Goal: Task Accomplishment & Management: Complete application form

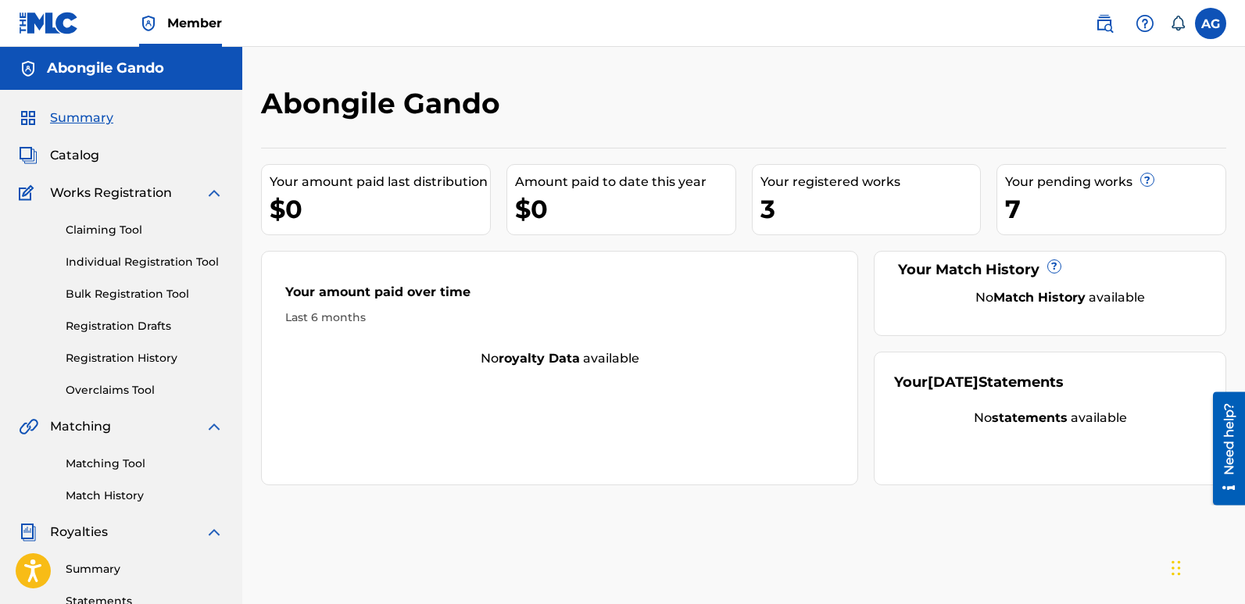
click at [68, 155] on span "Catalog" at bounding box center [74, 155] width 49 height 19
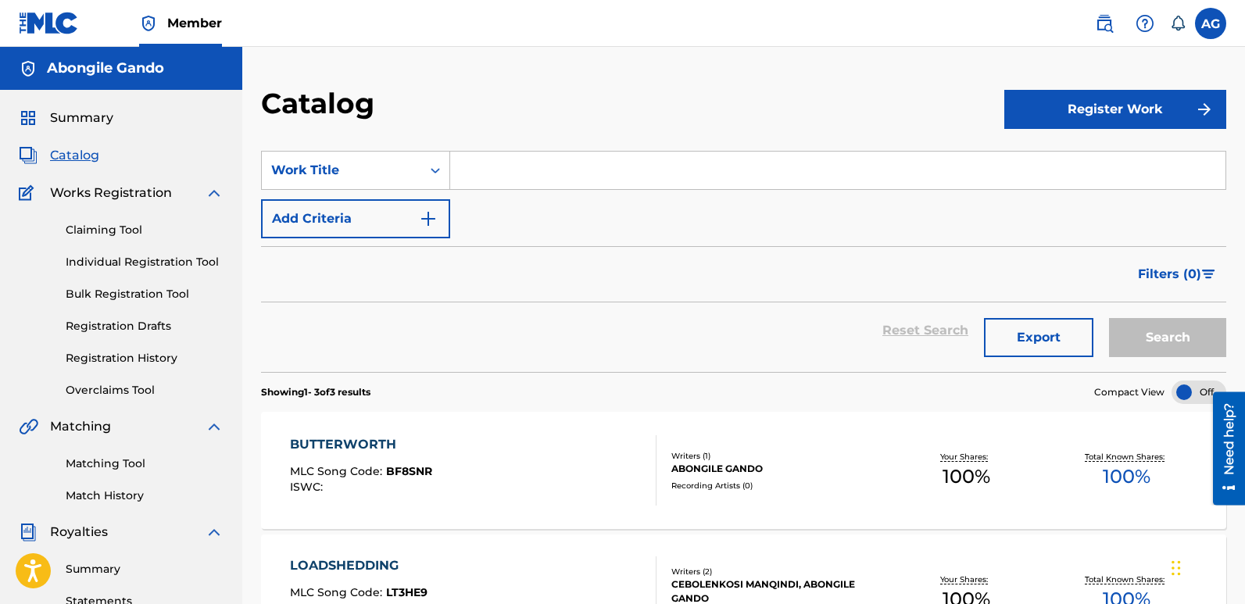
click at [1113, 107] on button "Register Work" at bounding box center [1116, 109] width 222 height 39
click at [1074, 157] on link "Individual" at bounding box center [1116, 161] width 222 height 38
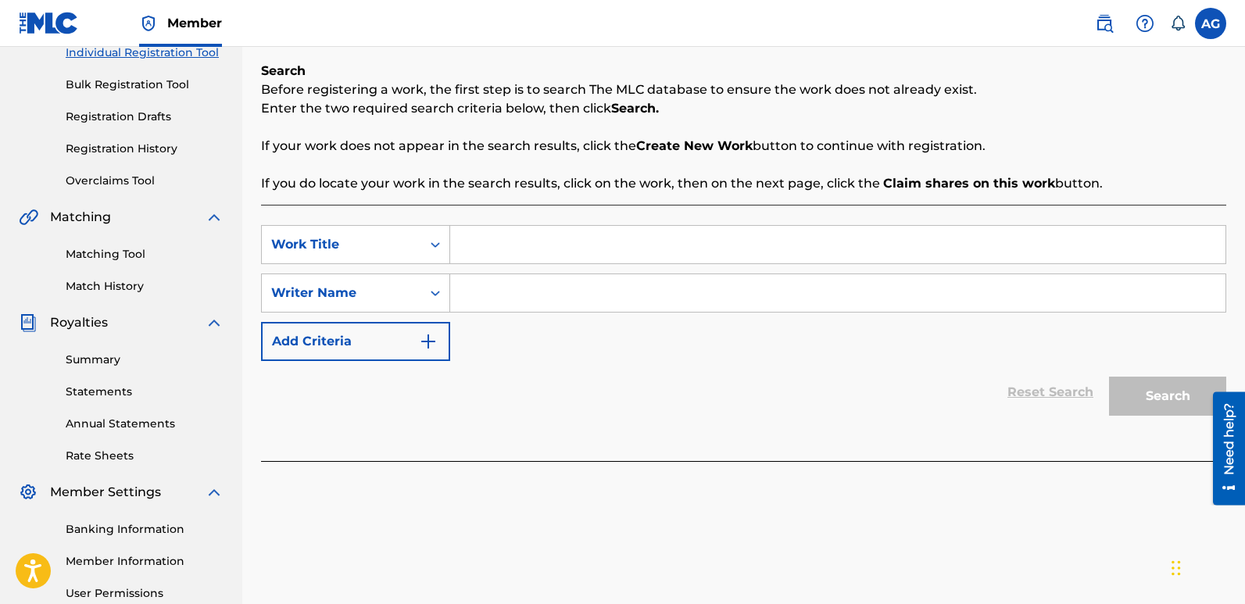
scroll to position [211, 0]
click at [579, 238] on input "Search Form" at bounding box center [838, 243] width 776 height 38
click at [647, 235] on input "i'" at bounding box center [838, 243] width 776 height 38
type input "i'm Sorry"
click at [631, 301] on input "Search Form" at bounding box center [838, 292] width 776 height 38
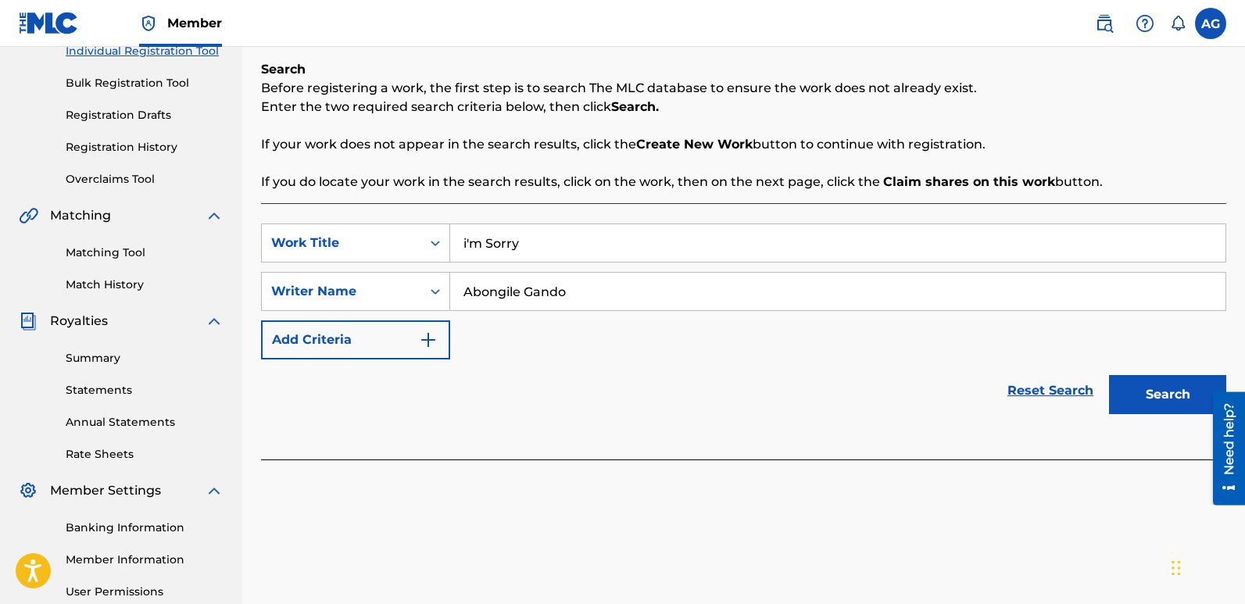
type input "Abongile Gando"
click at [1159, 396] on button "Search" at bounding box center [1167, 394] width 117 height 39
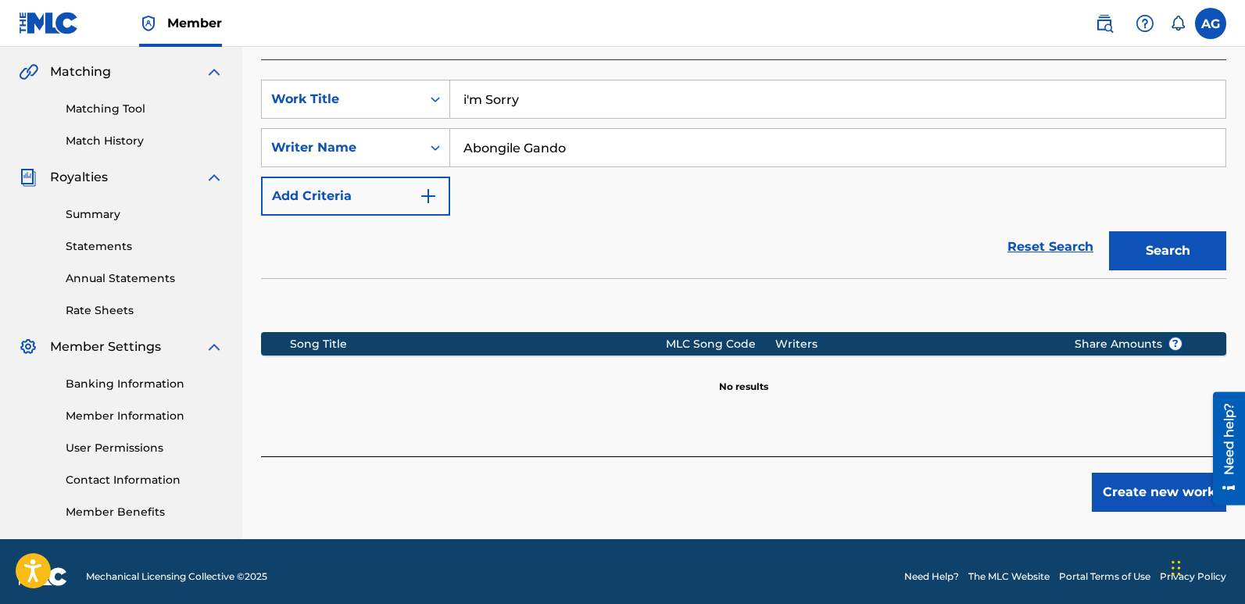
scroll to position [365, 0]
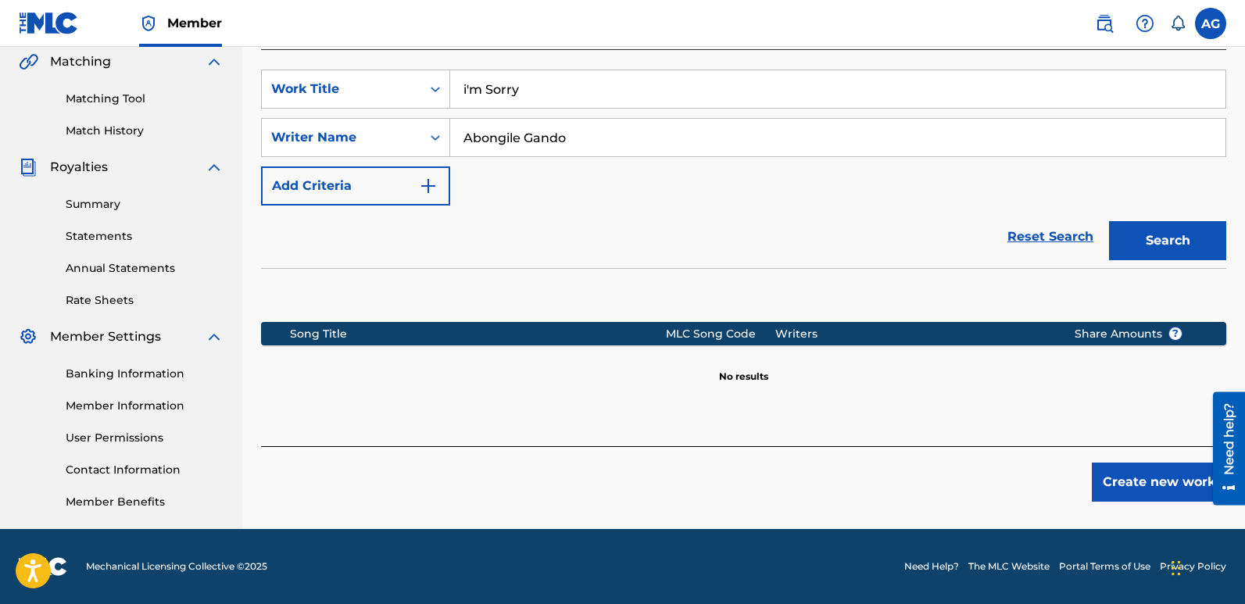
click at [1144, 486] on button "Create new work" at bounding box center [1159, 482] width 134 height 39
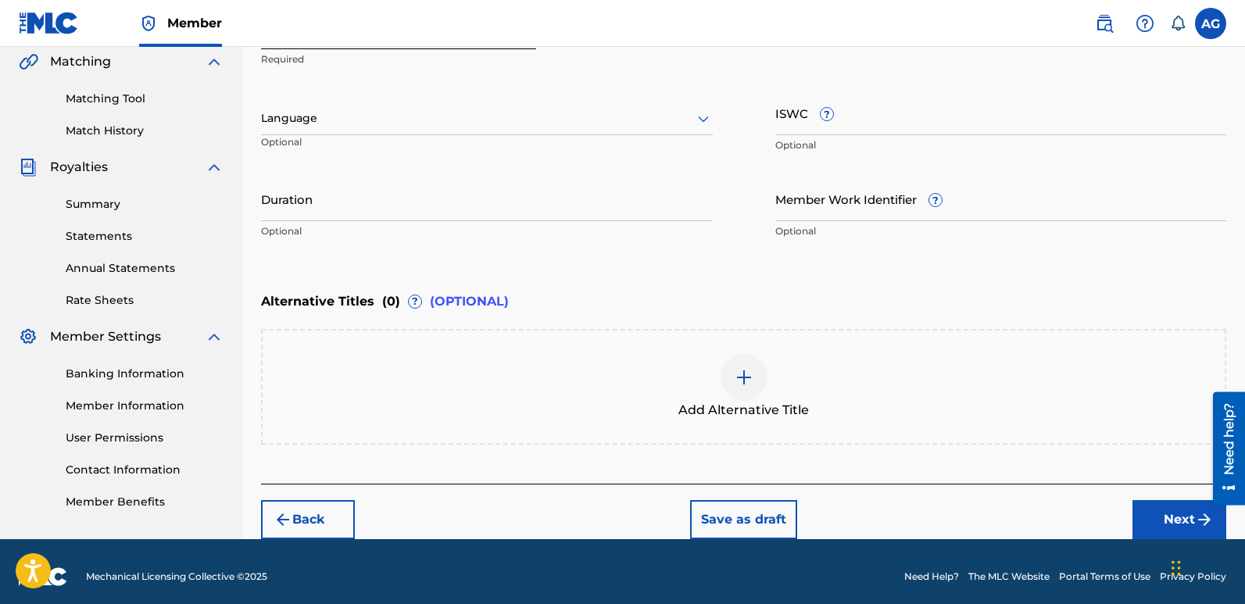
click at [490, 204] on input "Duration" at bounding box center [487, 199] width 452 height 45
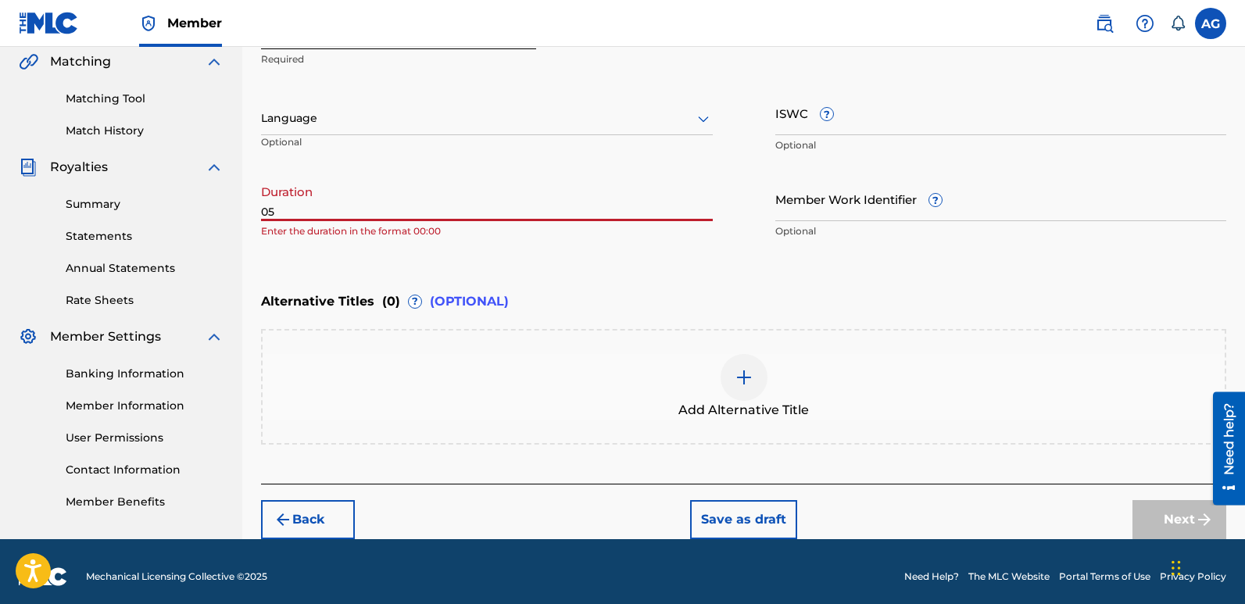
type input "0"
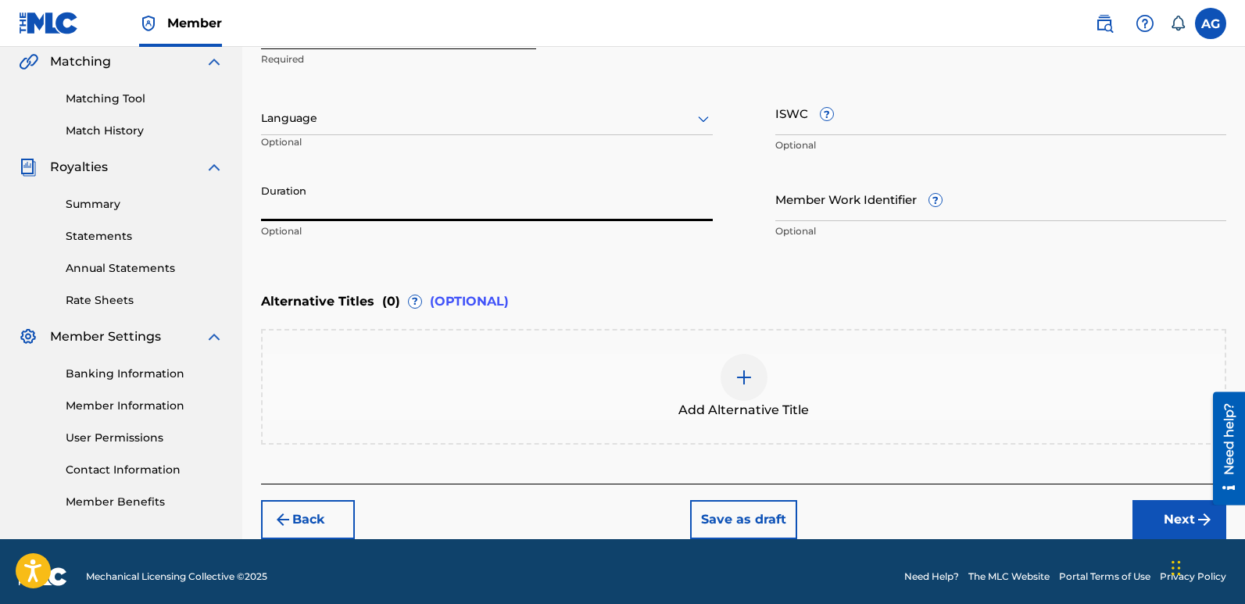
click at [305, 525] on button "Back" at bounding box center [308, 519] width 94 height 39
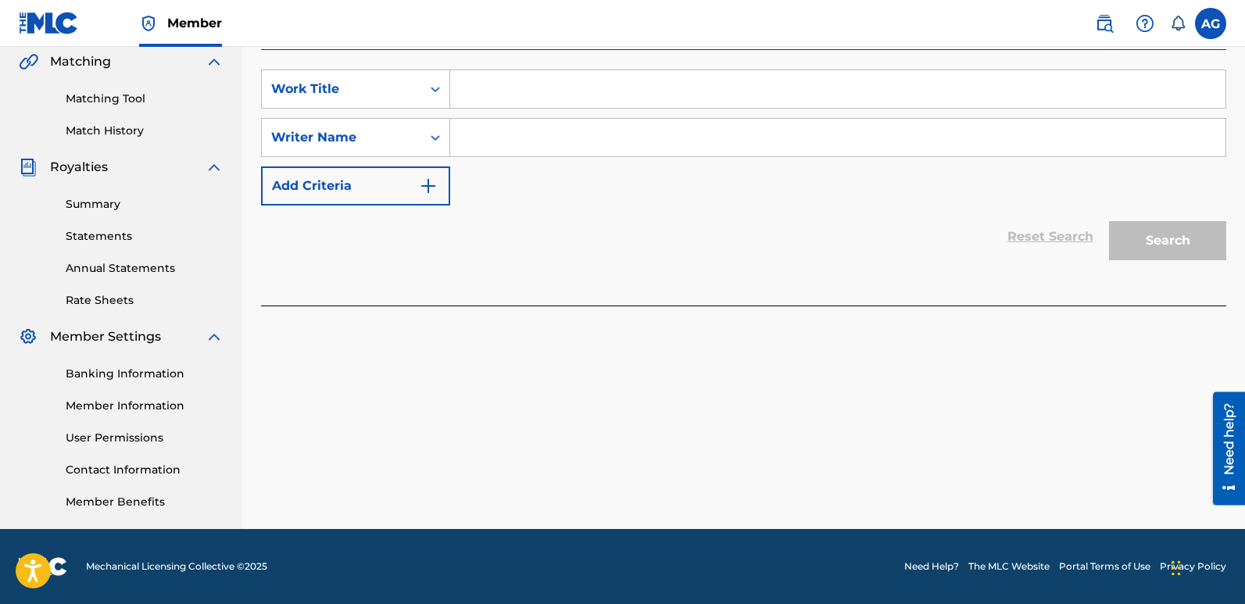
click at [554, 78] on input "Search Form" at bounding box center [838, 89] width 776 height 38
paste input "Nantso"
type input "Nantso"
click at [546, 143] on input "Search Form" at bounding box center [838, 138] width 776 height 38
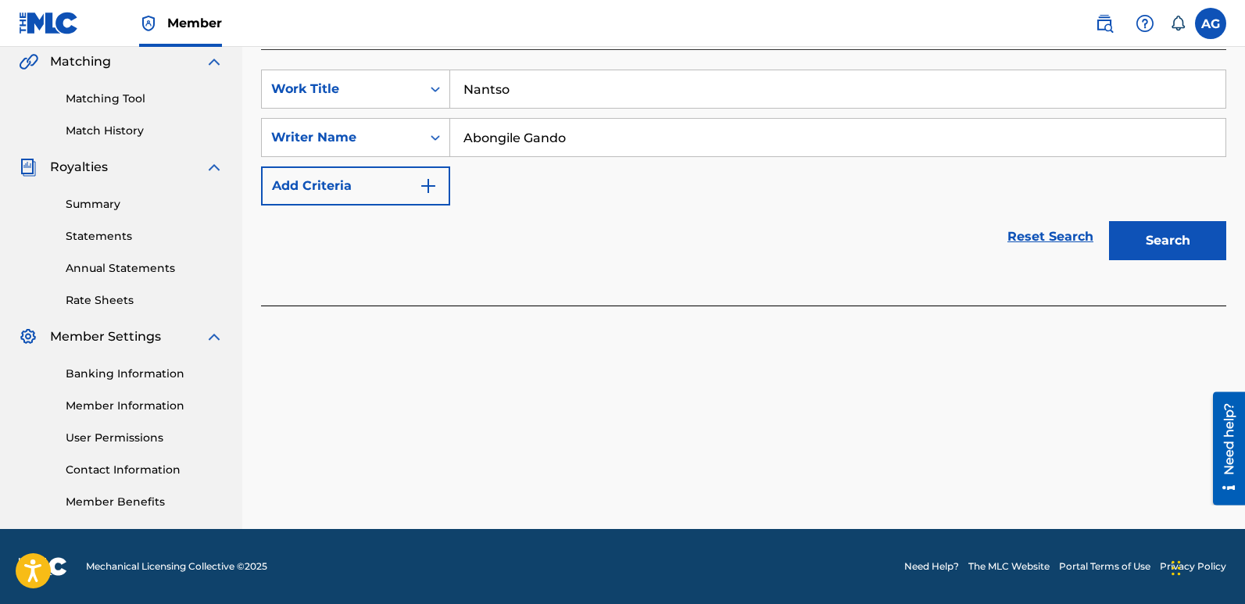
type input "Abongile Gando"
click at [1206, 238] on button "Search" at bounding box center [1167, 240] width 117 height 39
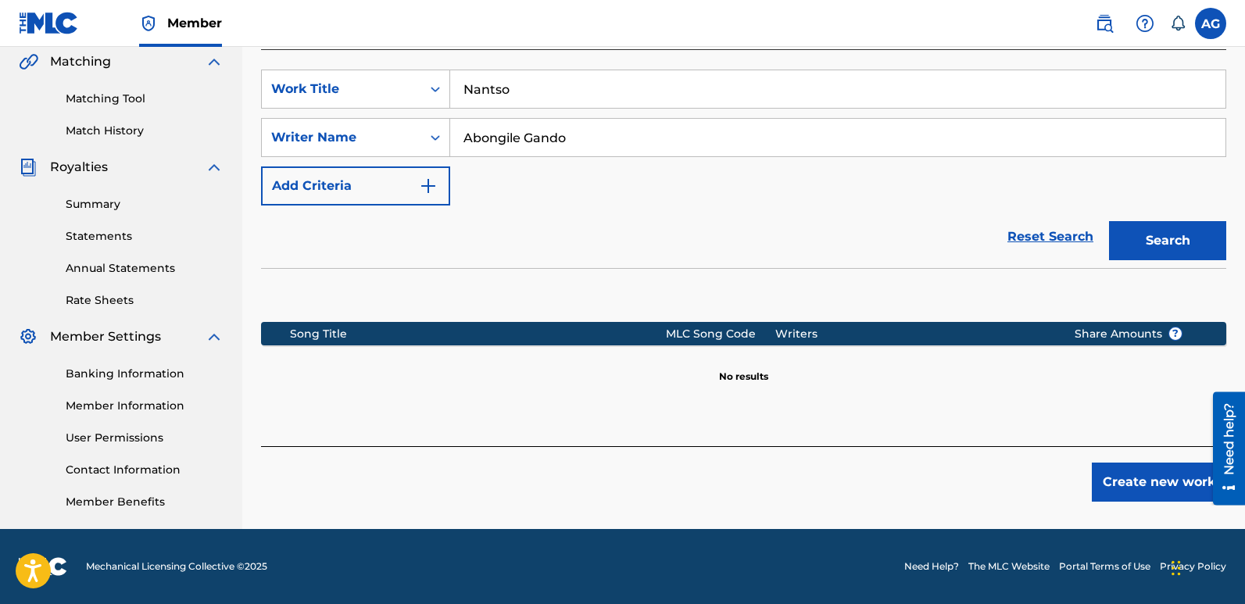
click at [1134, 485] on button "Create new work" at bounding box center [1159, 482] width 134 height 39
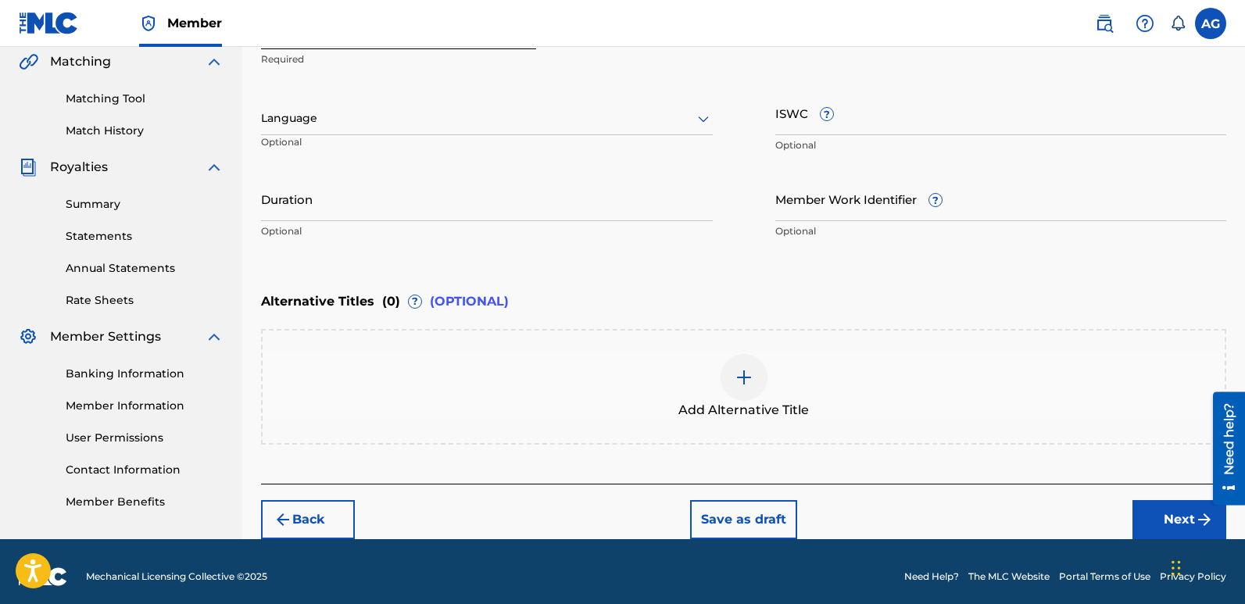
click at [451, 210] on input "Duration" at bounding box center [487, 199] width 452 height 45
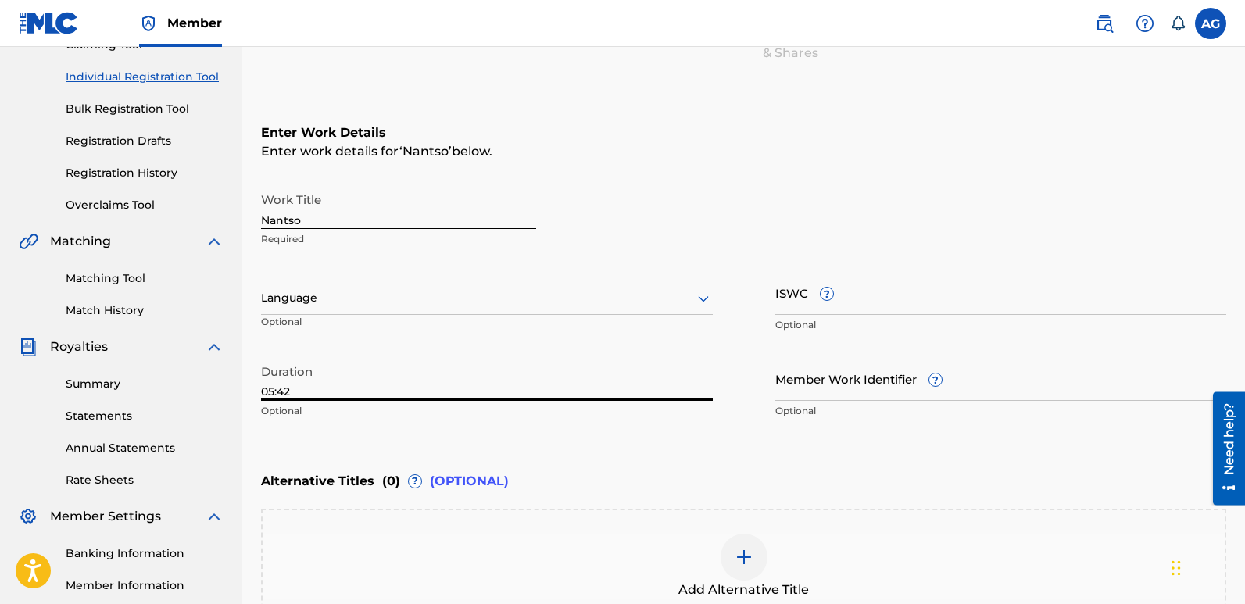
scroll to position [174, 0]
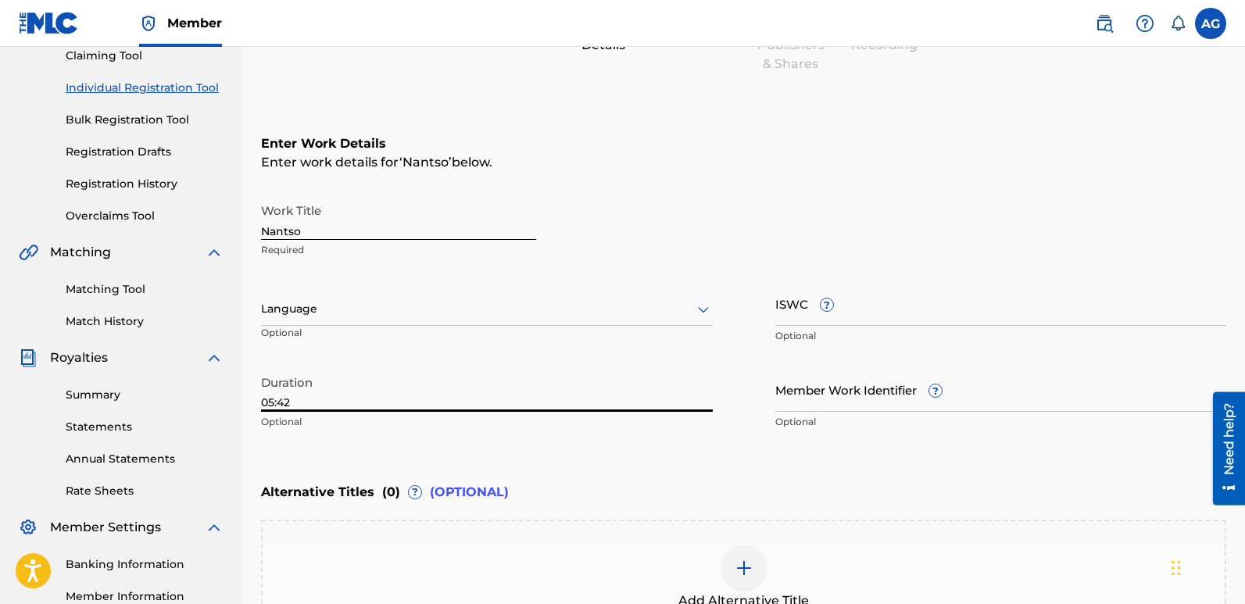
type input "05:42"
click at [582, 313] on div at bounding box center [487, 309] width 452 height 20
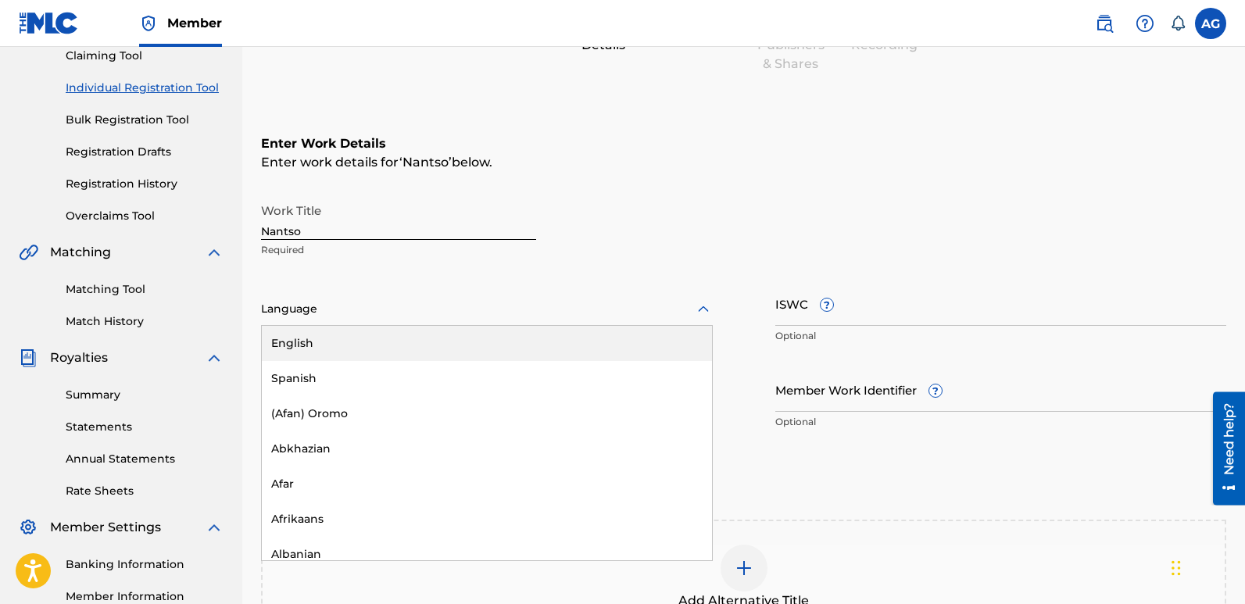
type input "x"
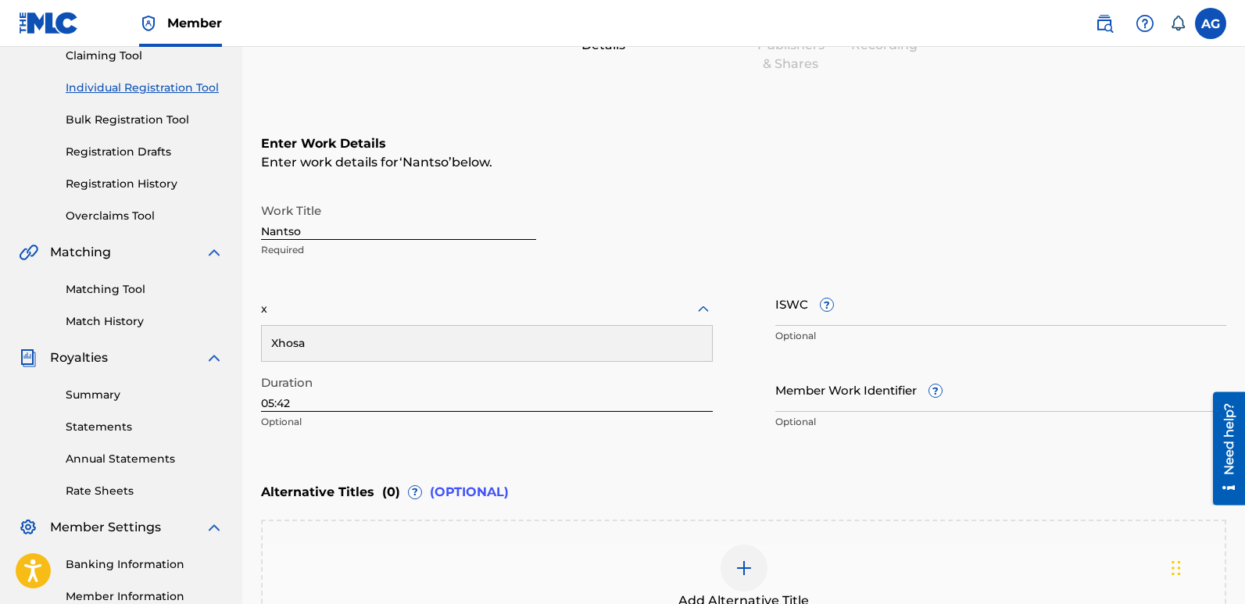
click at [455, 339] on div "Xhosa" at bounding box center [487, 343] width 450 height 35
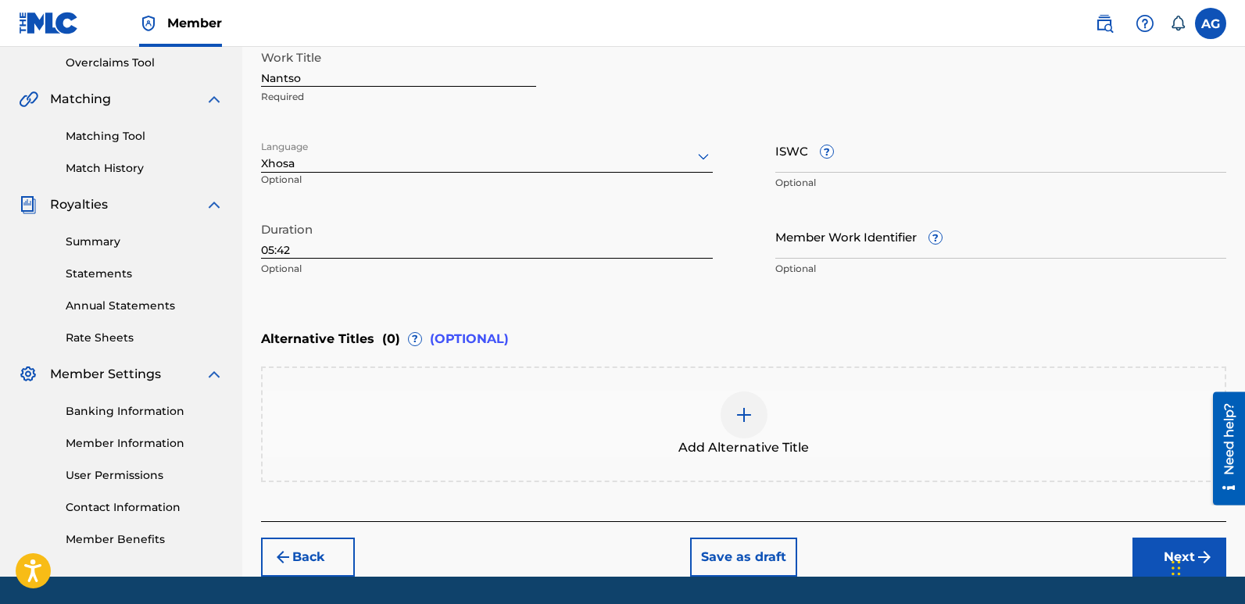
scroll to position [375, 0]
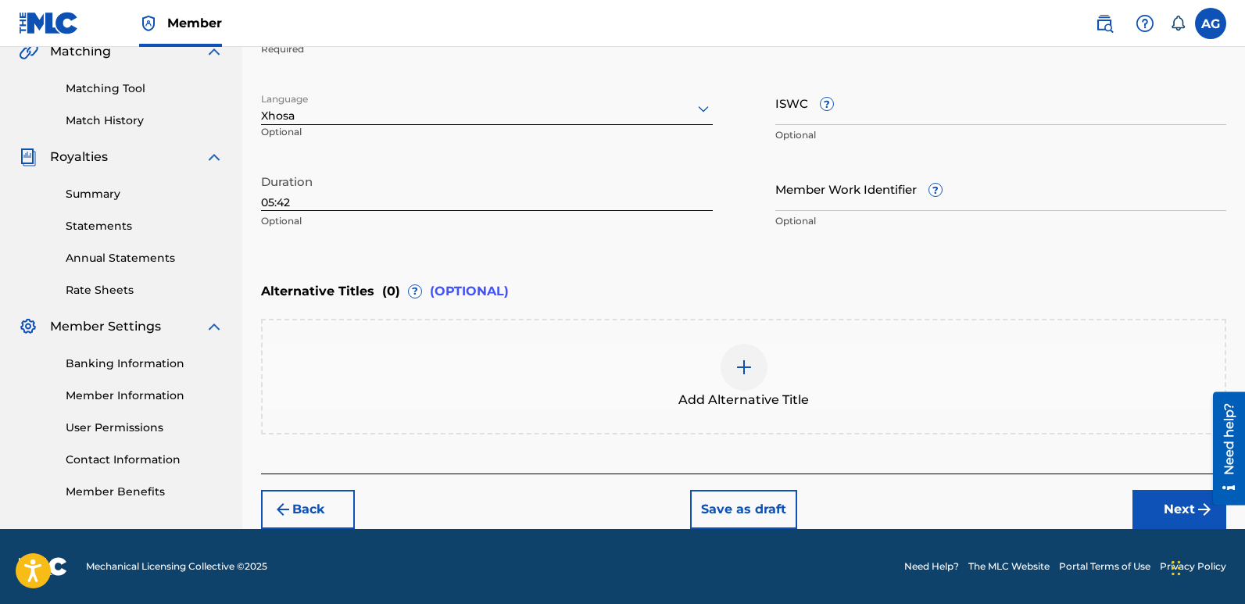
click at [1156, 511] on button "Next" at bounding box center [1180, 509] width 94 height 39
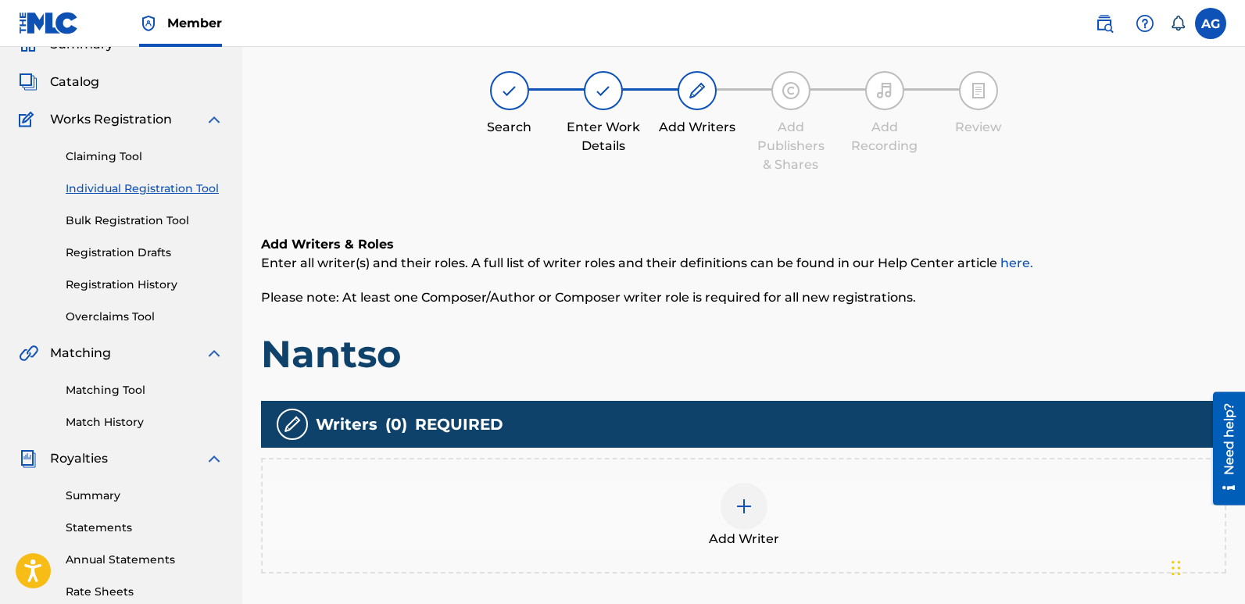
scroll to position [70, 0]
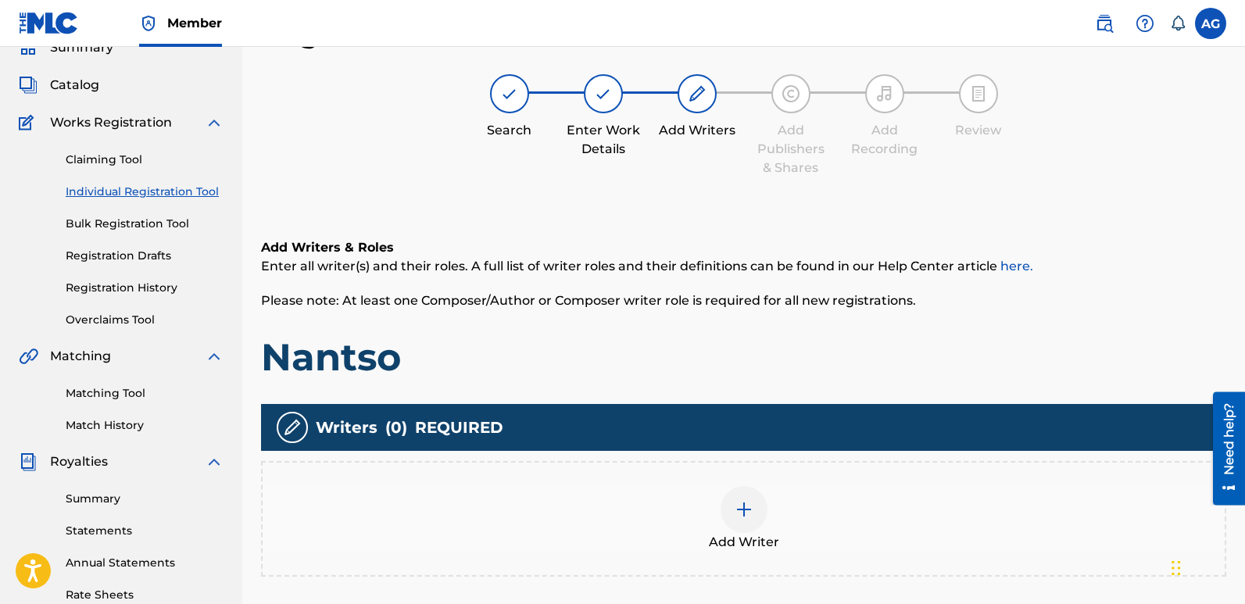
click at [738, 515] on img at bounding box center [744, 509] width 19 height 19
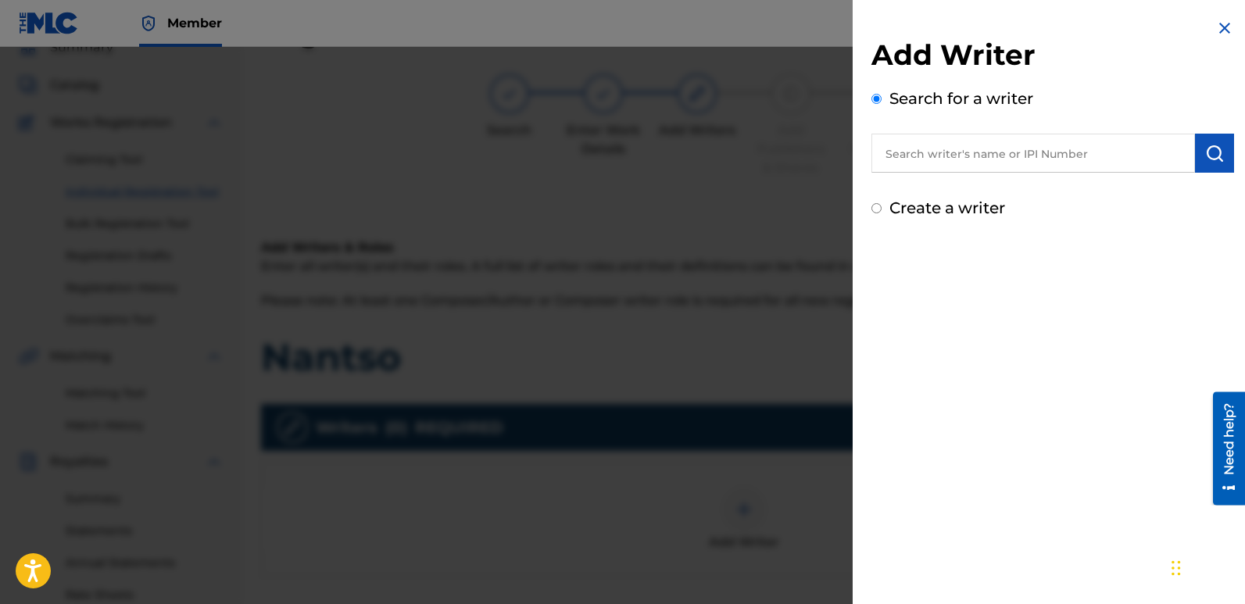
click at [1018, 153] on input "text" at bounding box center [1034, 153] width 324 height 39
paste input "01149747815"
type input "01149747815"
click at [1216, 28] on img at bounding box center [1225, 28] width 19 height 19
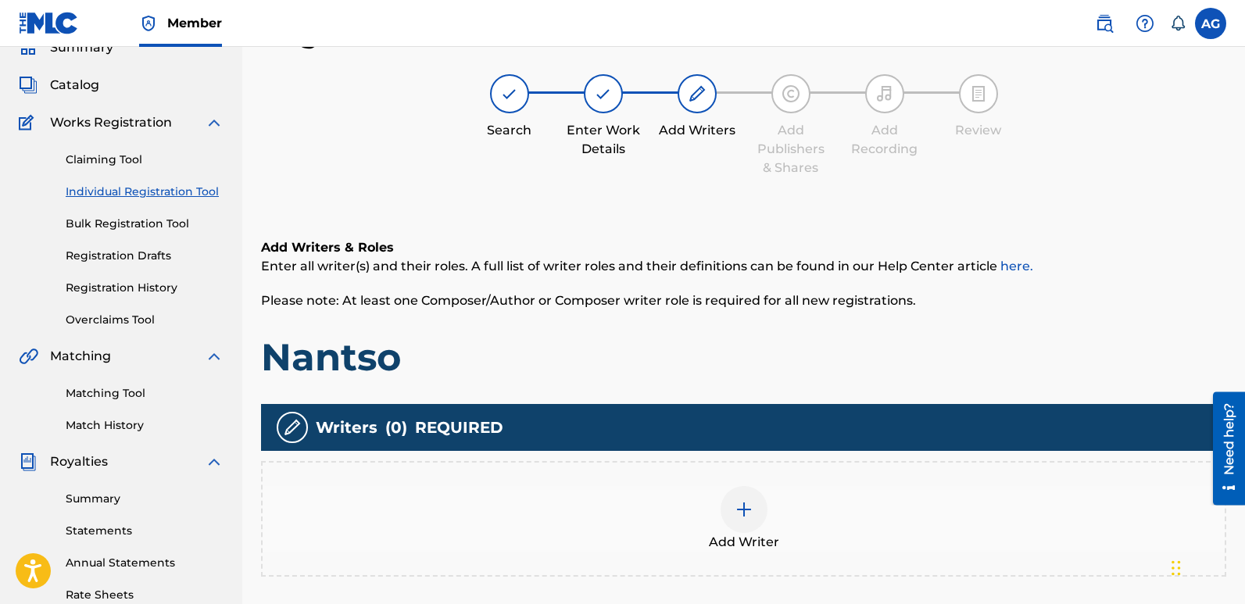
click at [742, 505] on img at bounding box center [744, 509] width 19 height 19
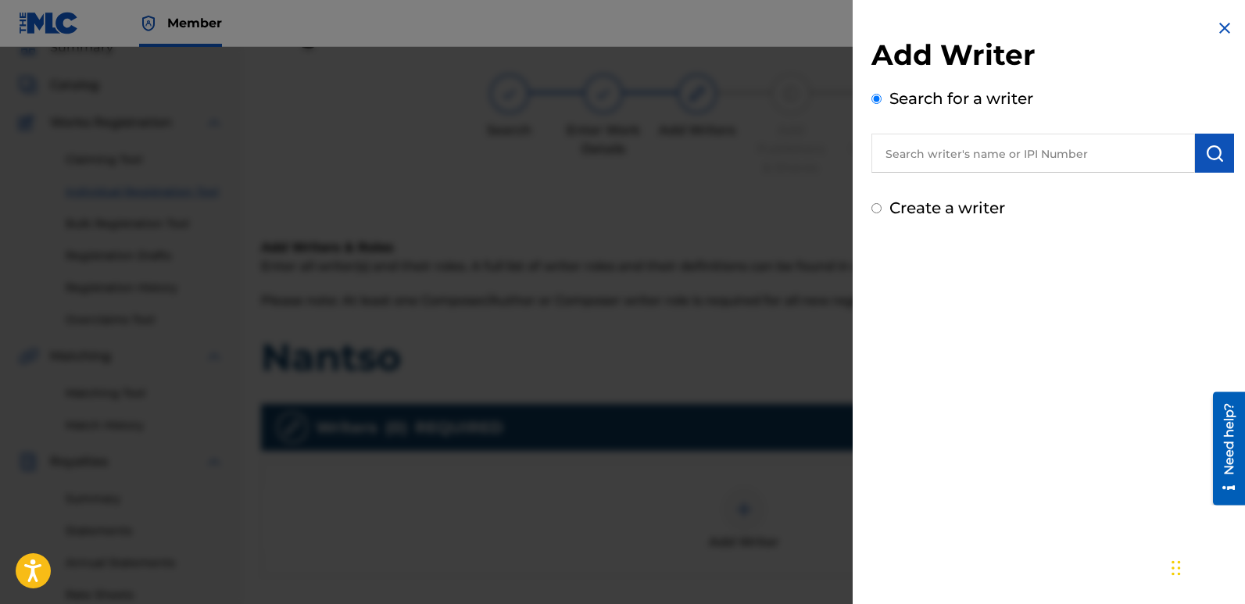
click at [879, 210] on input "Create a writer" at bounding box center [877, 208] width 10 height 10
radio input "false"
radio input "true"
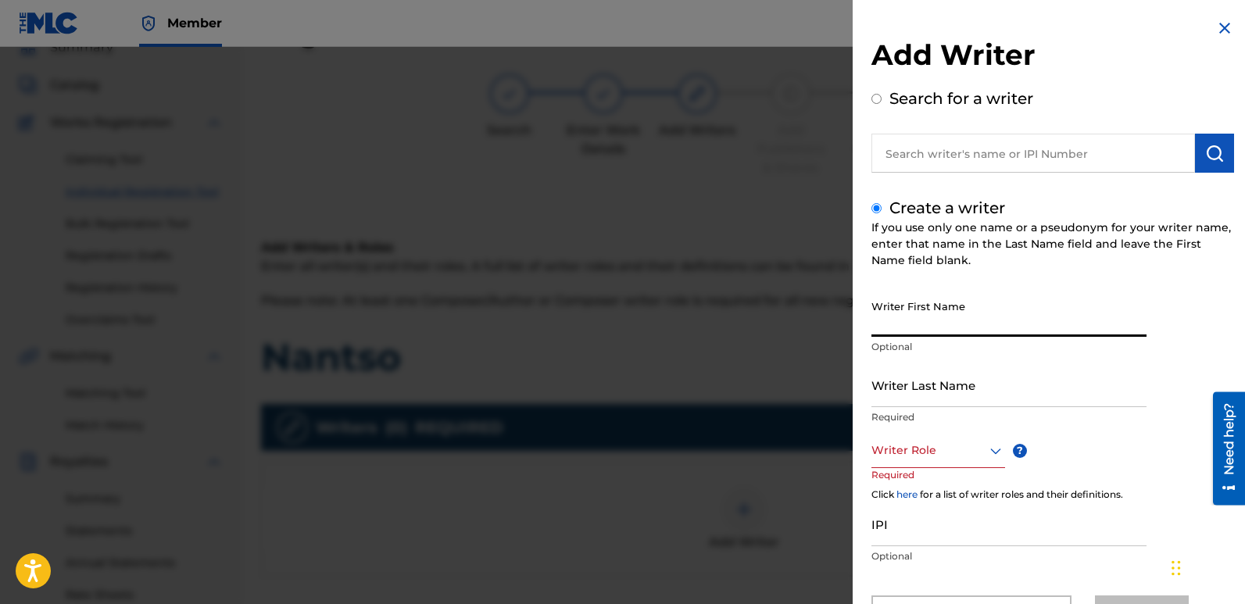
click at [925, 324] on input "Writer First Name" at bounding box center [1009, 314] width 275 height 45
type input "Abongile"
click at [937, 395] on input "Writer Last Name" at bounding box center [1009, 385] width 275 height 45
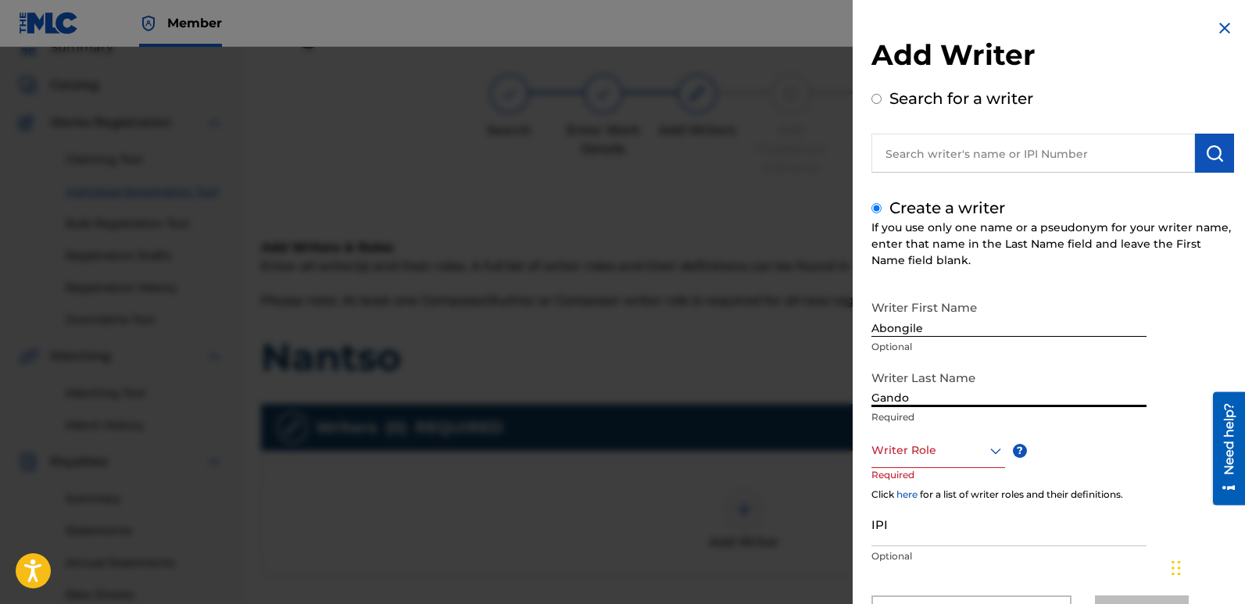
type input "Gando"
click at [998, 448] on div "Writer Role" at bounding box center [939, 450] width 134 height 35
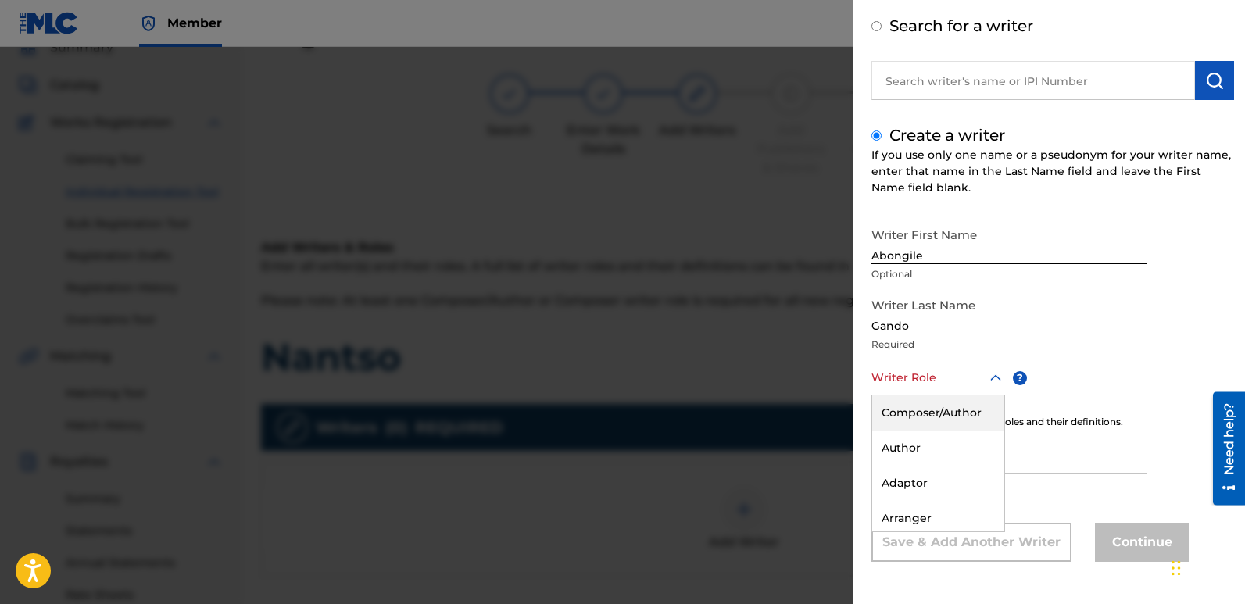
click at [953, 404] on div "Composer/Author" at bounding box center [938, 413] width 132 height 35
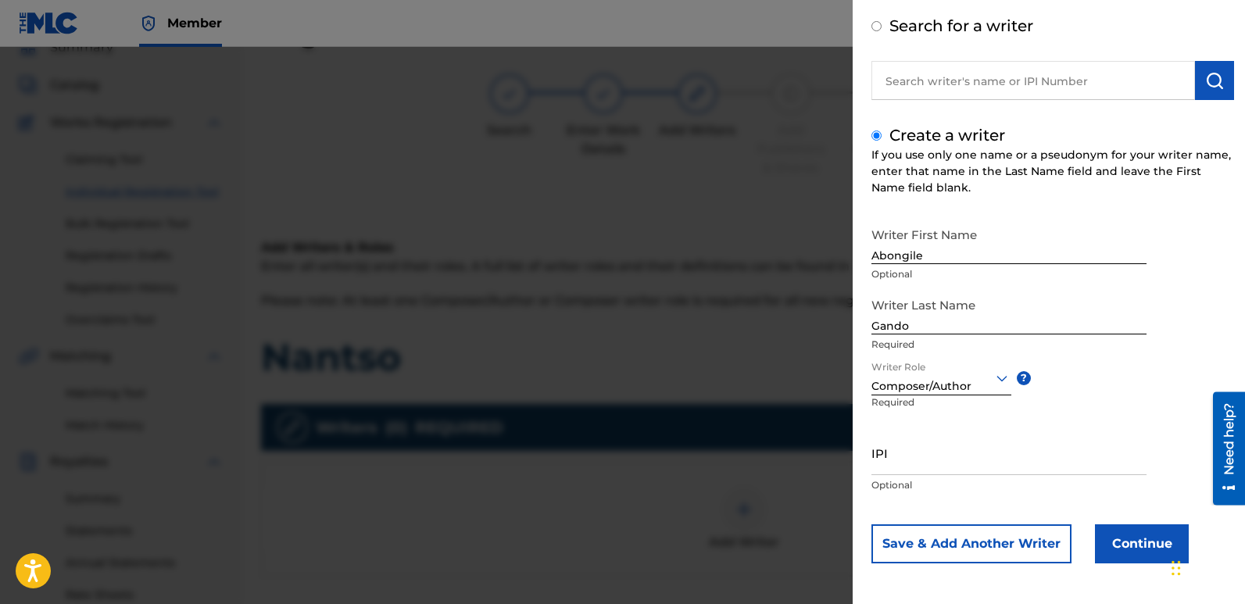
click at [905, 468] on input "IPI" at bounding box center [1009, 453] width 275 height 45
paste input "01149747815"
type input "01149747815"
click at [1152, 547] on button "Continue" at bounding box center [1142, 544] width 94 height 39
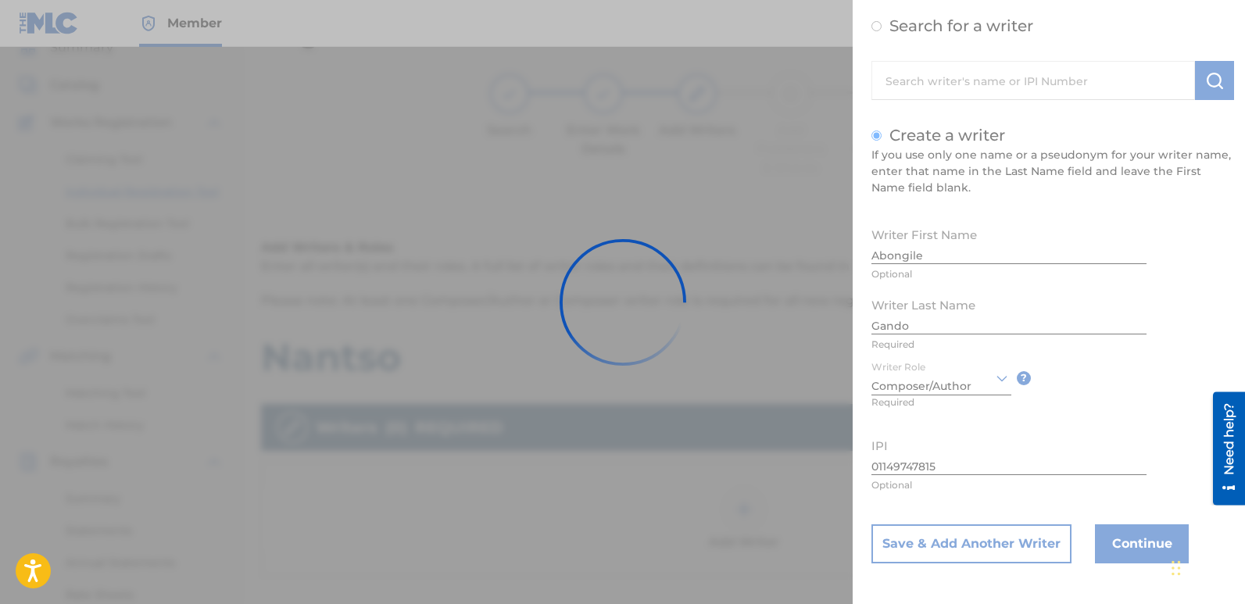
scroll to position [0, 0]
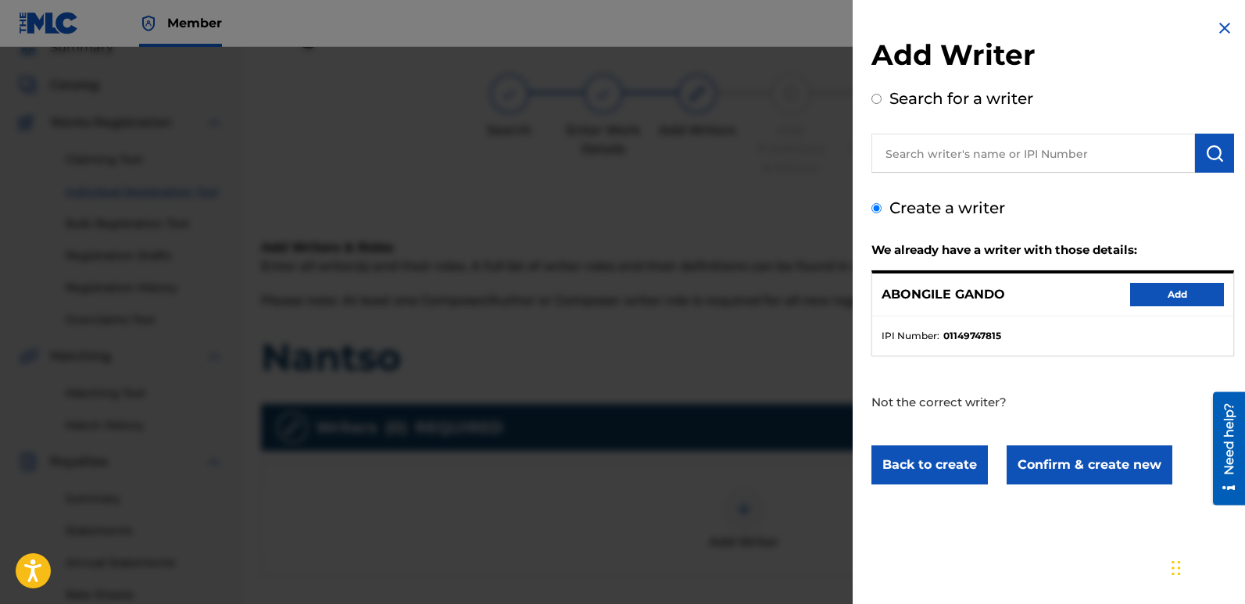
click at [1177, 291] on button "Add" at bounding box center [1177, 294] width 94 height 23
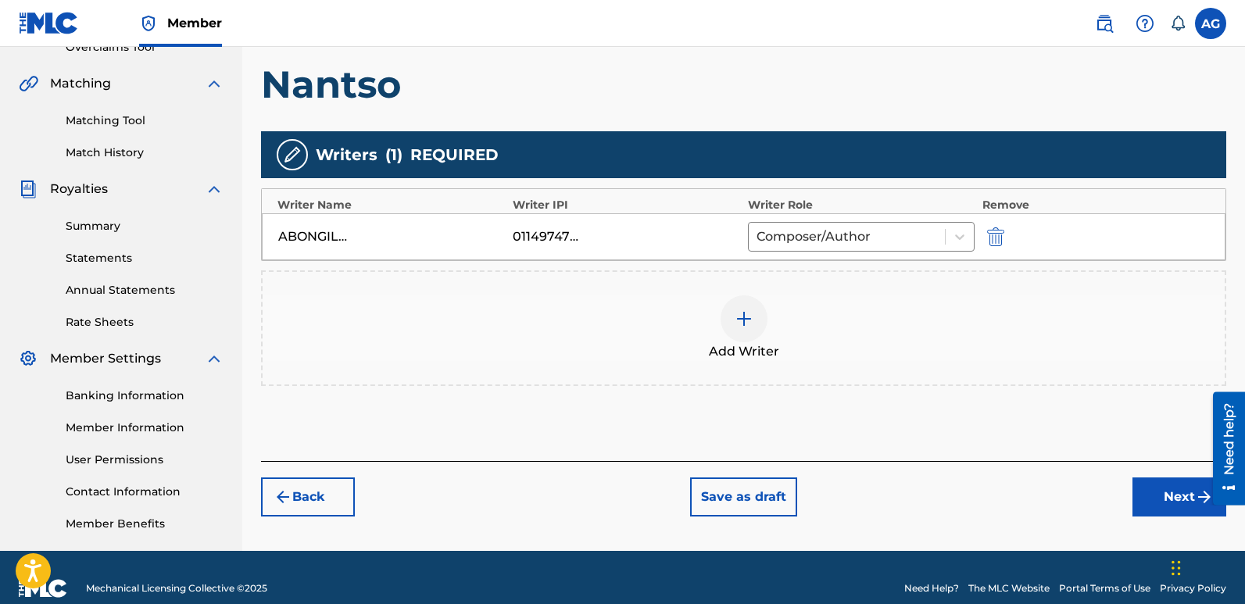
scroll to position [365, 0]
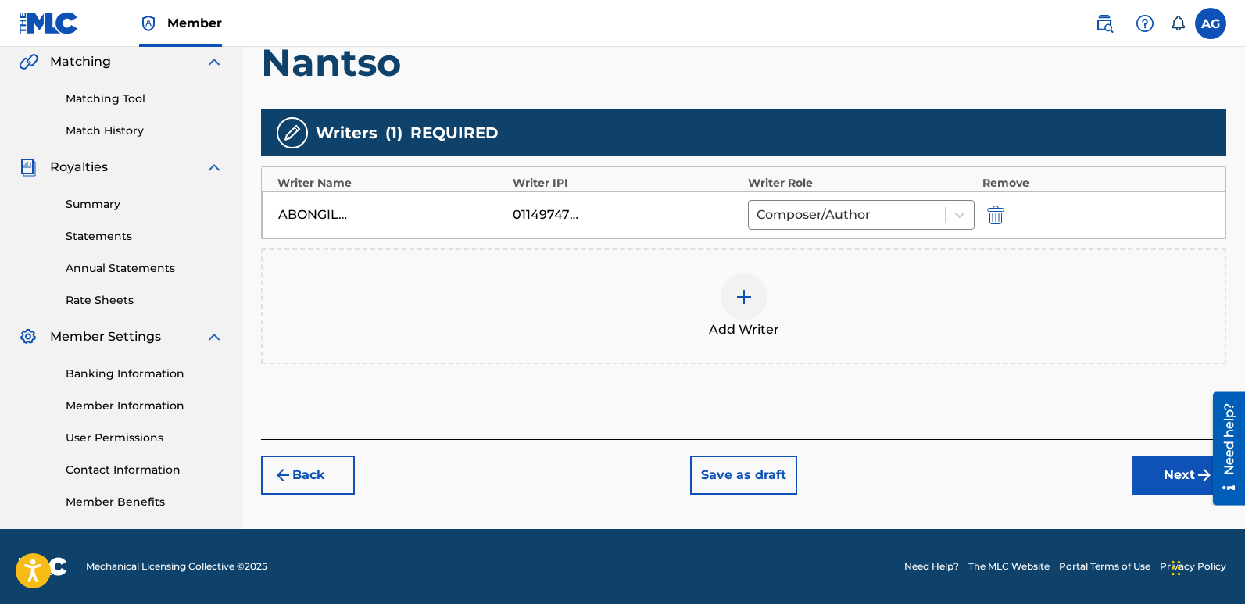
click at [1179, 467] on button "Next" at bounding box center [1180, 475] width 94 height 39
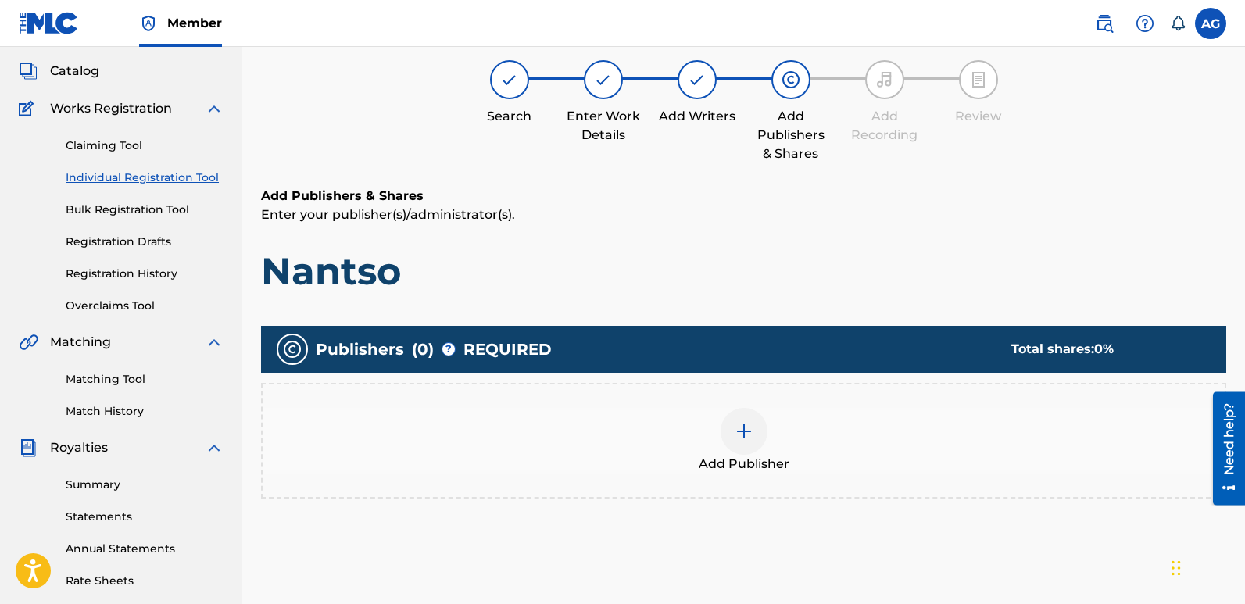
scroll to position [70, 0]
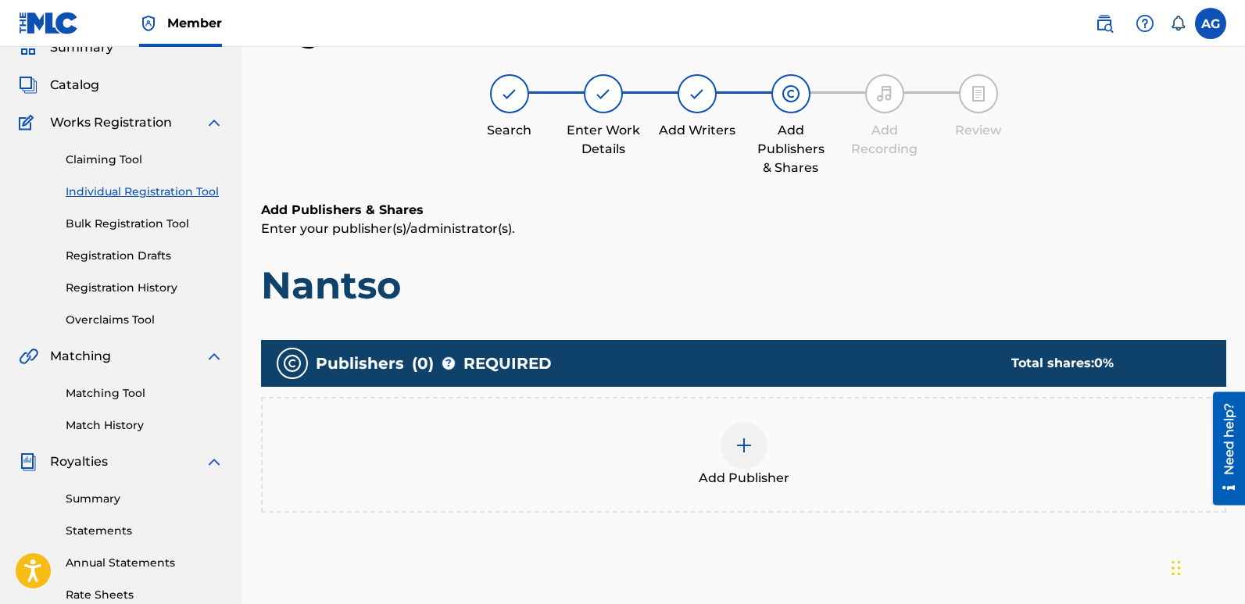
click at [744, 442] on img at bounding box center [744, 445] width 19 height 19
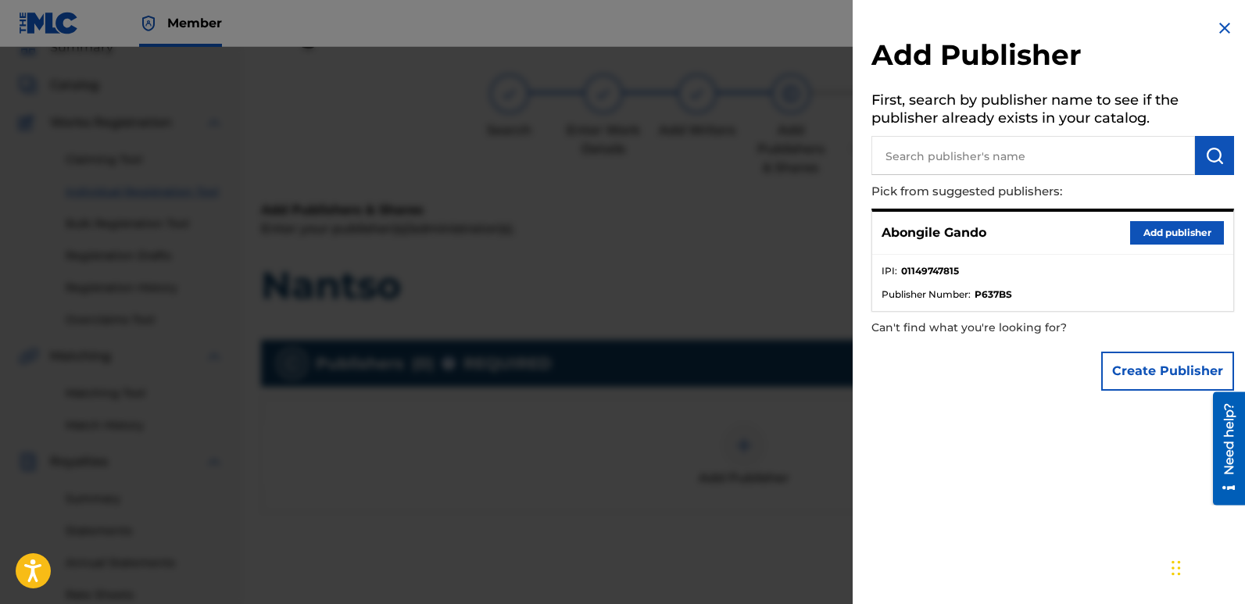
click at [1173, 235] on button "Add publisher" at bounding box center [1177, 232] width 94 height 23
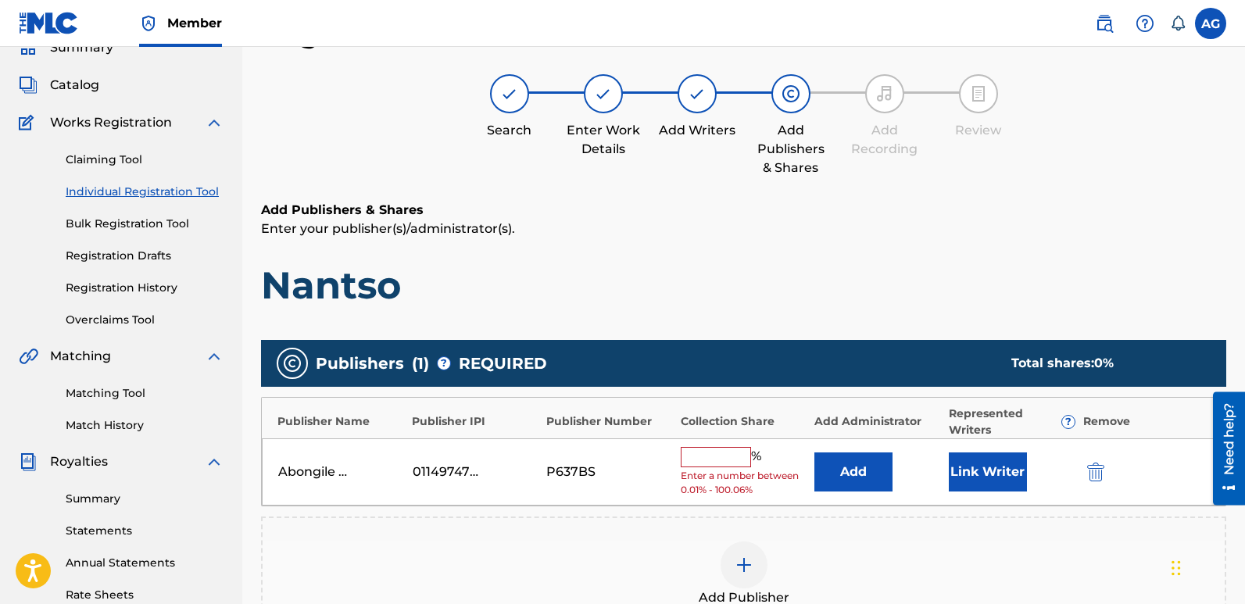
click at [983, 468] on button "Link Writer" at bounding box center [988, 472] width 78 height 39
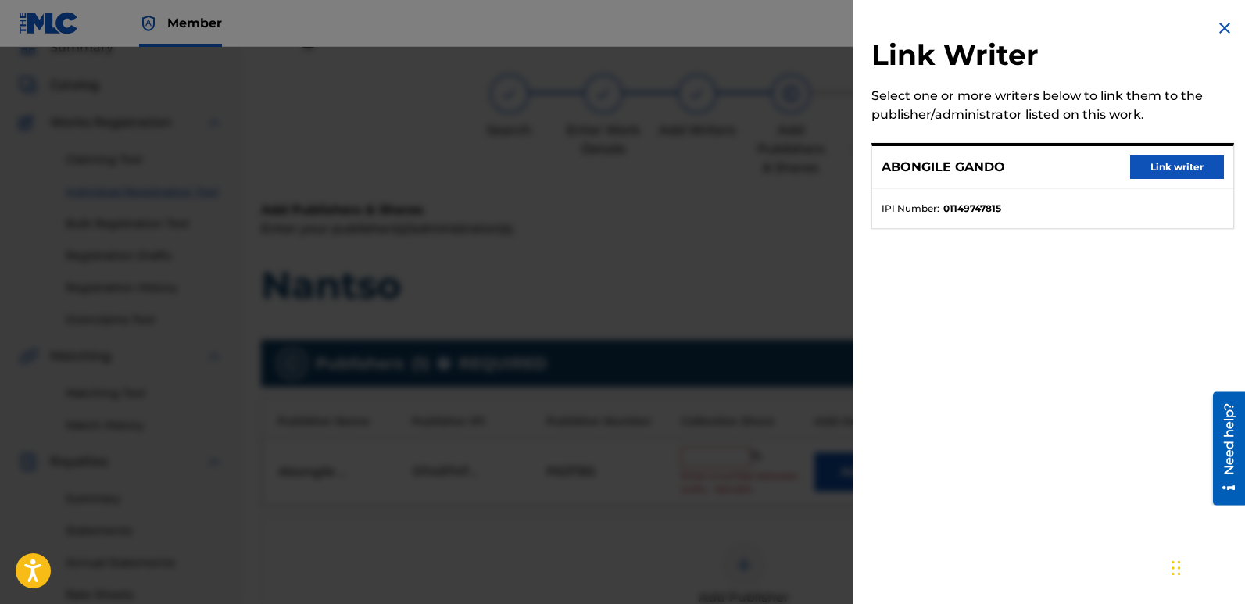
click at [1184, 171] on button "Link writer" at bounding box center [1177, 167] width 94 height 23
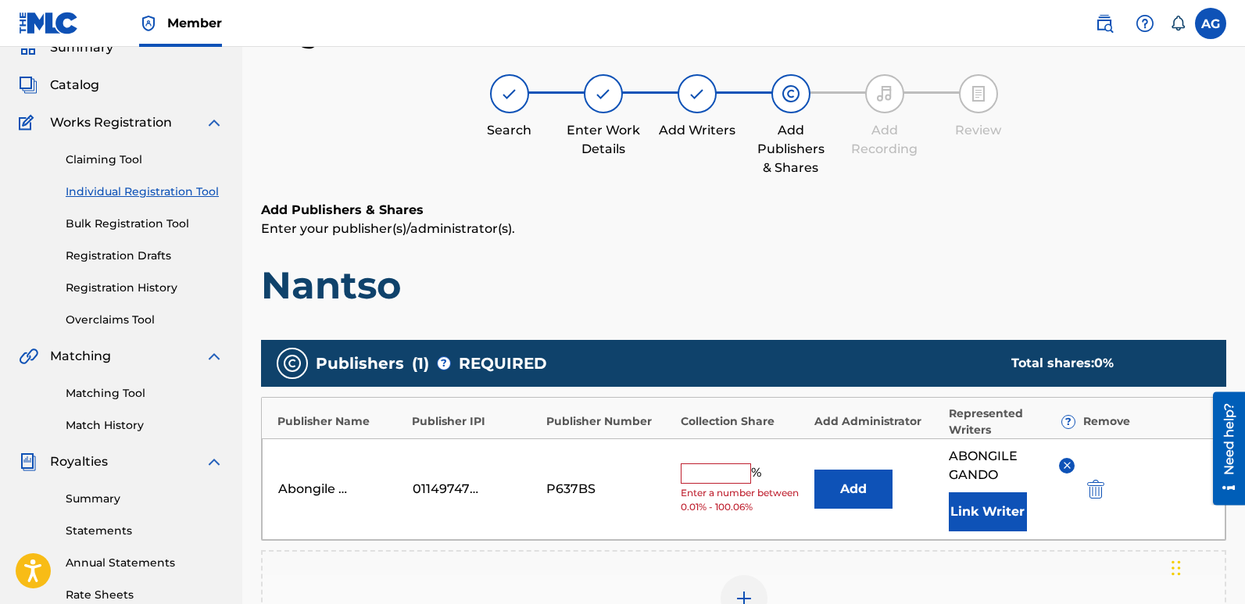
click at [718, 475] on input "text" at bounding box center [716, 474] width 70 height 20
type input "100"
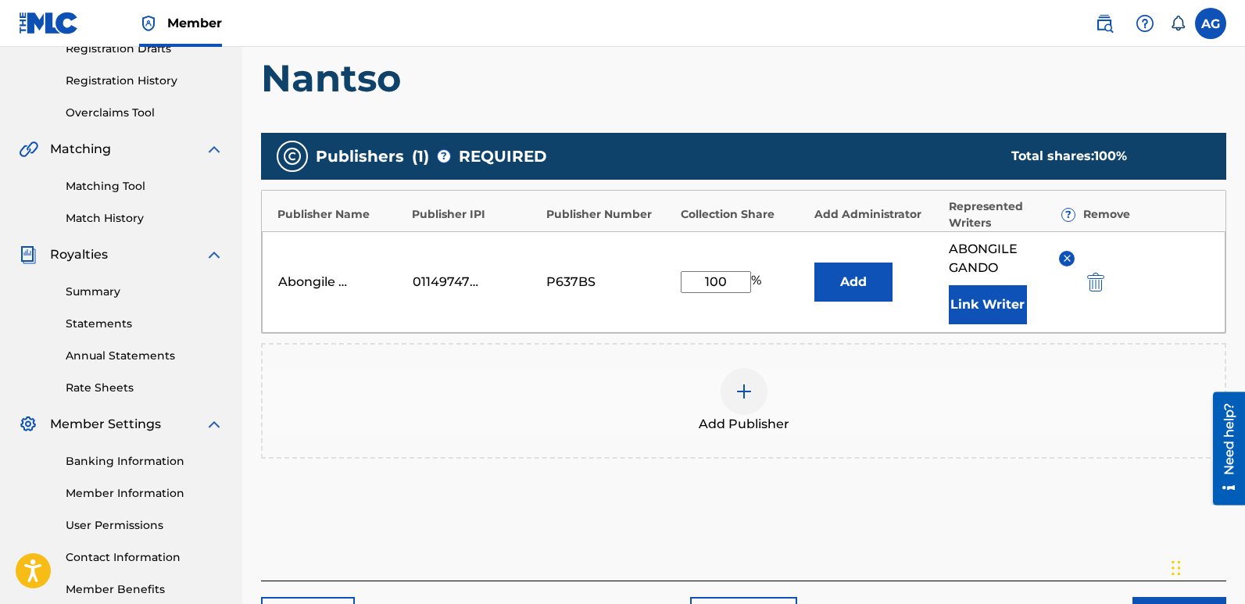
scroll to position [321, 0]
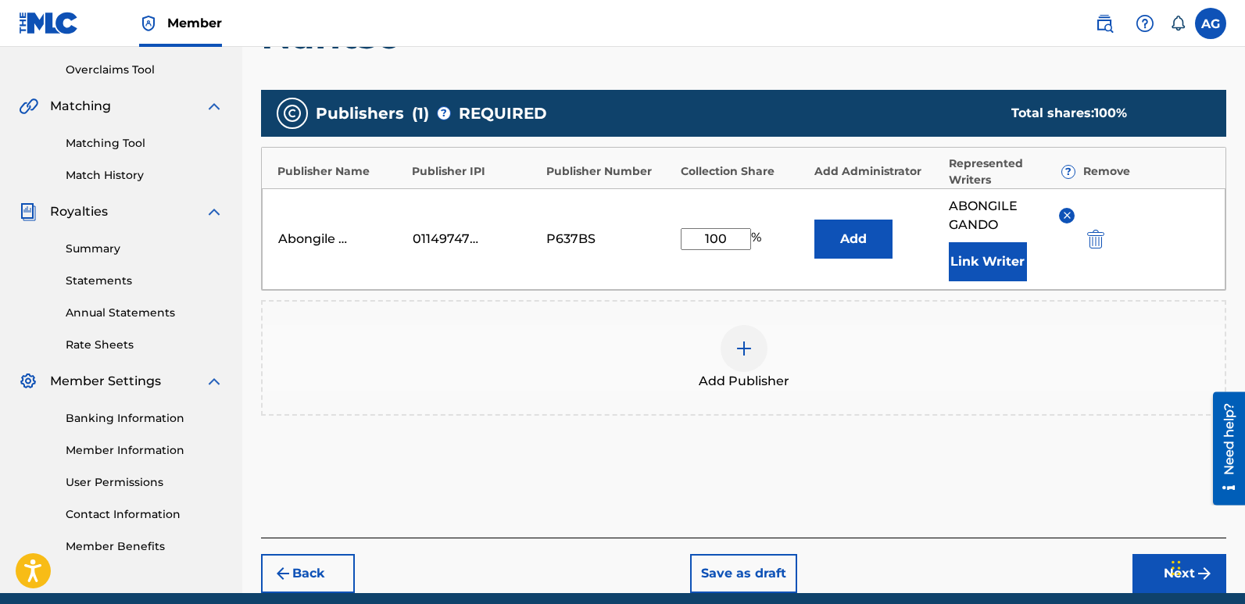
click at [1143, 582] on button "Next" at bounding box center [1180, 573] width 94 height 39
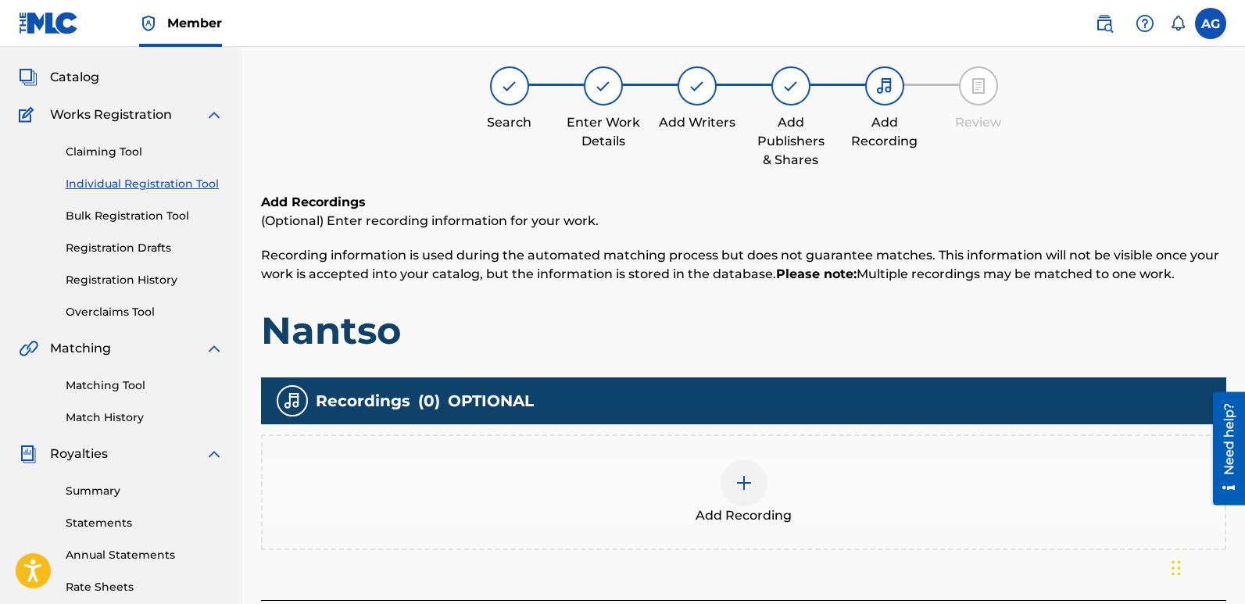
scroll to position [70, 0]
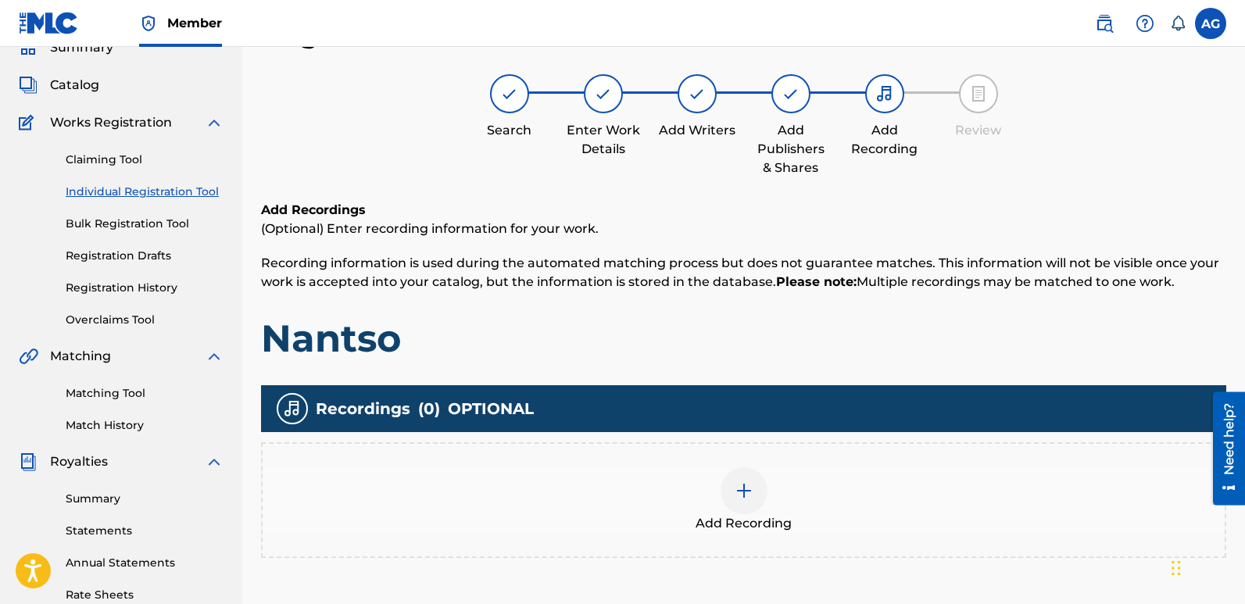
click at [743, 493] on img at bounding box center [744, 491] width 19 height 19
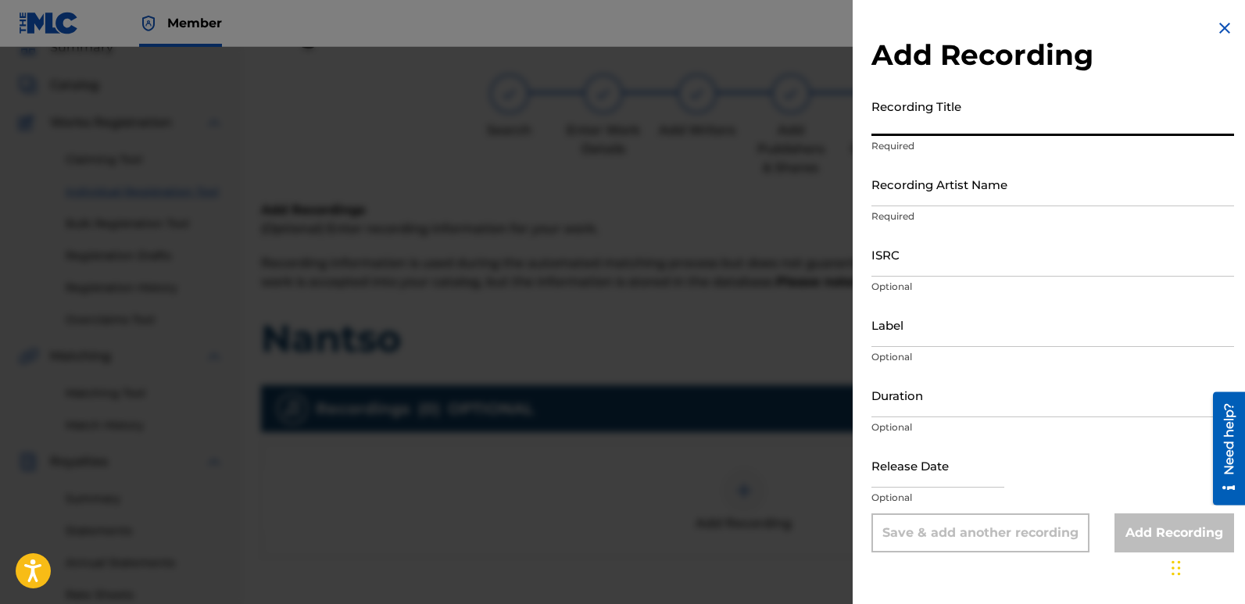
click at [922, 126] on input "Recording Title" at bounding box center [1053, 113] width 363 height 45
type input "Nantso"
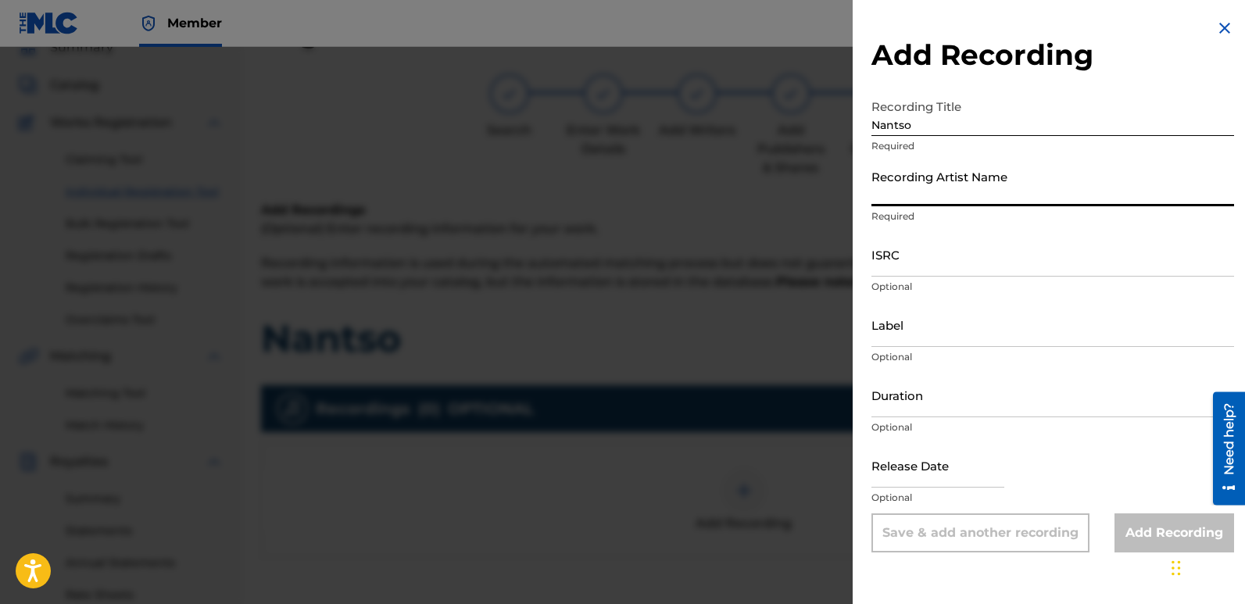
click at [926, 197] on input "Recording Artist Name" at bounding box center [1053, 184] width 363 height 45
type input "[PERSON_NAME]"
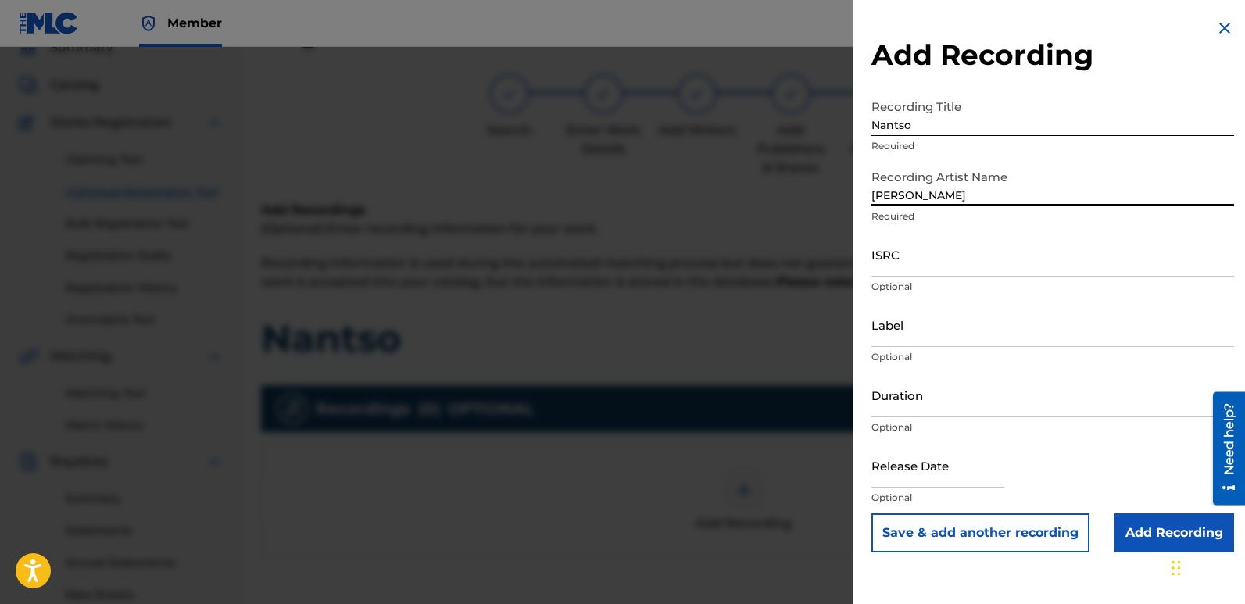
click at [933, 266] on input "ISRC" at bounding box center [1053, 254] width 363 height 45
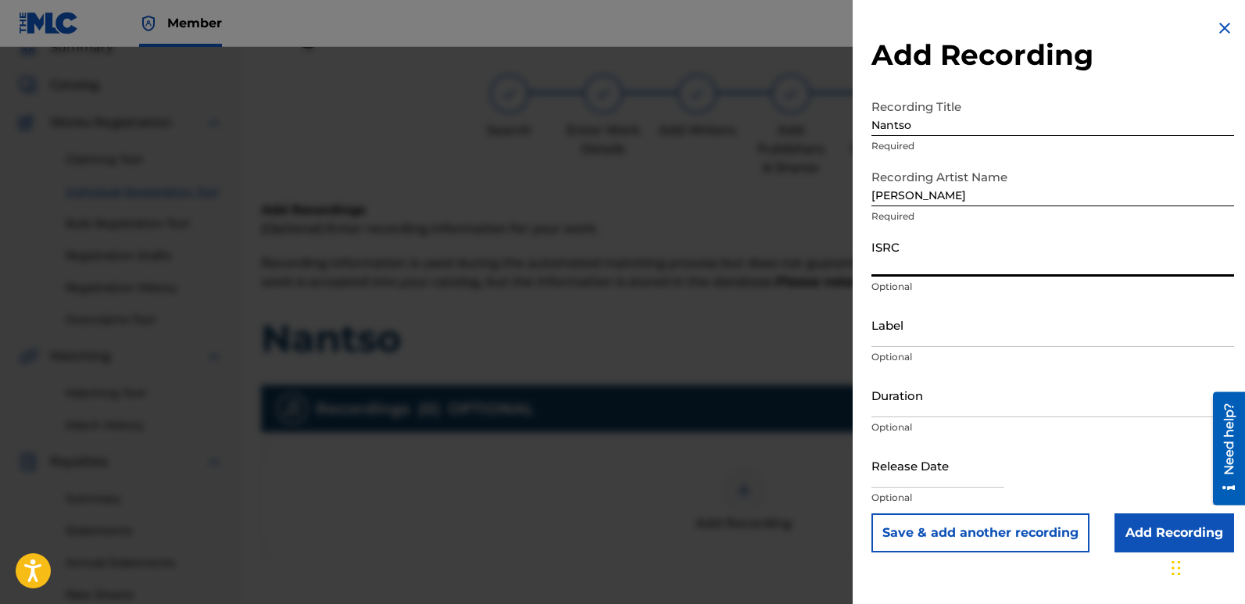
paste input "ZBROV2400030"
type input "ZBROV2400030"
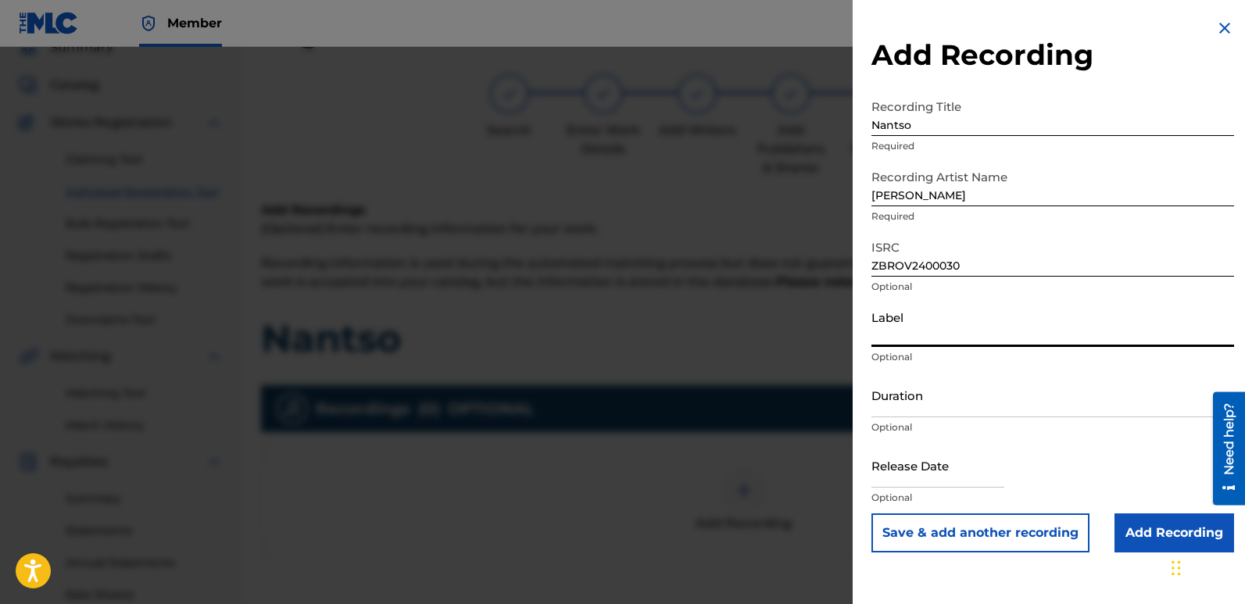
click at [913, 335] on input "Label" at bounding box center [1053, 325] width 363 height 45
type input "1TT RECORDS"
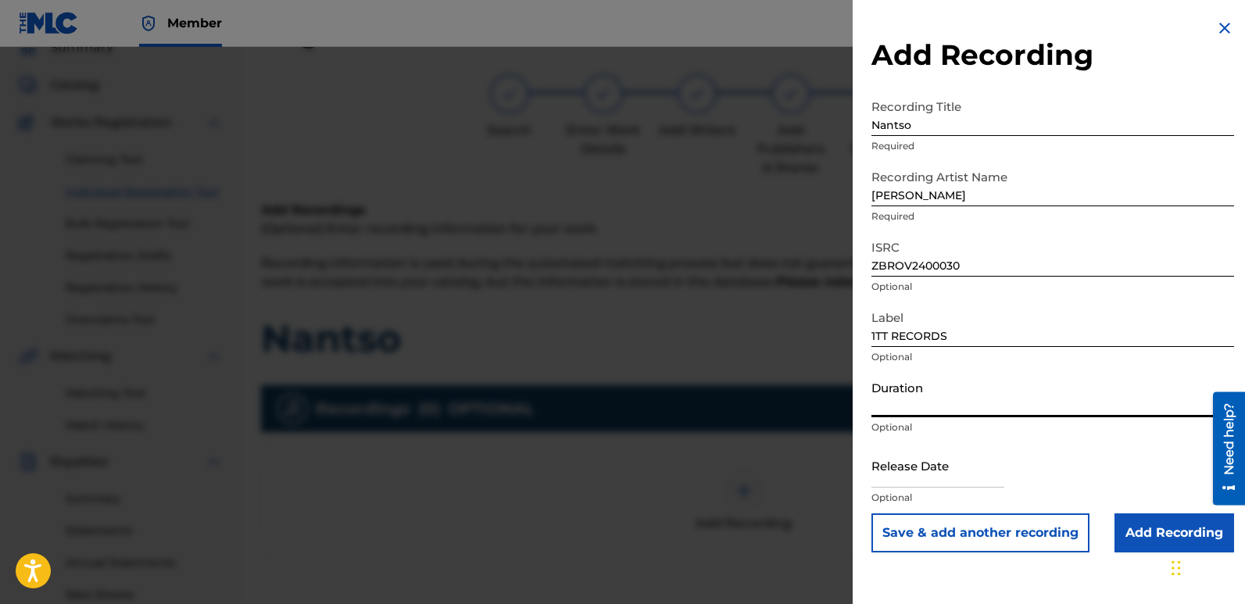
click at [925, 399] on input "Duration" at bounding box center [1053, 395] width 363 height 45
type input "05:42"
click at [1149, 530] on input "Add Recording" at bounding box center [1175, 533] width 120 height 39
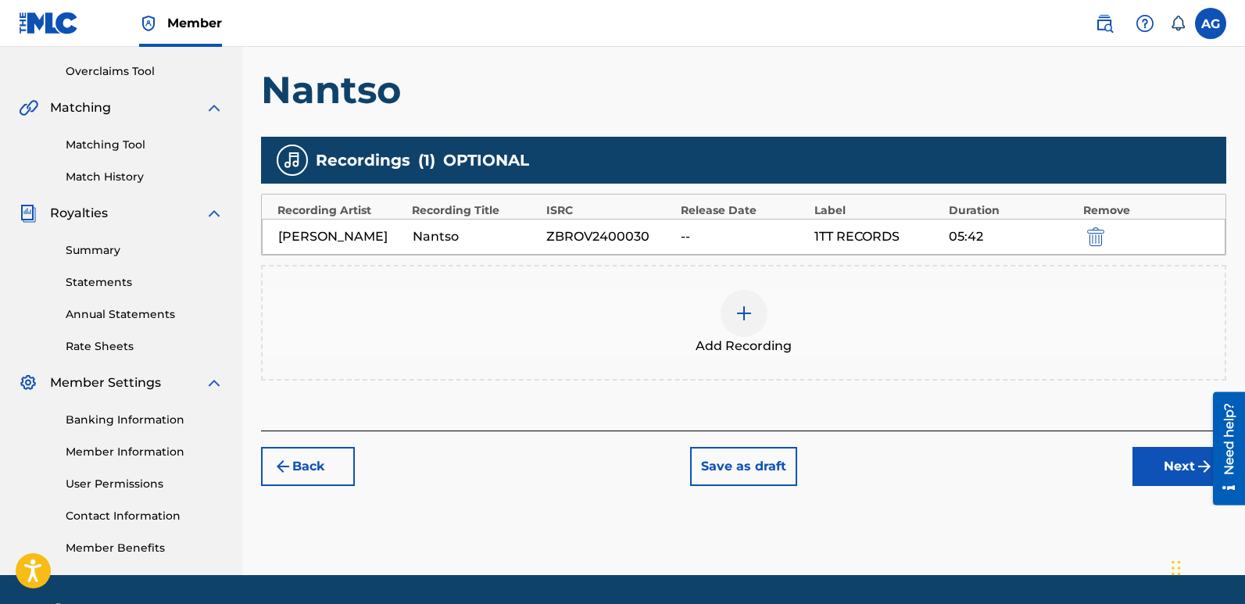
scroll to position [320, 0]
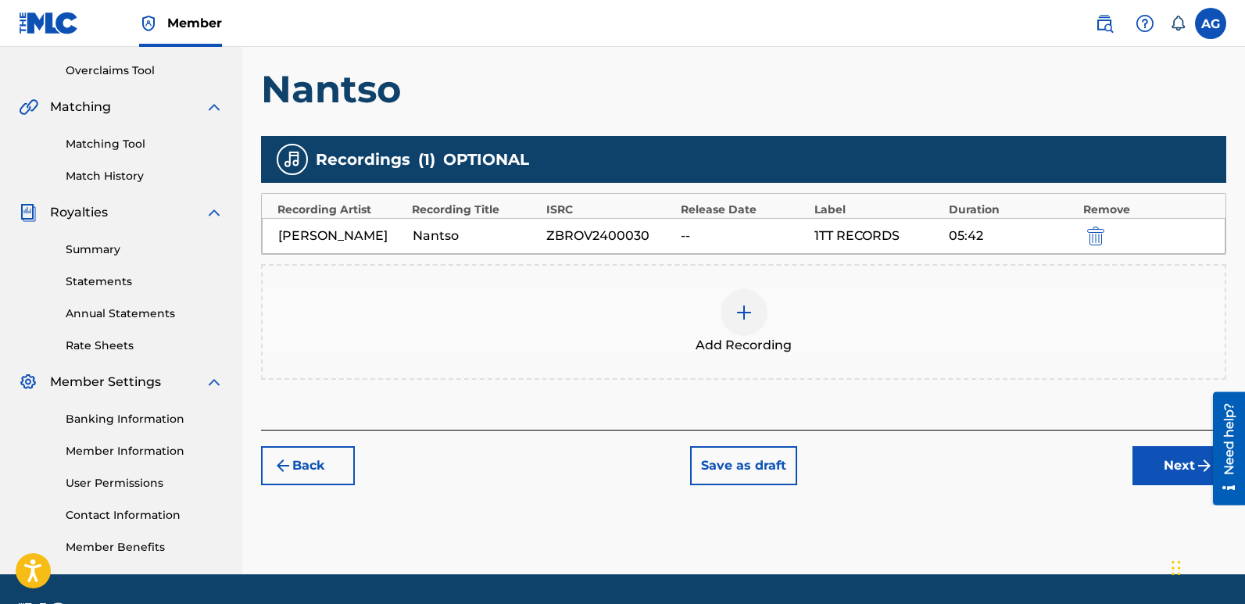
click at [1160, 460] on button "Next" at bounding box center [1180, 465] width 94 height 39
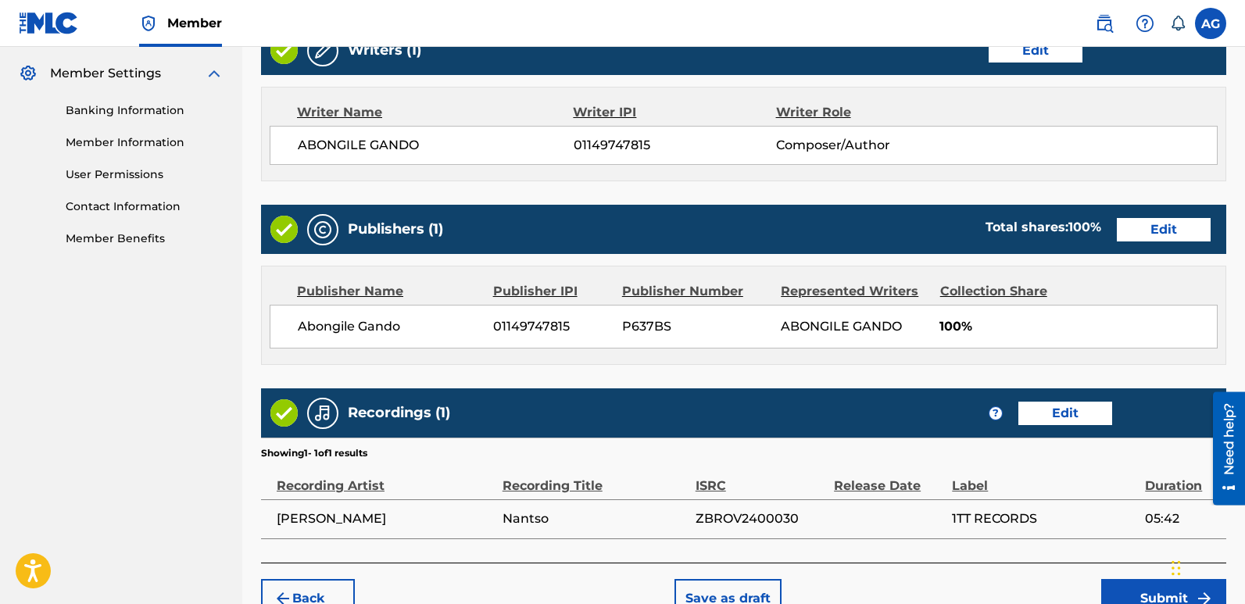
scroll to position [718, 0]
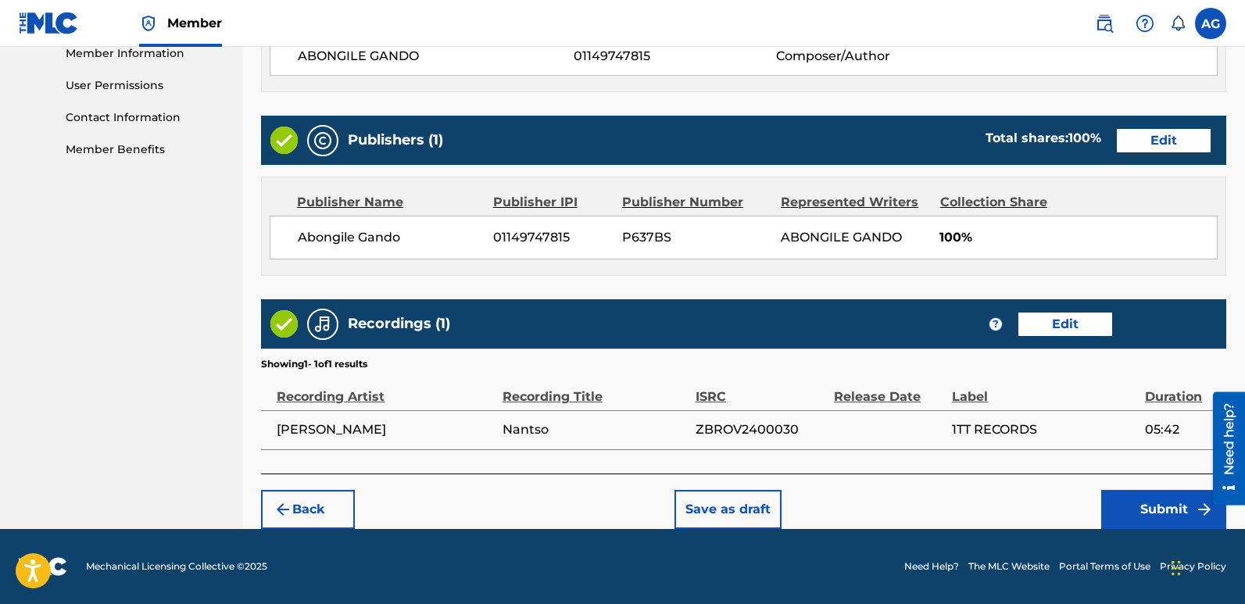
click at [1138, 514] on button "Submit" at bounding box center [1164, 509] width 125 height 39
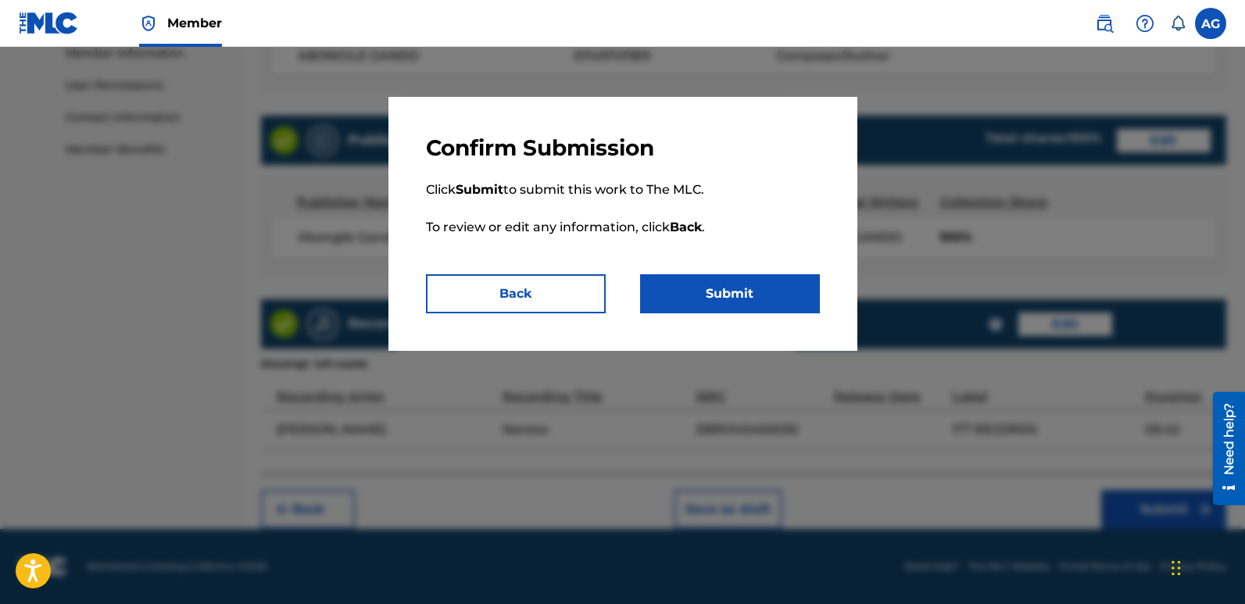
click at [749, 295] on button "Submit" at bounding box center [730, 293] width 180 height 39
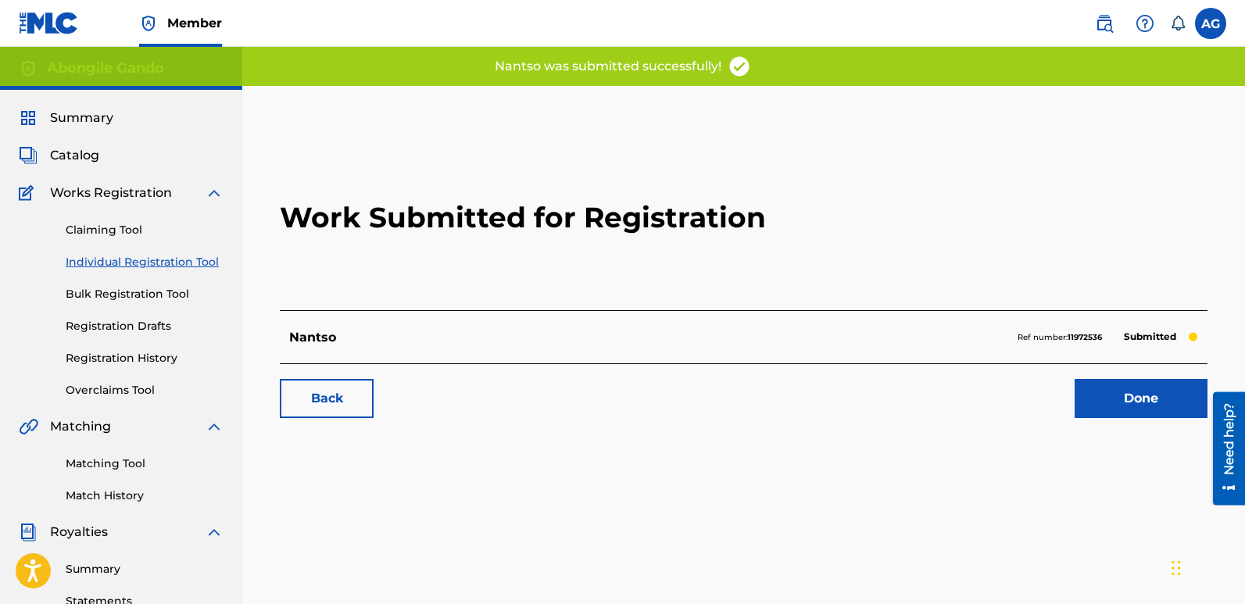
click at [73, 152] on span "Catalog" at bounding box center [74, 155] width 49 height 19
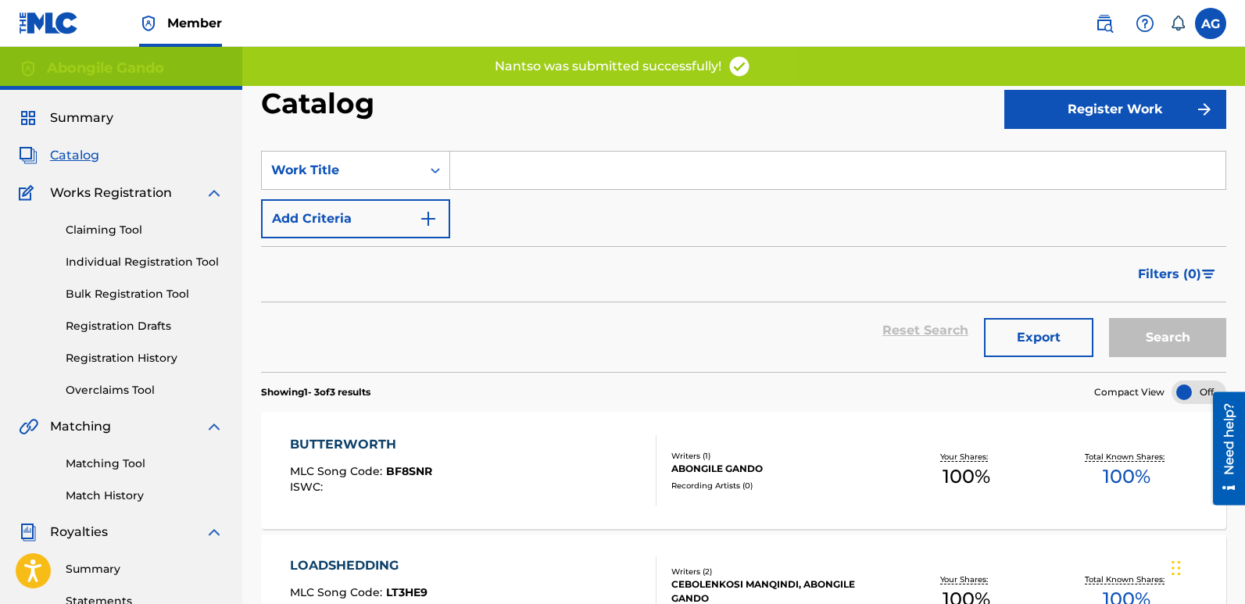
click at [1120, 107] on button "Register Work" at bounding box center [1116, 109] width 222 height 39
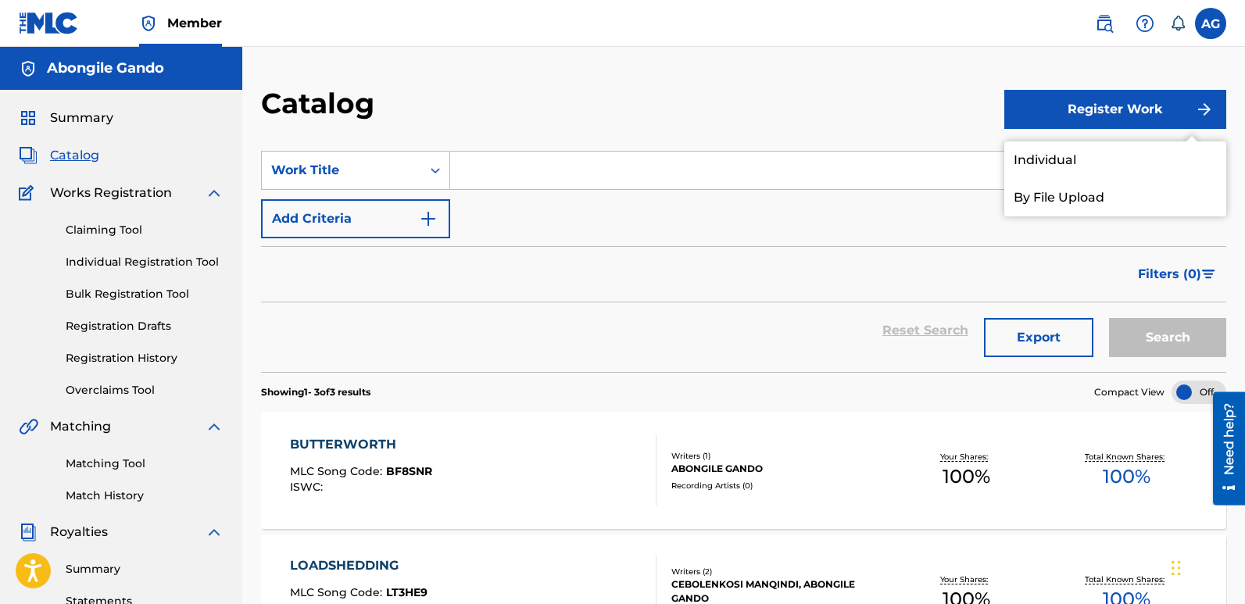
click at [1030, 155] on link "Individual" at bounding box center [1116, 161] width 222 height 38
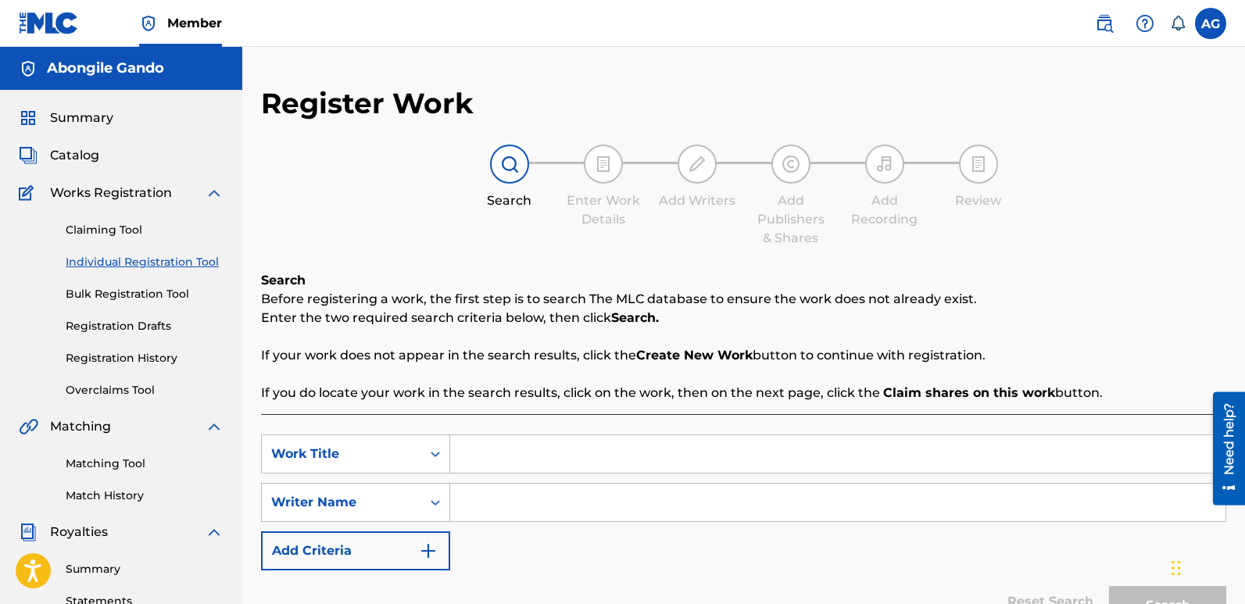
click at [518, 458] on input "Search Form" at bounding box center [838, 454] width 776 height 38
paste input "EK'sen"
type input "EK'sen"
click at [498, 505] on input "Search Form" at bounding box center [838, 503] width 776 height 38
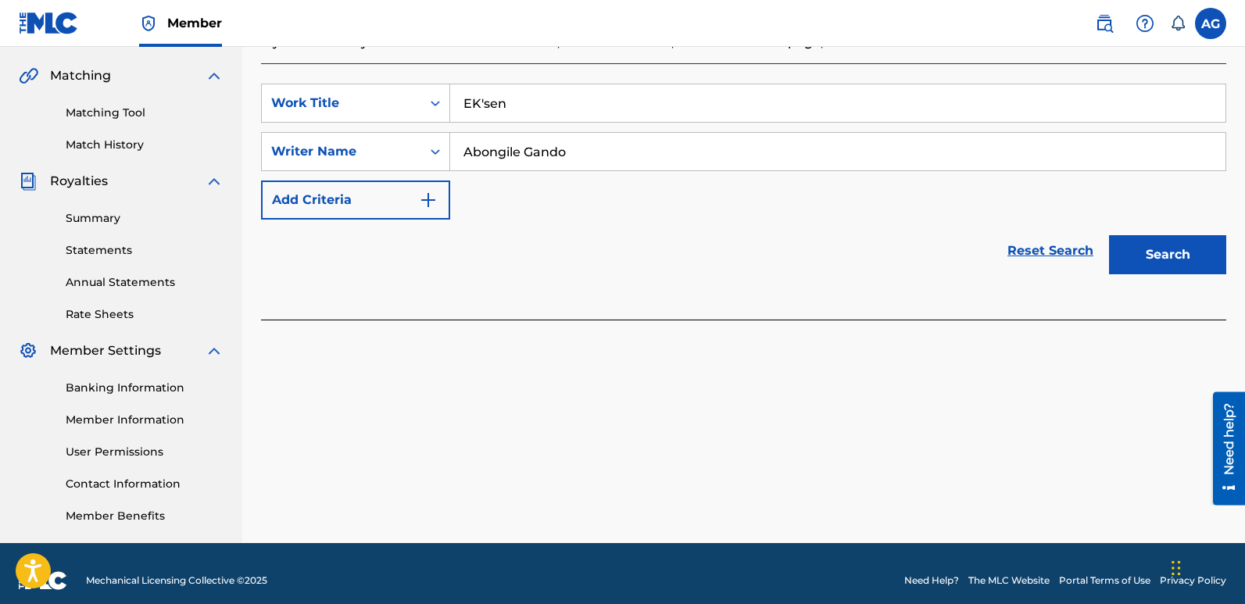
scroll to position [353, 0]
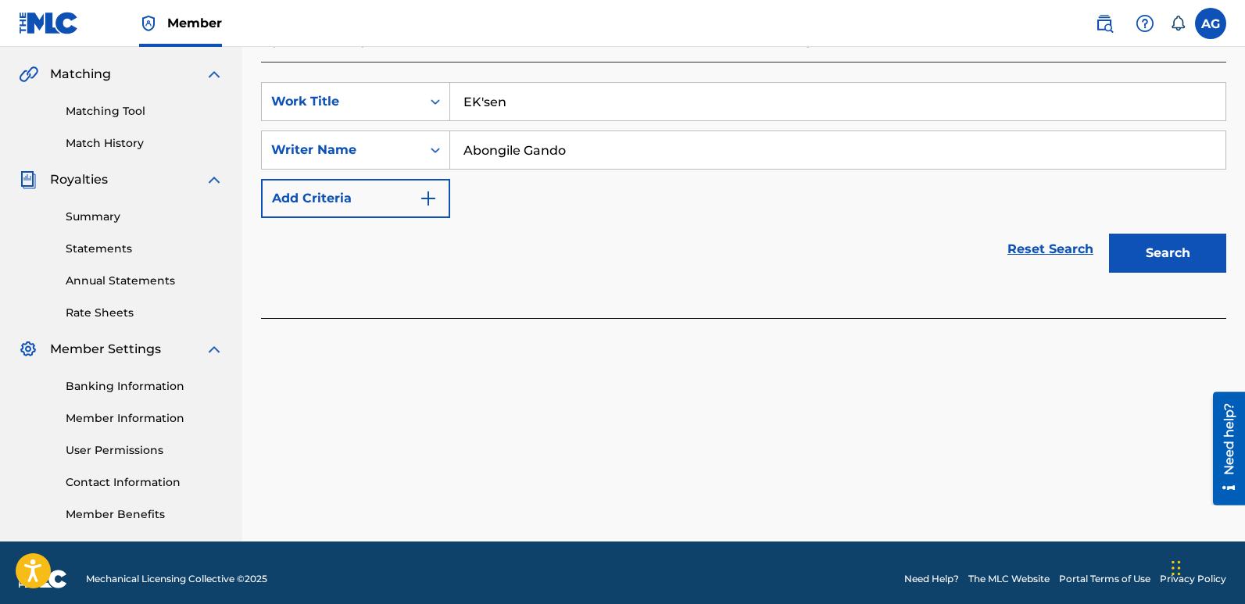
type input "Abongile Gando"
click at [1171, 250] on button "Search" at bounding box center [1167, 253] width 117 height 39
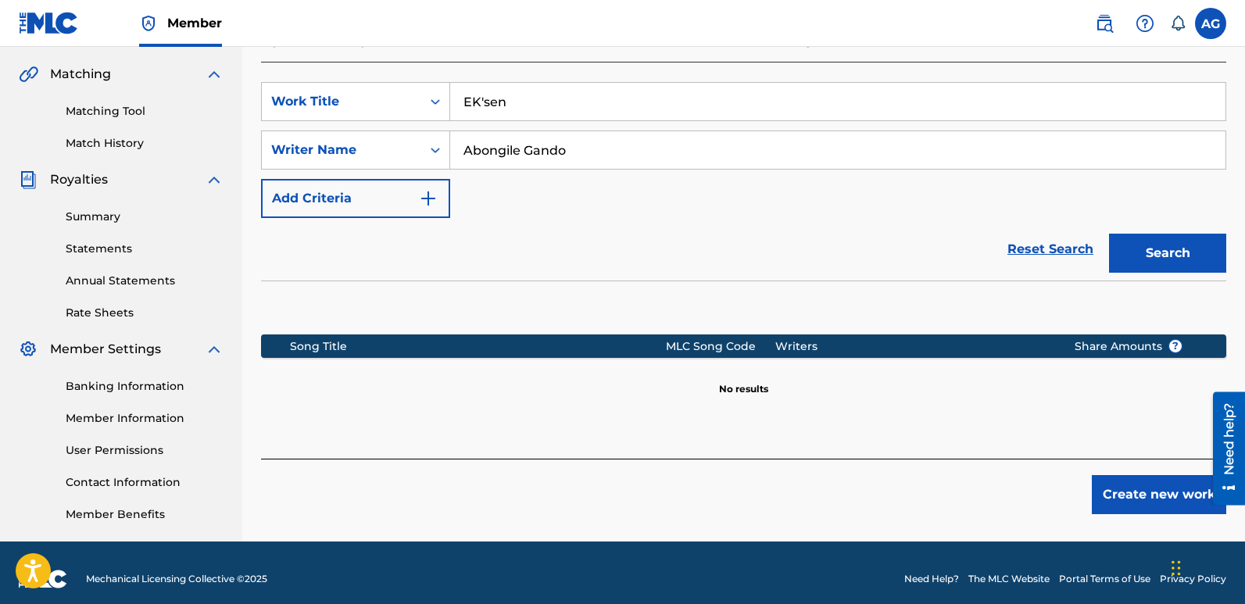
click at [1123, 490] on button "Create new work" at bounding box center [1159, 494] width 134 height 39
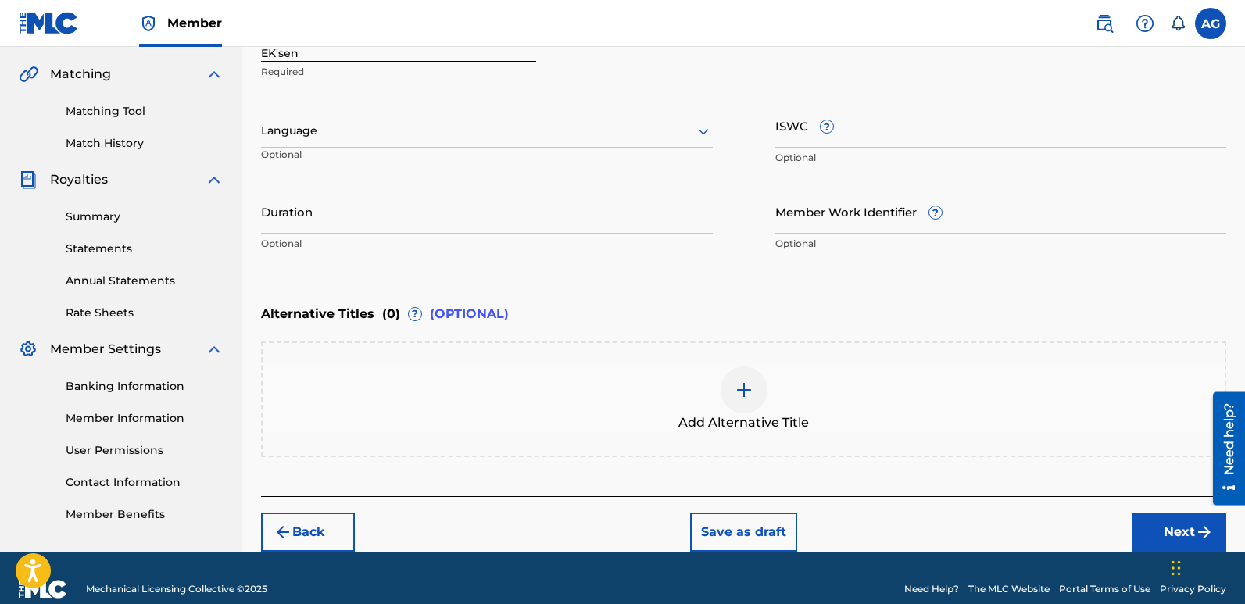
click at [392, 136] on div at bounding box center [487, 131] width 452 height 20
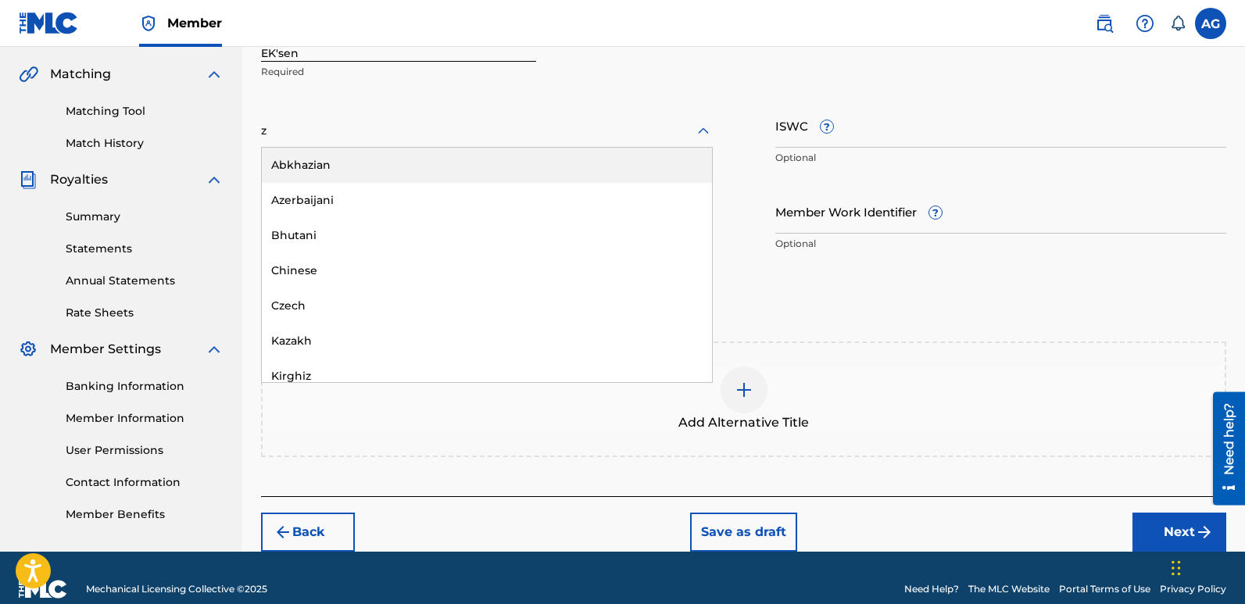
type input "zu"
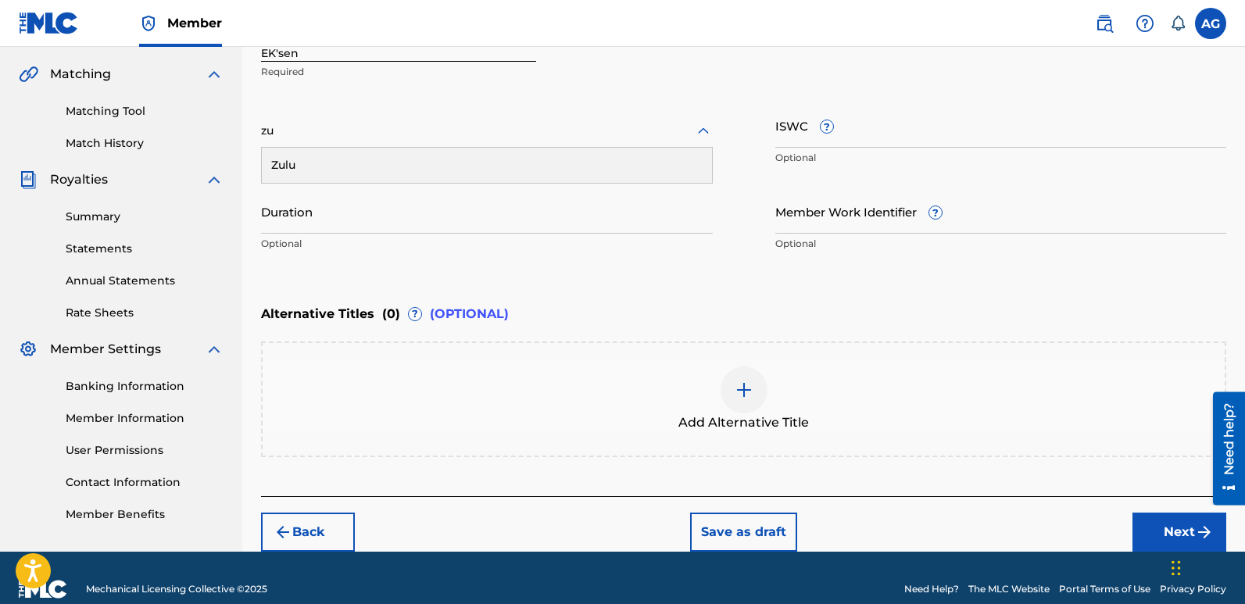
click at [334, 170] on div "Zulu" at bounding box center [487, 165] width 450 height 35
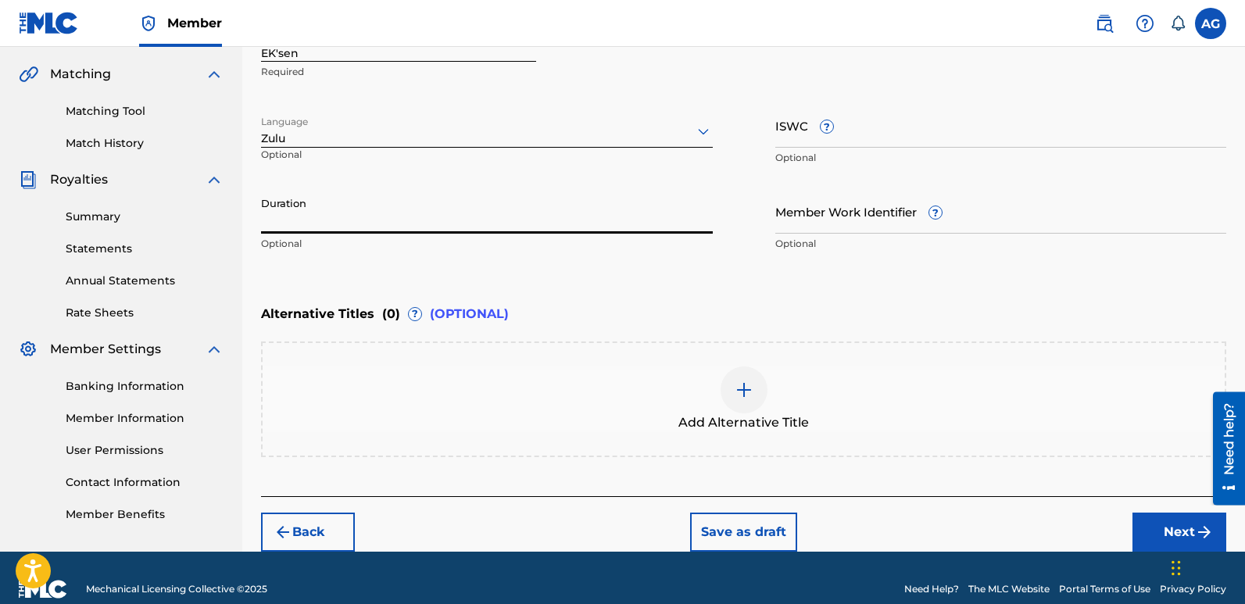
click at [386, 225] on input "Duration" at bounding box center [487, 211] width 452 height 45
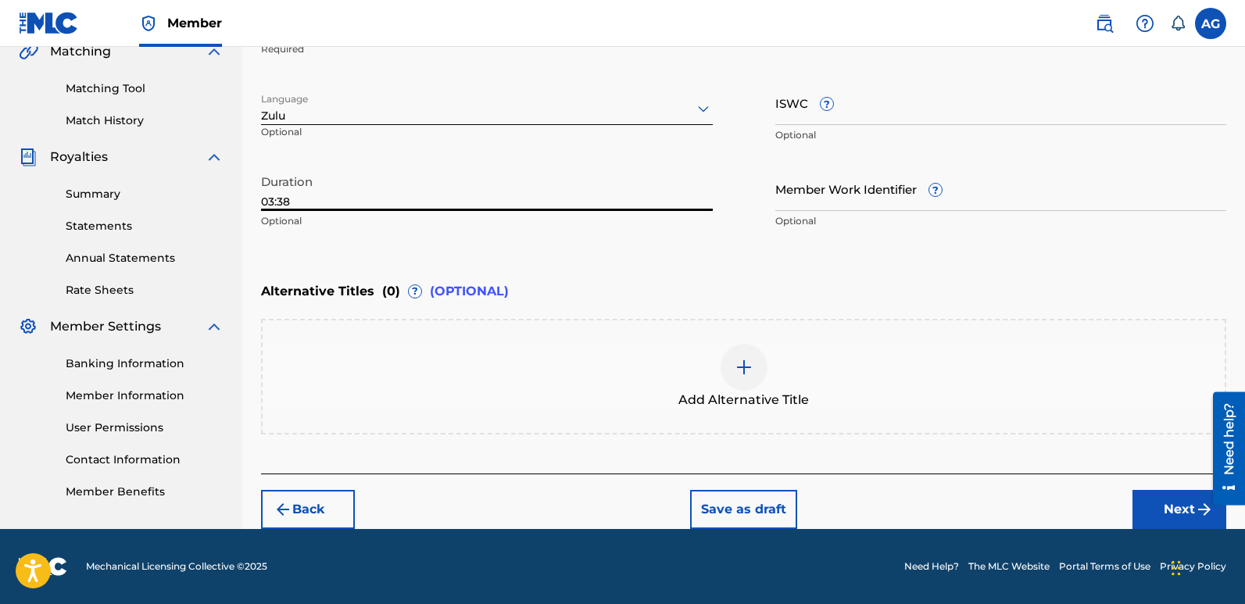
type input "03:38"
click at [1171, 505] on button "Next" at bounding box center [1180, 509] width 94 height 39
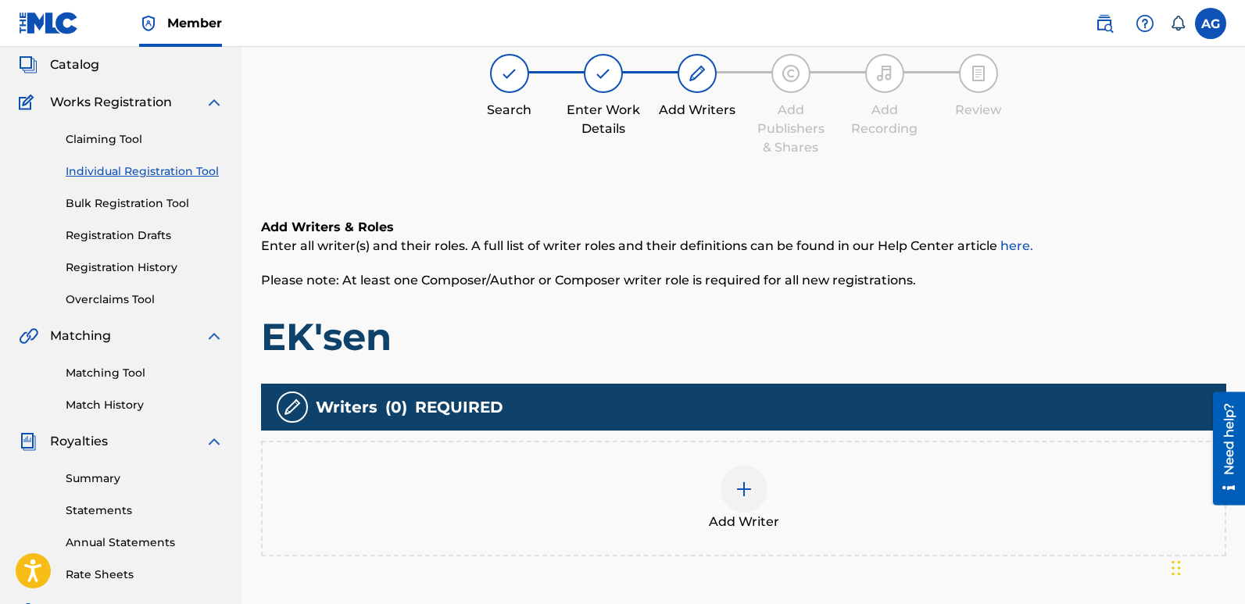
scroll to position [70, 0]
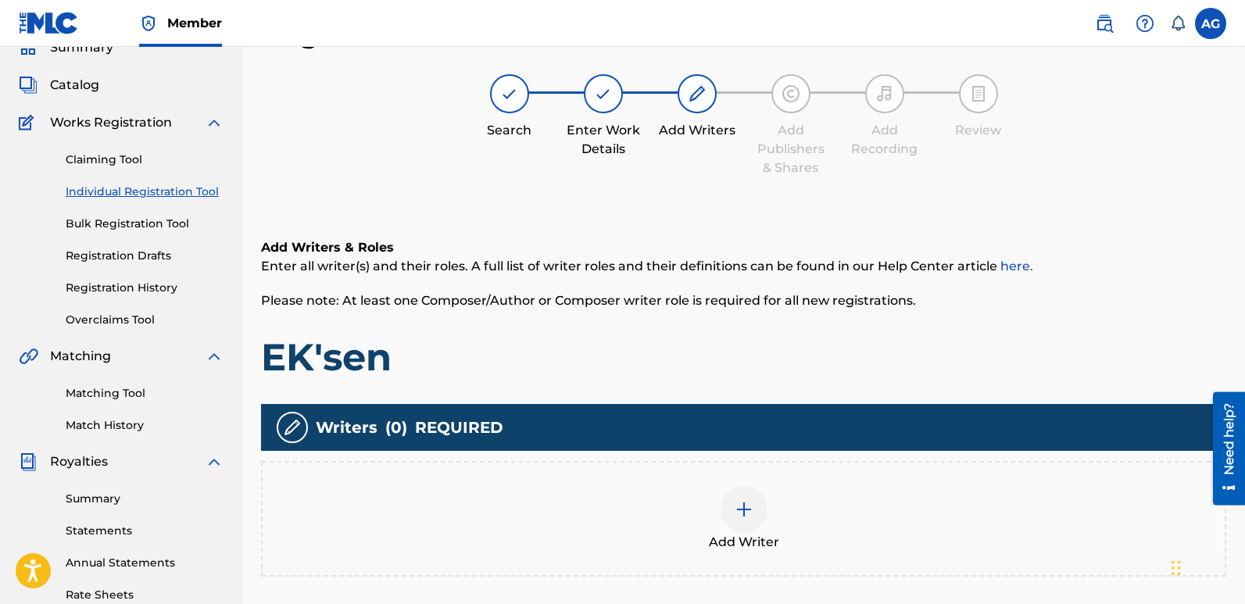
click at [747, 505] on img at bounding box center [744, 509] width 19 height 19
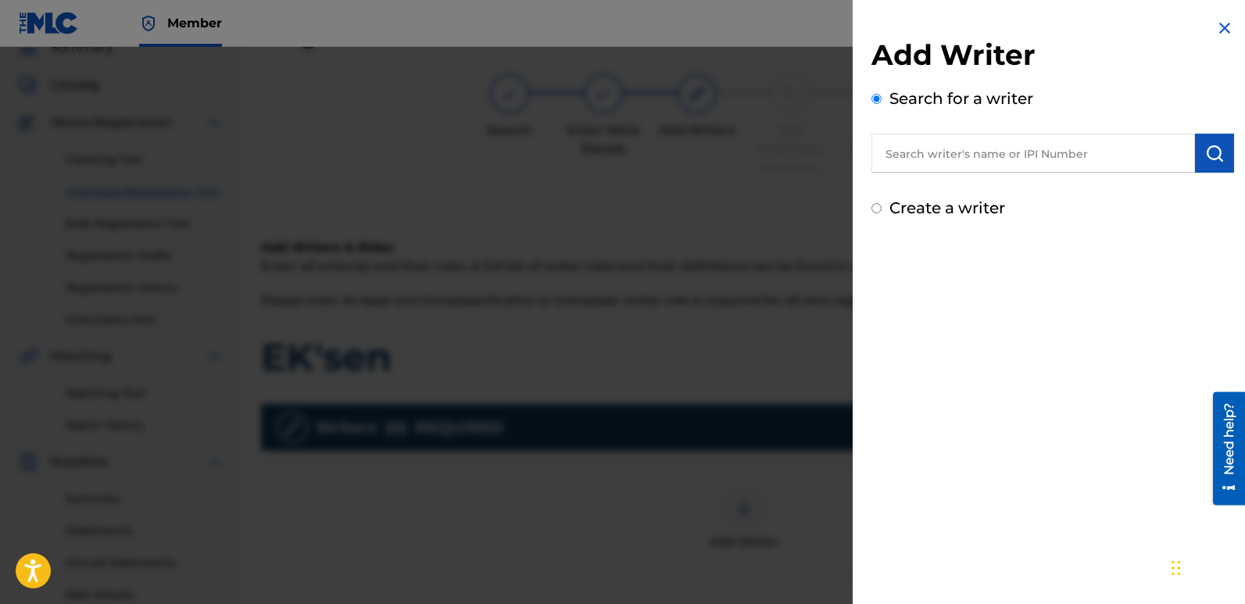
click at [877, 208] on input "Create a writer" at bounding box center [877, 208] width 10 height 10
radio input "false"
radio input "true"
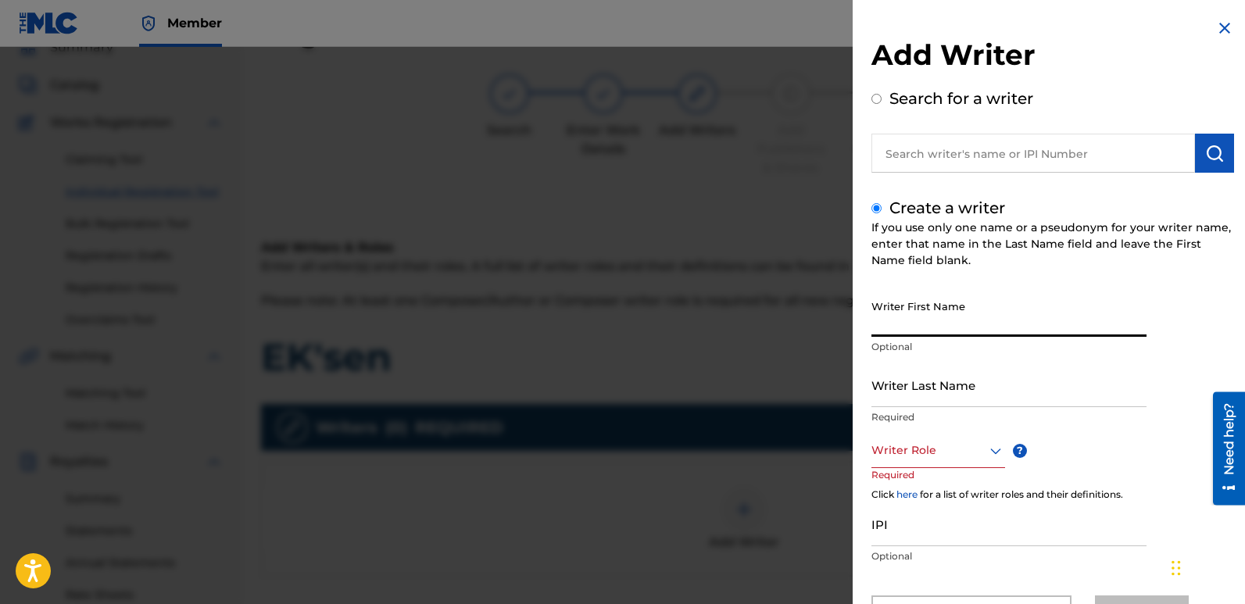
click at [942, 315] on input "Writer First Name" at bounding box center [1009, 314] width 275 height 45
type input "Abongile"
type input "Gando"
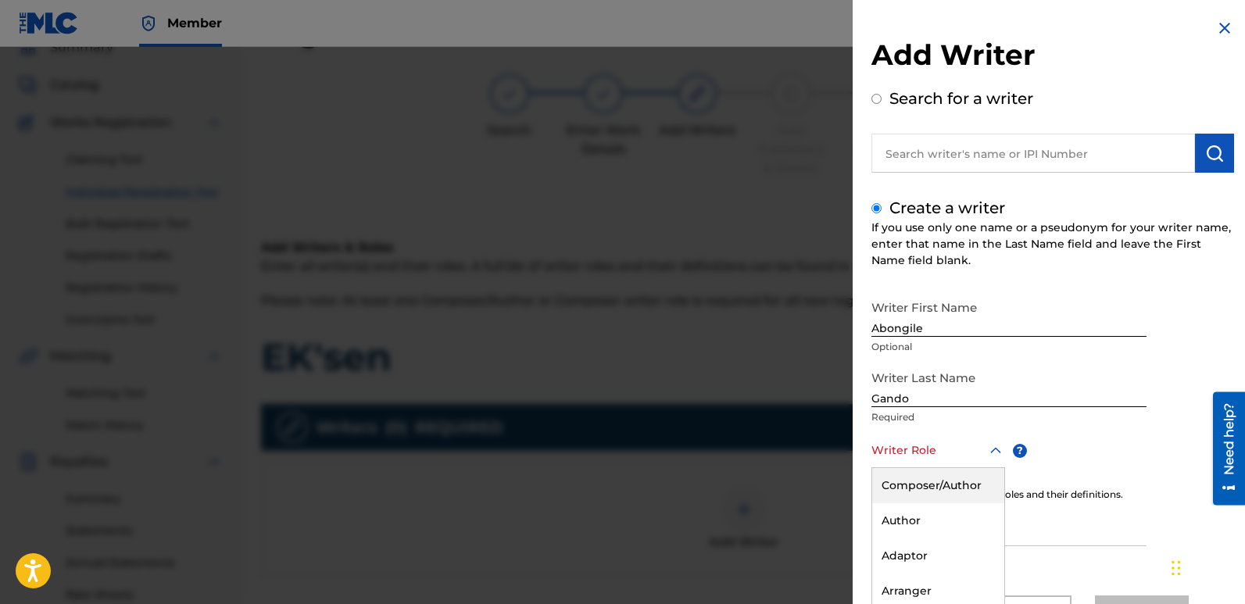
click at [988, 456] on div "8 results available. Use Up and Down to choose options, press Enter to select t…" at bounding box center [939, 450] width 134 height 35
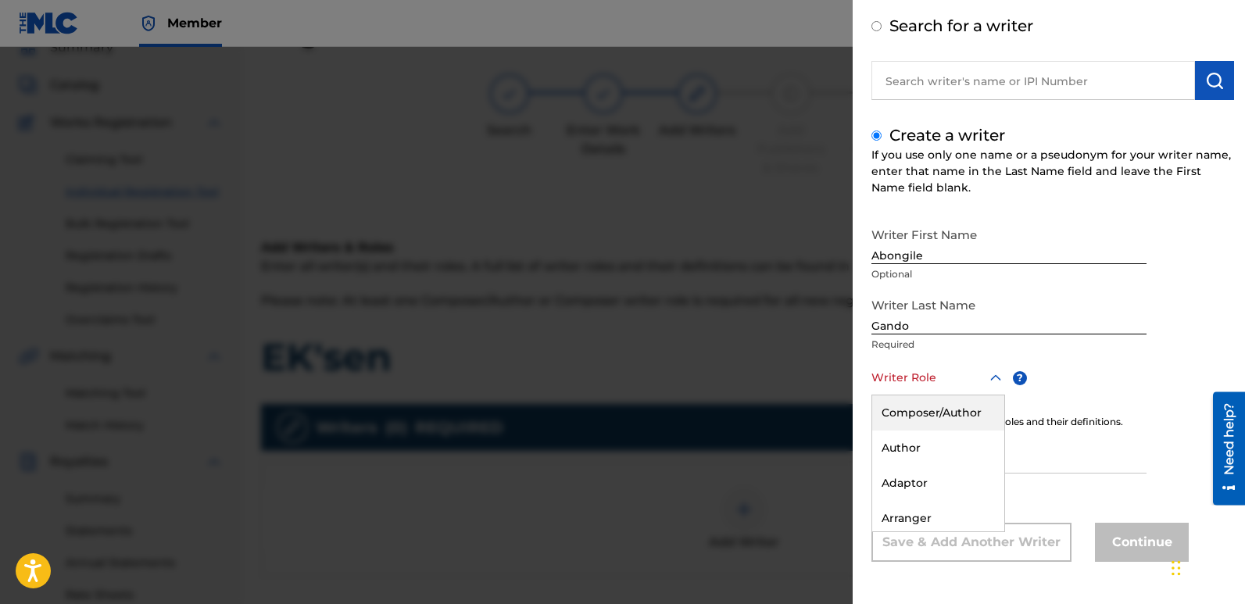
click at [958, 409] on div "Composer/Author" at bounding box center [938, 413] width 132 height 35
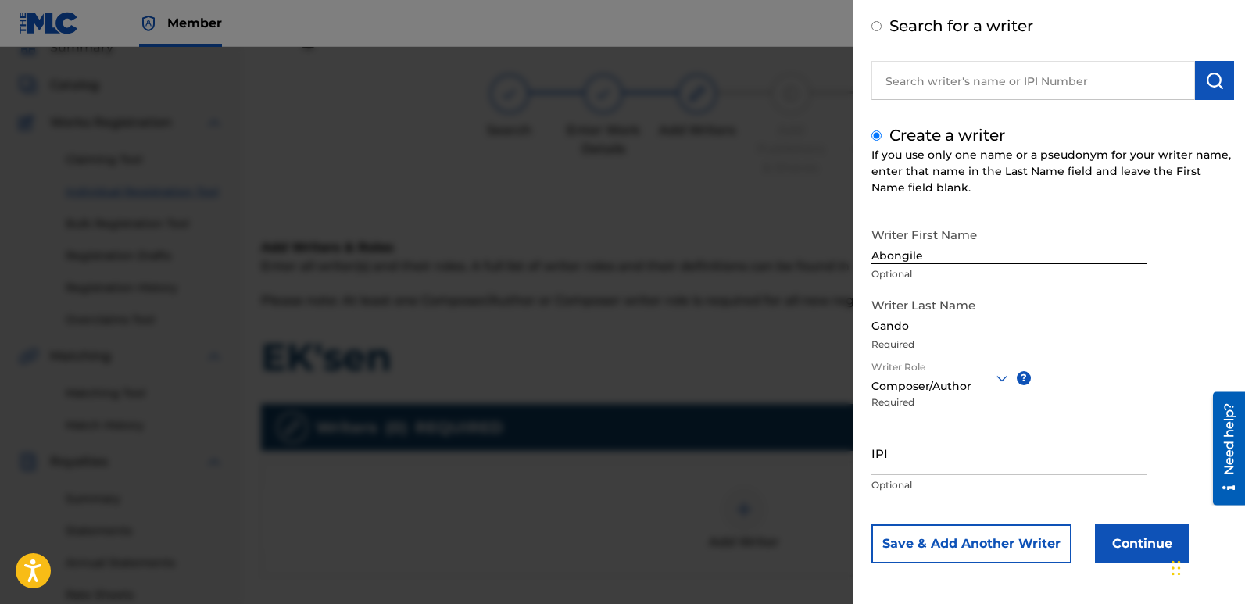
click at [933, 460] on input "IPI" at bounding box center [1009, 453] width 275 height 45
paste input "01149747815"
type input "01149747815"
click at [1127, 545] on button "Continue" at bounding box center [1142, 544] width 94 height 39
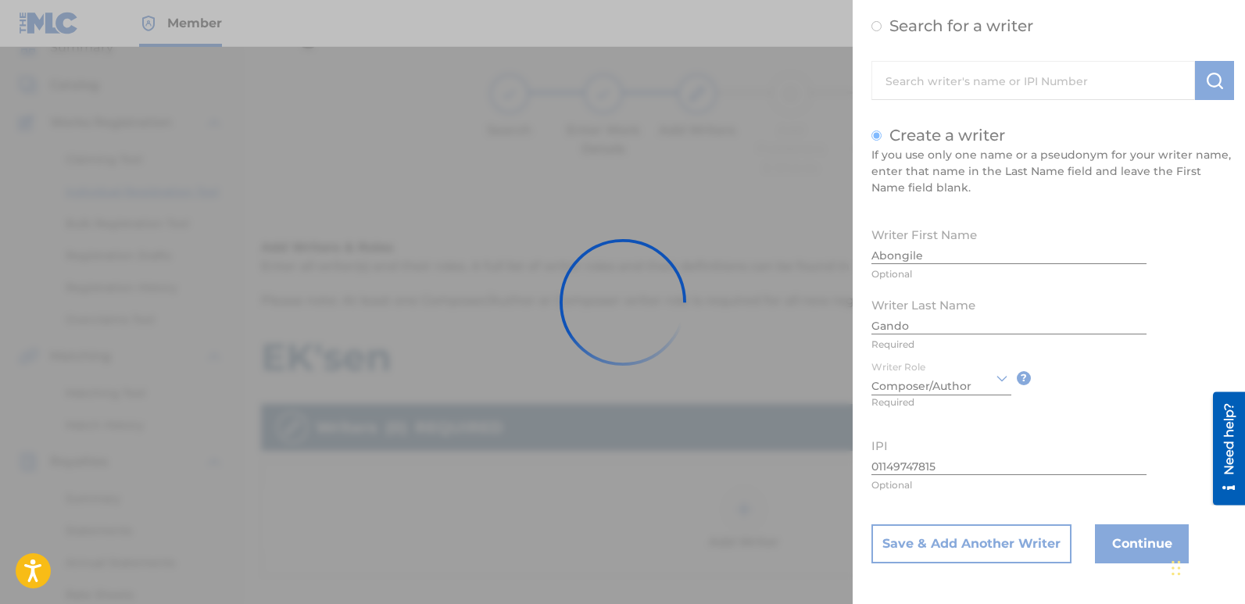
scroll to position [0, 0]
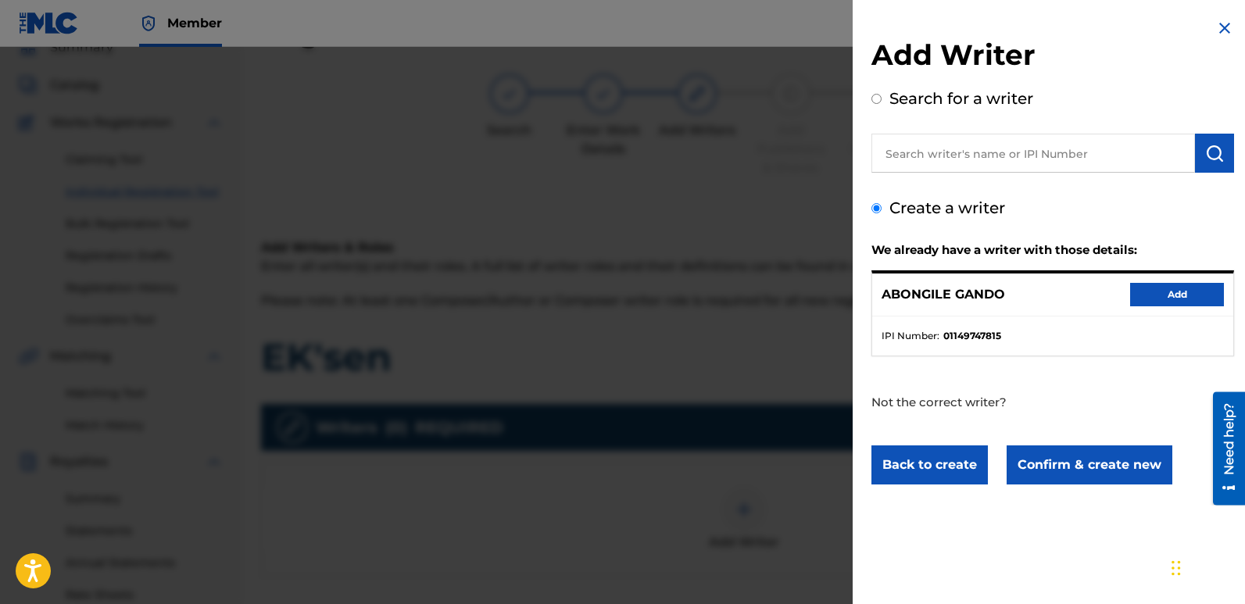
click at [1176, 292] on button "Add" at bounding box center [1177, 294] width 94 height 23
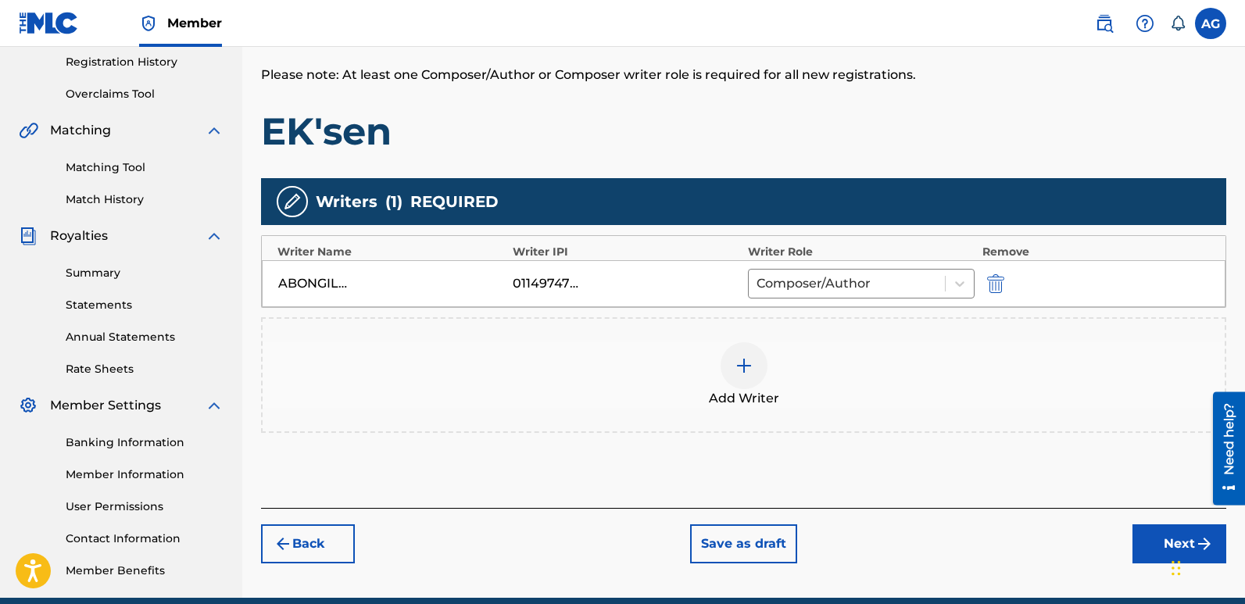
scroll to position [365, 0]
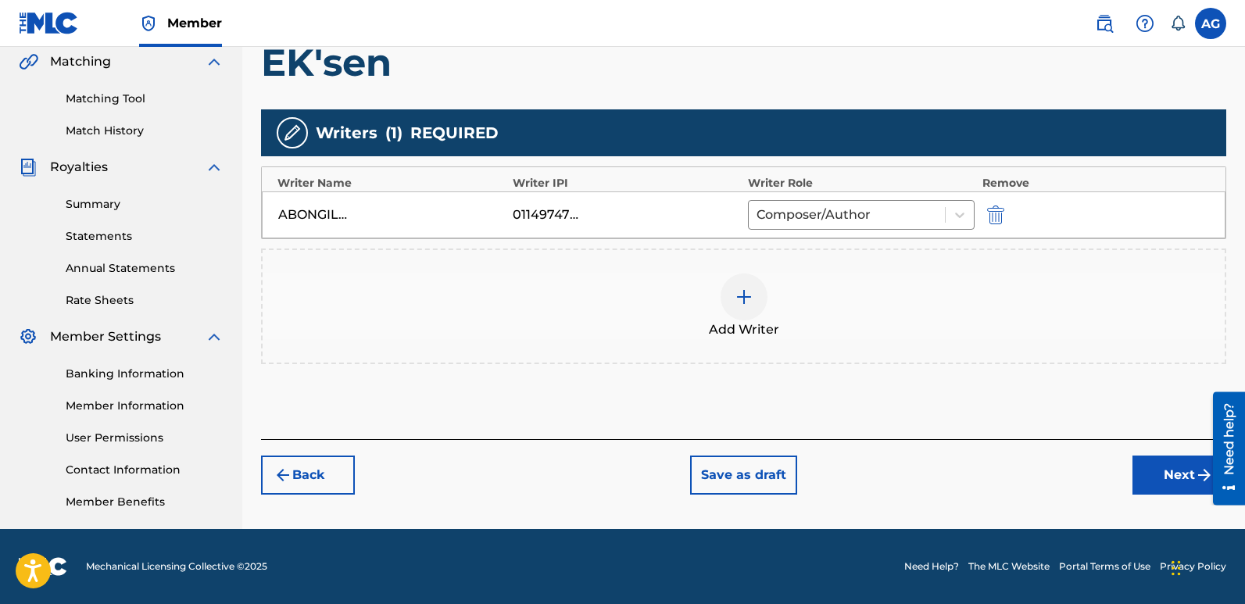
click at [1168, 475] on button "Next" at bounding box center [1180, 475] width 94 height 39
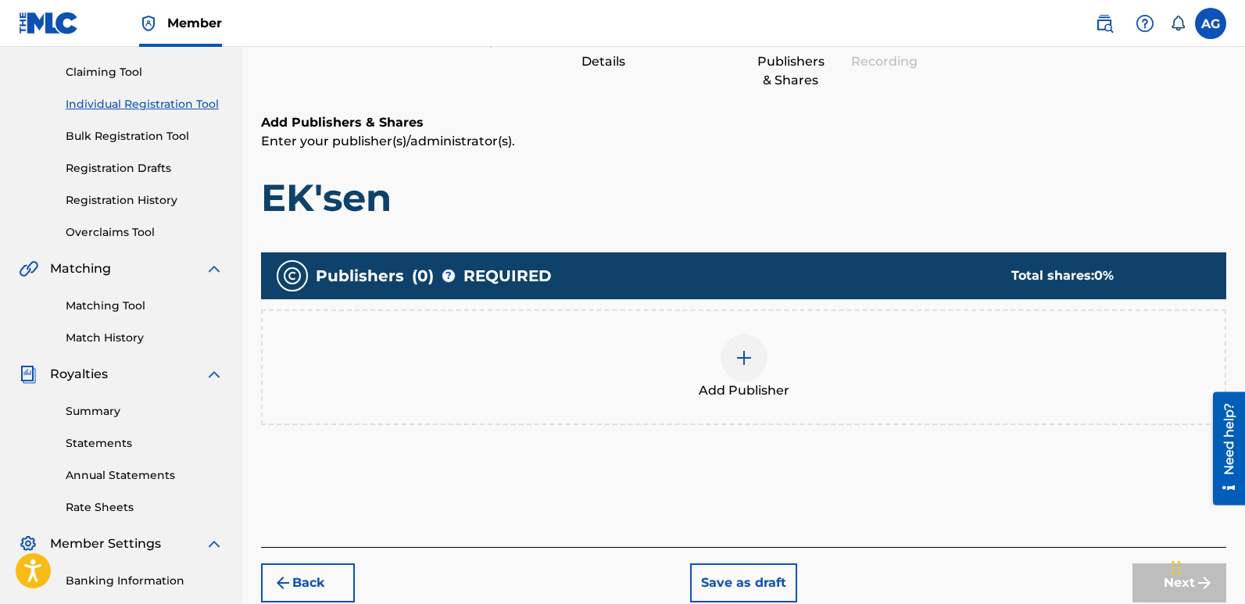
scroll to position [70, 0]
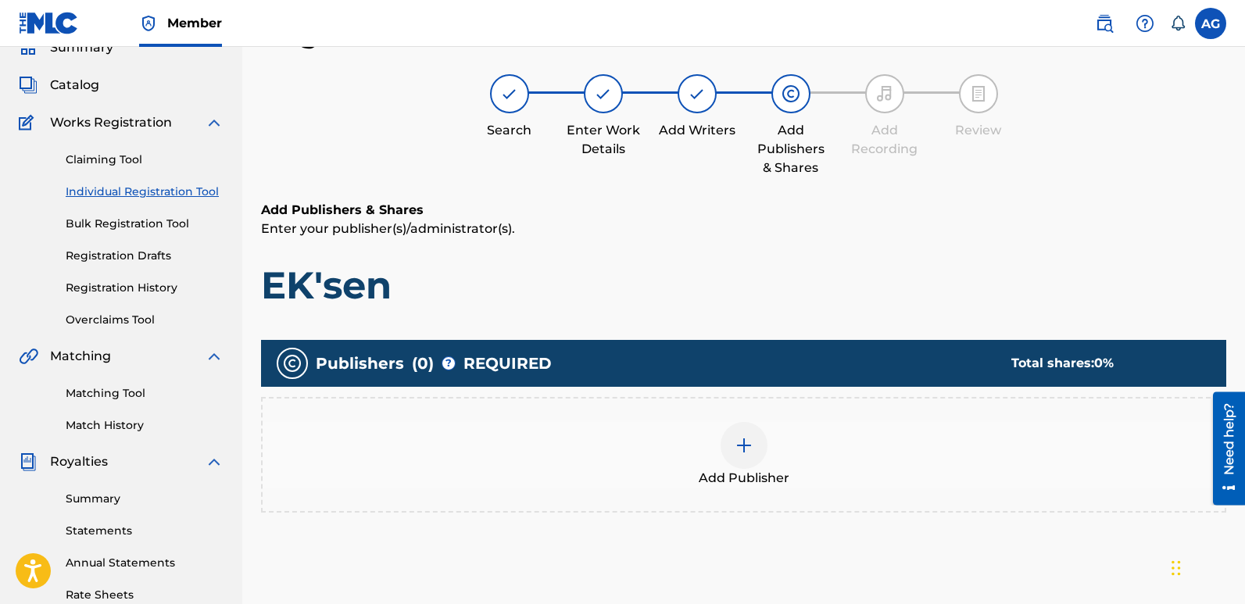
click at [746, 436] on img at bounding box center [744, 445] width 19 height 19
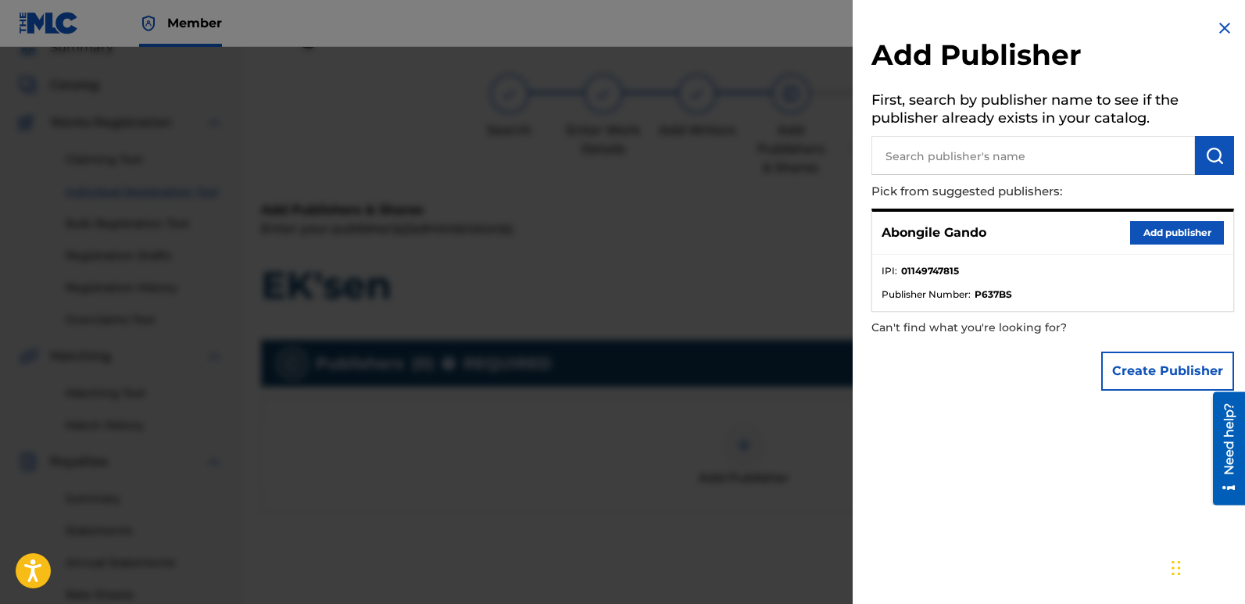
click at [1156, 233] on button "Add publisher" at bounding box center [1177, 232] width 94 height 23
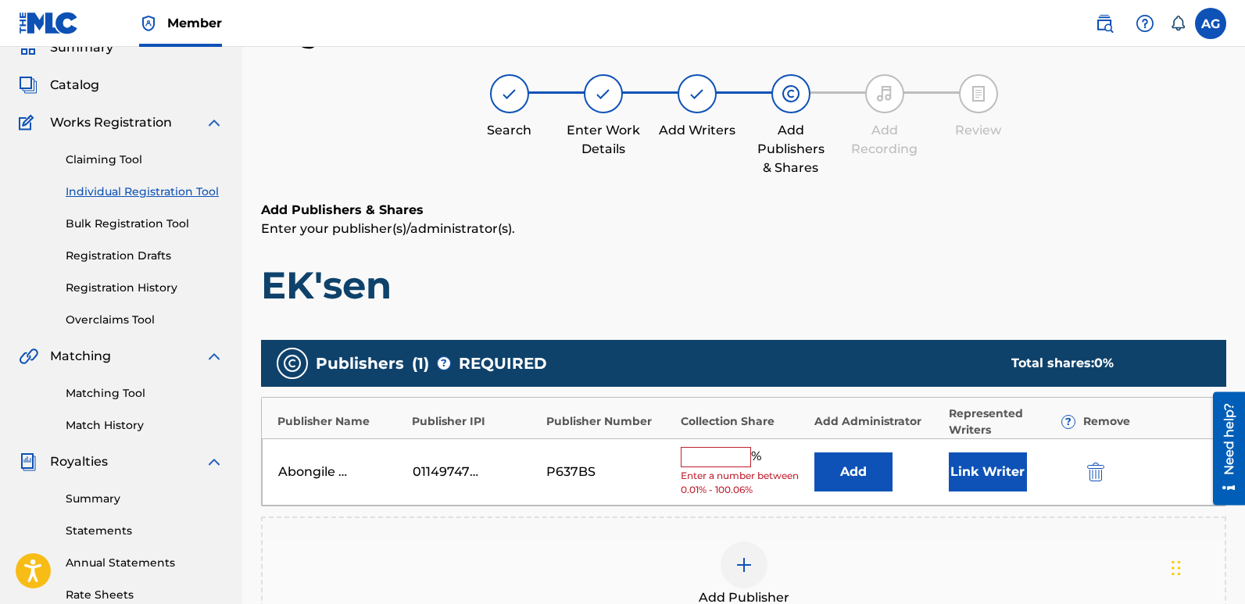
click at [980, 476] on button "Link Writer" at bounding box center [988, 472] width 78 height 39
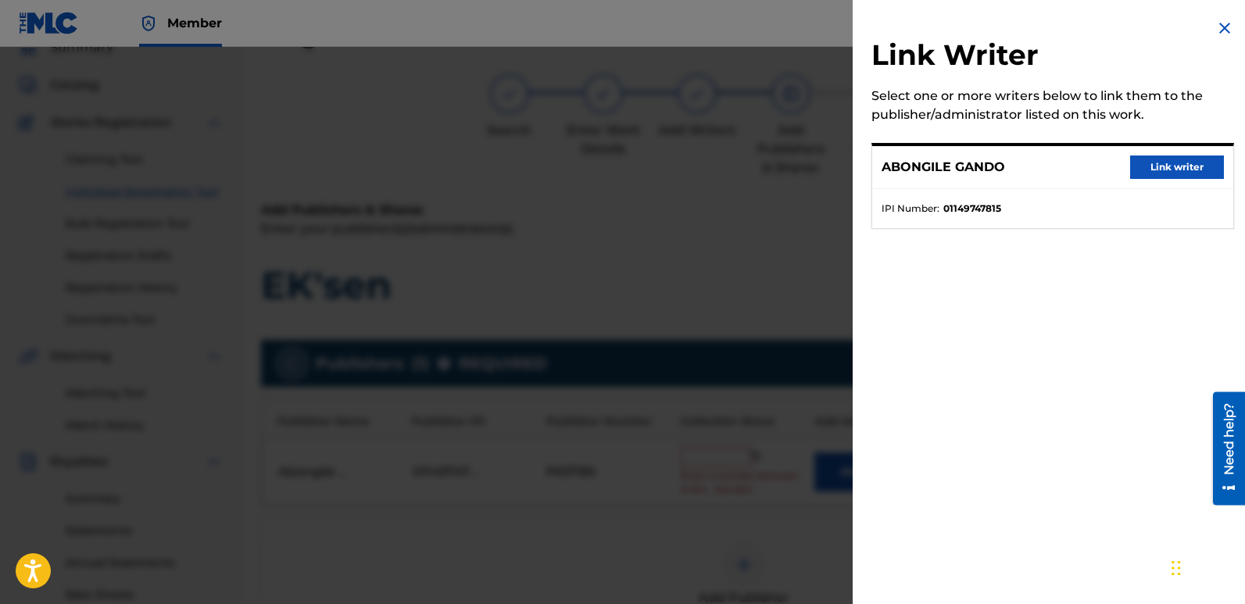
click at [1170, 169] on button "Link writer" at bounding box center [1177, 167] width 94 height 23
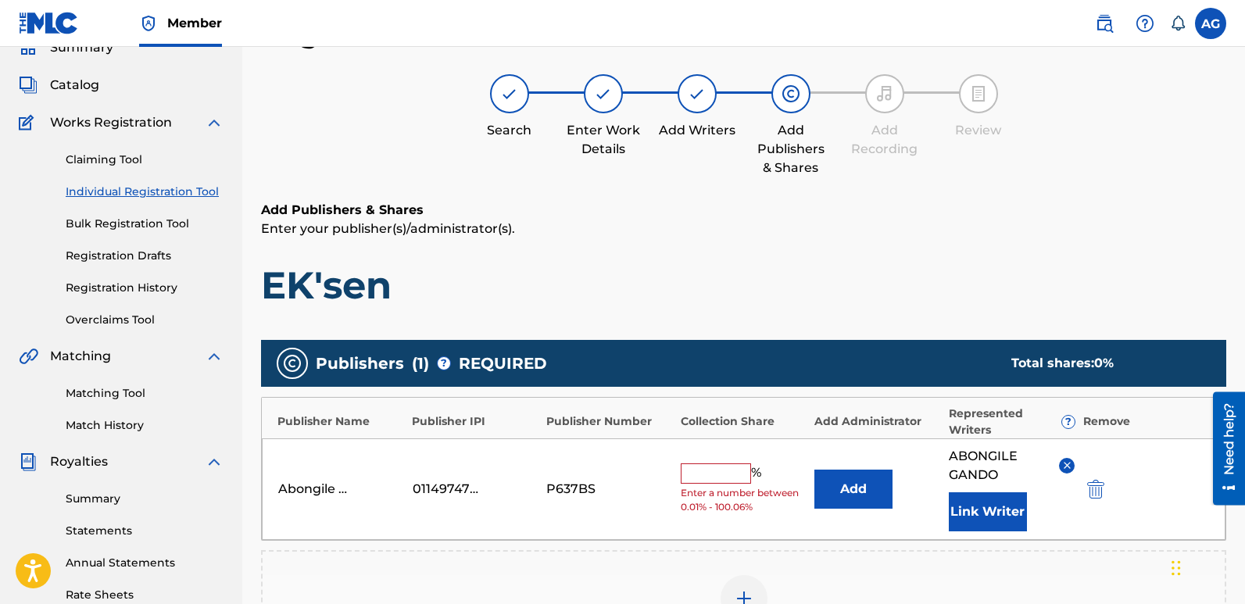
click at [711, 475] on input "text" at bounding box center [716, 474] width 70 height 20
type input "100"
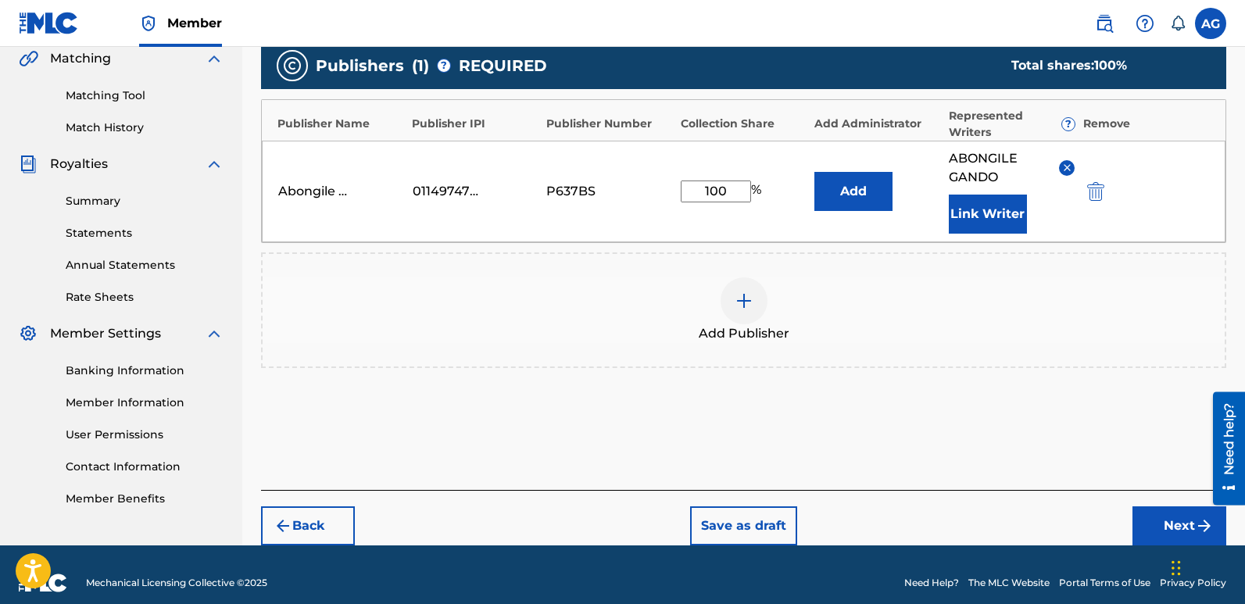
scroll to position [385, 0]
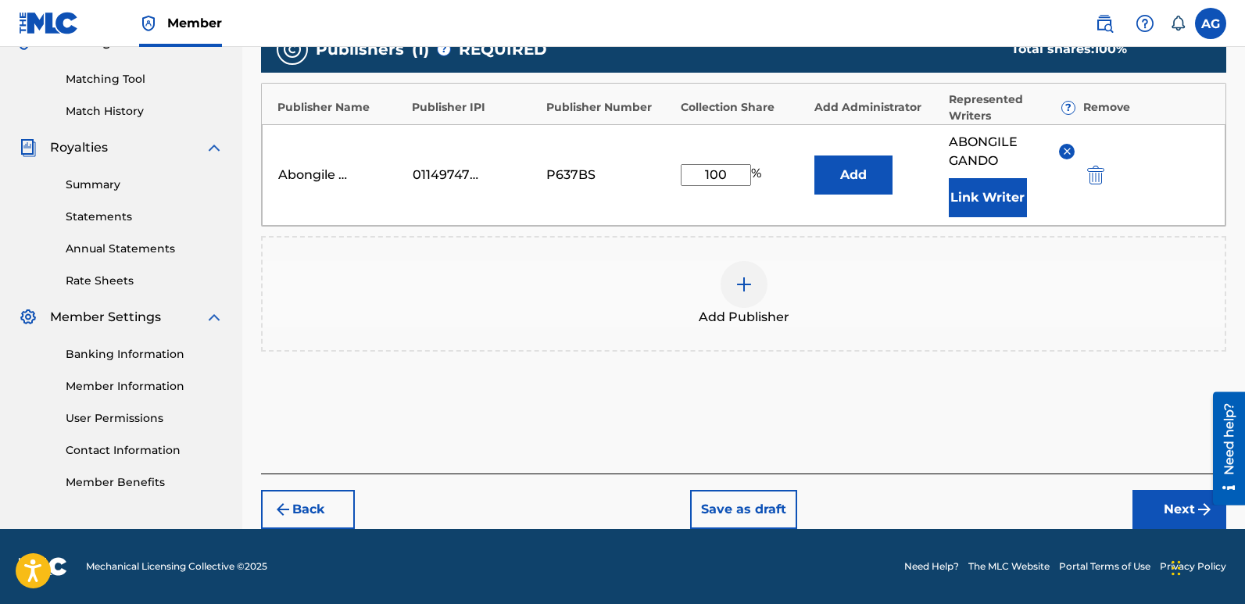
click at [1151, 506] on button "Next" at bounding box center [1180, 509] width 94 height 39
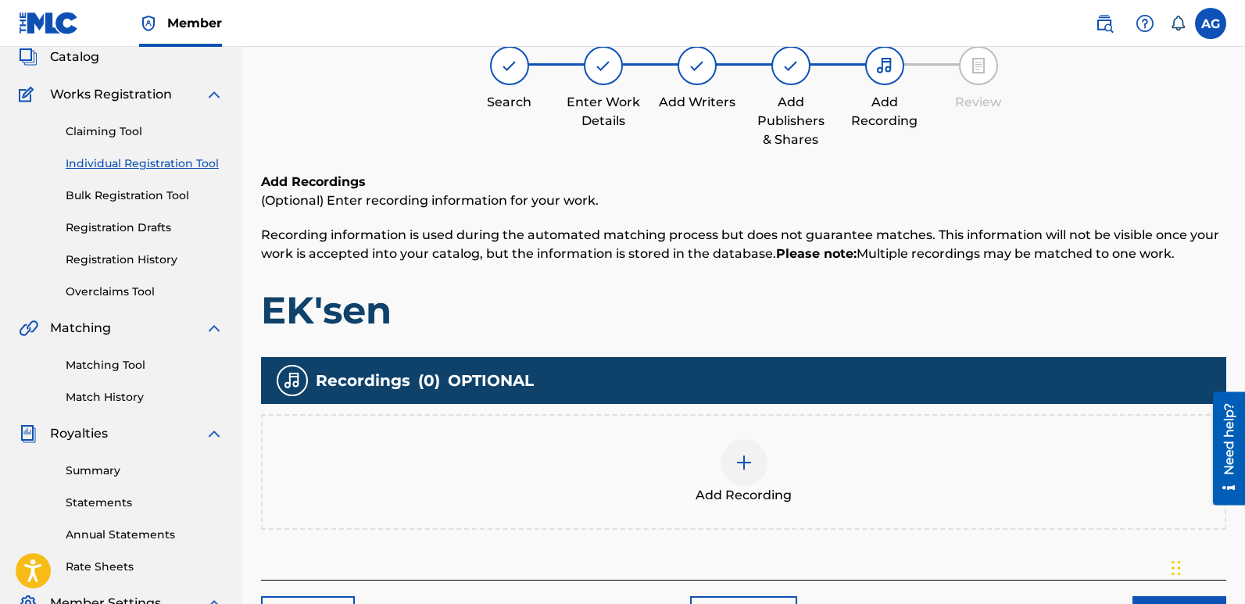
scroll to position [70, 0]
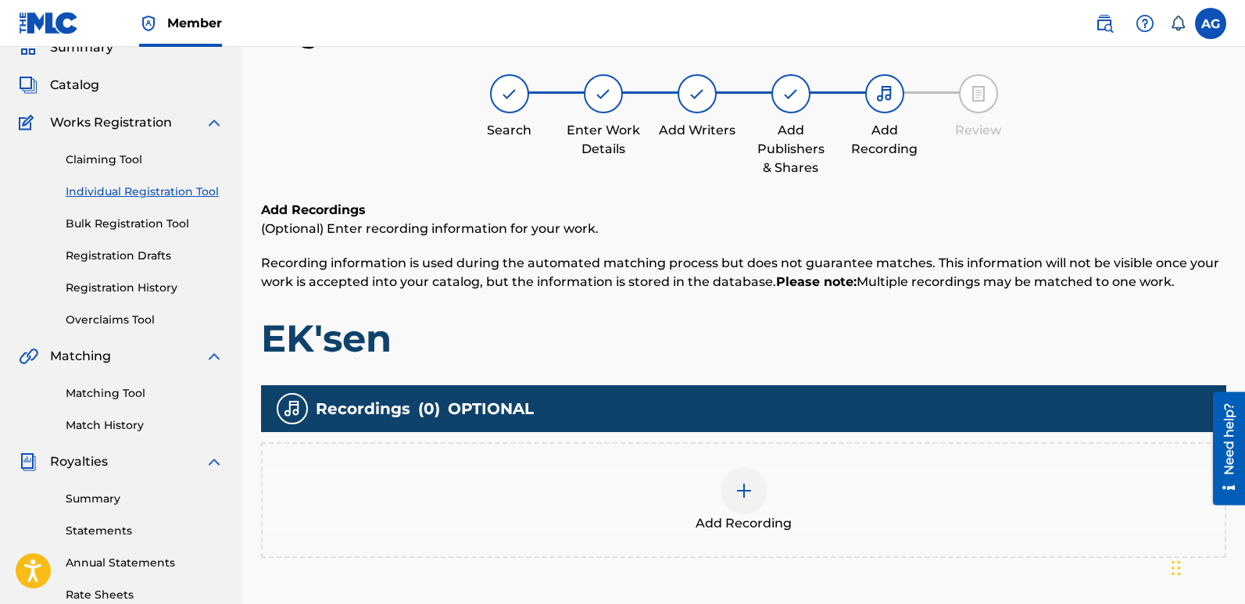
click at [745, 492] on img at bounding box center [744, 491] width 19 height 19
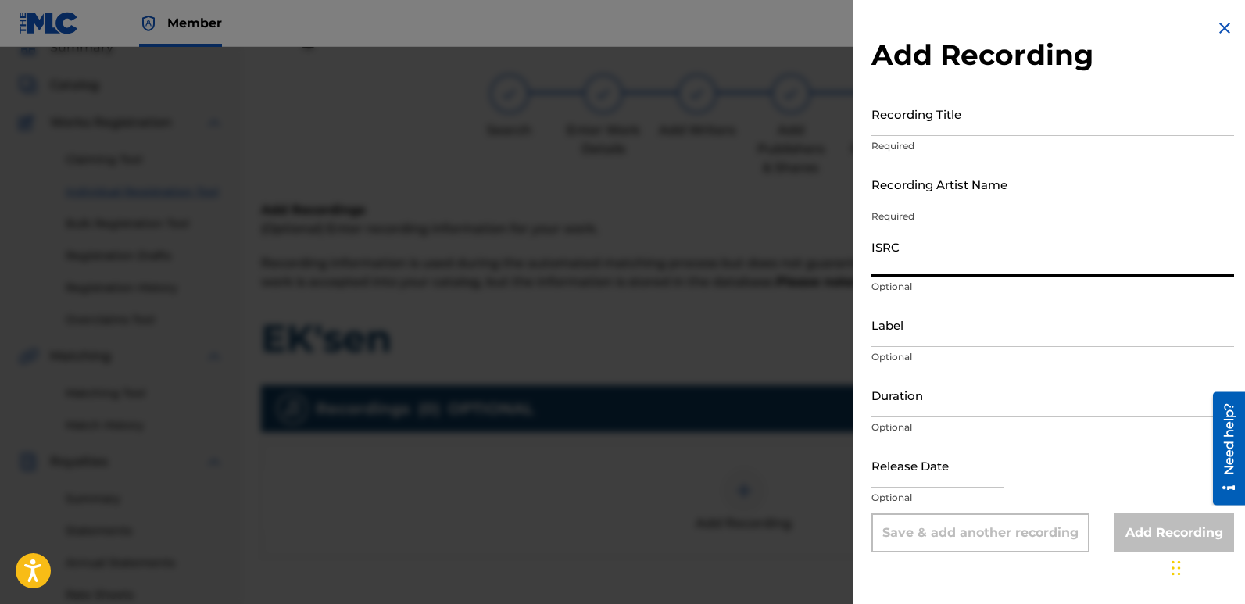
click at [907, 262] on input "ISRC" at bounding box center [1053, 254] width 363 height 45
paste input "EK'sen"
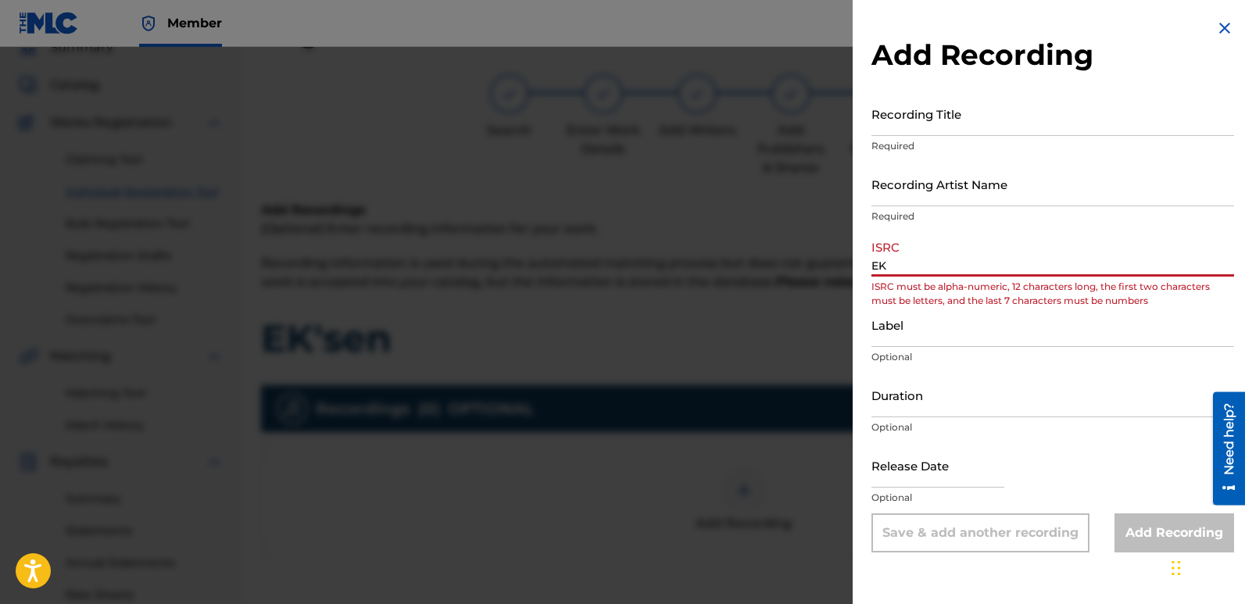
type input "E"
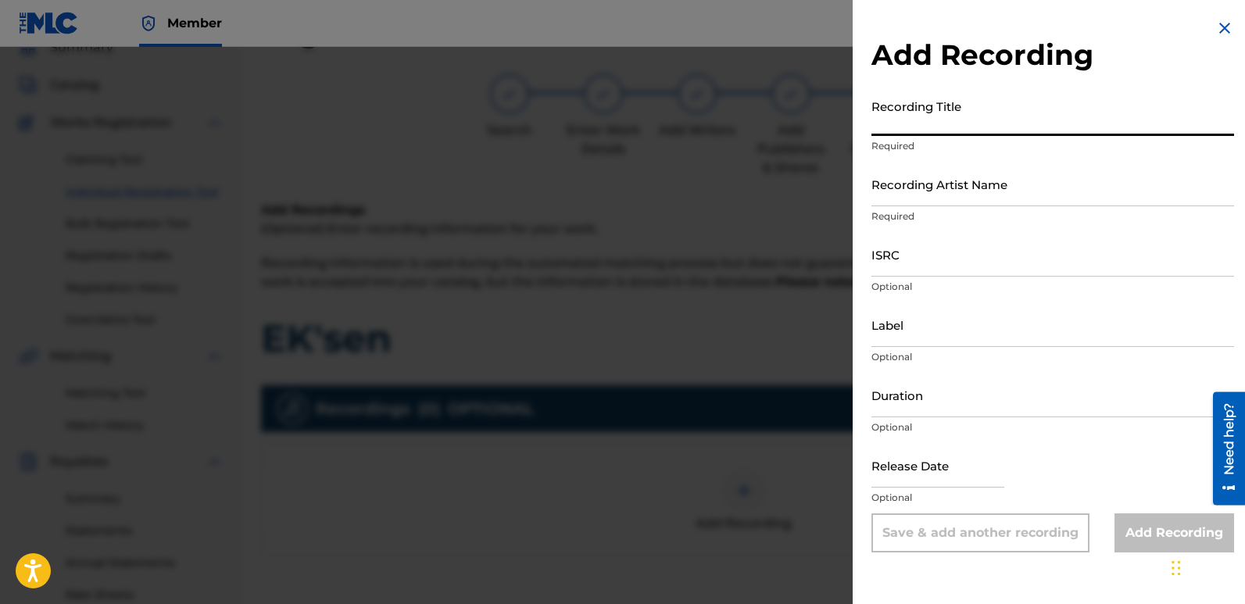
click at [979, 113] on input "Recording Title" at bounding box center [1053, 113] width 363 height 45
paste input "EK'sen"
type input "EK'sen"
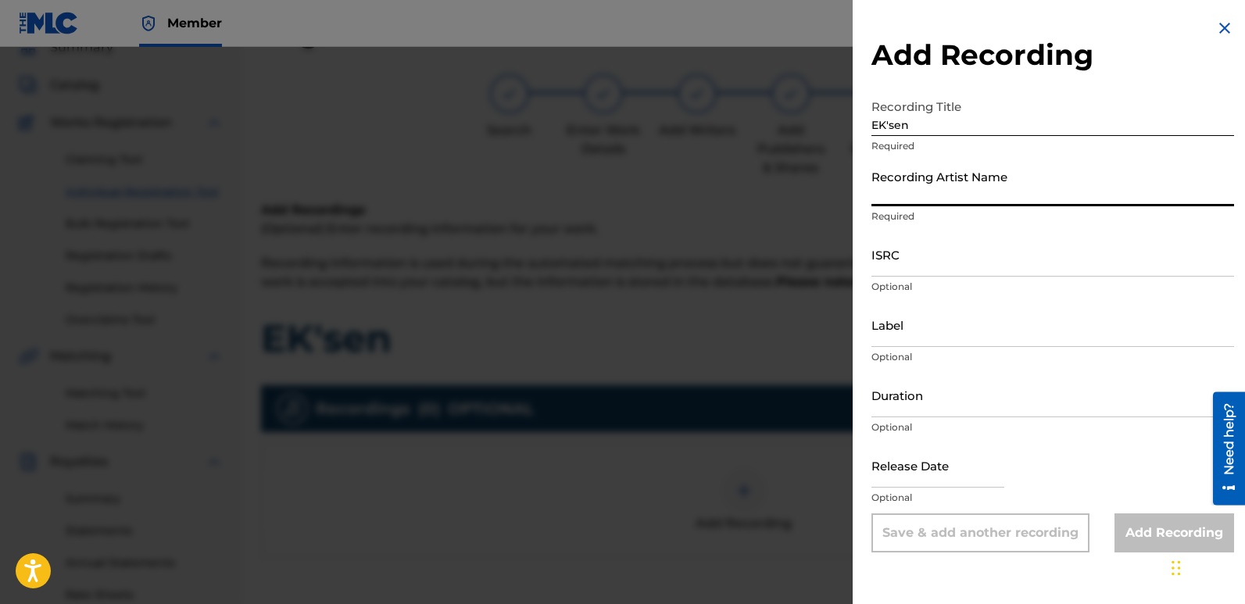
click at [963, 185] on input "Recording Artist Name" at bounding box center [1053, 184] width 363 height 45
type input "[PERSON_NAME]"
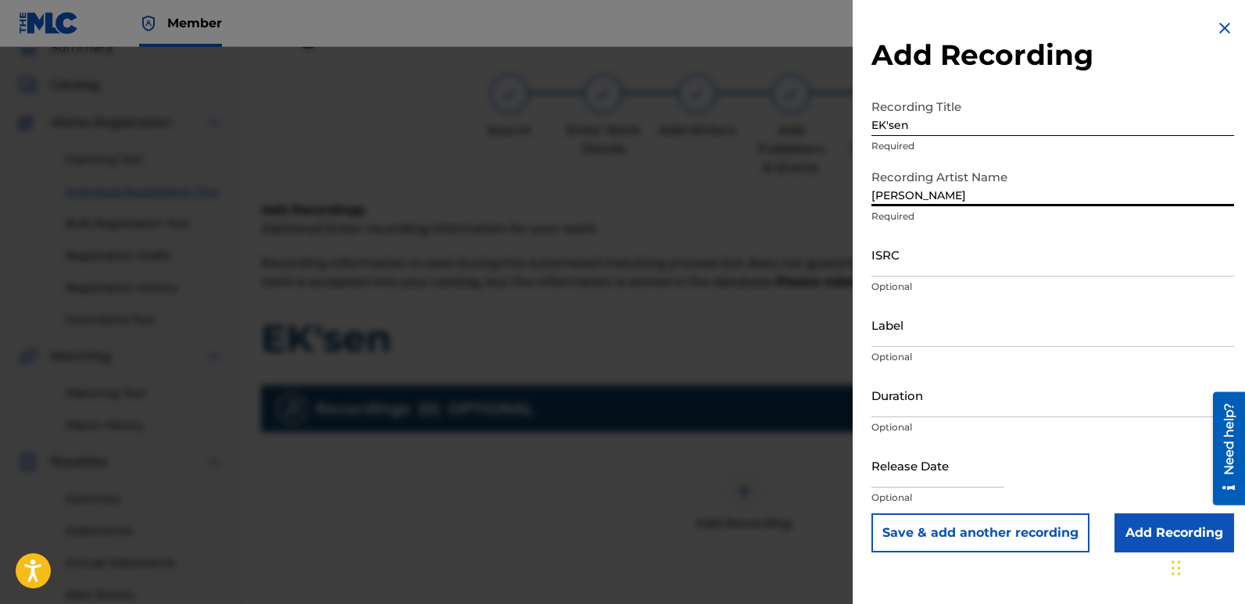
click at [912, 261] on input "ISRC" at bounding box center [1053, 254] width 363 height 45
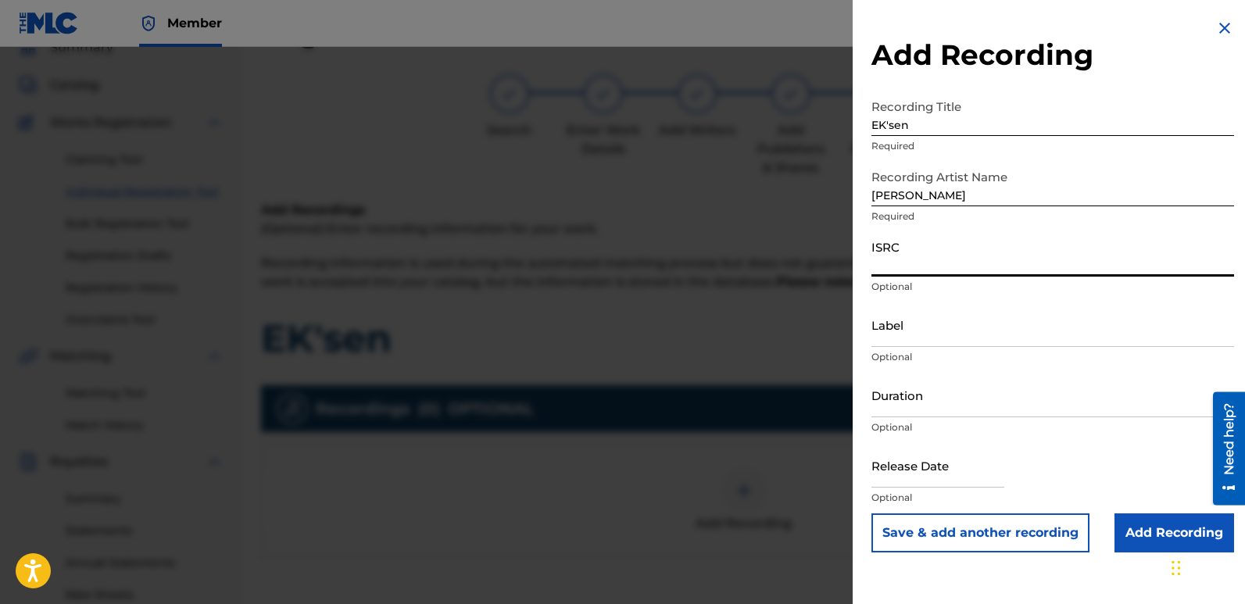
paste input "QZVEM1874949"
type input "QZVEM1874949"
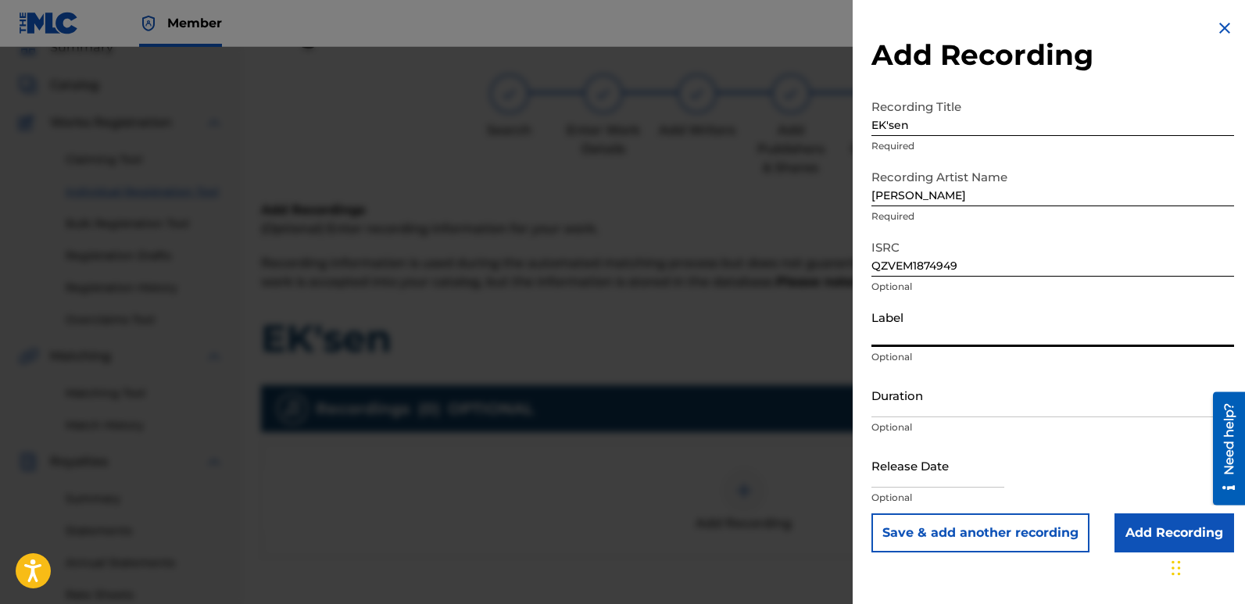
click at [885, 336] on input "Label" at bounding box center [1053, 325] width 363 height 45
type input "1TT RECORDS"
click at [912, 407] on input "Duration" at bounding box center [1053, 395] width 363 height 45
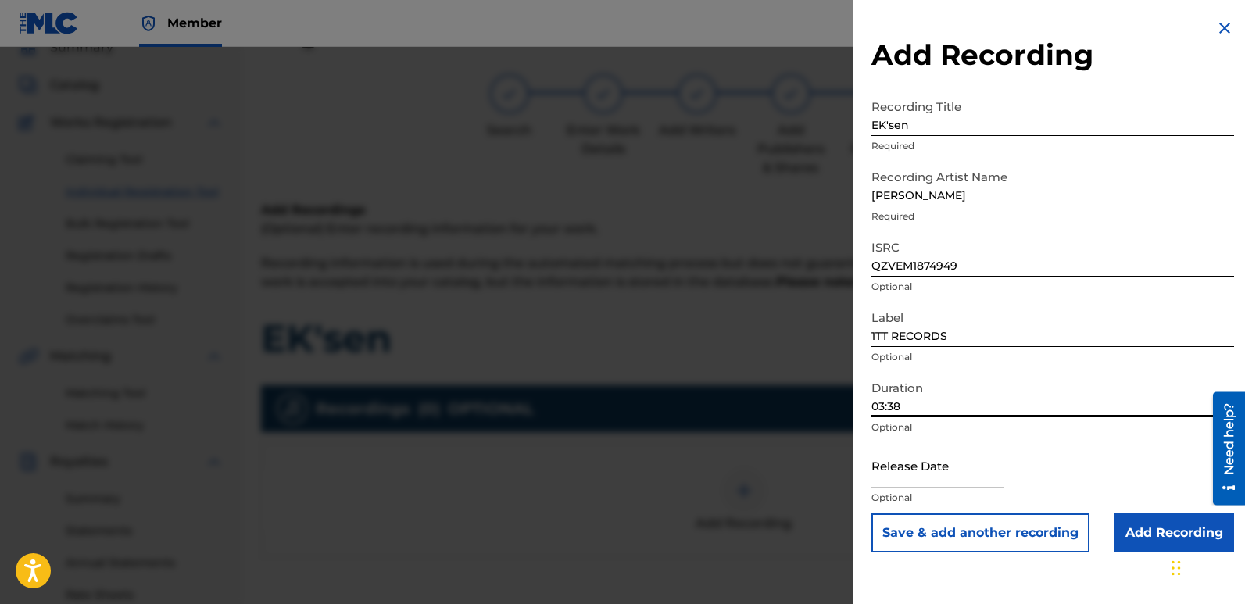
type input "03:38"
click at [1156, 529] on input "Add Recording" at bounding box center [1175, 533] width 120 height 39
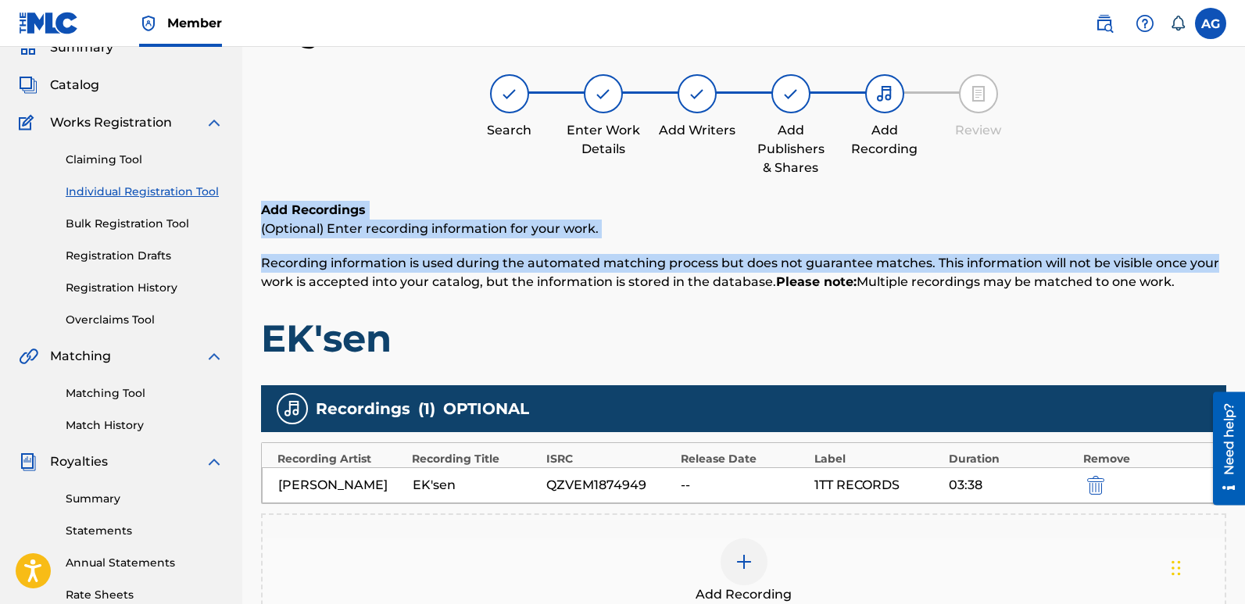
drag, startPoint x: 1245, startPoint y: 100, endPoint x: 1238, endPoint y: 182, distance: 82.3
click at [1245, 210] on html "Accessibility Screen-Reader Guide, Feedback, and Issue Reporting | New window C…" at bounding box center [622, 232] width 1245 height 604
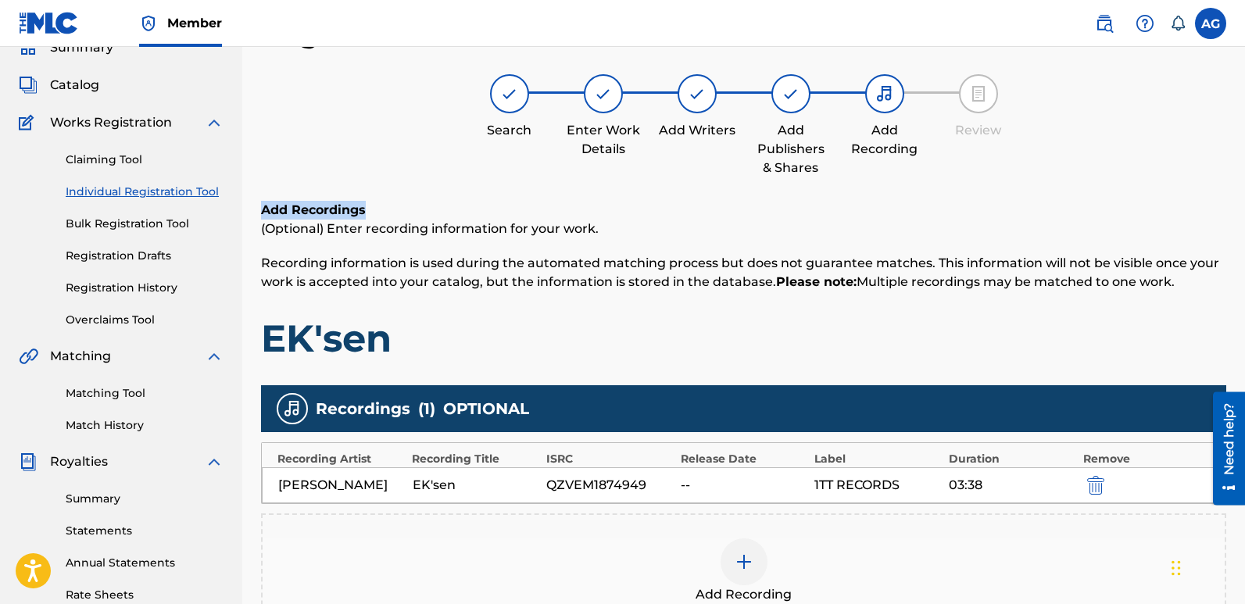
click at [1202, 143] on div "Search Enter Work Details Add Writers Add Publishers & Shares Add Recording Rev…" at bounding box center [744, 125] width 966 height 103
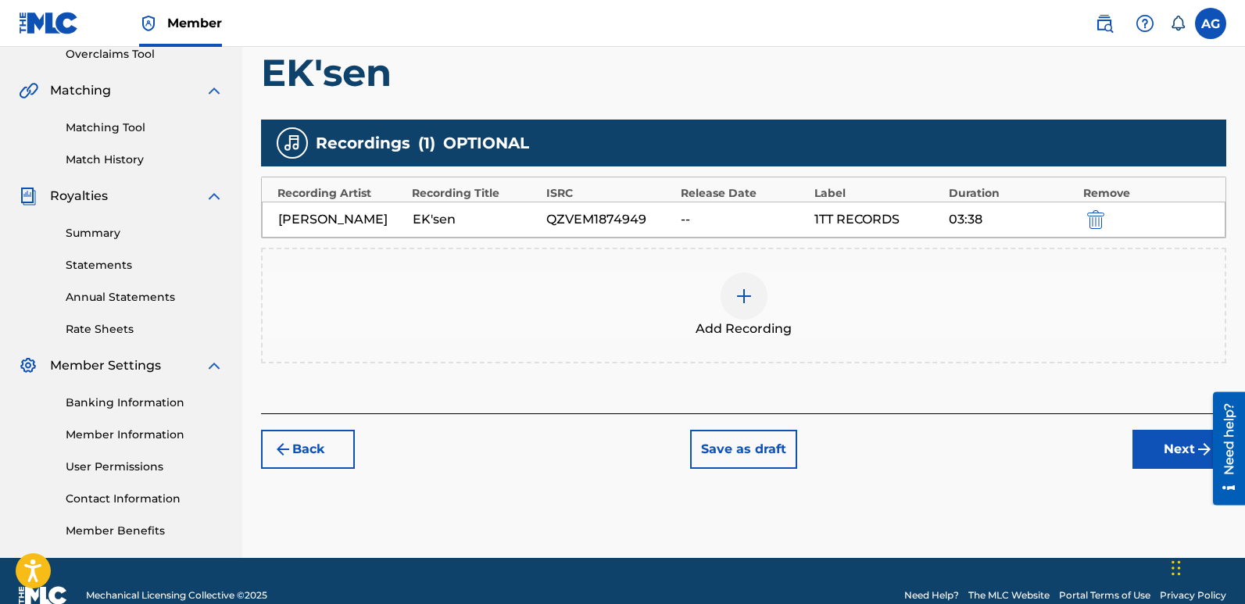
scroll to position [365, 0]
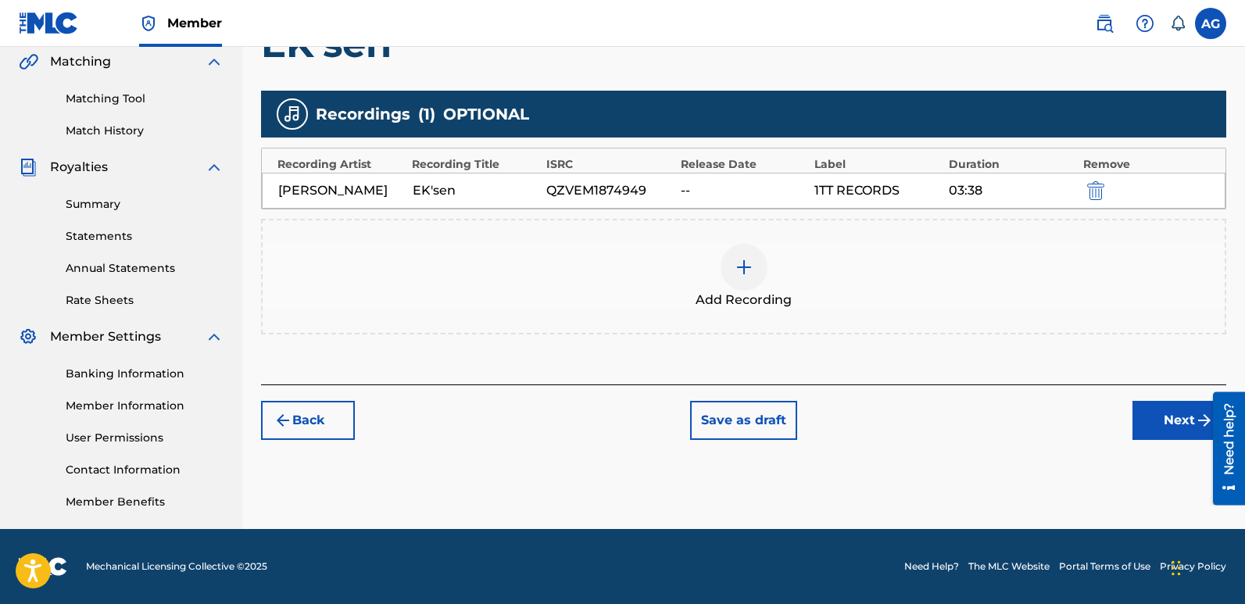
click at [1166, 419] on button "Next" at bounding box center [1180, 420] width 94 height 39
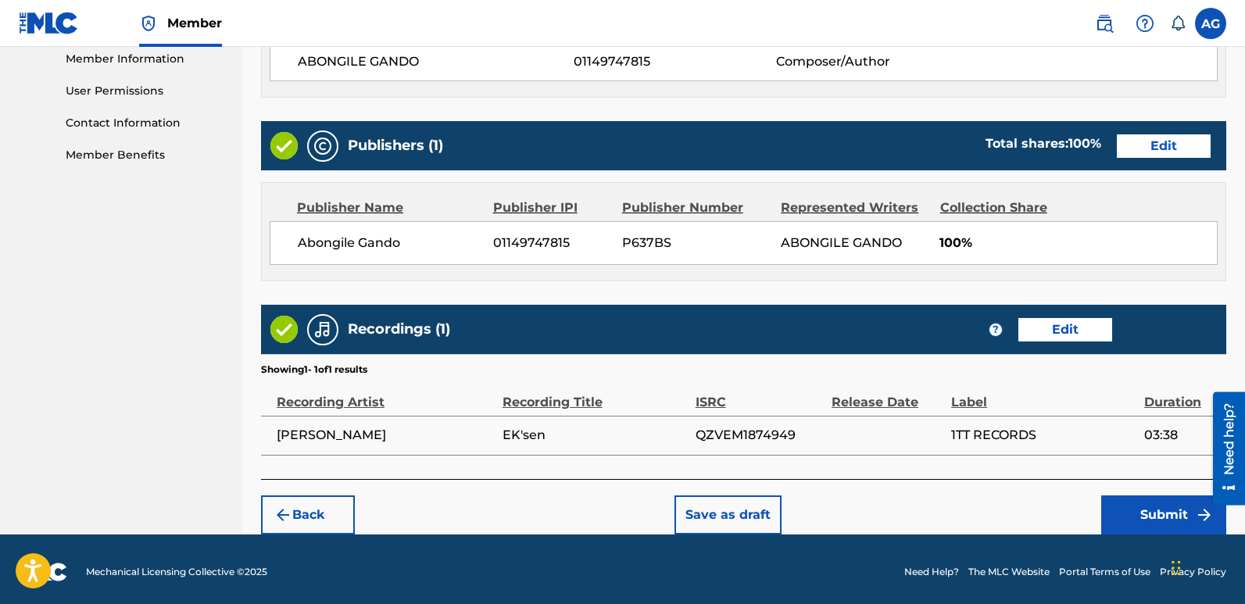
scroll to position [718, 0]
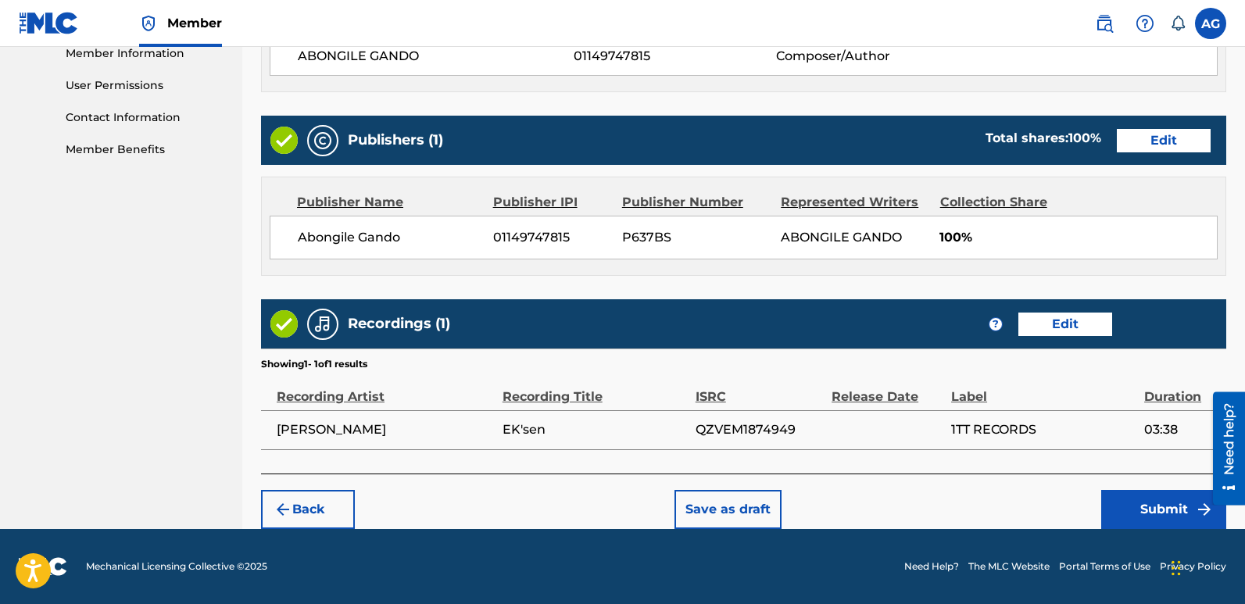
click at [1153, 509] on button "Submit" at bounding box center [1164, 509] width 125 height 39
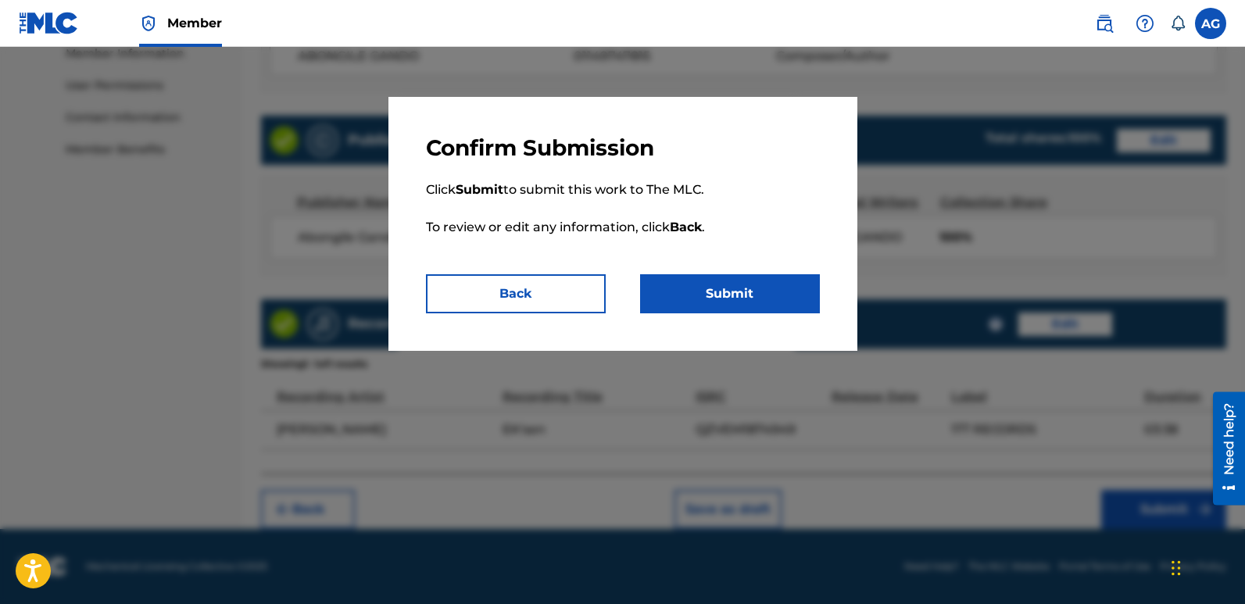
click at [770, 293] on button "Submit" at bounding box center [730, 293] width 180 height 39
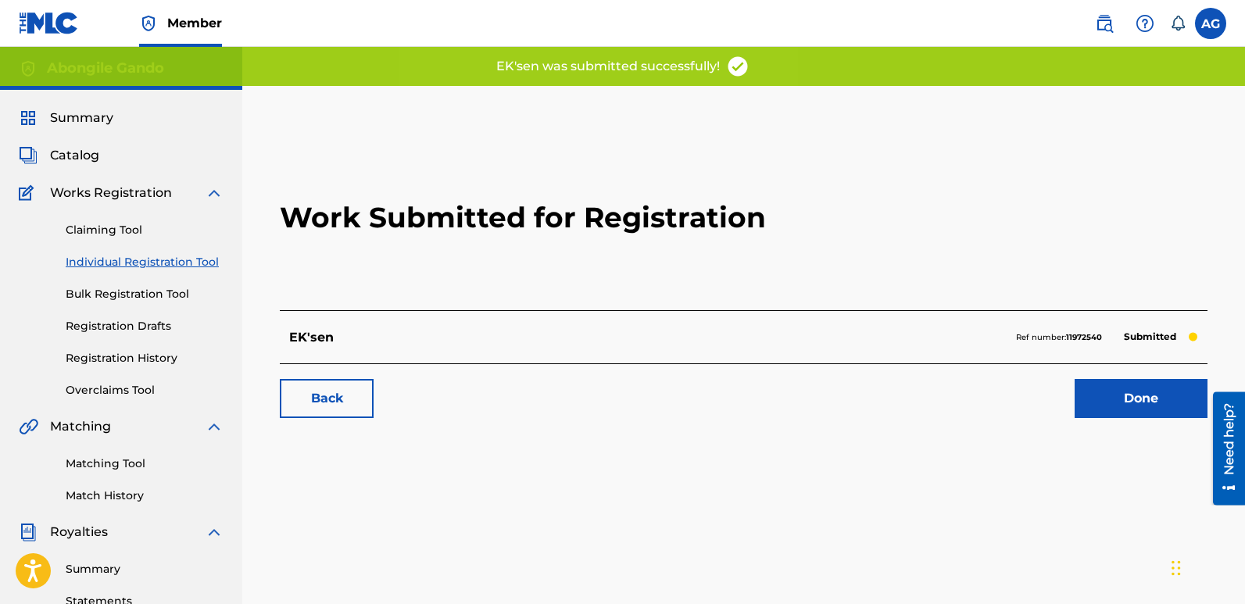
click at [55, 154] on span "Catalog" at bounding box center [74, 155] width 49 height 19
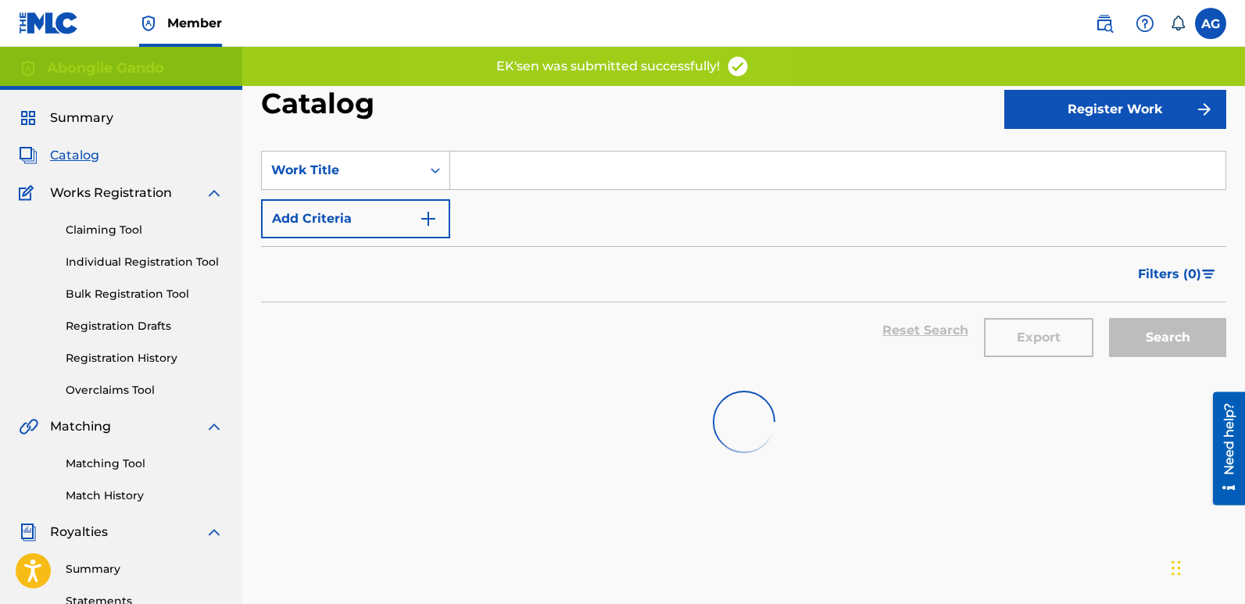
click at [1114, 117] on button "Register Work" at bounding box center [1116, 109] width 222 height 39
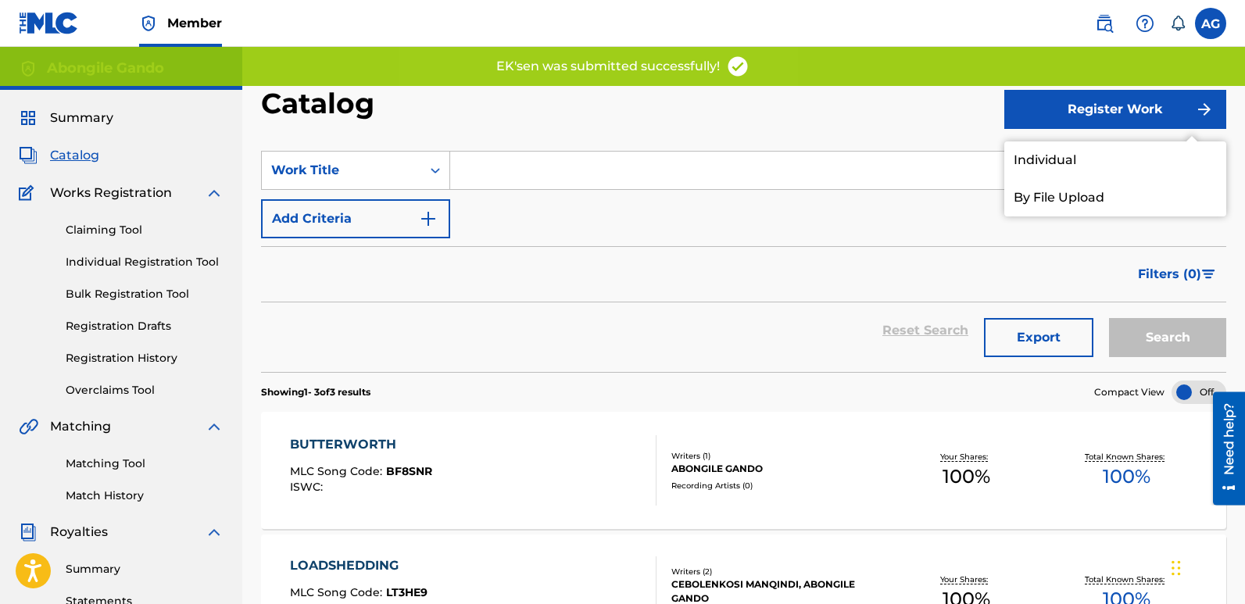
click at [1044, 154] on link "Individual" at bounding box center [1116, 161] width 222 height 38
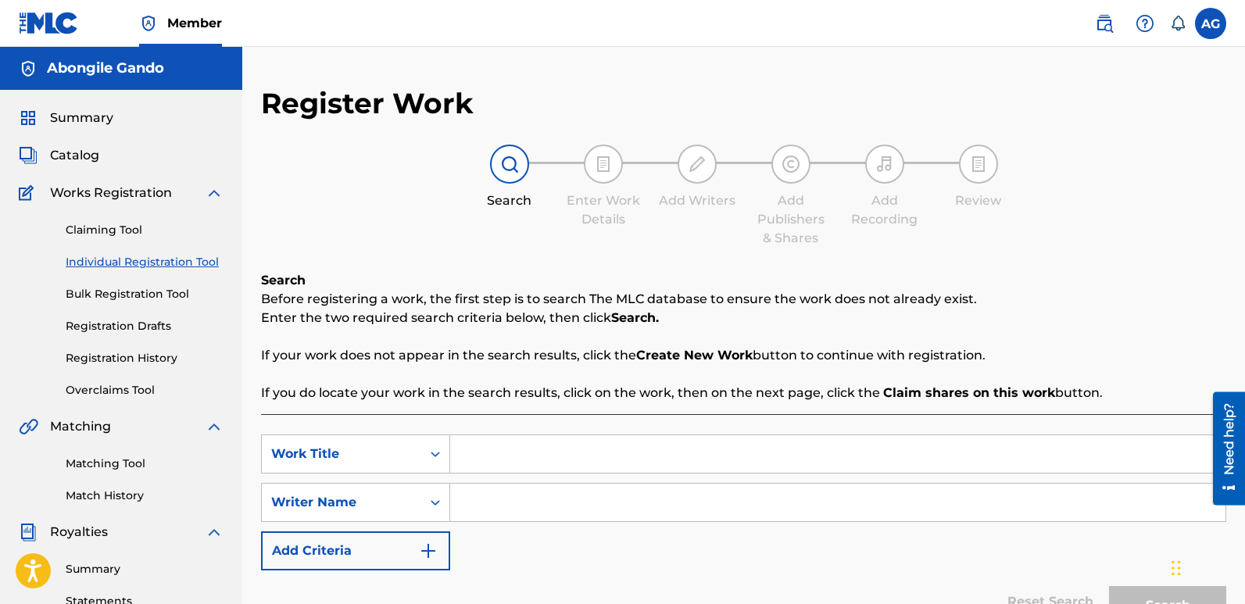
click at [527, 449] on input "Search Form" at bounding box center [838, 454] width 776 height 38
paste input "Stressed Out"
type input "Stressed Out"
click at [525, 503] on input "Search Form" at bounding box center [838, 503] width 776 height 38
type input "Abongile Gando"
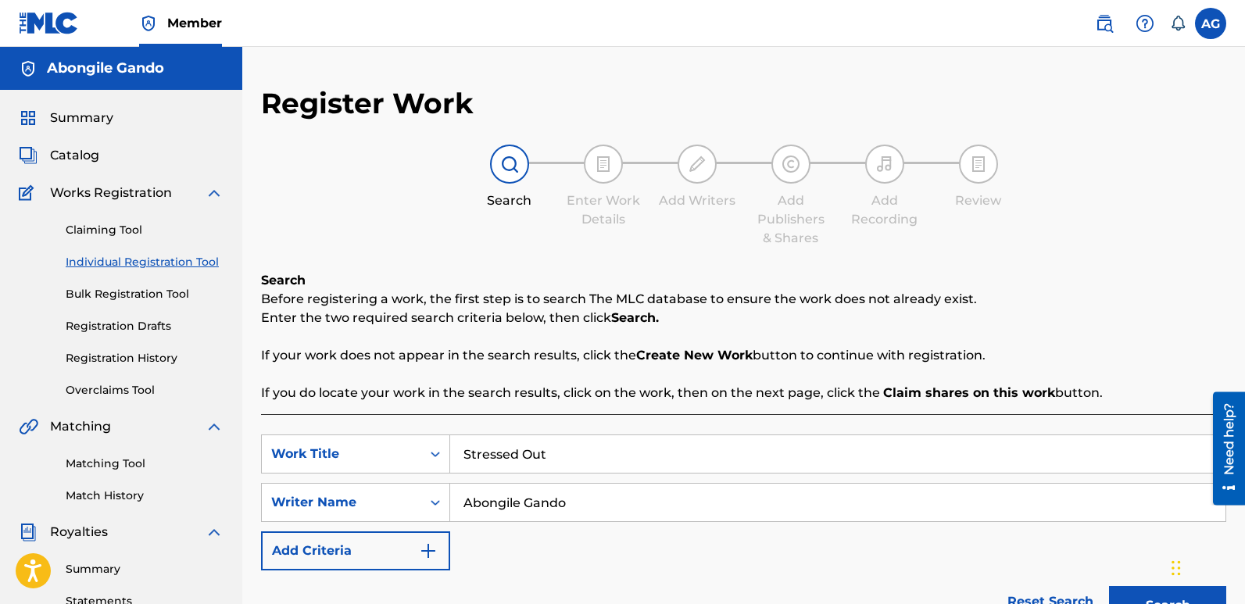
click at [1132, 591] on button "Search" at bounding box center [1167, 605] width 117 height 39
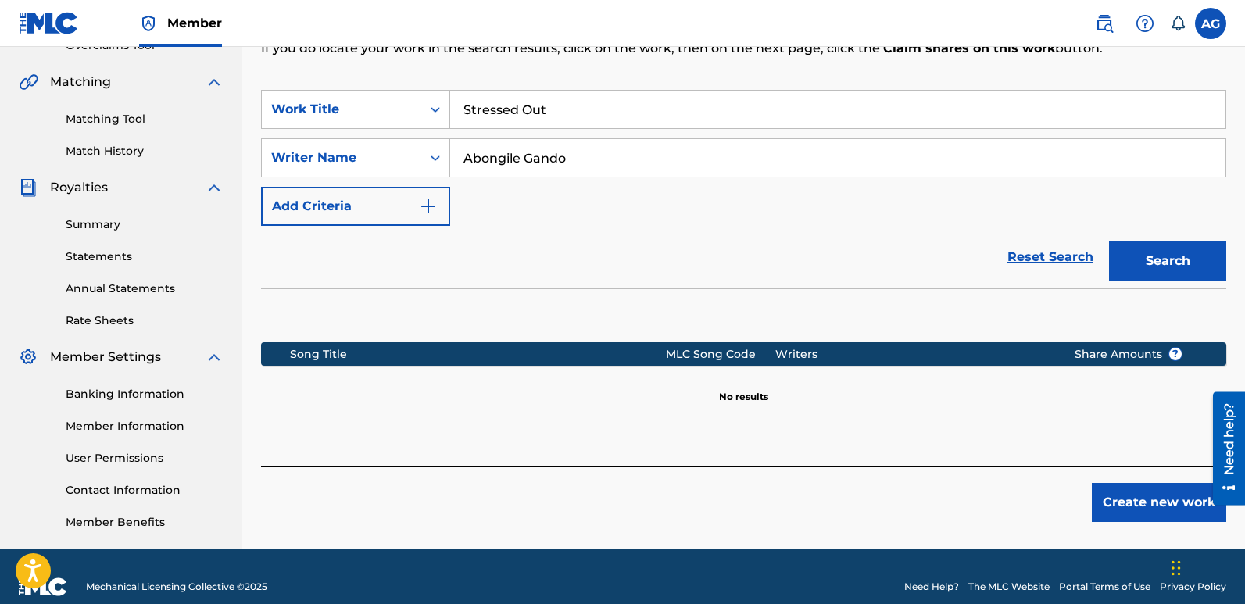
scroll to position [365, 0]
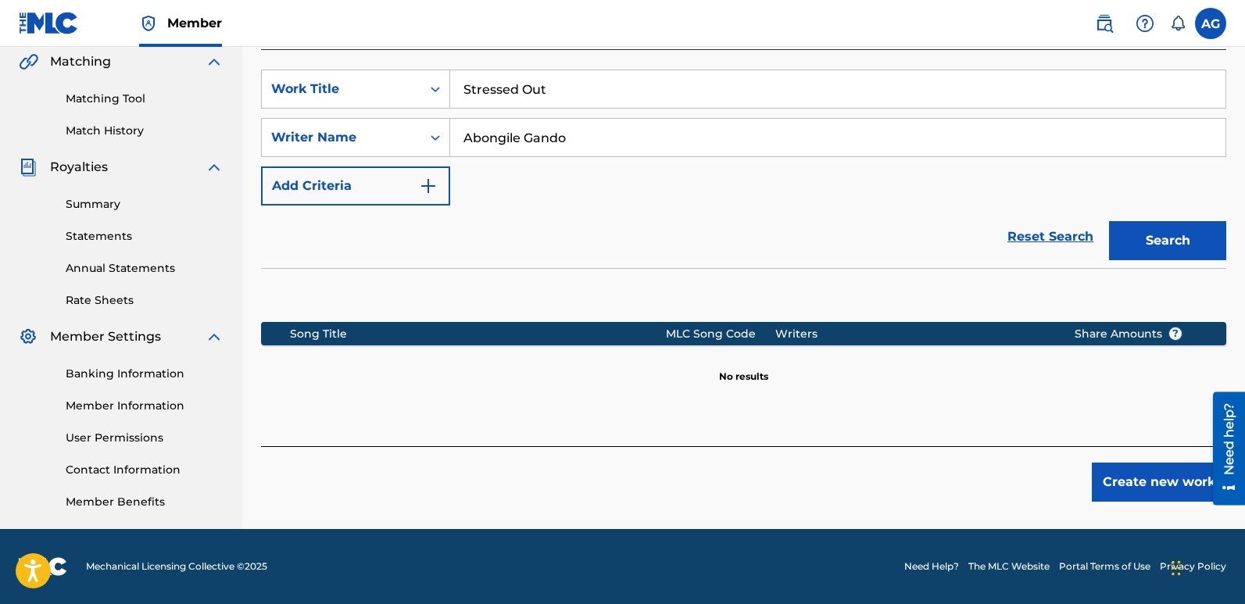
click at [1130, 474] on button "Create new work" at bounding box center [1159, 482] width 134 height 39
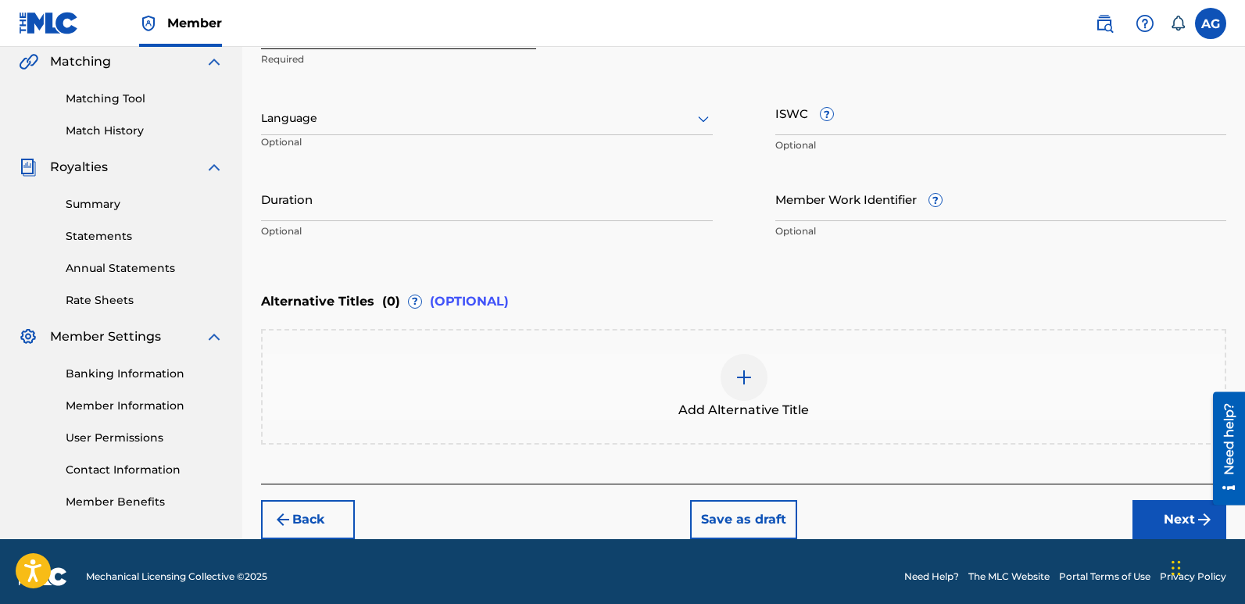
click at [425, 127] on div at bounding box center [487, 119] width 452 height 20
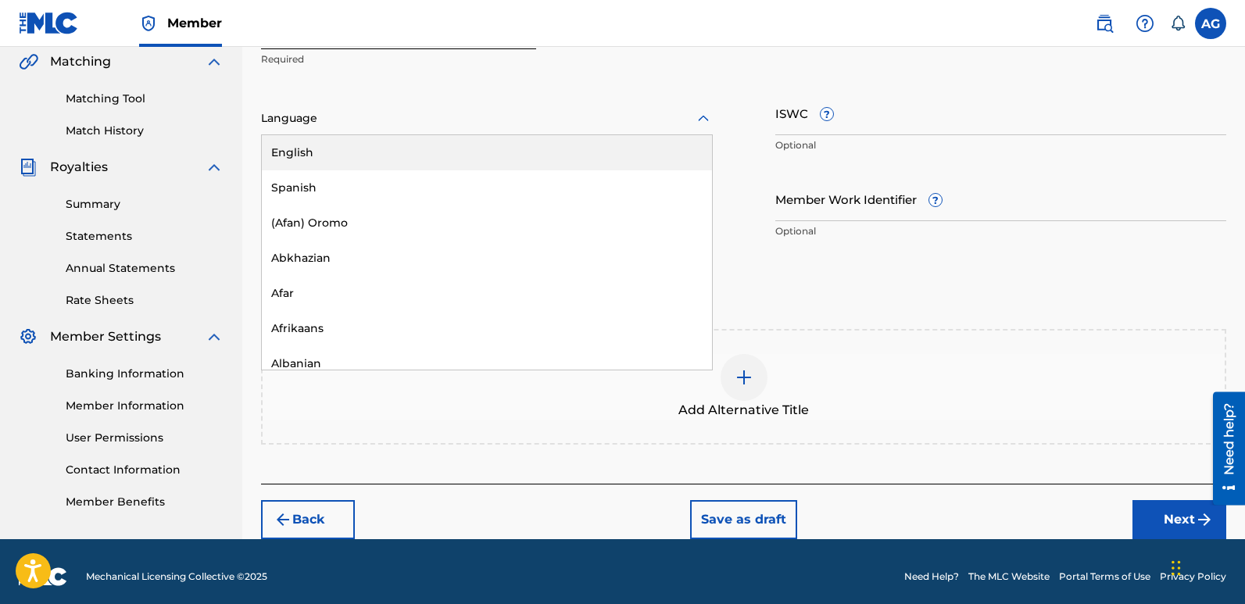
click at [377, 152] on div "English" at bounding box center [487, 152] width 450 height 35
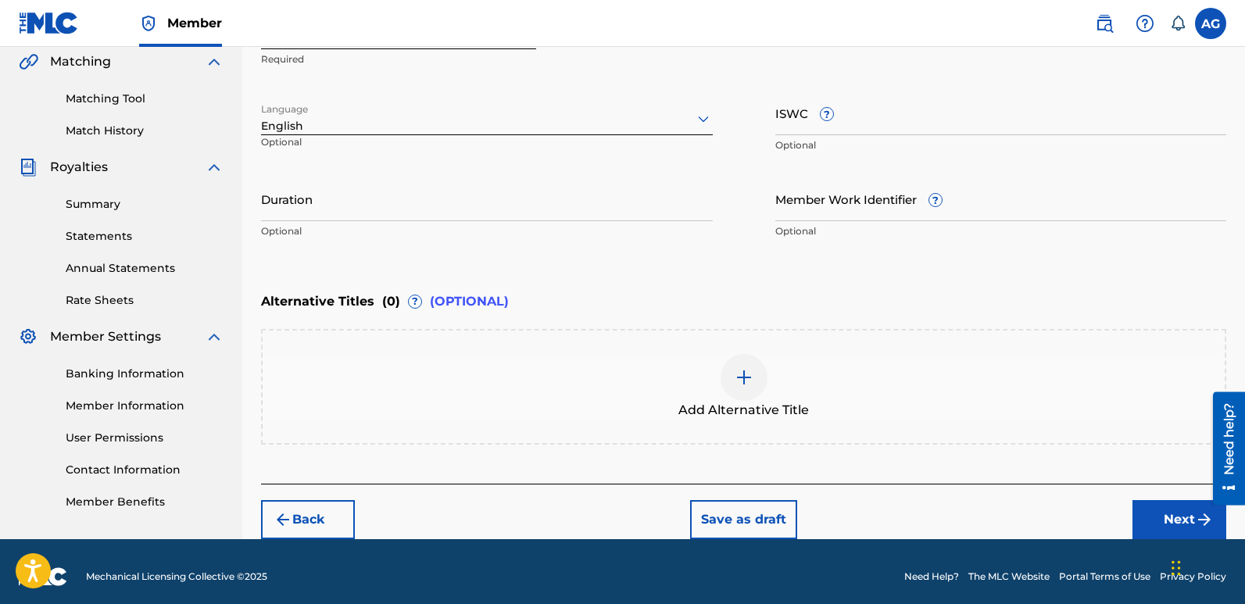
click at [488, 204] on input "Duration" at bounding box center [487, 199] width 452 height 45
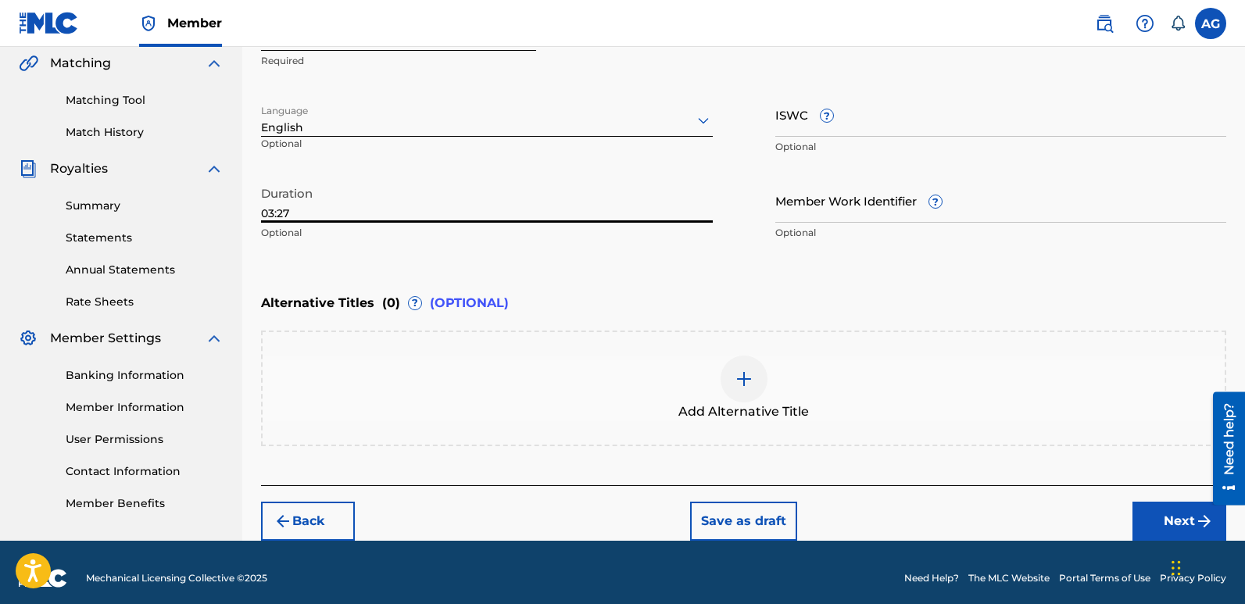
scroll to position [375, 0]
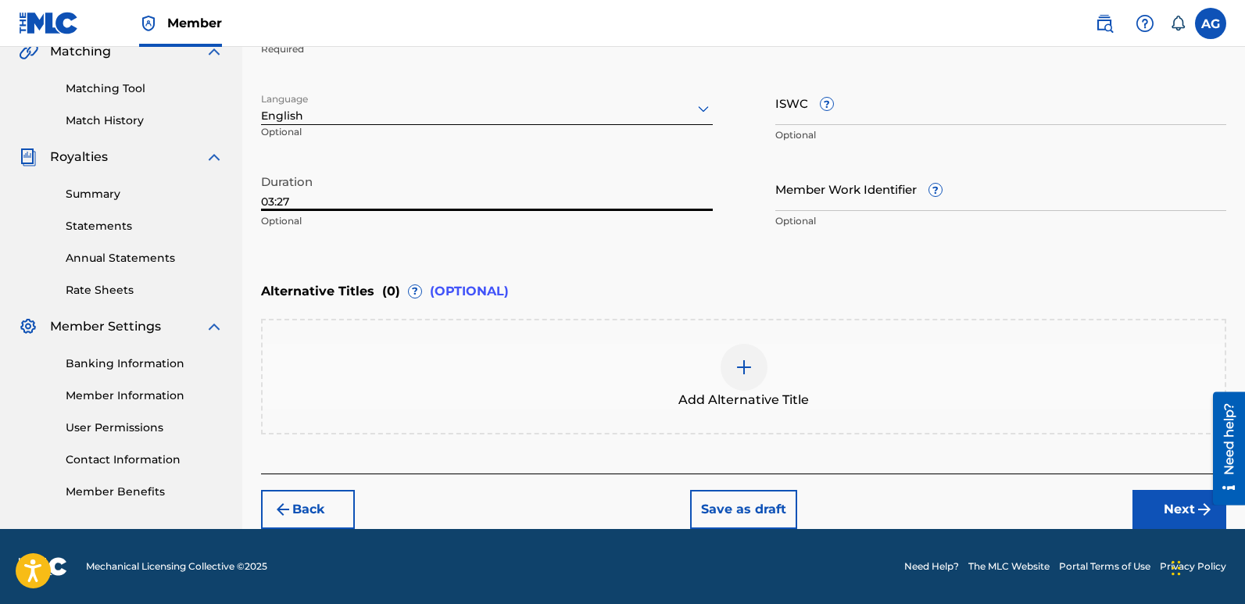
type input "03:27"
click at [1184, 511] on button "Next" at bounding box center [1180, 509] width 94 height 39
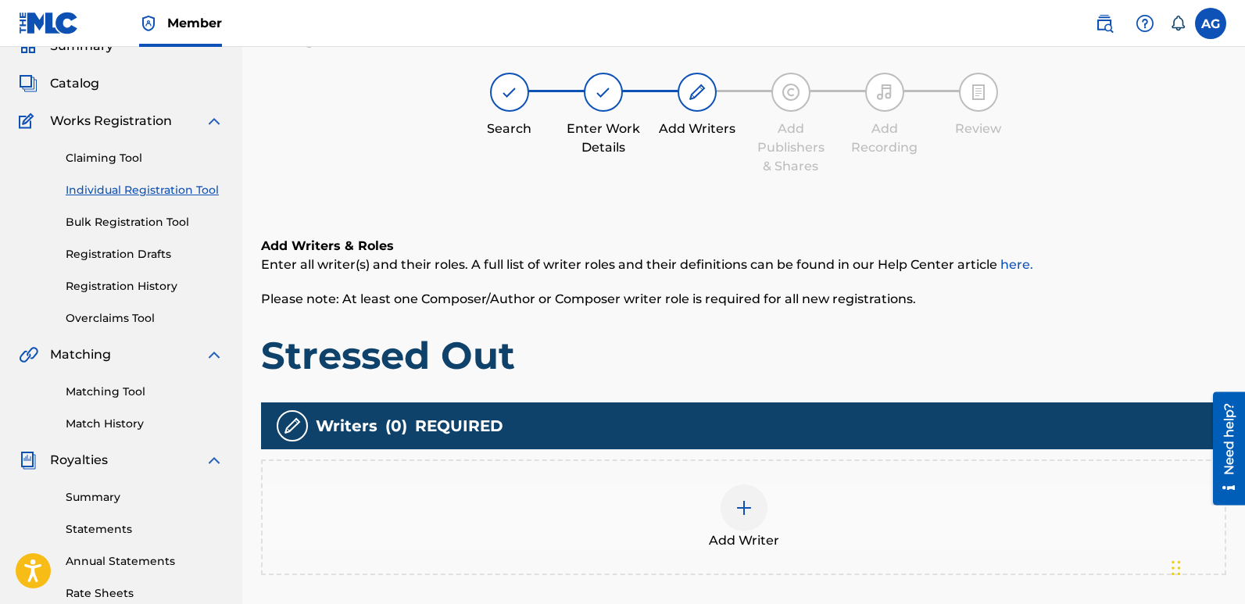
scroll to position [70, 0]
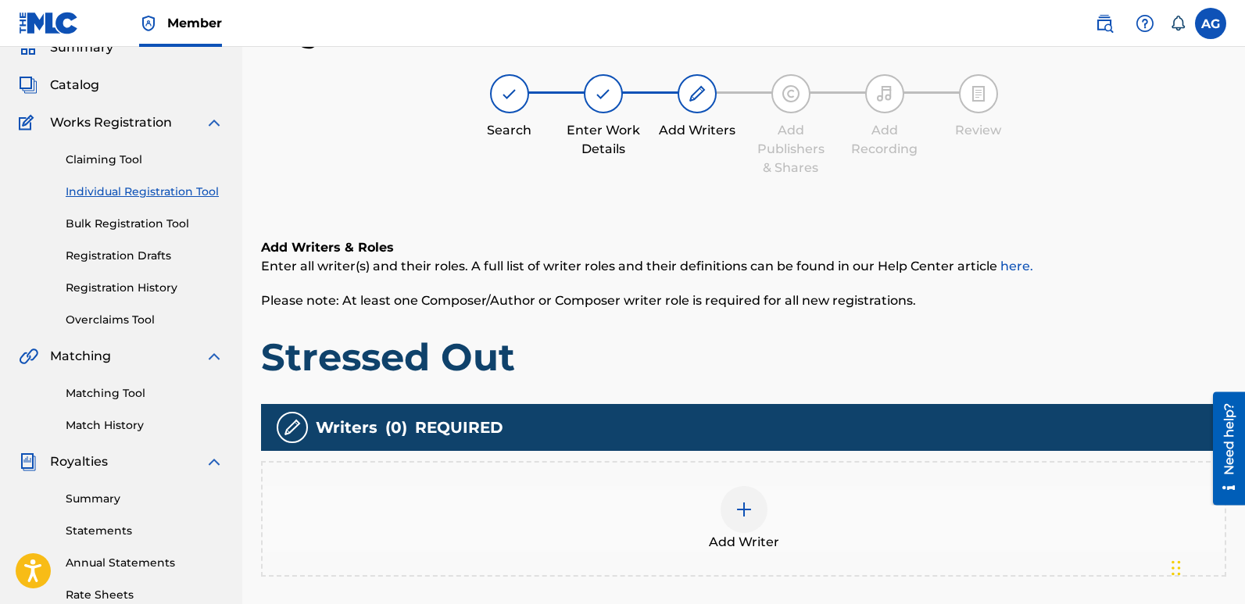
click at [740, 504] on img at bounding box center [744, 509] width 19 height 19
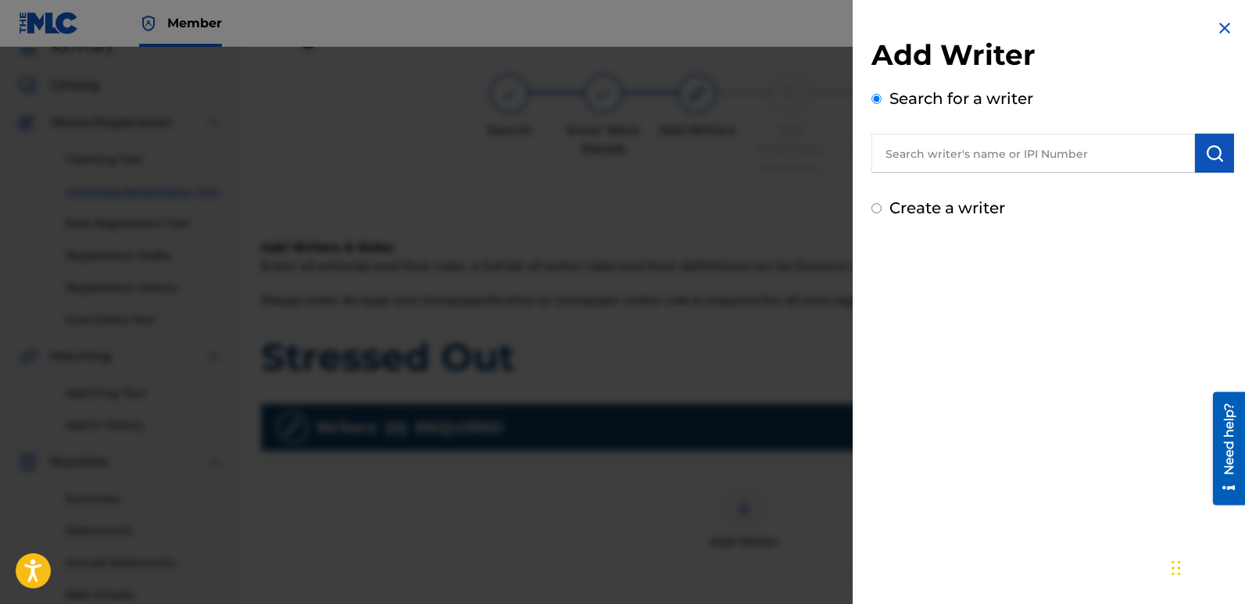
click at [876, 213] on input "Create a writer" at bounding box center [877, 208] width 10 height 10
radio input "false"
radio input "true"
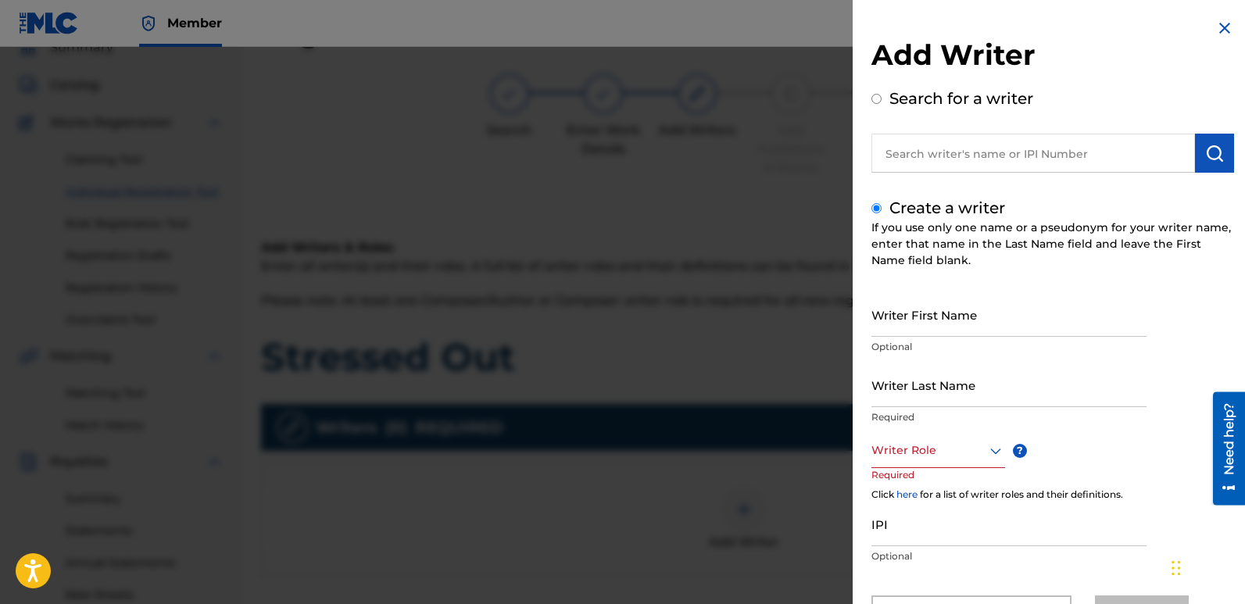
click at [912, 316] on input "Writer First Name" at bounding box center [1009, 314] width 275 height 45
type input "Abongile"
click at [897, 388] on input "Writer Last Name" at bounding box center [1009, 385] width 275 height 45
type input "Gando"
click at [986, 451] on div "Writer Role" at bounding box center [939, 450] width 134 height 35
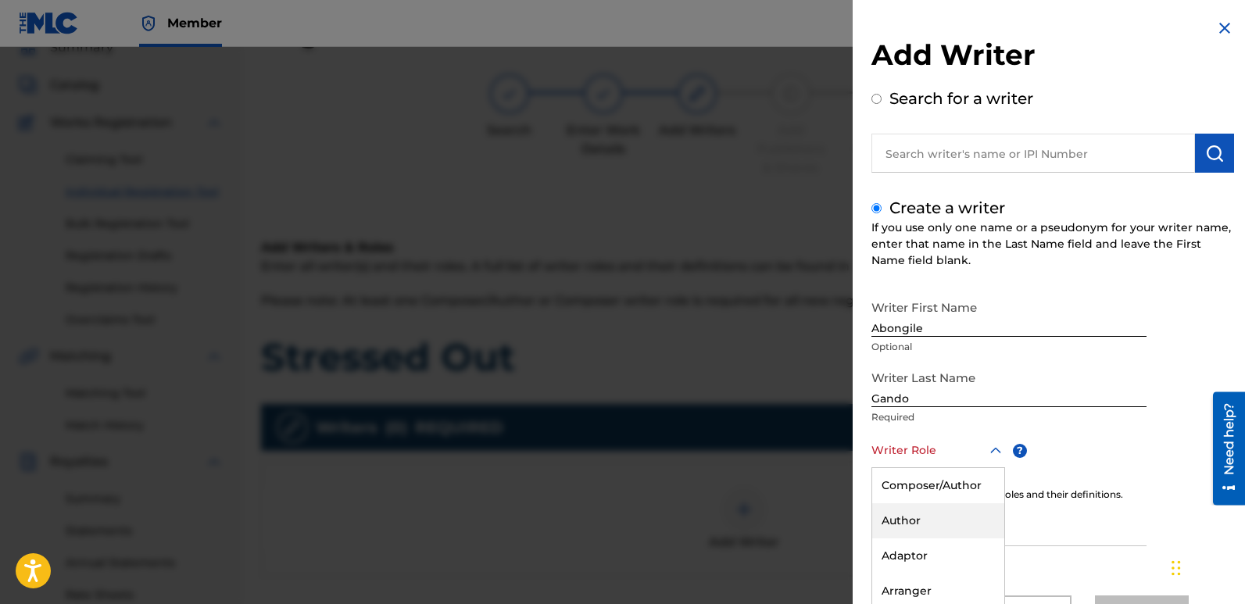
scroll to position [73, 0]
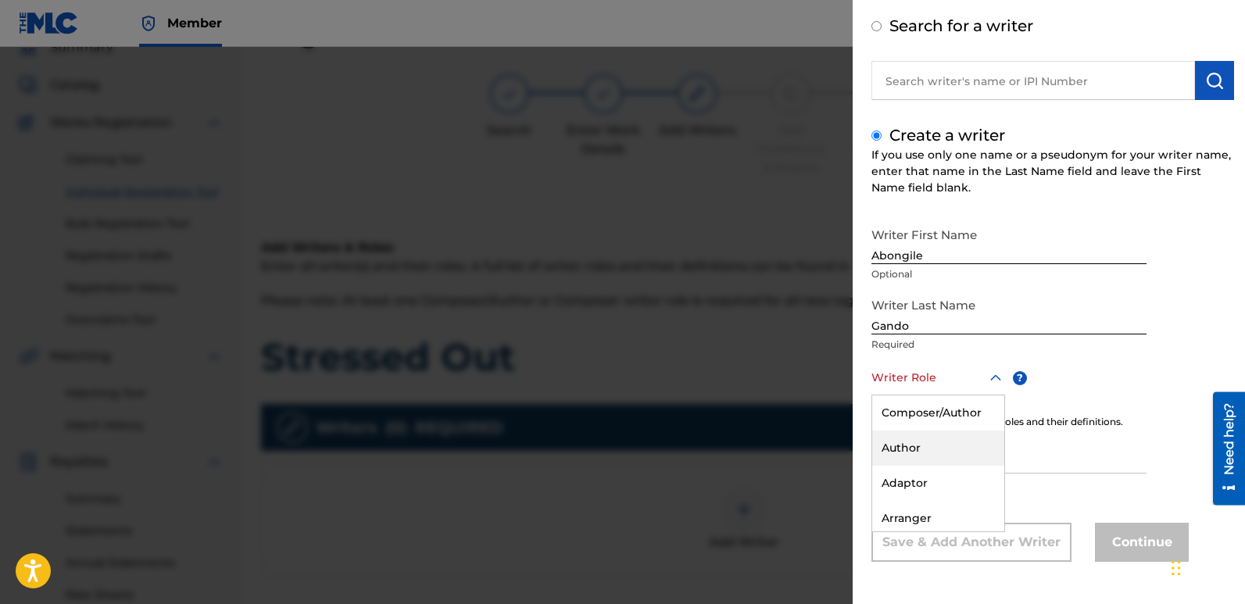
click at [986, 450] on div "Author" at bounding box center [938, 448] width 132 height 35
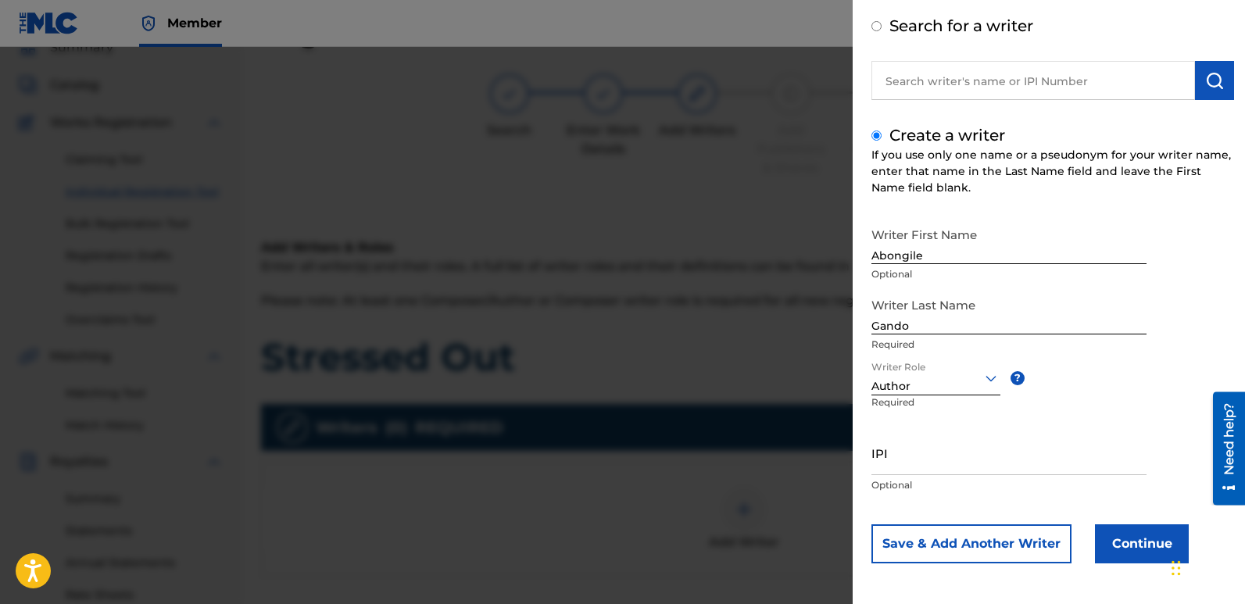
click at [915, 462] on input "IPI" at bounding box center [1009, 453] width 275 height 45
paste input "01149747815"
type input "01149747815"
click at [1009, 546] on button "Save & Add Another Writer" at bounding box center [972, 544] width 200 height 39
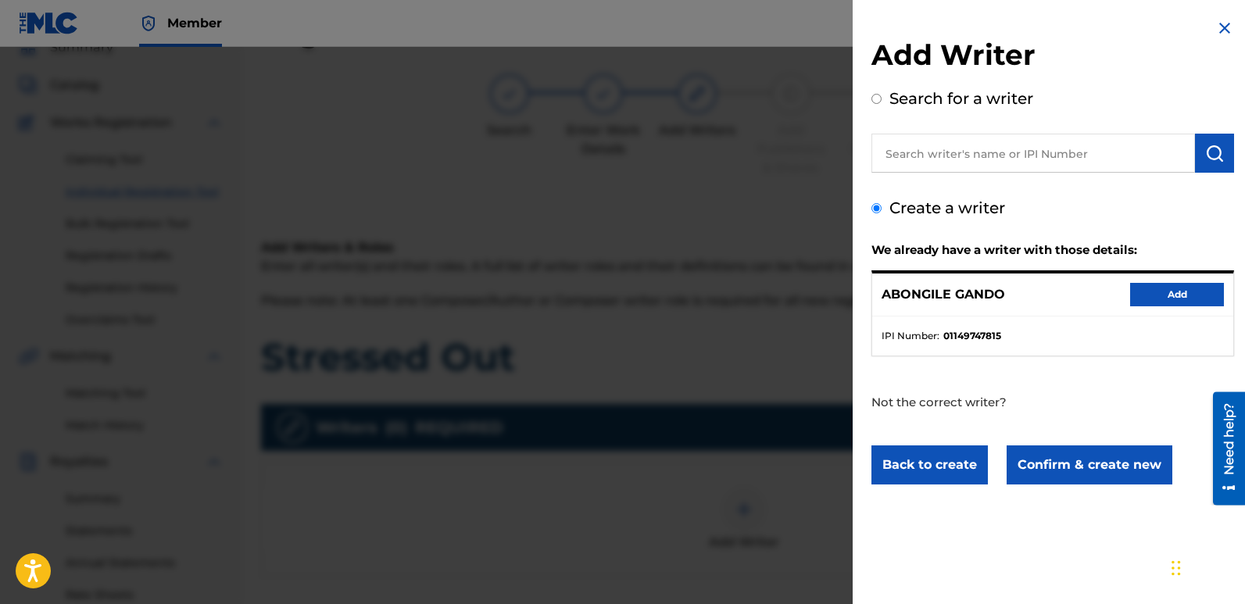
scroll to position [0, 0]
click at [1169, 292] on button "Add" at bounding box center [1177, 294] width 94 height 23
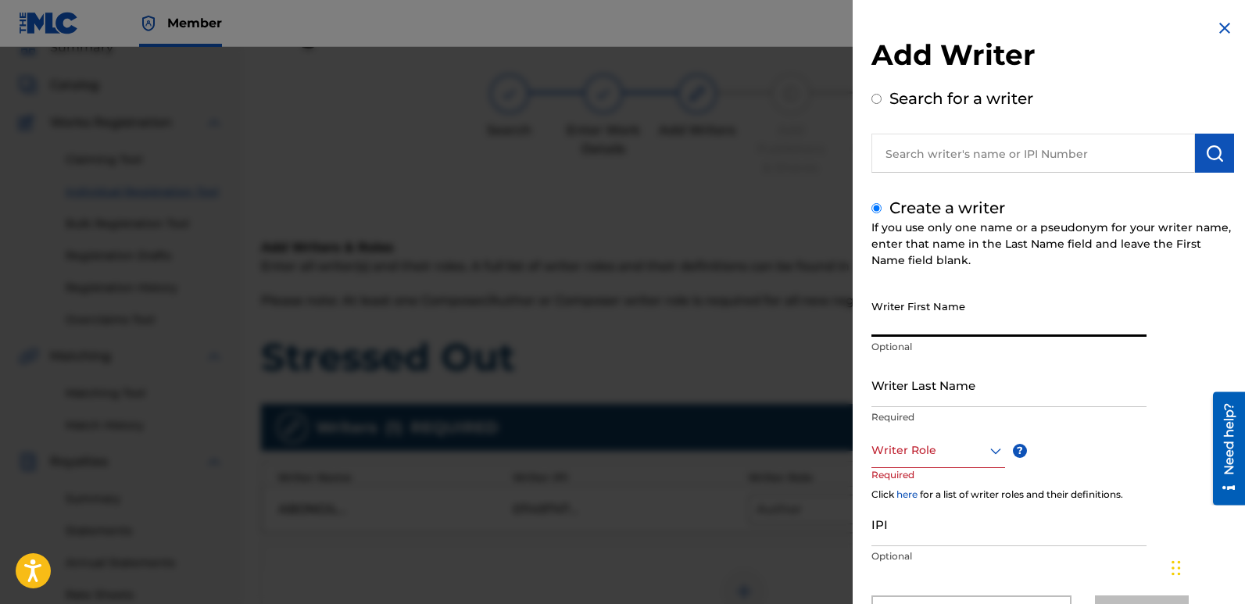
click at [966, 321] on input "Writer First Name" at bounding box center [1009, 314] width 275 height 45
type input "Dumisani"
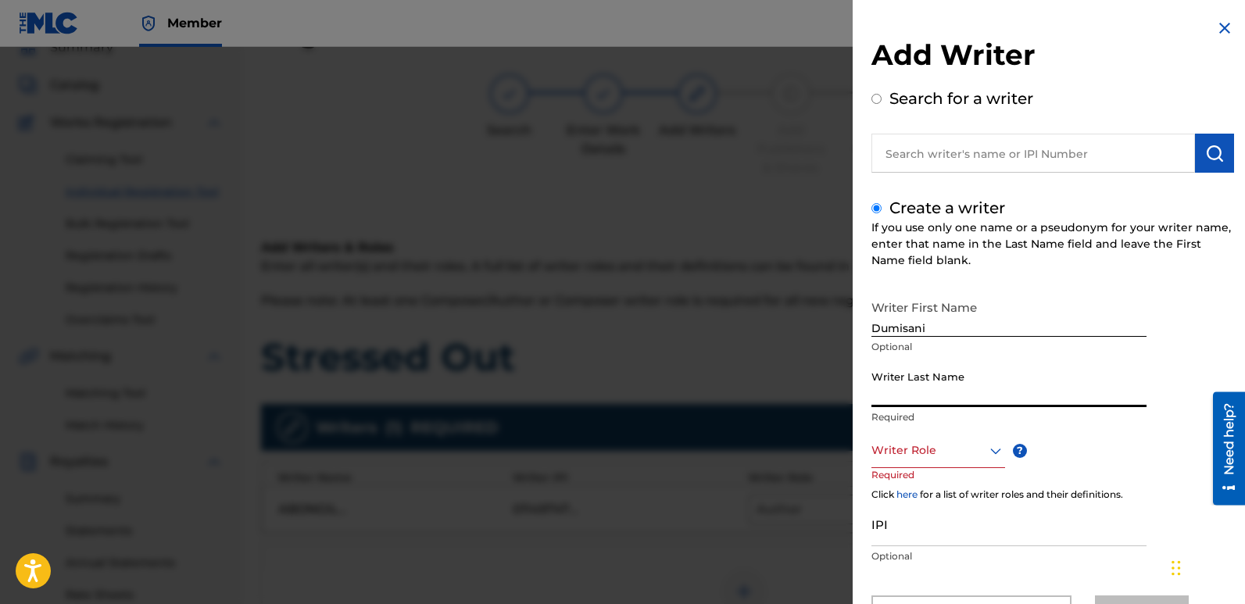
click at [914, 400] on input "Writer Last Name" at bounding box center [1009, 385] width 275 height 45
type input "Mabhodla"
click at [988, 453] on div "8 results available. Use Up and Down to choose options, press Enter to select t…" at bounding box center [939, 450] width 134 height 35
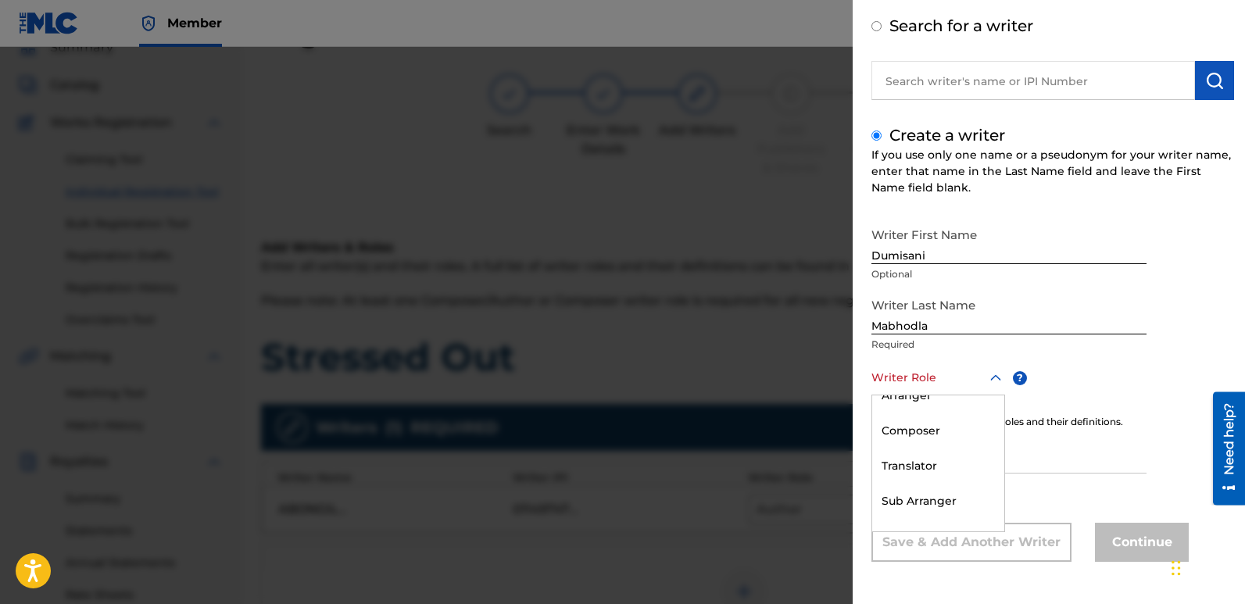
scroll to position [121, 0]
click at [926, 436] on div "Composer" at bounding box center [938, 432] width 132 height 35
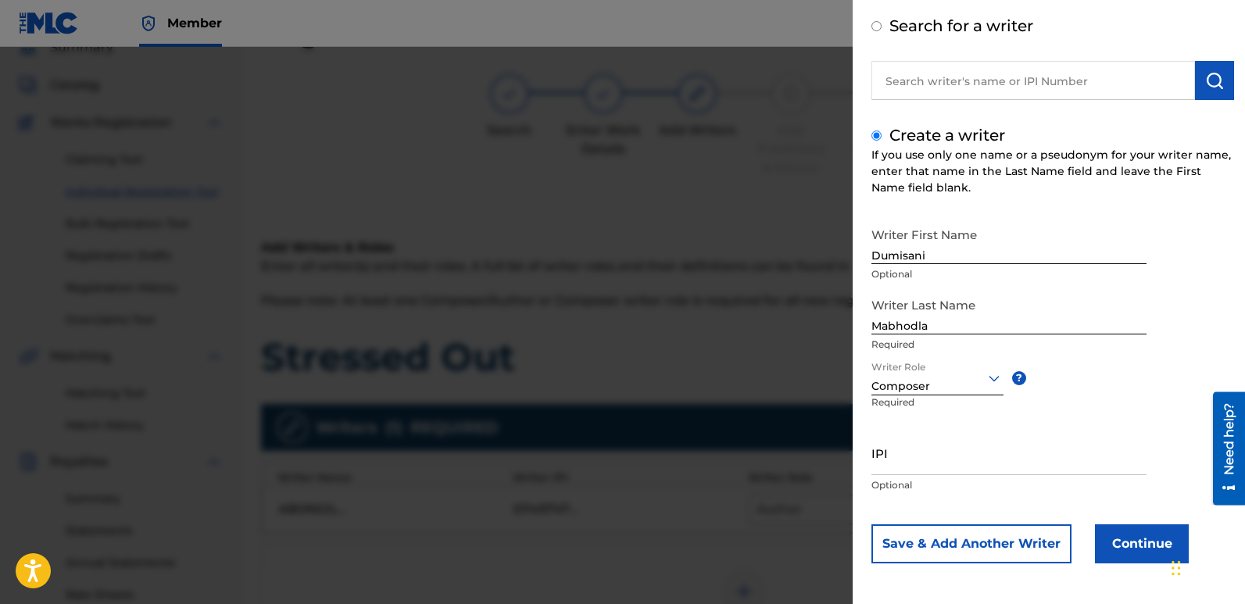
click at [1134, 540] on button "Continue" at bounding box center [1142, 544] width 94 height 39
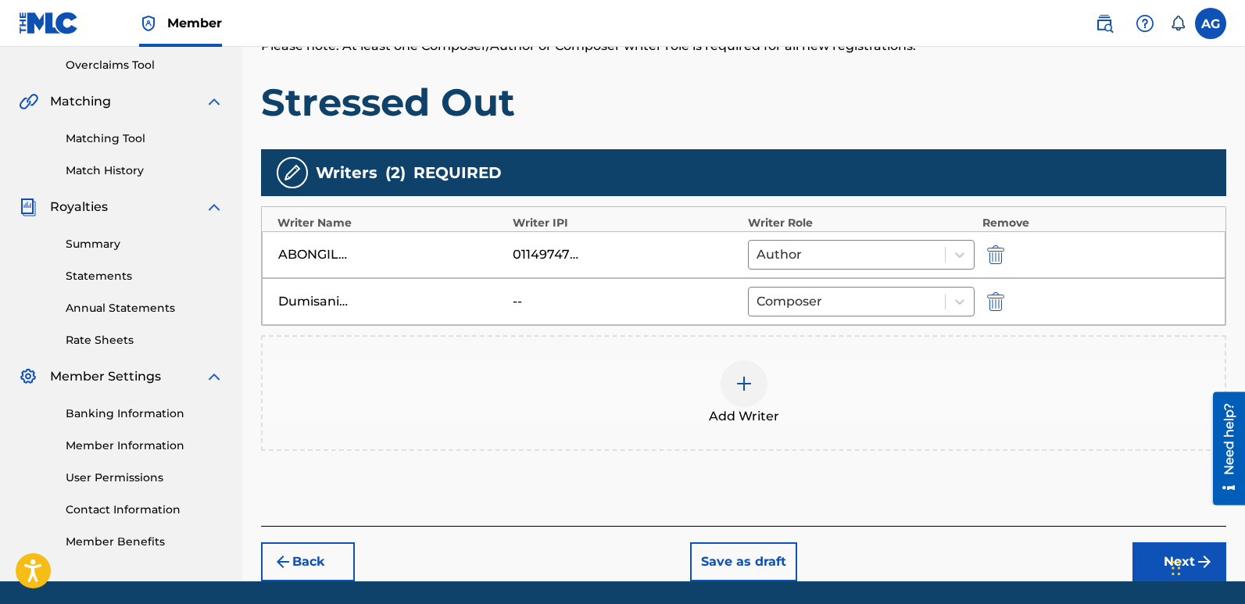
scroll to position [378, 0]
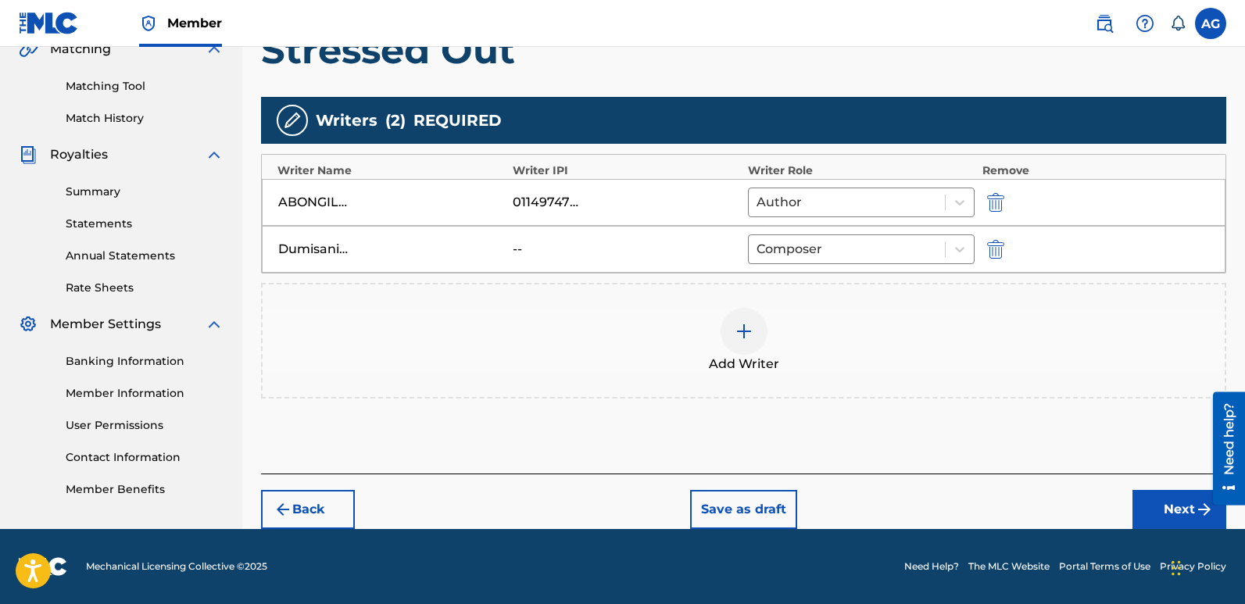
click at [1165, 500] on button "Next" at bounding box center [1180, 509] width 94 height 39
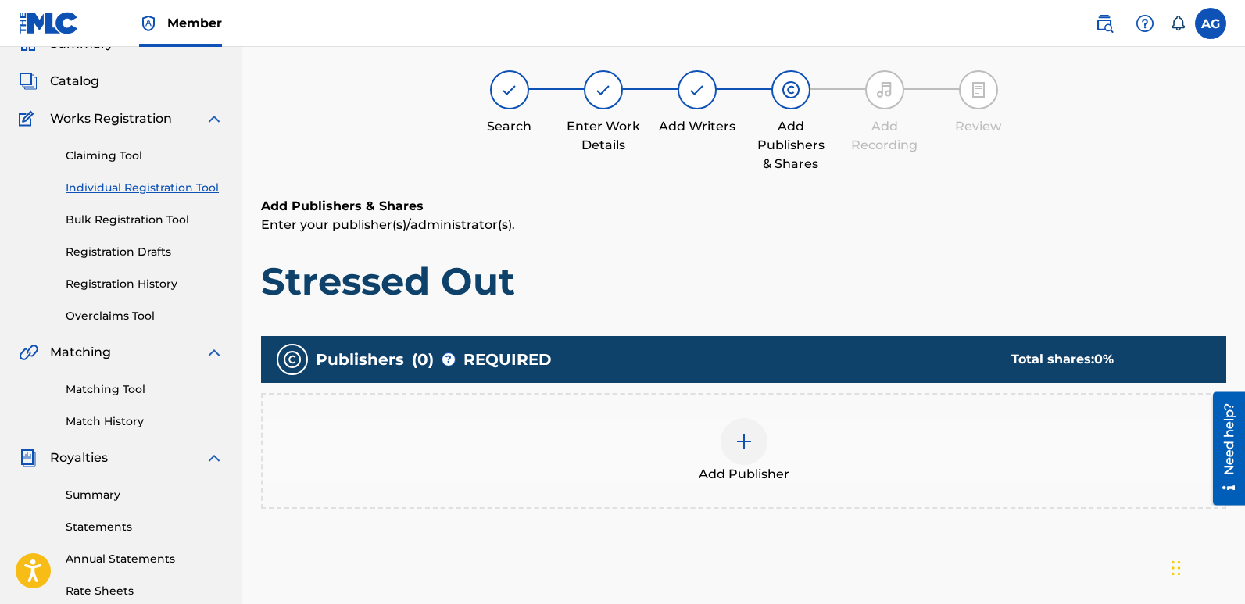
scroll to position [70, 0]
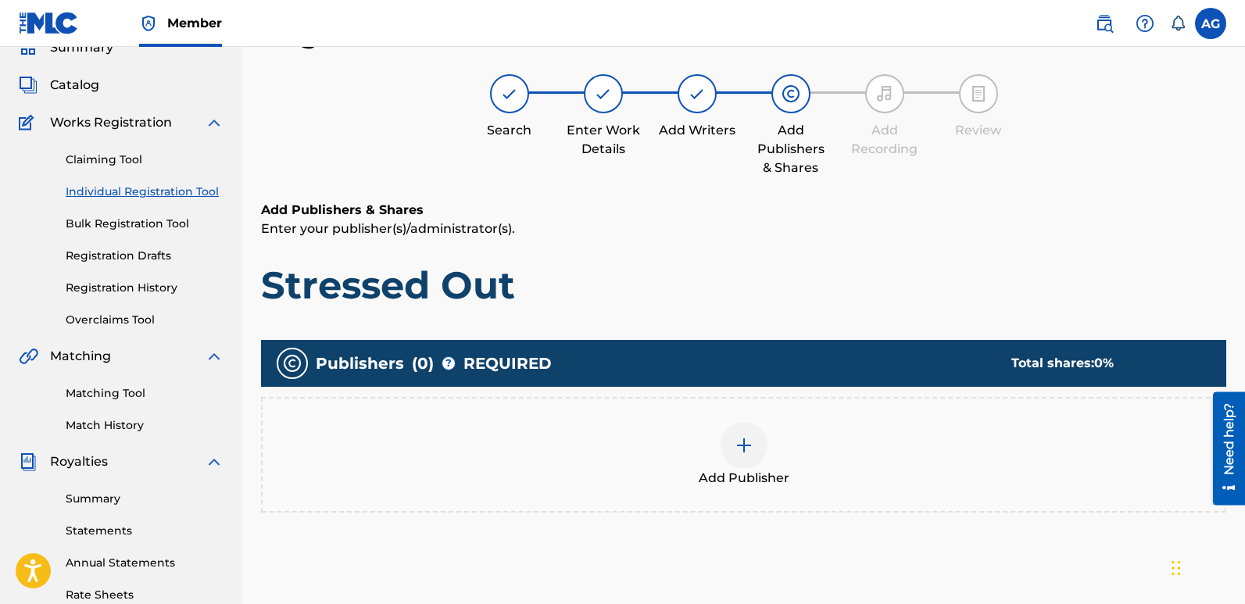
click at [750, 455] on div at bounding box center [744, 445] width 47 height 47
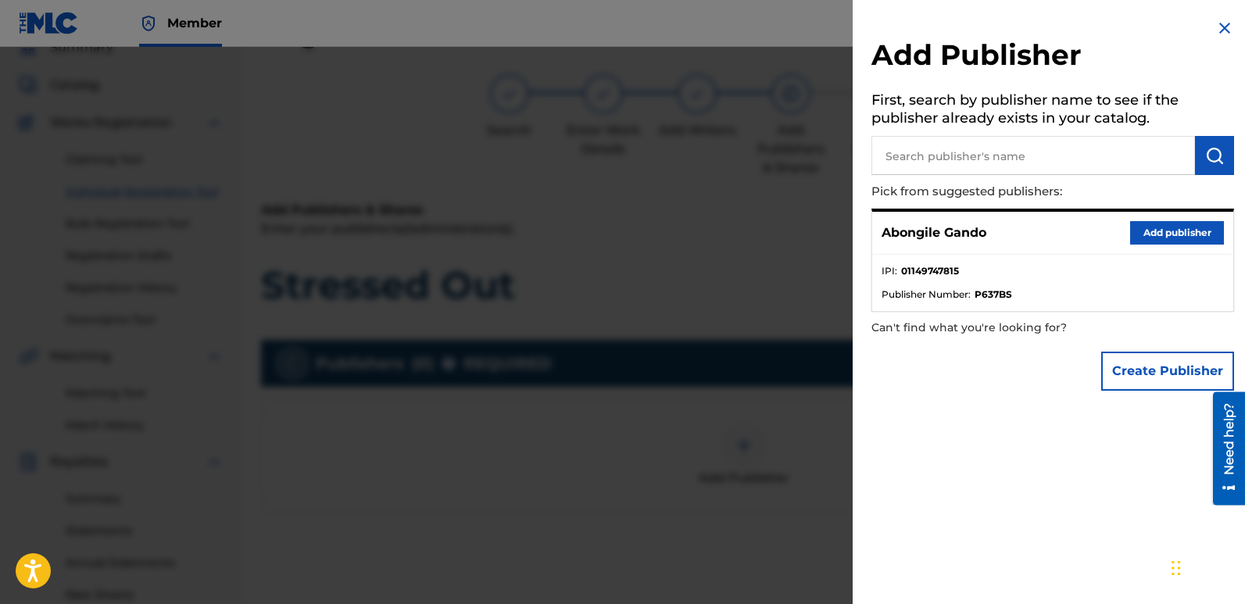
click at [1170, 231] on button "Add publisher" at bounding box center [1177, 232] width 94 height 23
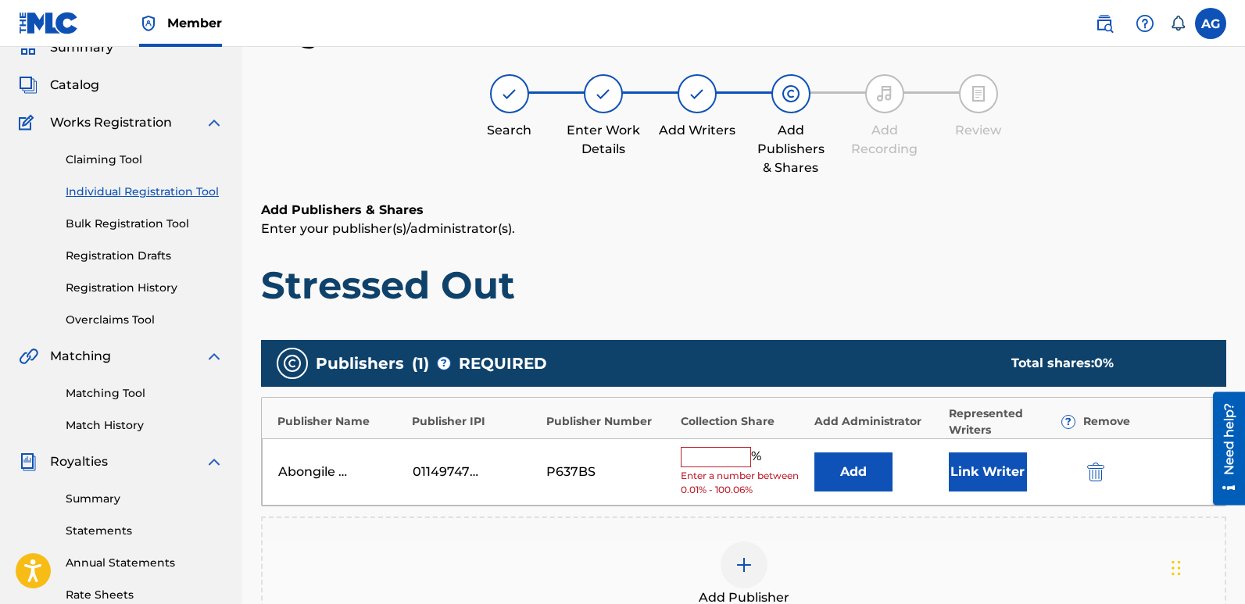
click at [991, 478] on button "Link Writer" at bounding box center [988, 472] width 78 height 39
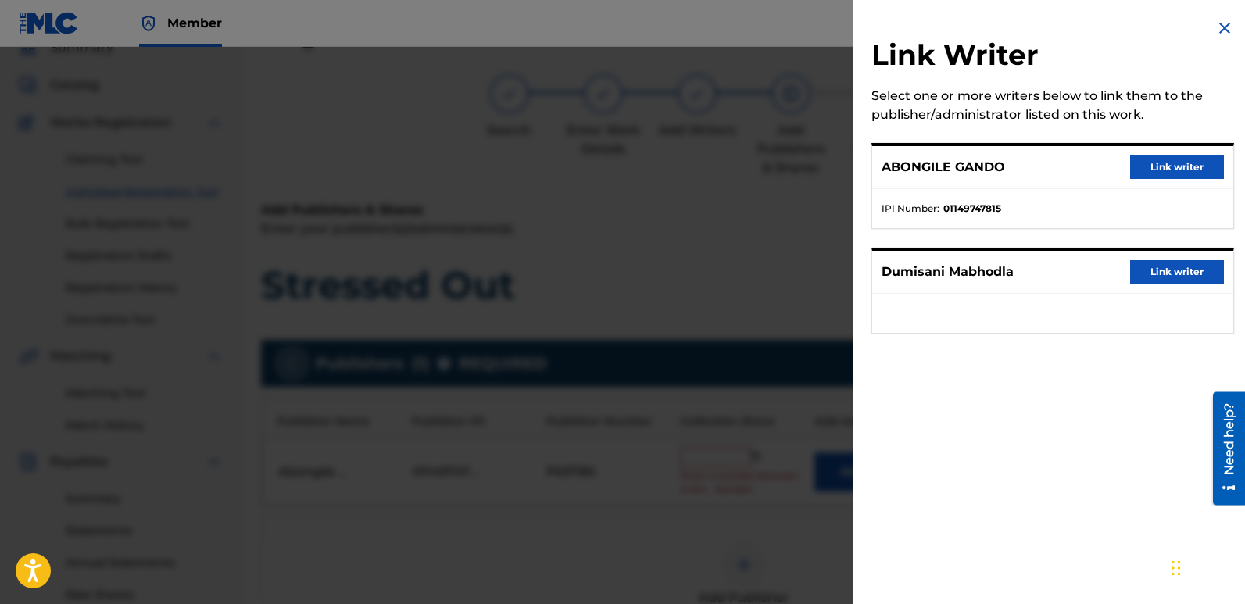
click at [1182, 167] on button "Link writer" at bounding box center [1177, 167] width 94 height 23
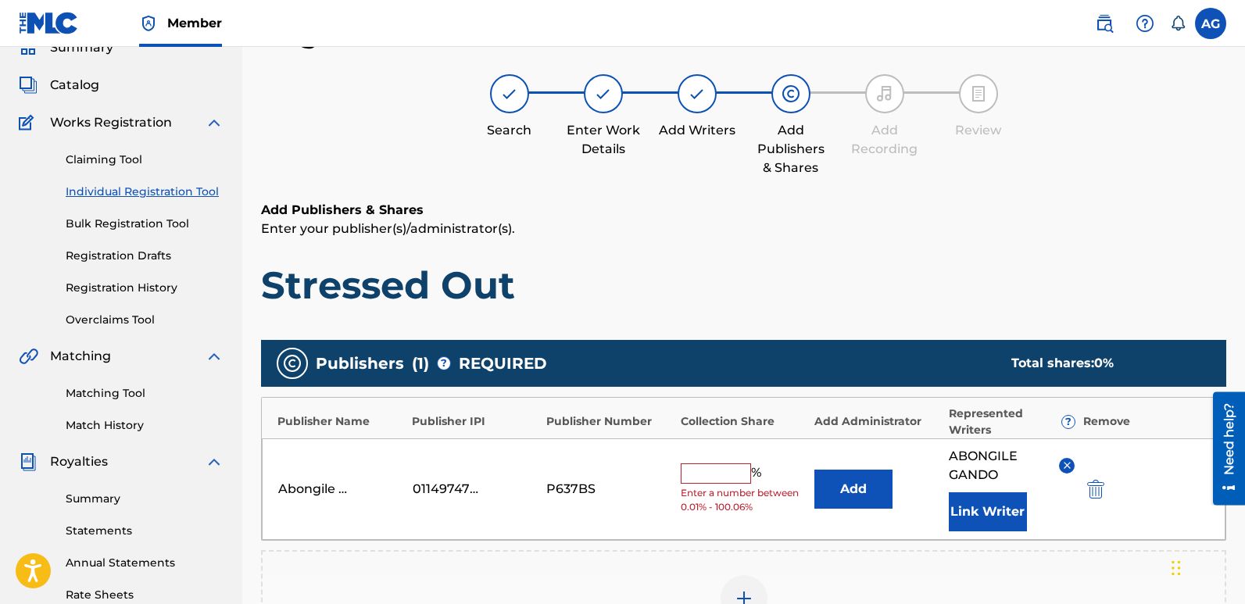
click at [714, 471] on input "text" at bounding box center [716, 474] width 70 height 20
type input "100"
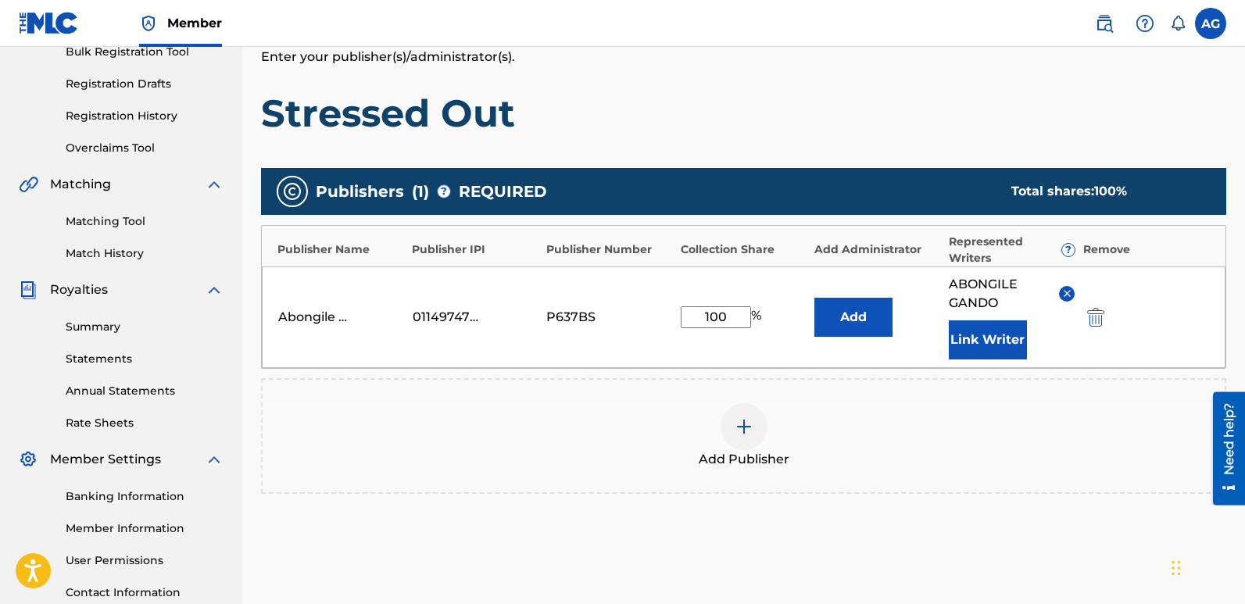
scroll to position [385, 0]
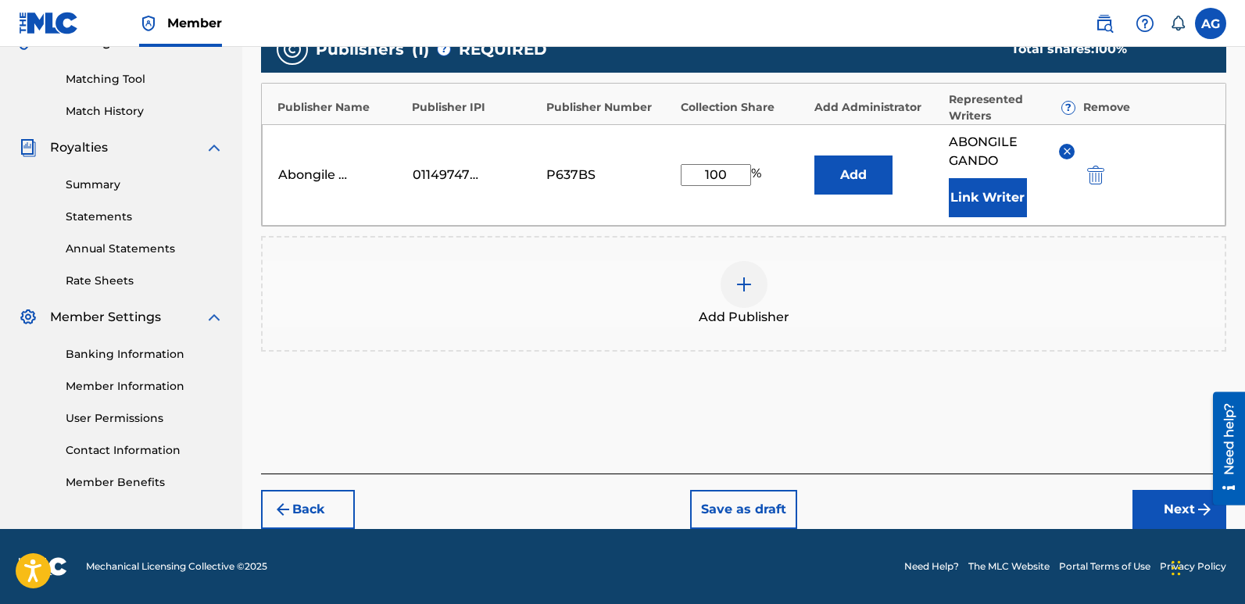
click at [1169, 511] on button "Next" at bounding box center [1180, 509] width 94 height 39
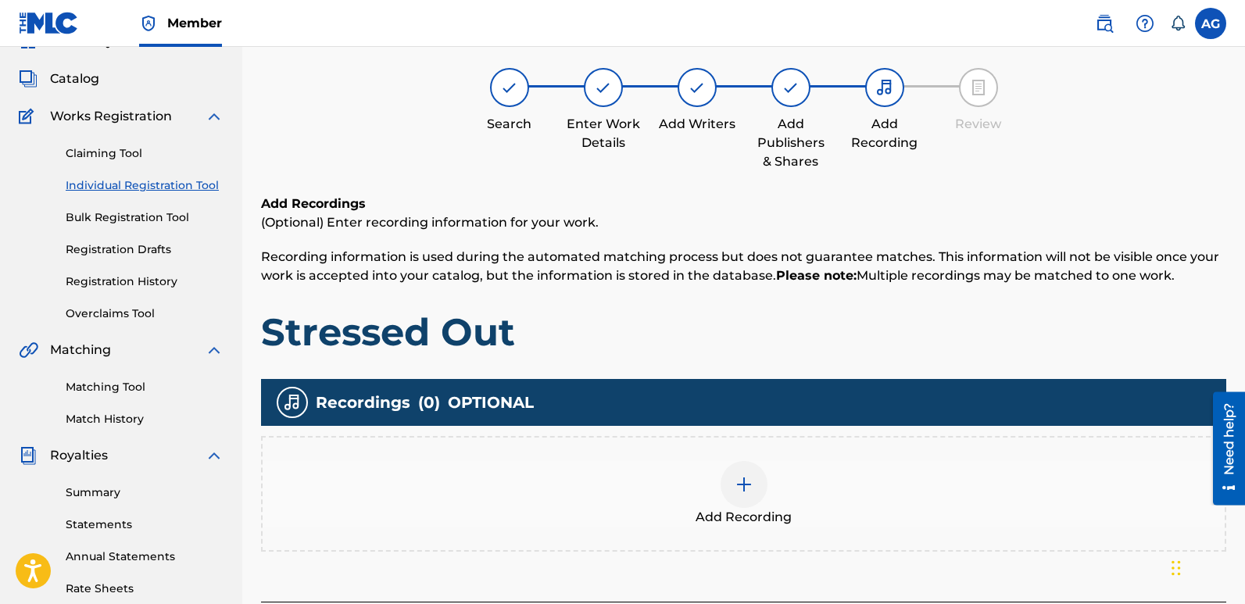
scroll to position [70, 0]
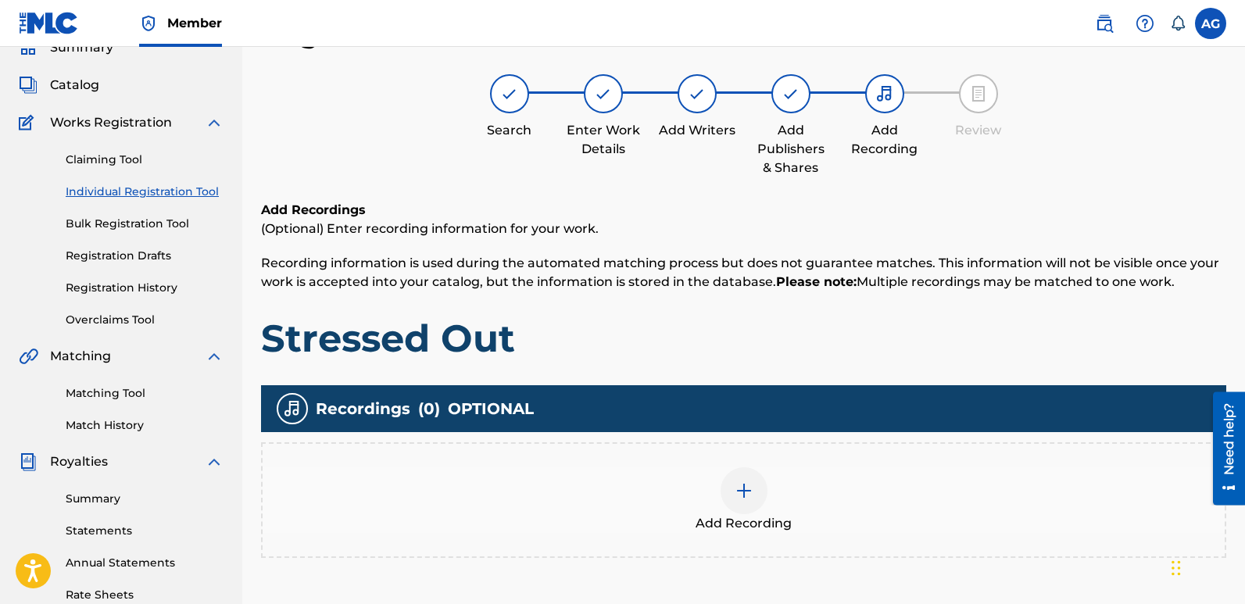
click at [752, 497] on img at bounding box center [744, 491] width 19 height 19
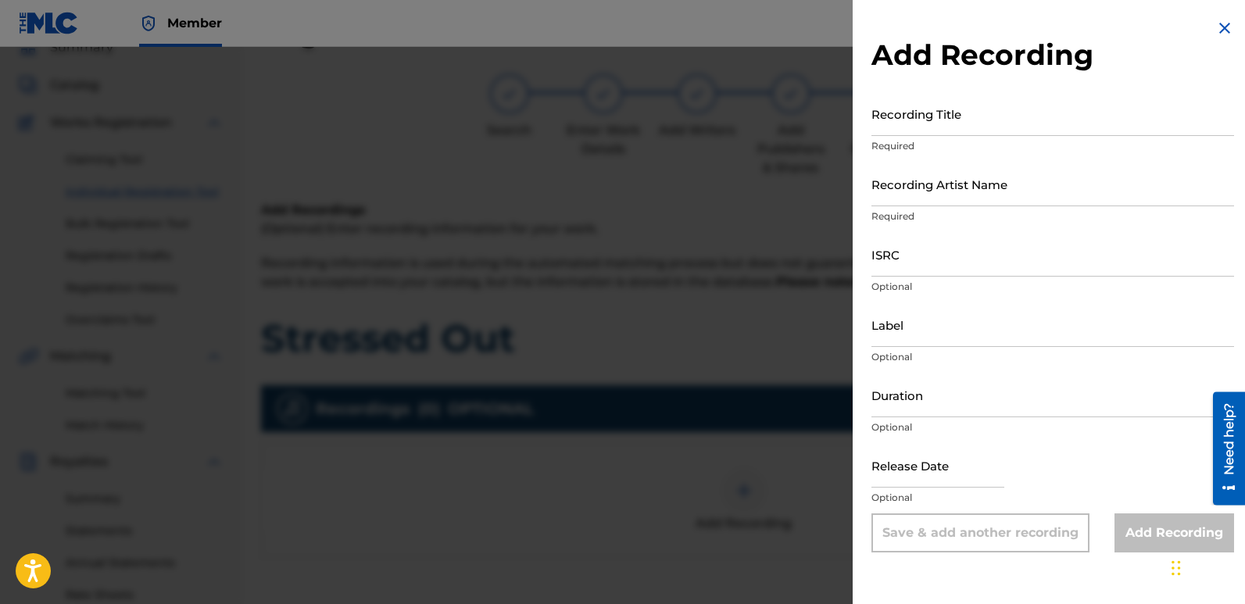
click at [913, 128] on input "Recording Title" at bounding box center [1053, 113] width 363 height 45
type input "Streesed Out"
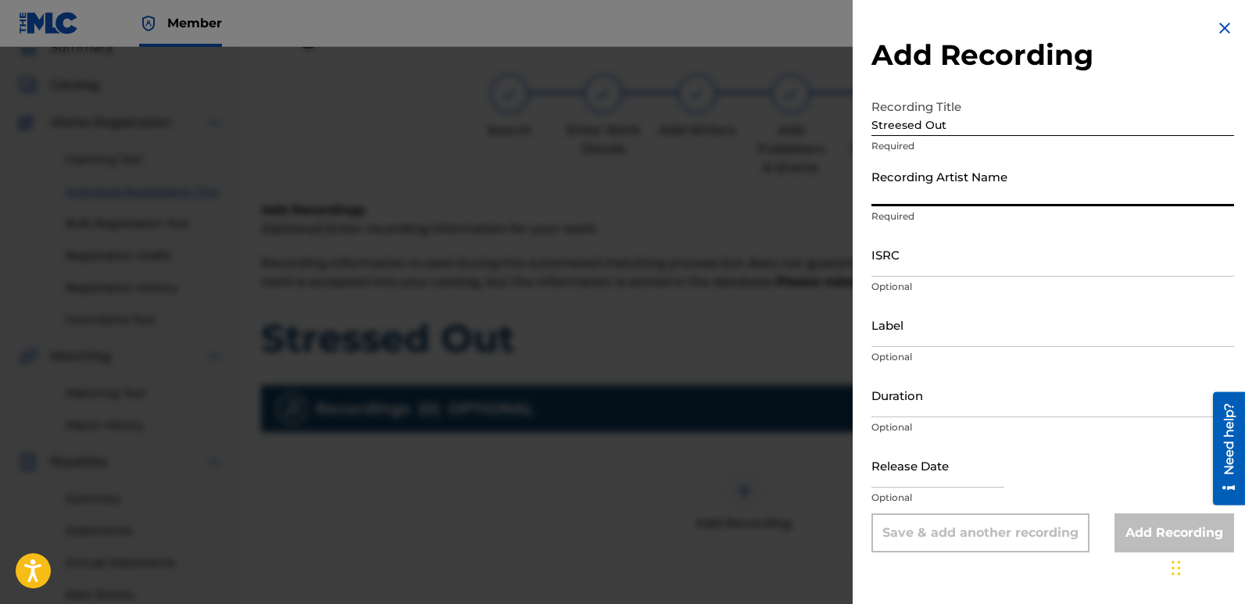
click at [987, 186] on input "Recording Artist Name" at bounding box center [1053, 184] width 363 height 45
type input "[PERSON_NAME]"
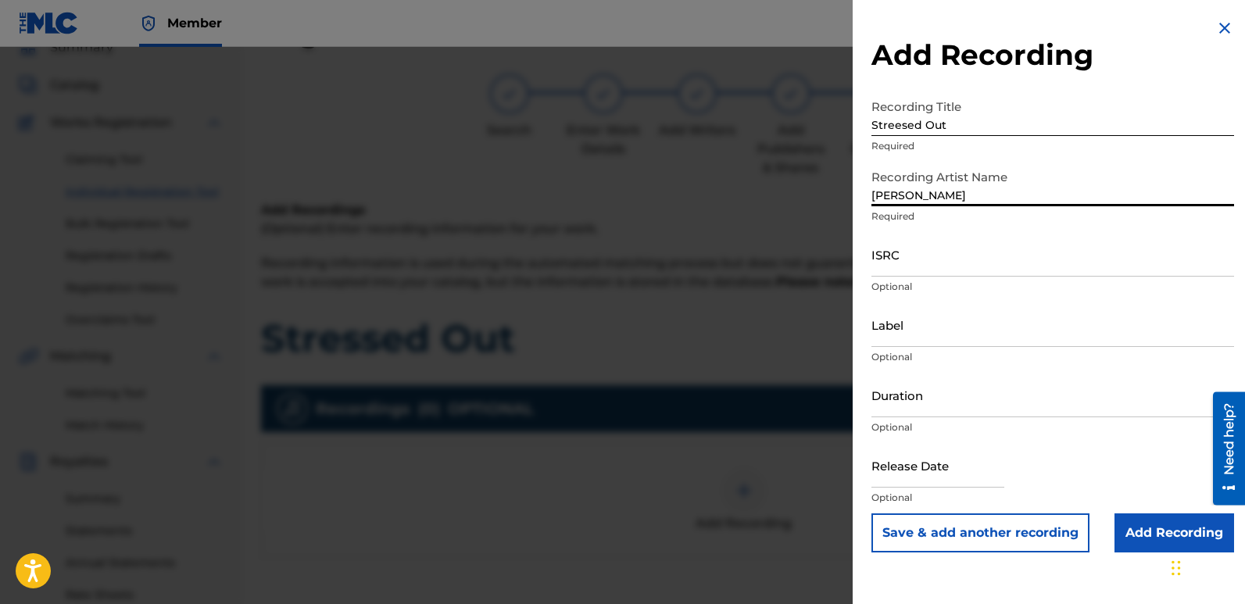
click at [941, 265] on input "ISRC" at bounding box center [1053, 254] width 363 height 45
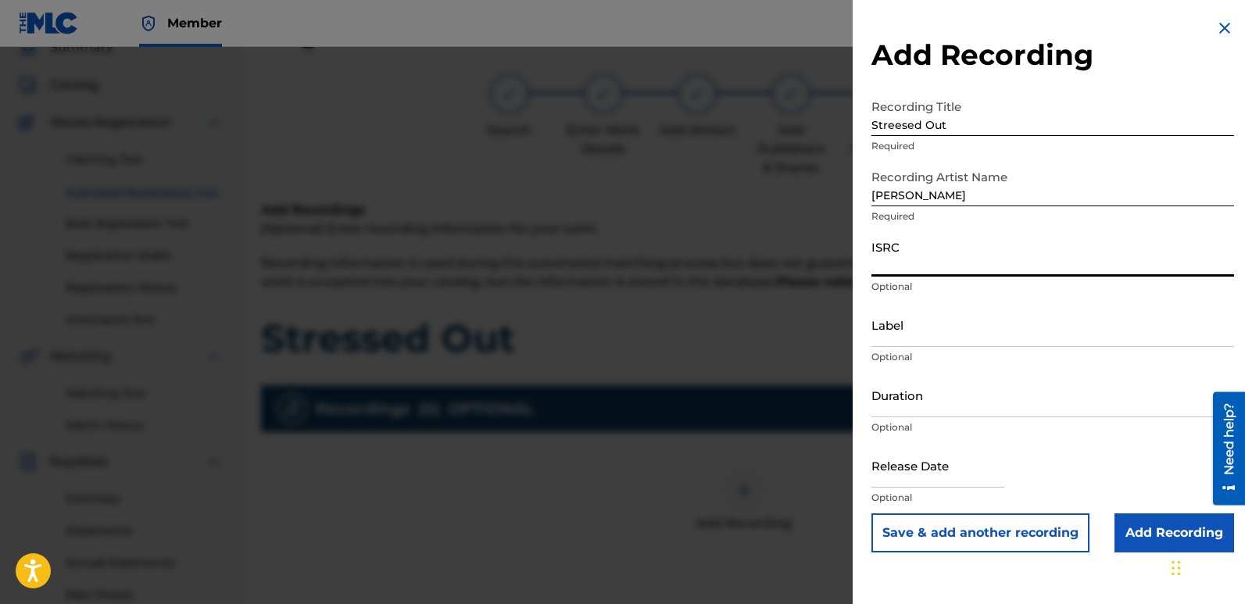
paste input "QZVEM1874946"
type input "QZVEM1874946"
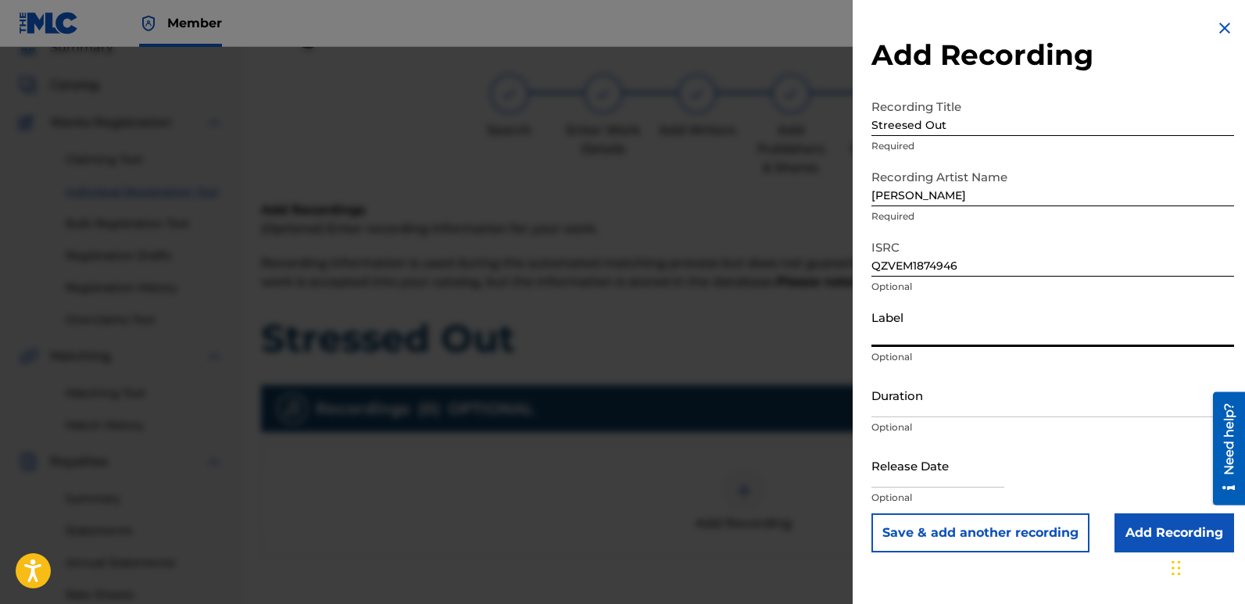
click at [919, 340] on input "Label" at bounding box center [1053, 325] width 363 height 45
type input "1TT RECORDS"
click at [933, 401] on input "Duration" at bounding box center [1053, 395] width 363 height 45
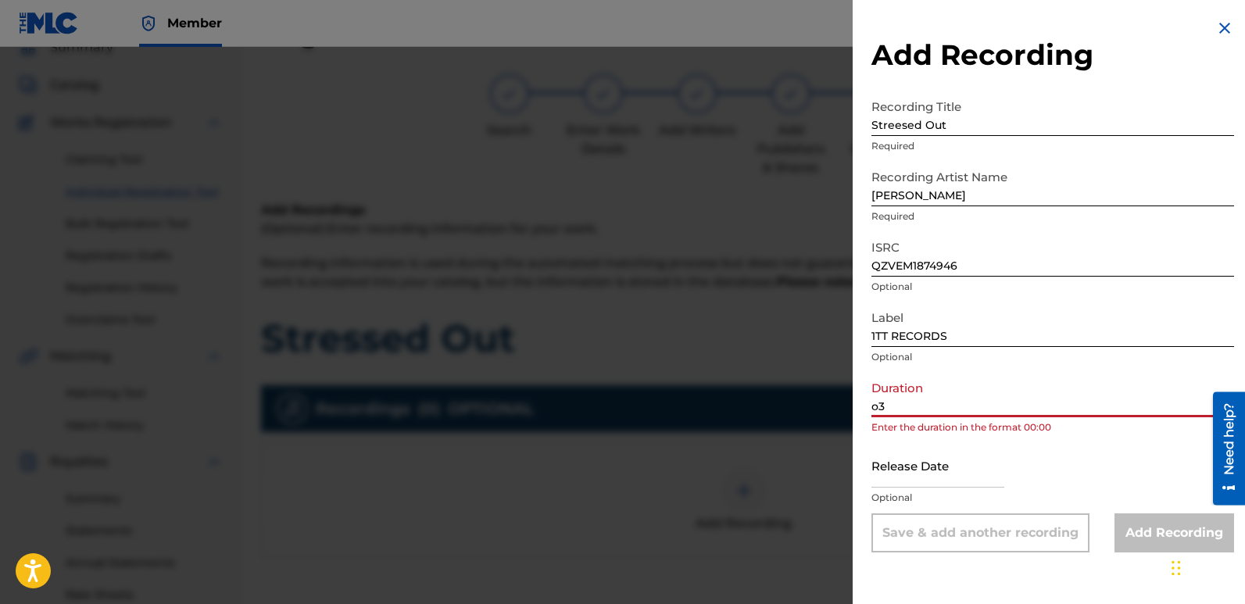
type input "o"
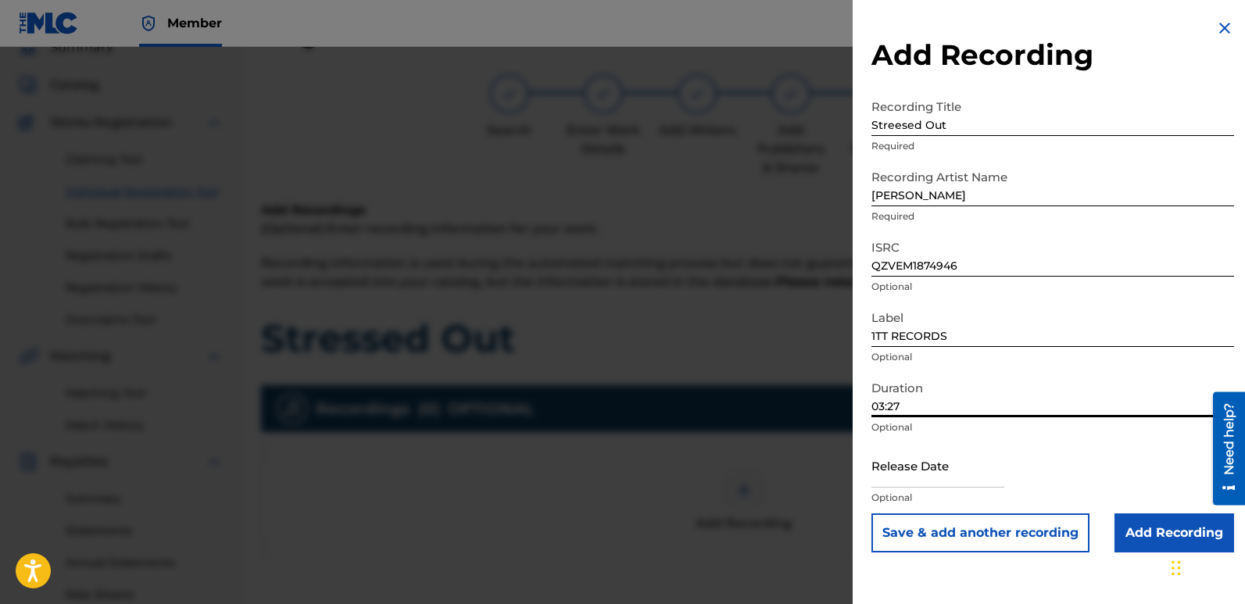
type input "03:27"
click at [1135, 532] on input "Add Recording" at bounding box center [1175, 533] width 120 height 39
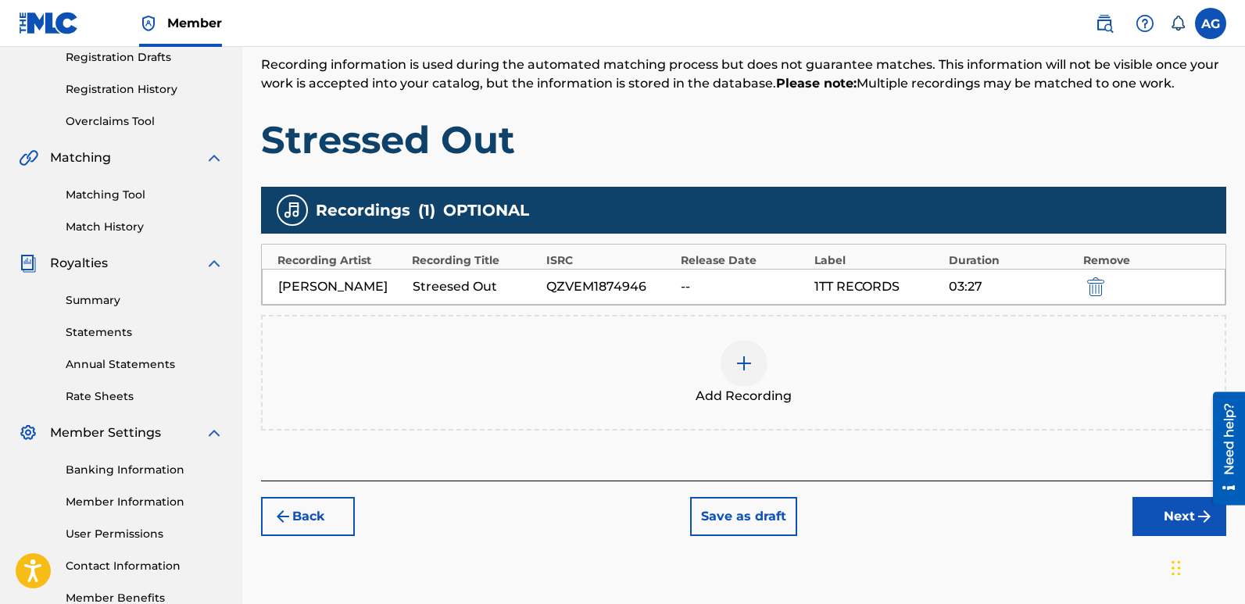
scroll to position [365, 0]
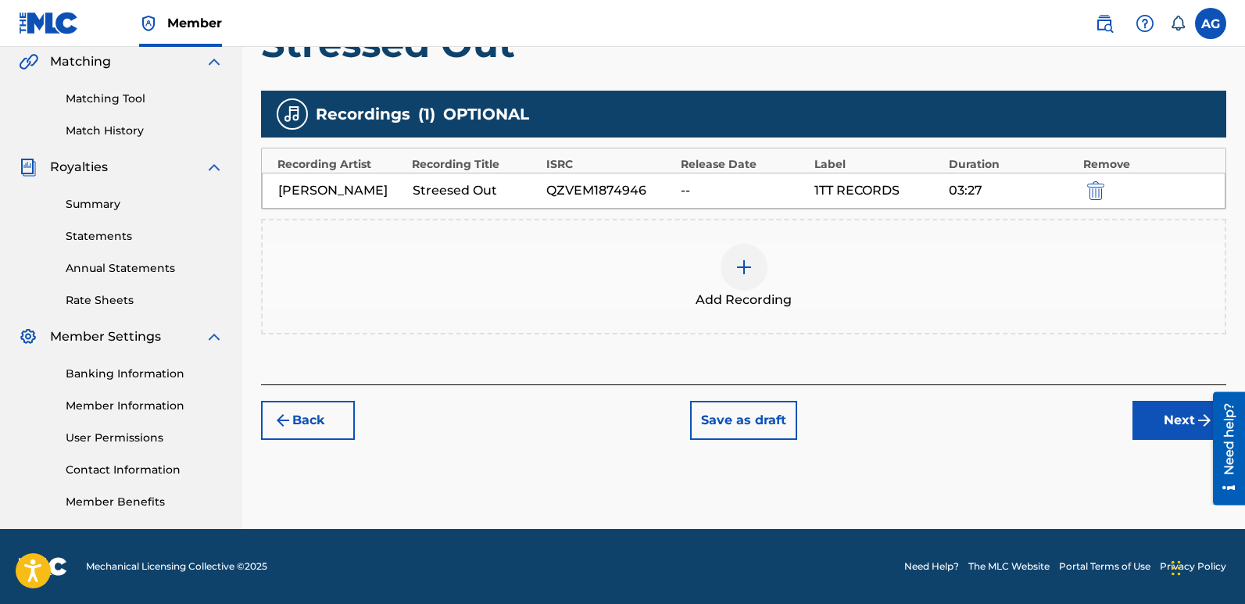
drag, startPoint x: 1249, startPoint y: 206, endPoint x: 4, endPoint y: 48, distance: 1254.6
click at [1172, 415] on button "Next" at bounding box center [1180, 420] width 94 height 39
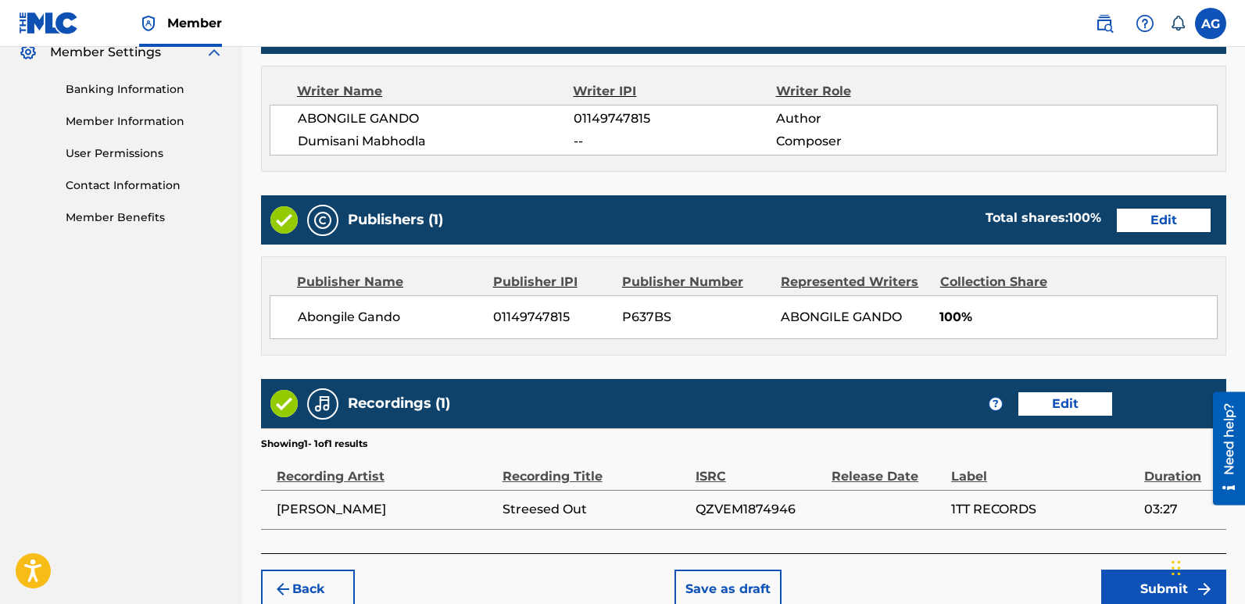
scroll to position [729, 0]
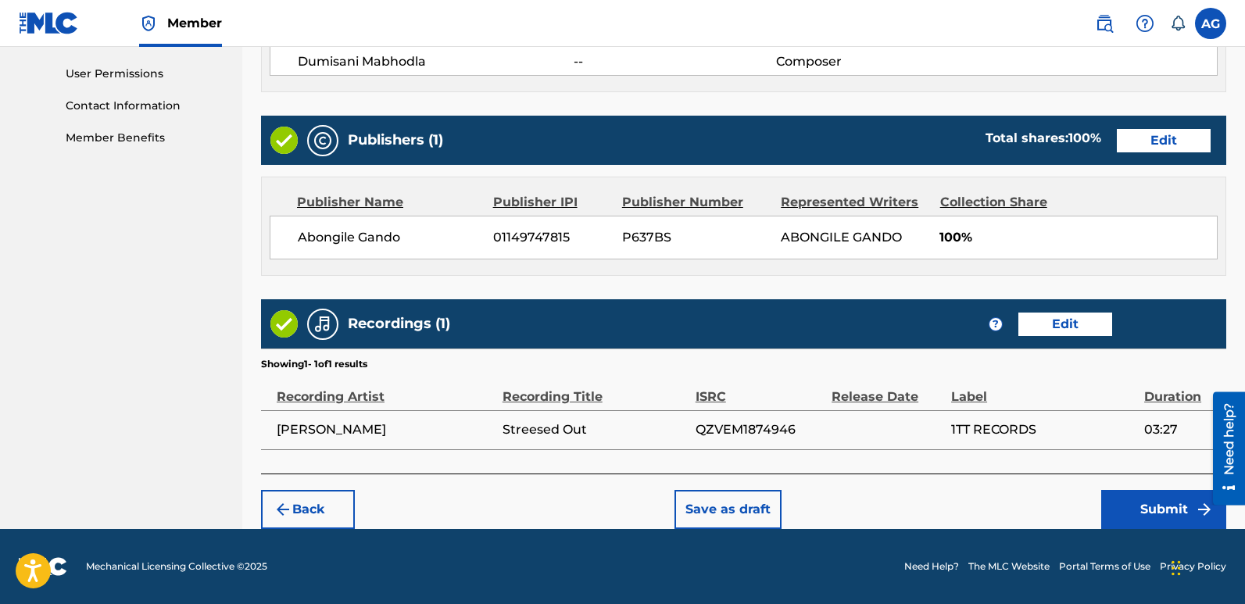
drag, startPoint x: 1248, startPoint y: 141, endPoint x: 8, endPoint y: 100, distance: 1240.6
click at [1161, 508] on button "Submit" at bounding box center [1164, 509] width 125 height 39
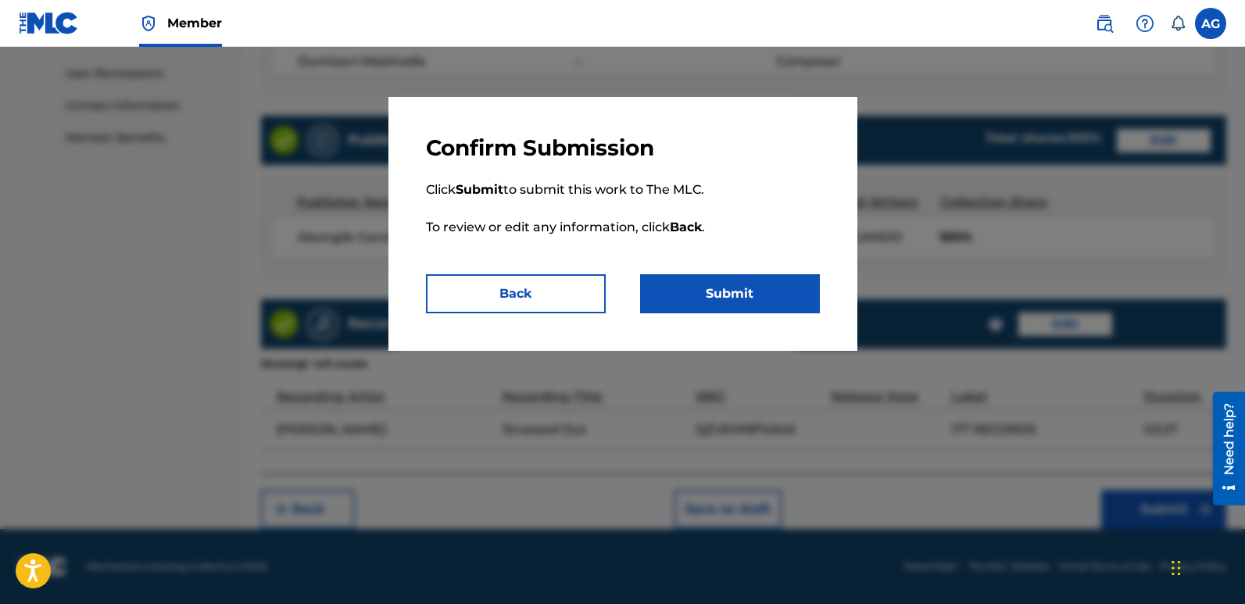
click at [690, 286] on button "Submit" at bounding box center [730, 293] width 180 height 39
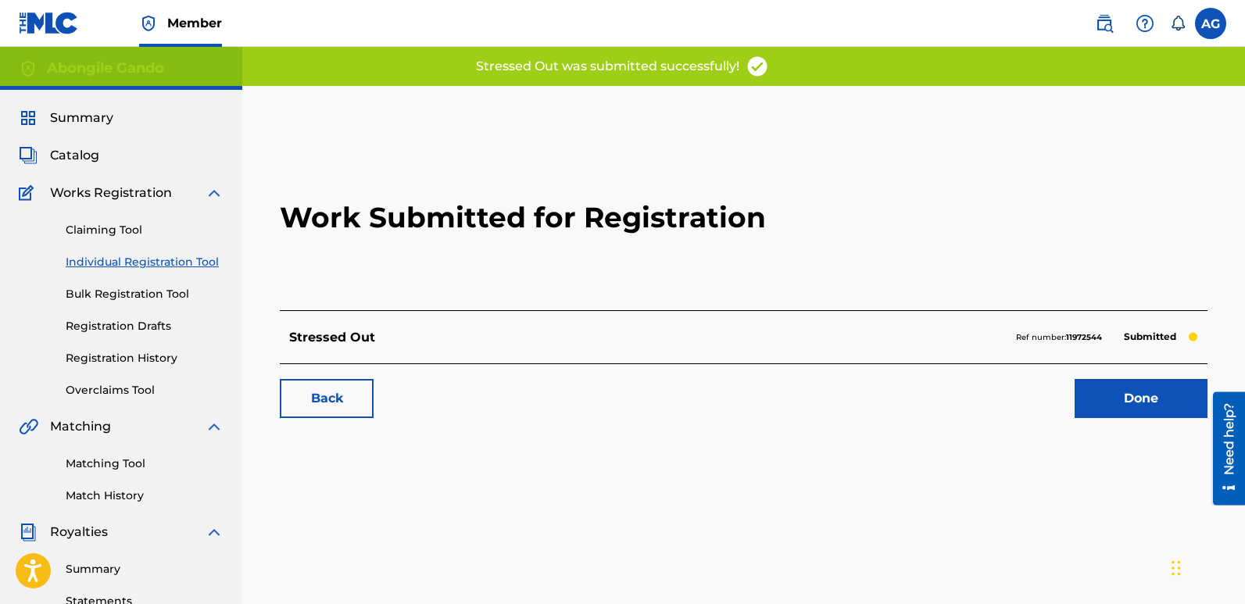
click at [76, 159] on span "Catalog" at bounding box center [74, 155] width 49 height 19
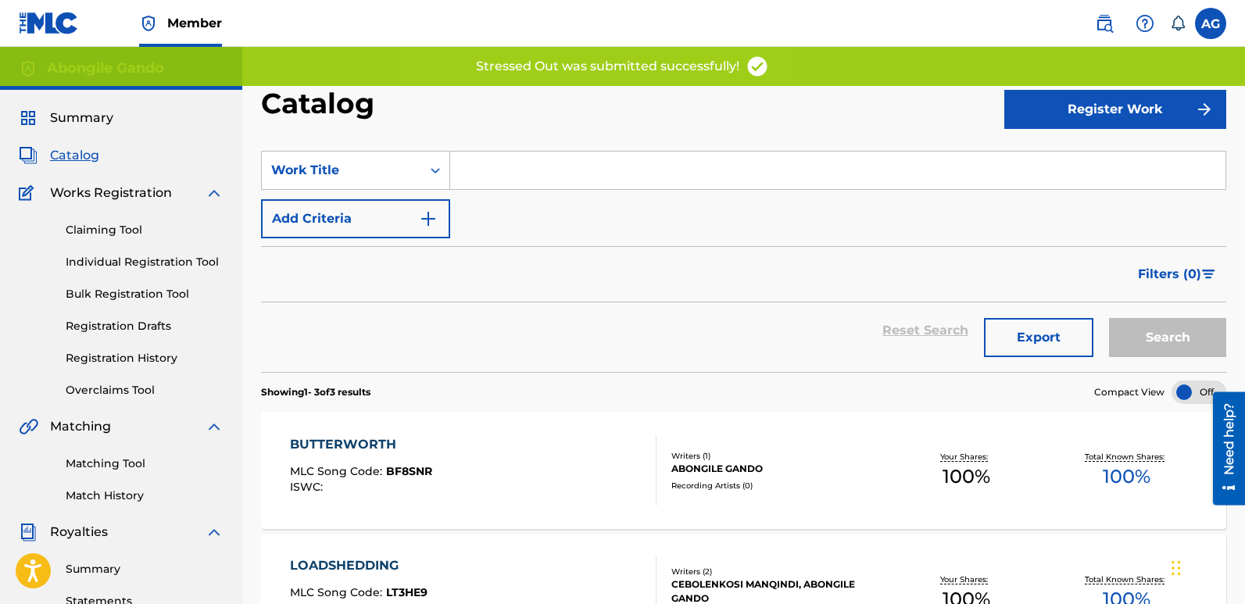
click at [1082, 104] on button "Register Work" at bounding box center [1116, 109] width 222 height 39
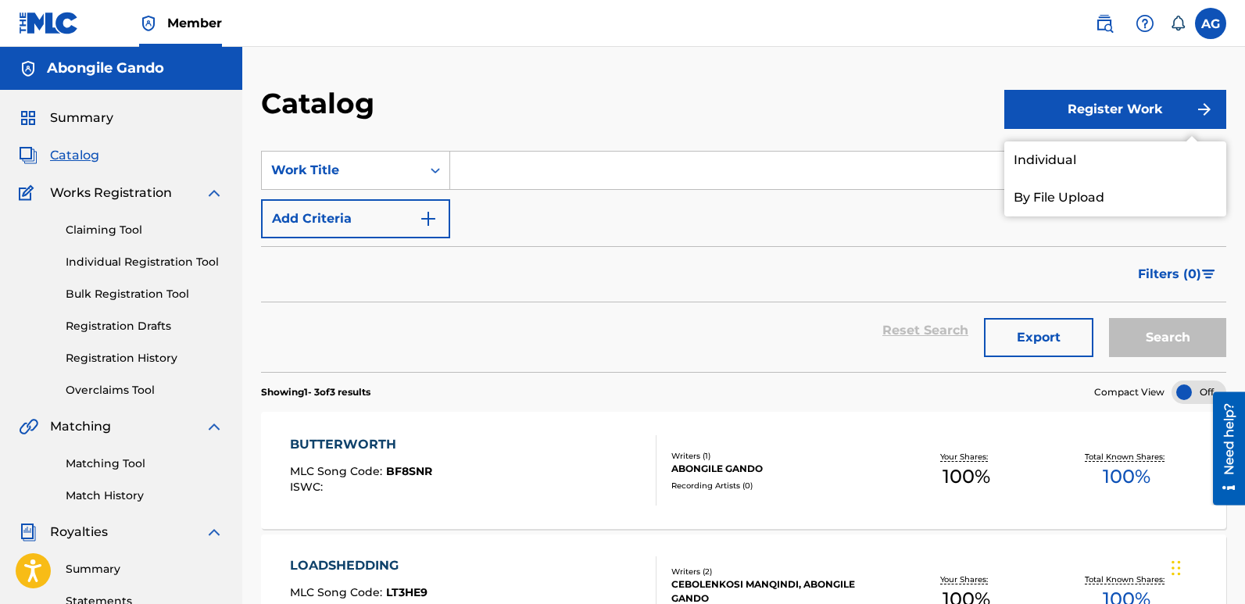
click at [1025, 156] on link "Individual" at bounding box center [1116, 161] width 222 height 38
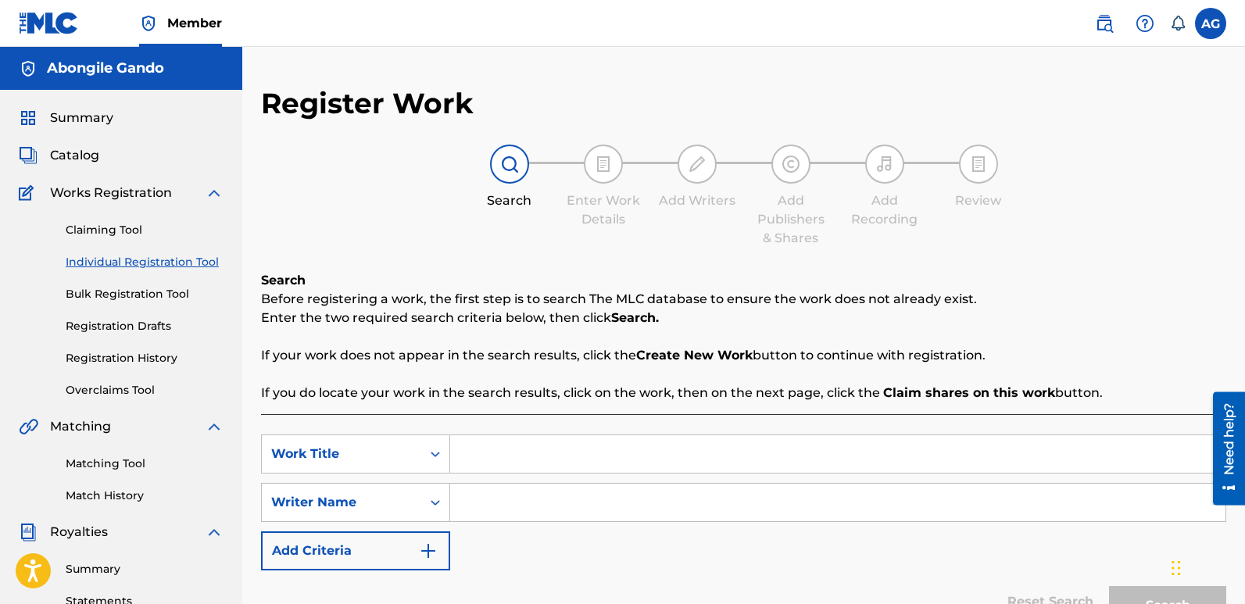
click at [525, 447] on input "Search Form" at bounding box center [838, 454] width 776 height 38
paste input "3. I Just Wanna (Be Your Man)"
type input "3. I Just Wanna (Be Your Man)"
click at [508, 513] on input "Search Form" at bounding box center [838, 503] width 776 height 38
type input "Z"
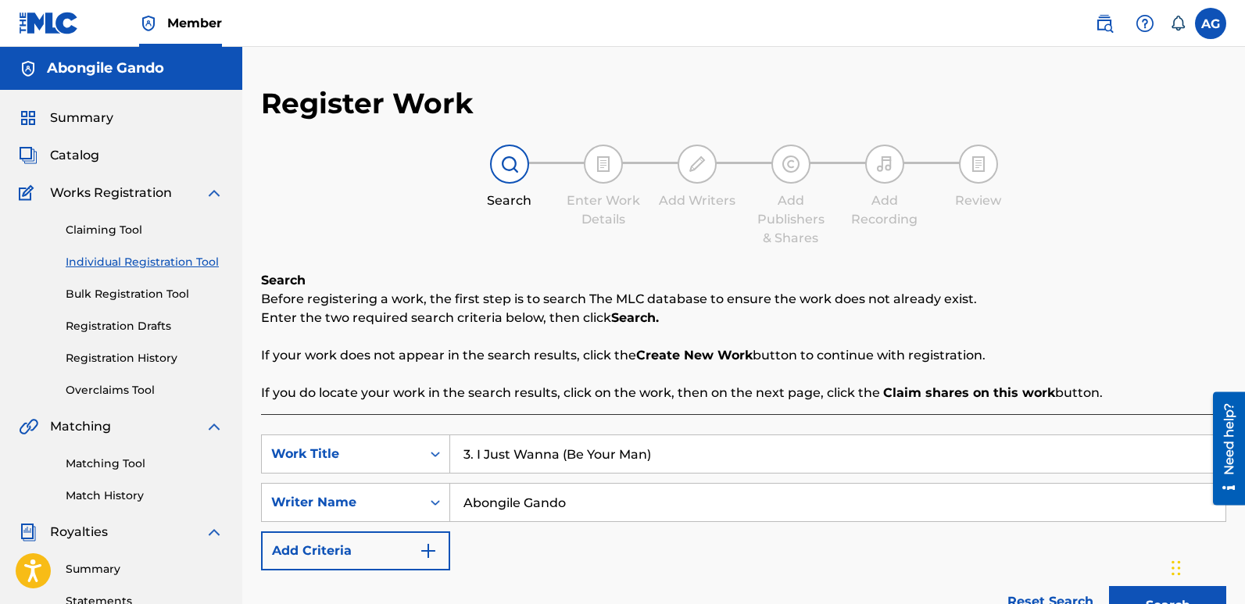
type input "Abongile Gando"
click at [1122, 590] on button "Search" at bounding box center [1167, 605] width 117 height 39
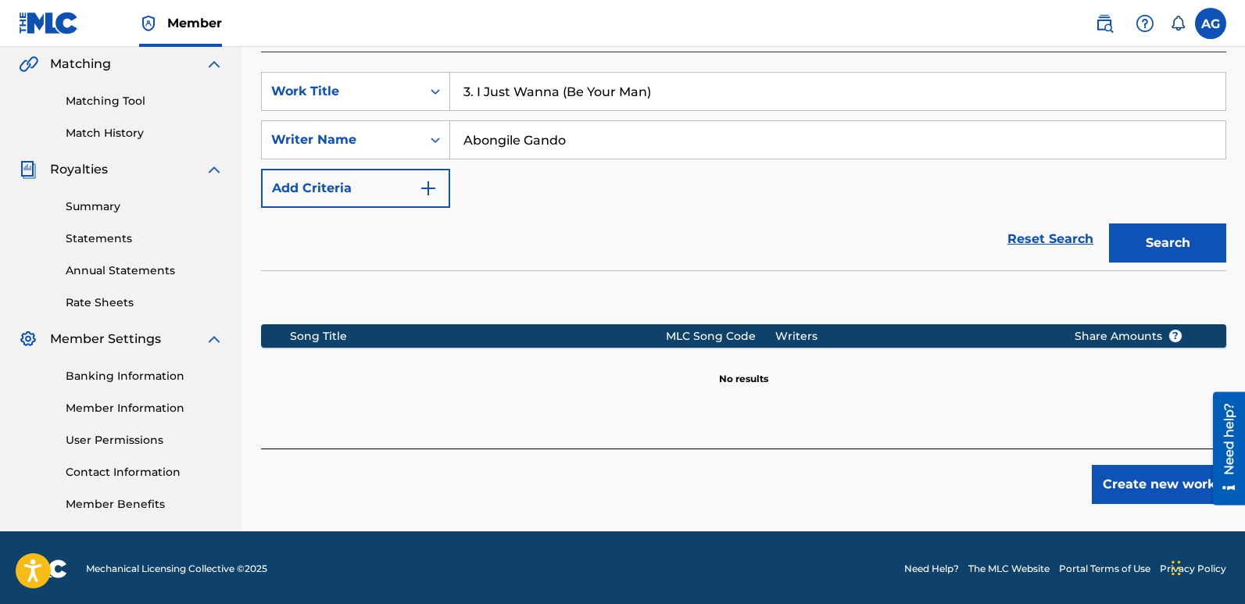
scroll to position [365, 0]
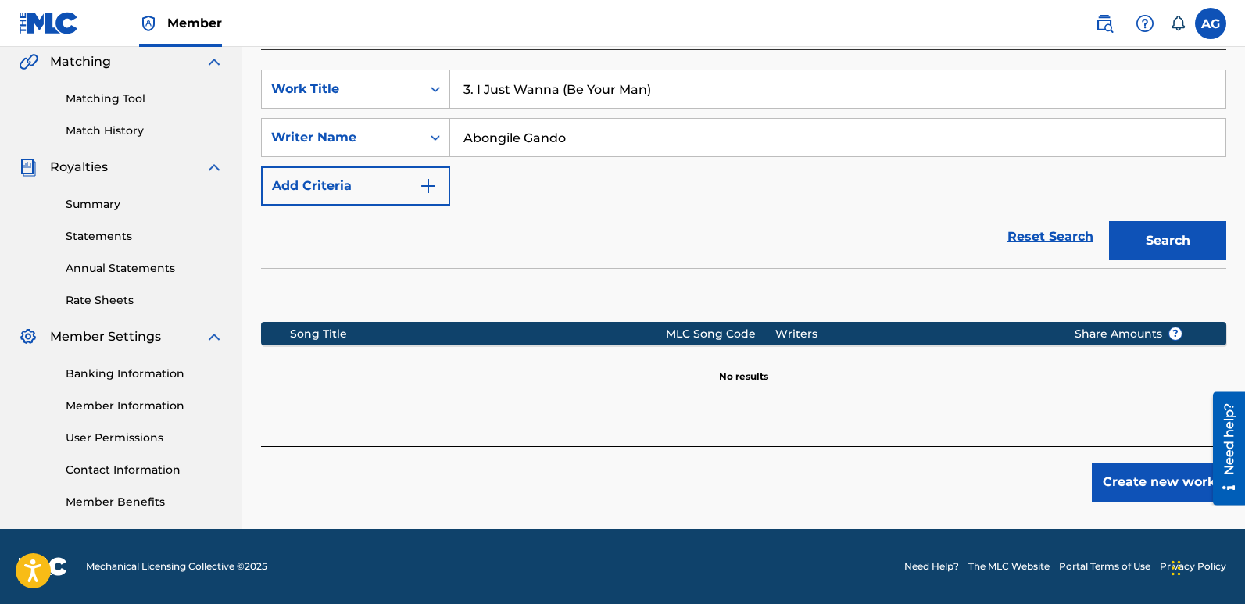
click at [1145, 479] on button "Create new work" at bounding box center [1159, 482] width 134 height 39
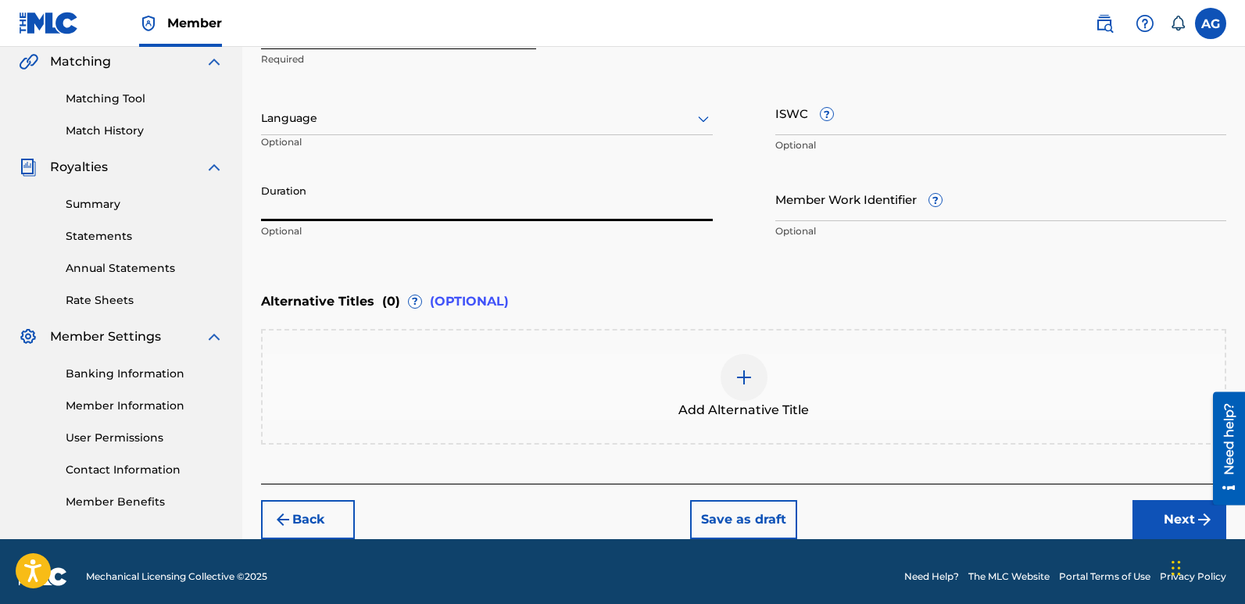
click at [511, 205] on input "Duration" at bounding box center [487, 199] width 452 height 45
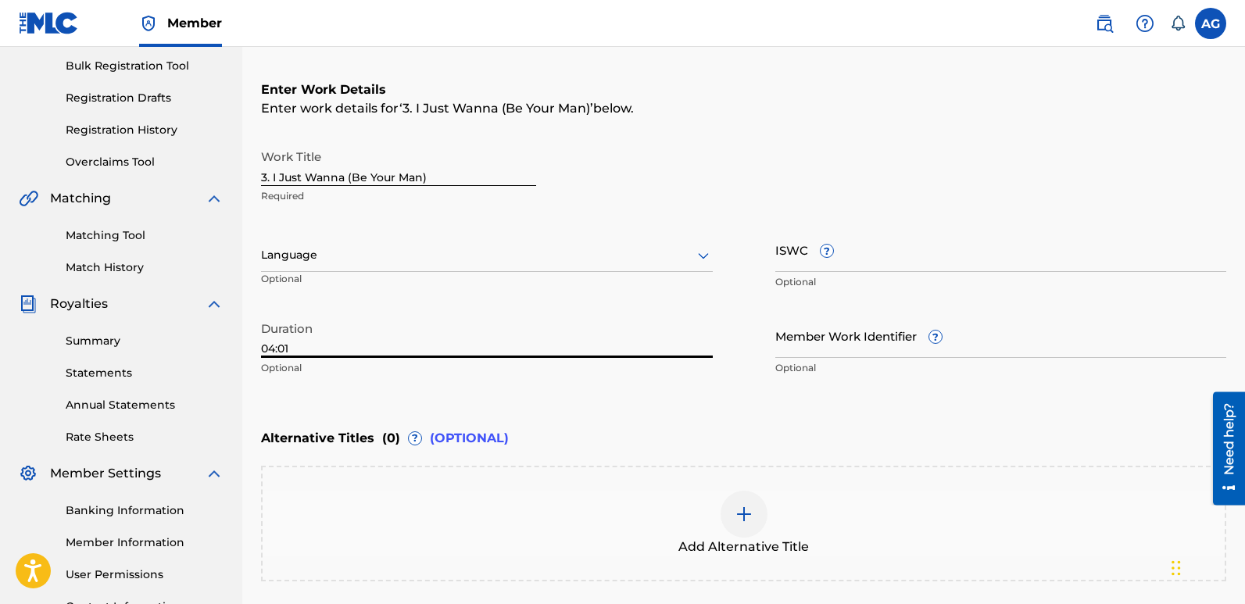
scroll to position [213, 0]
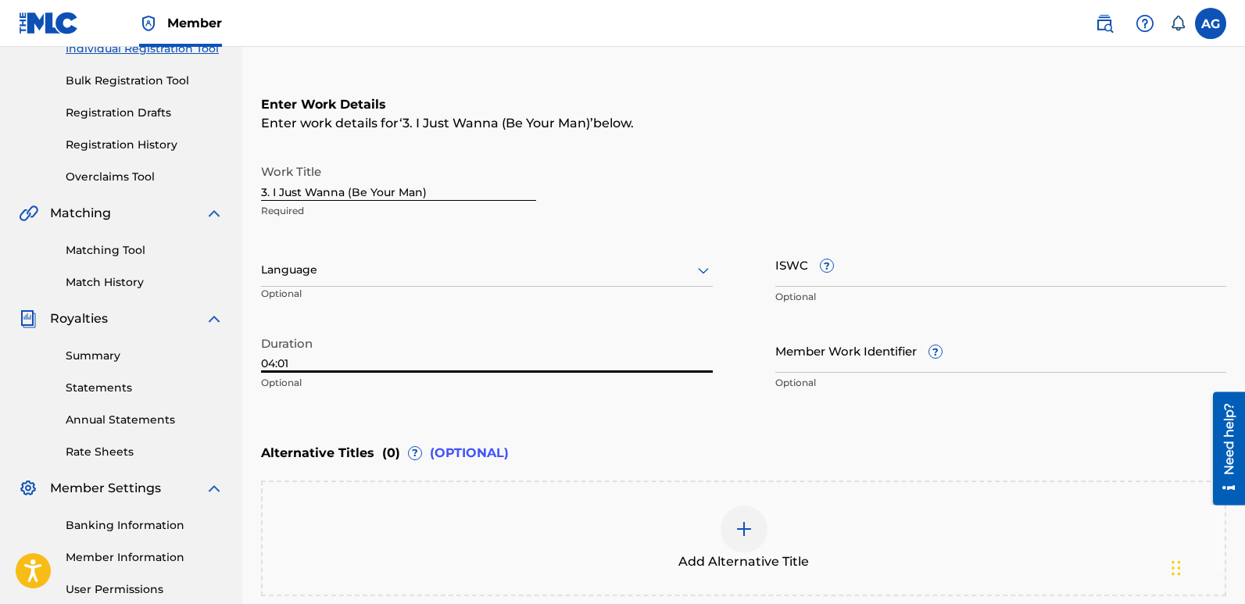
type input "04:01"
click at [682, 275] on div at bounding box center [487, 270] width 452 height 20
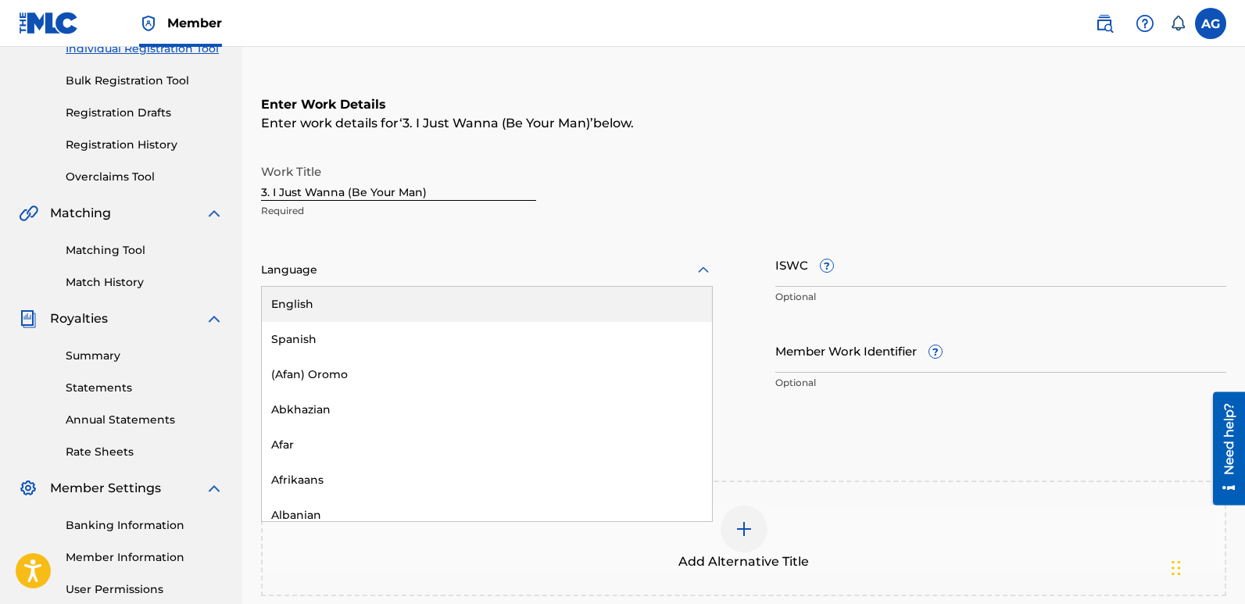
click at [536, 302] on div "English" at bounding box center [487, 304] width 450 height 35
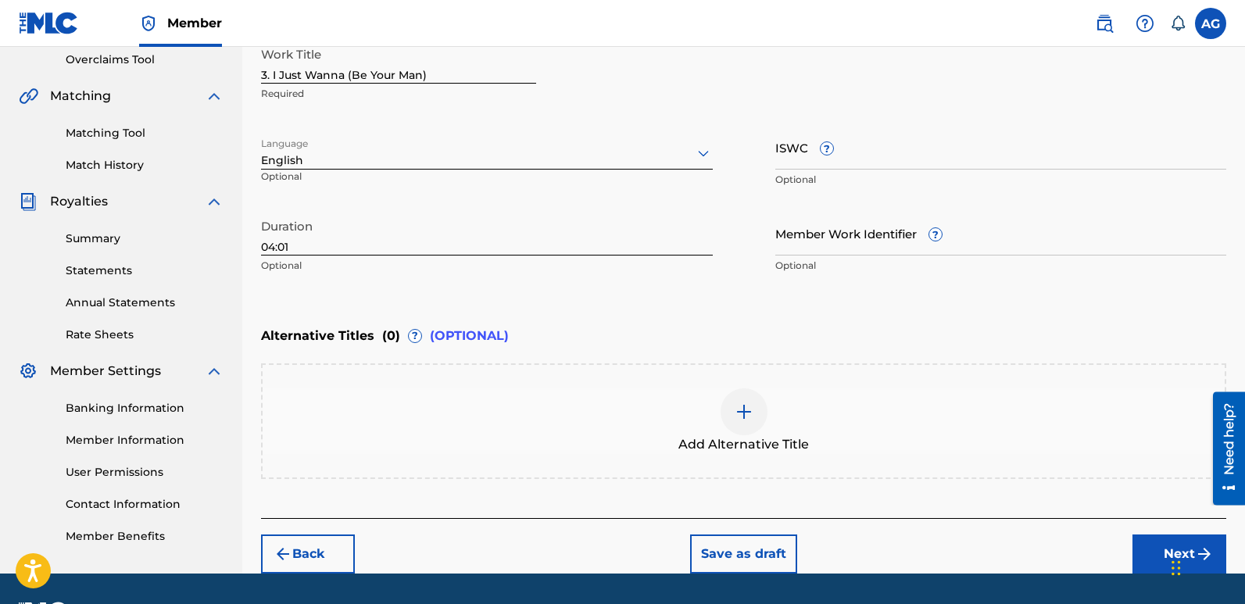
scroll to position [375, 0]
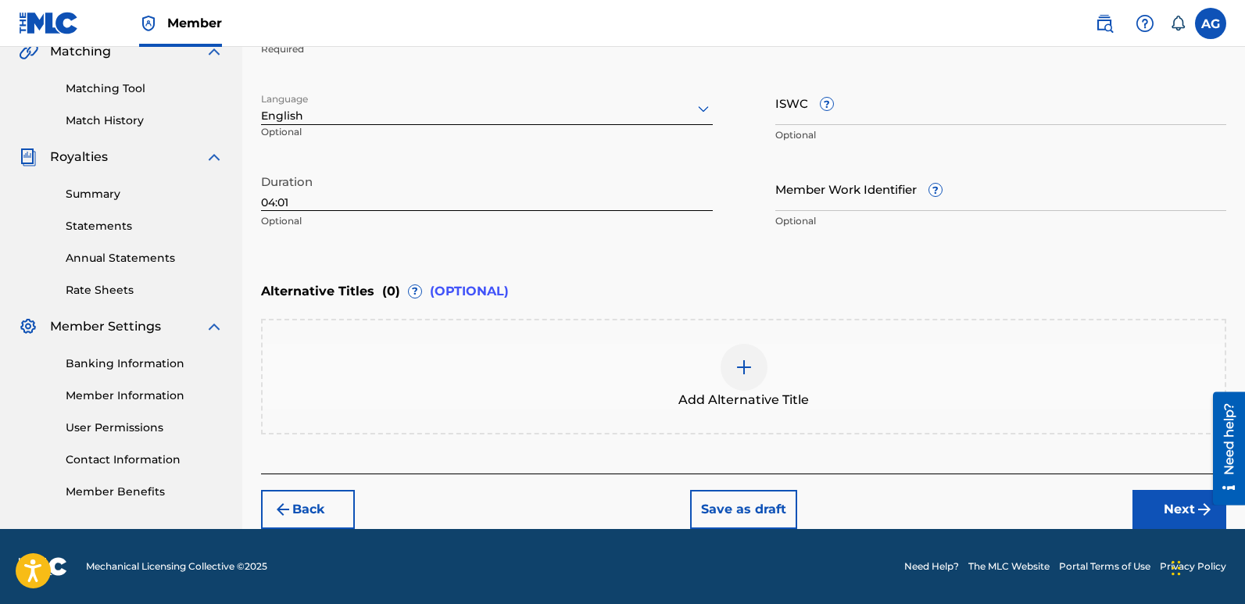
click at [1167, 500] on button "Next" at bounding box center [1180, 509] width 94 height 39
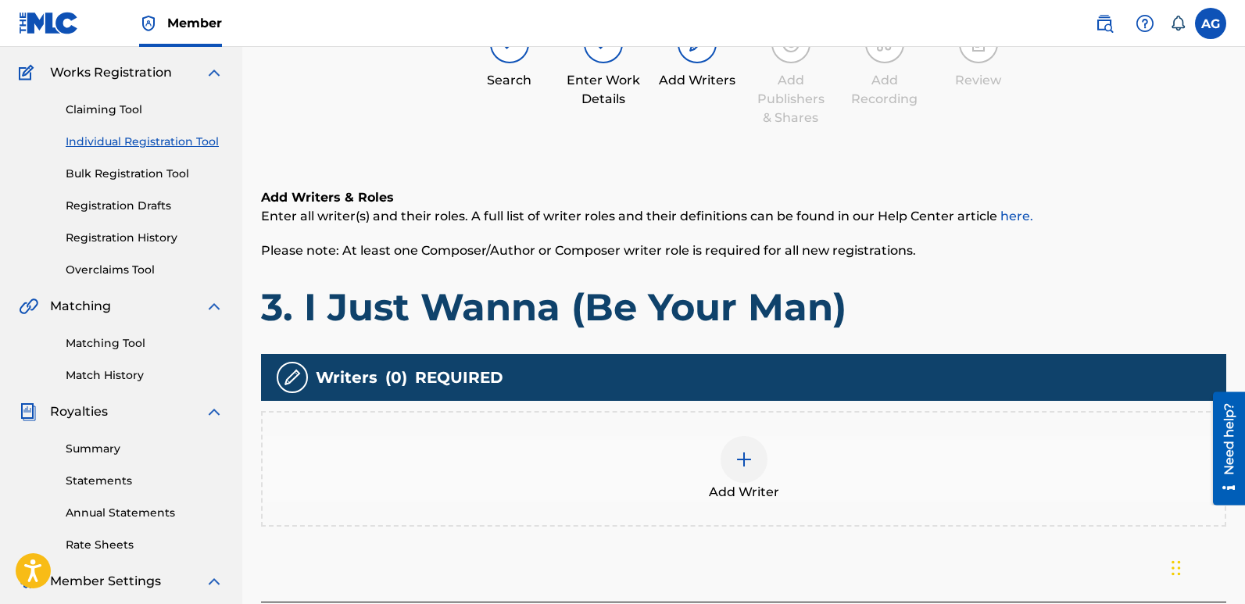
scroll to position [70, 0]
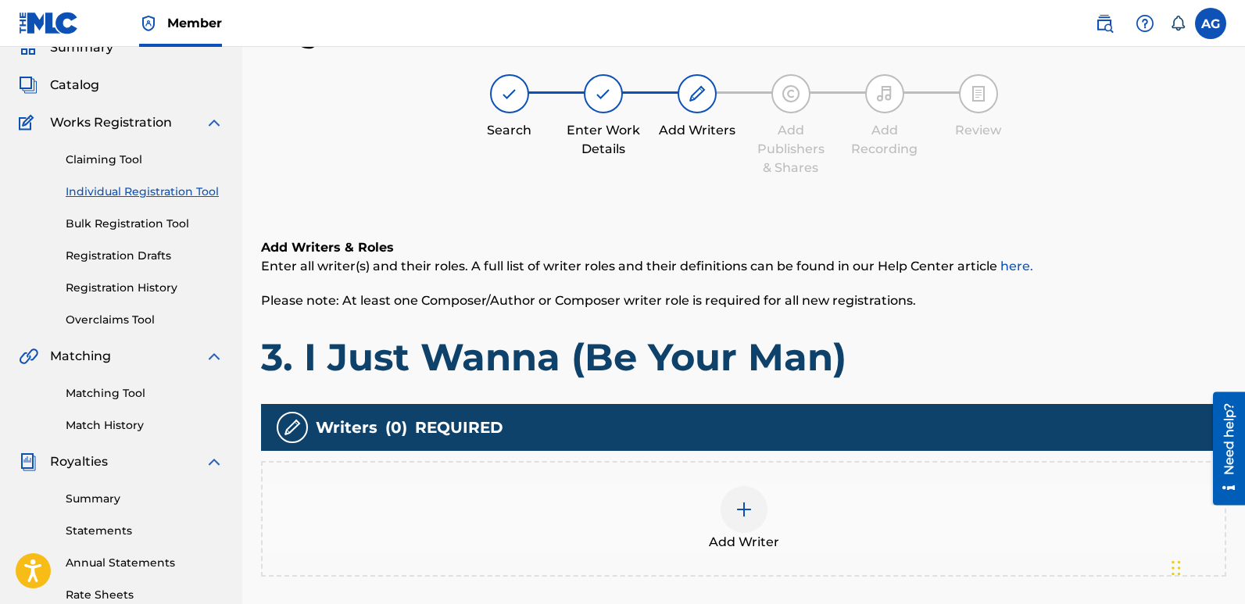
click at [758, 507] on div at bounding box center [744, 509] width 47 height 47
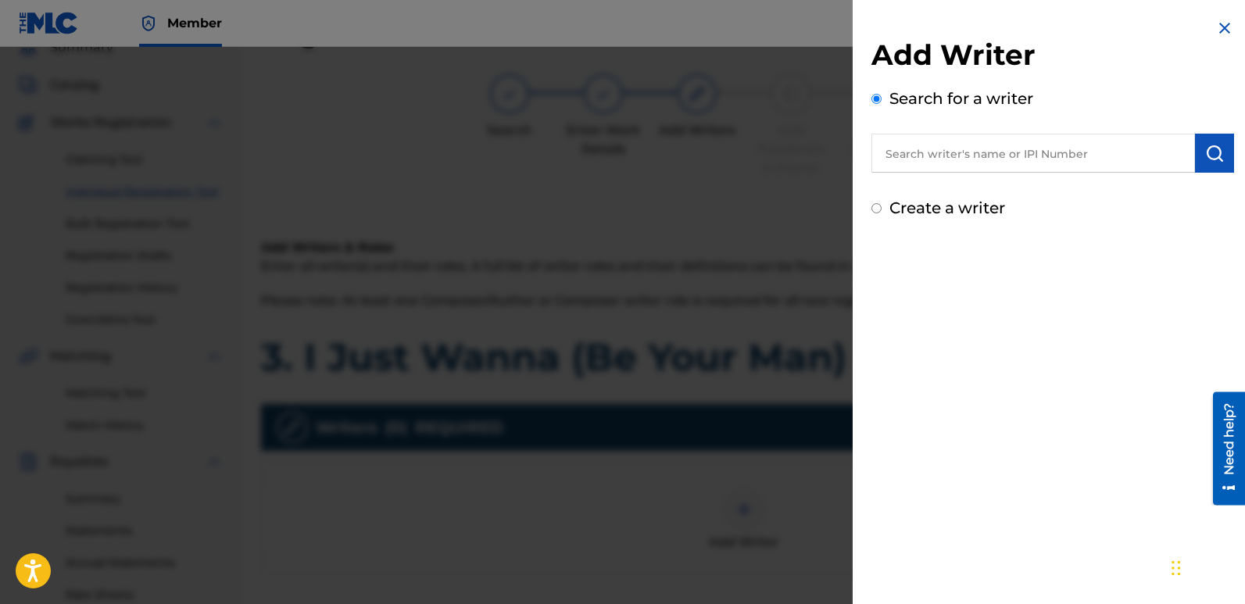
click at [876, 206] on input "Create a writer" at bounding box center [877, 208] width 10 height 10
radio input "false"
radio input "true"
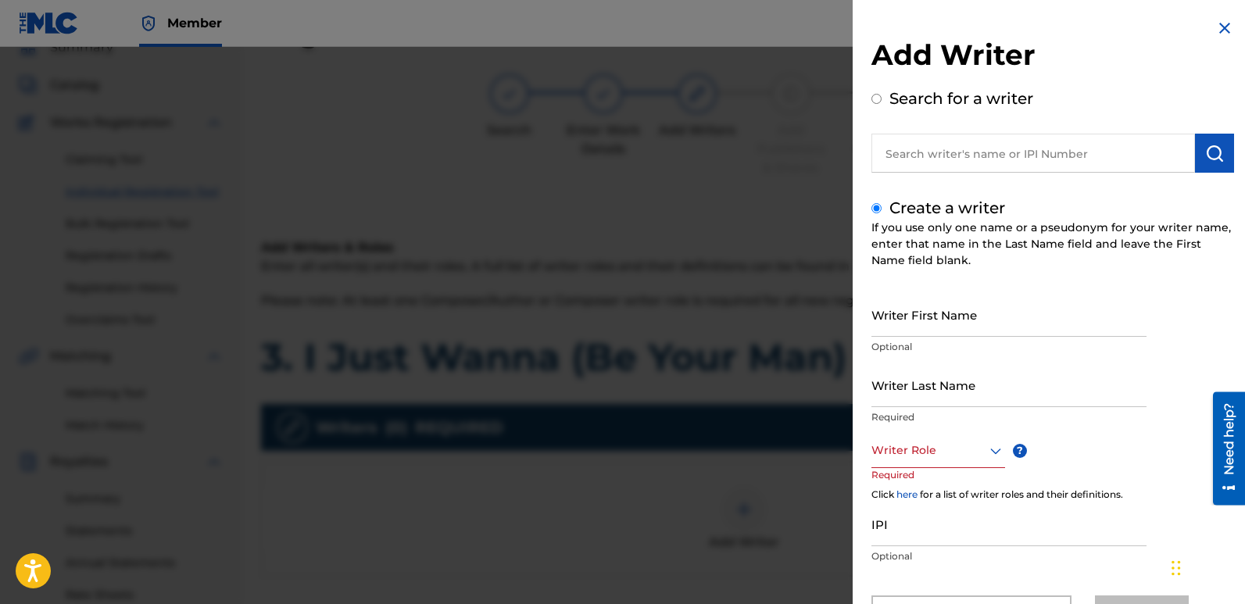
click at [944, 321] on input "Writer First Name" at bounding box center [1009, 314] width 275 height 45
type input "Abongile"
type input "Gando"
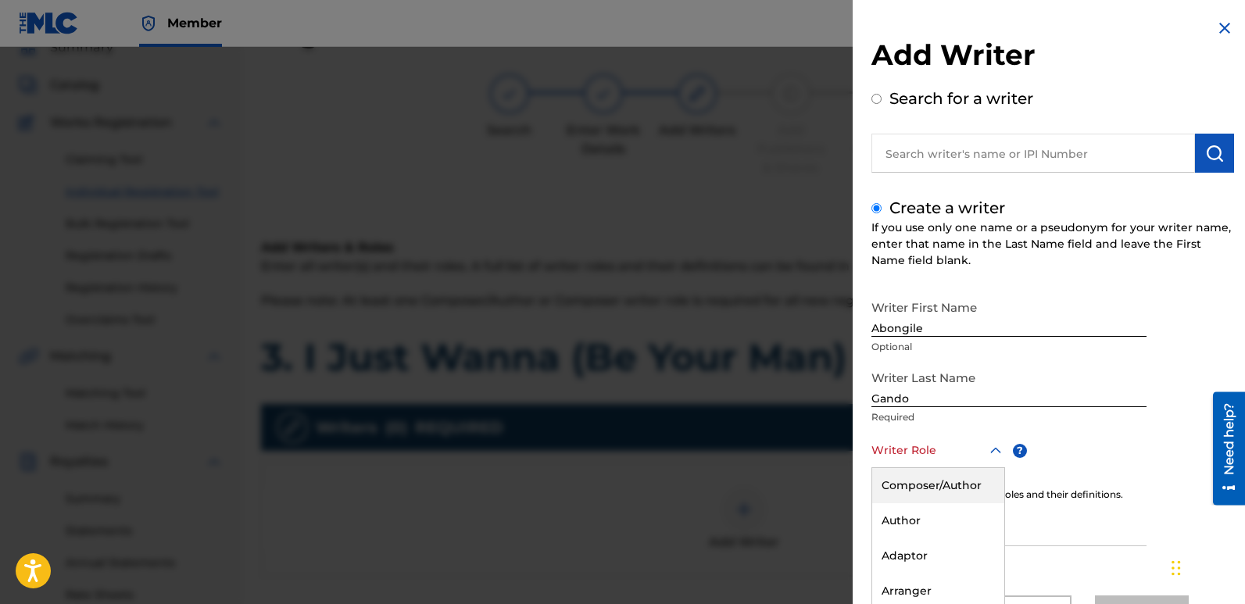
click at [992, 460] on div "8 results available. Use Up and Down to choose options, press Enter to select t…" at bounding box center [939, 450] width 134 height 35
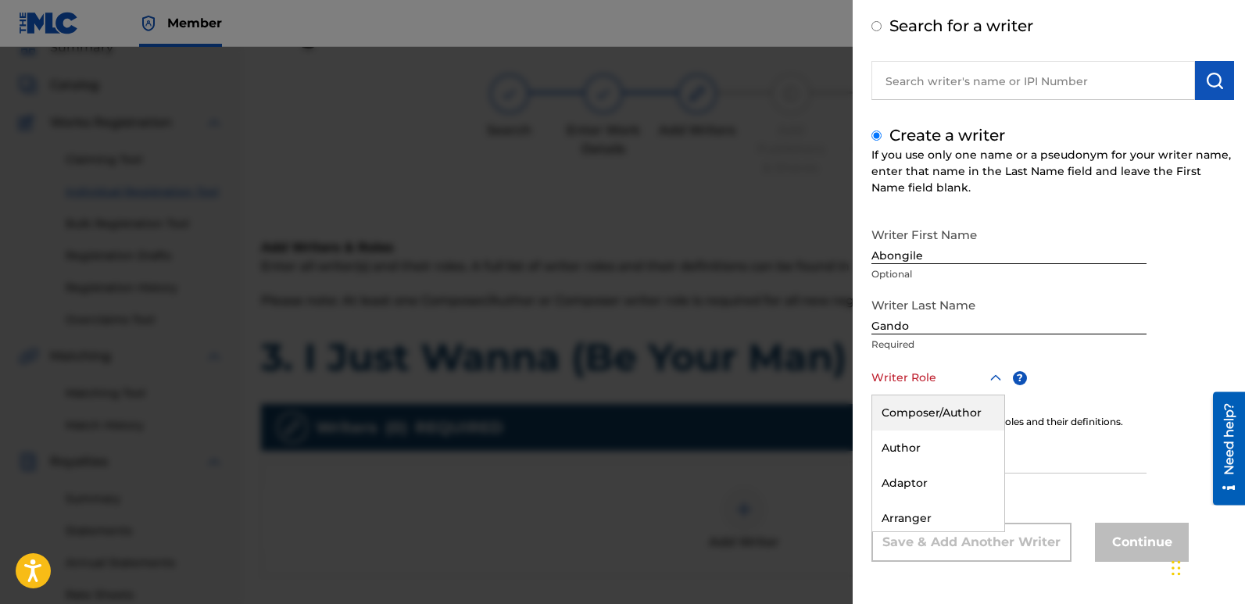
click at [962, 414] on div "Composer/Author" at bounding box center [938, 413] width 132 height 35
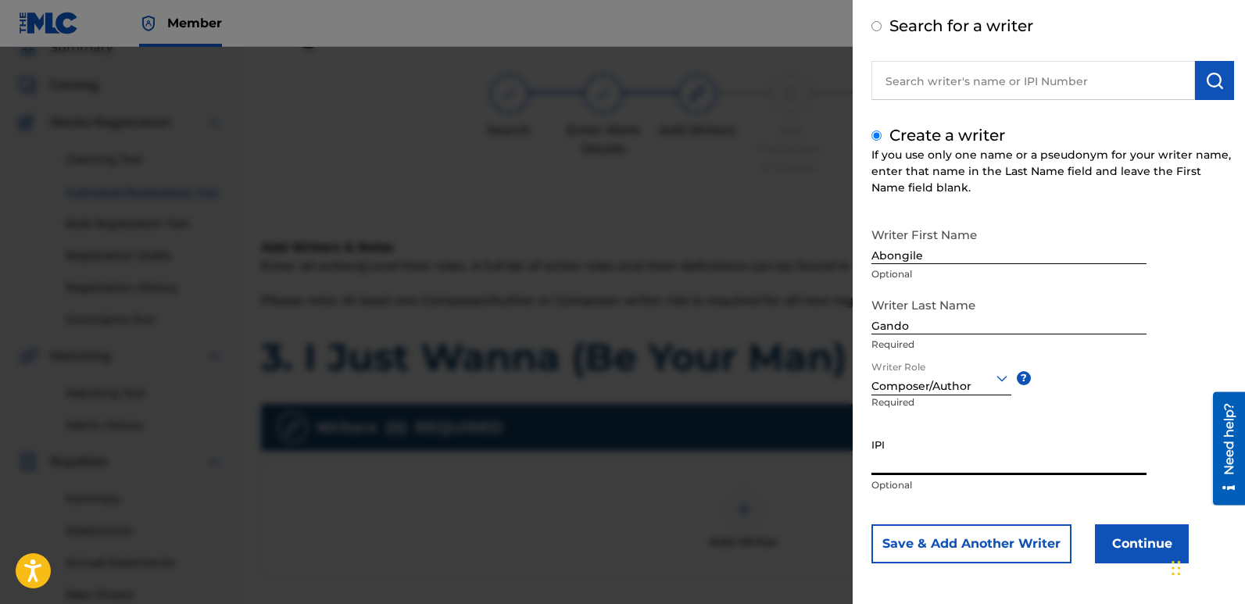
click at [919, 453] on input "IPI" at bounding box center [1009, 453] width 275 height 45
paste input "01149747815"
type input "01149747815"
click at [1120, 541] on button "Continue" at bounding box center [1142, 544] width 94 height 39
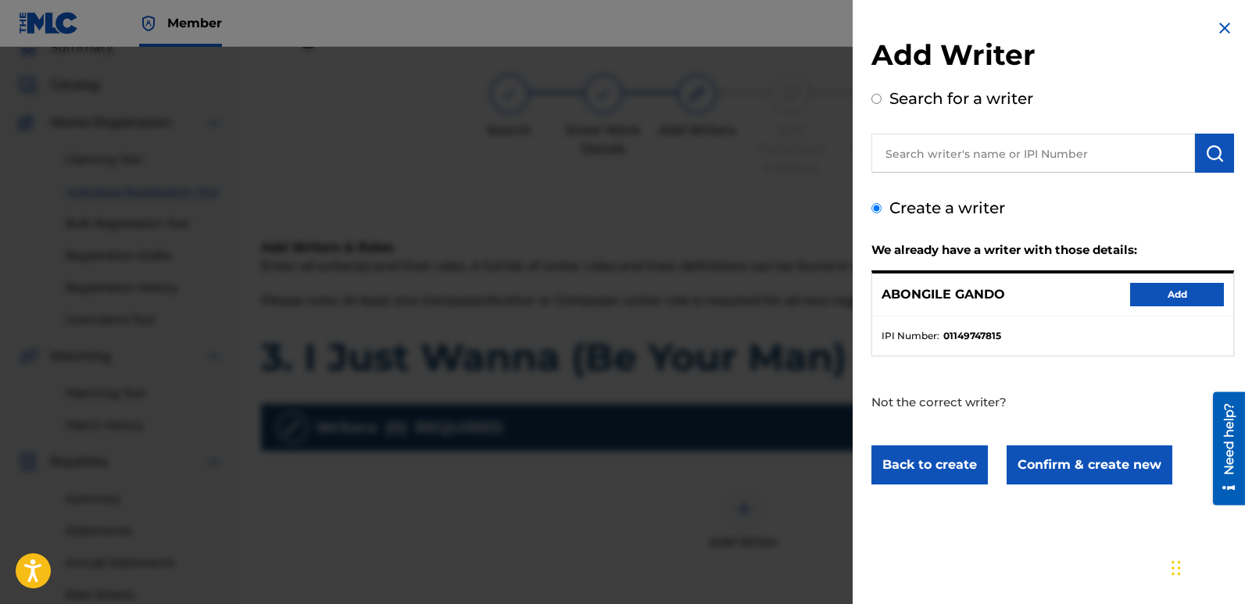
scroll to position [0, 0]
click at [1177, 294] on button "Add" at bounding box center [1177, 294] width 94 height 23
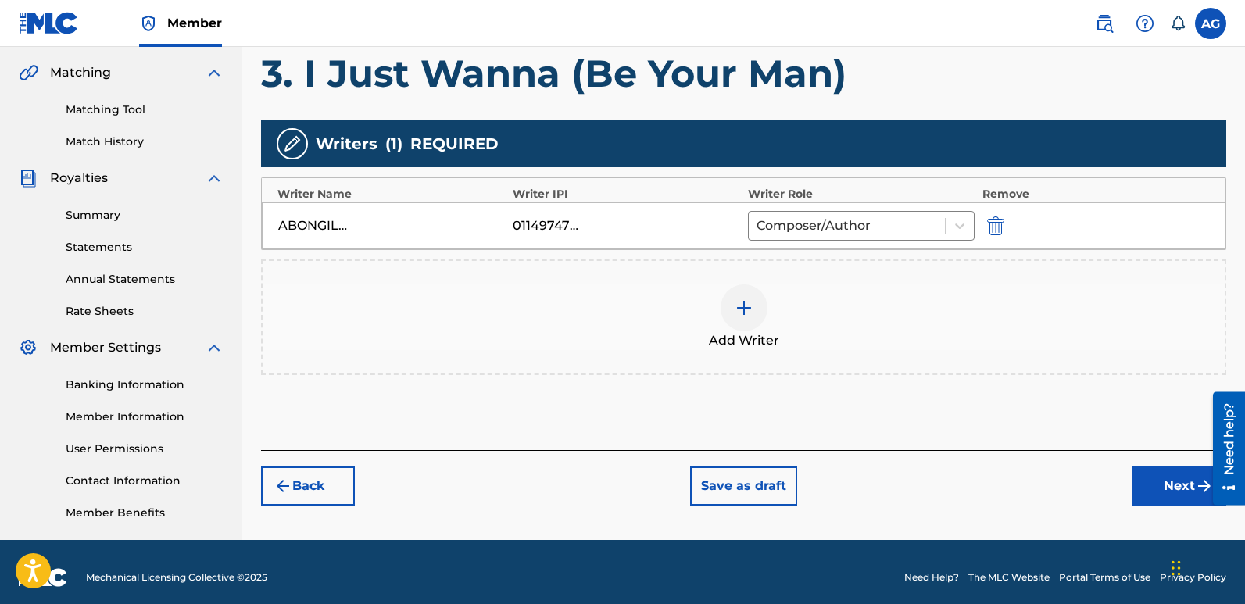
scroll to position [365, 0]
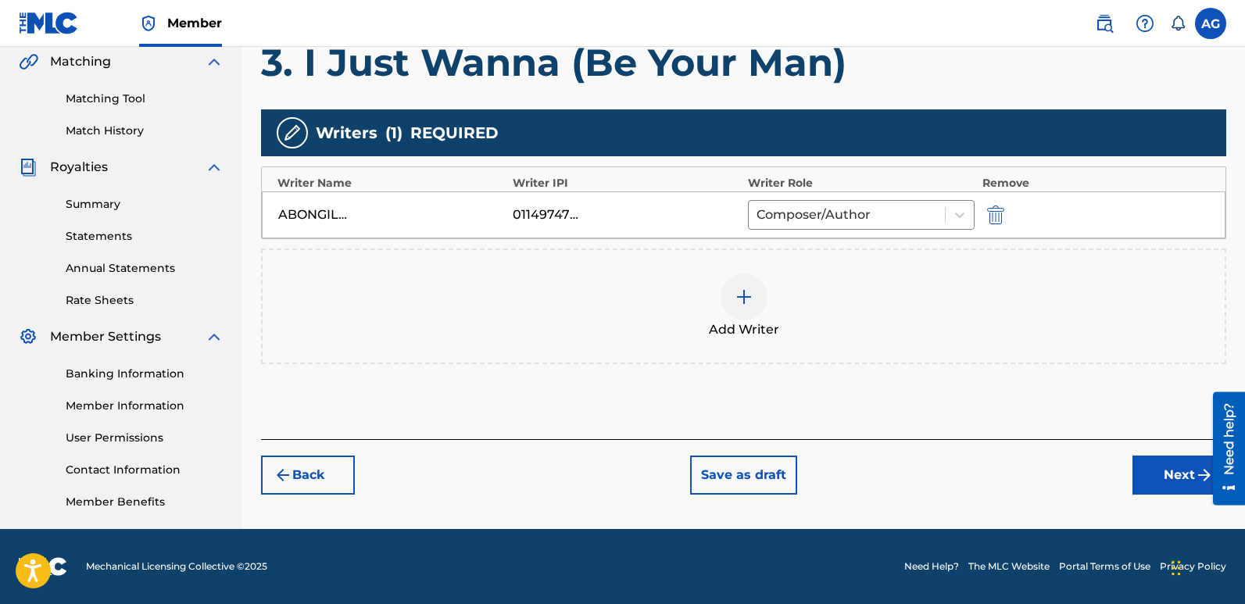
click at [1162, 478] on button "Next" at bounding box center [1180, 475] width 94 height 39
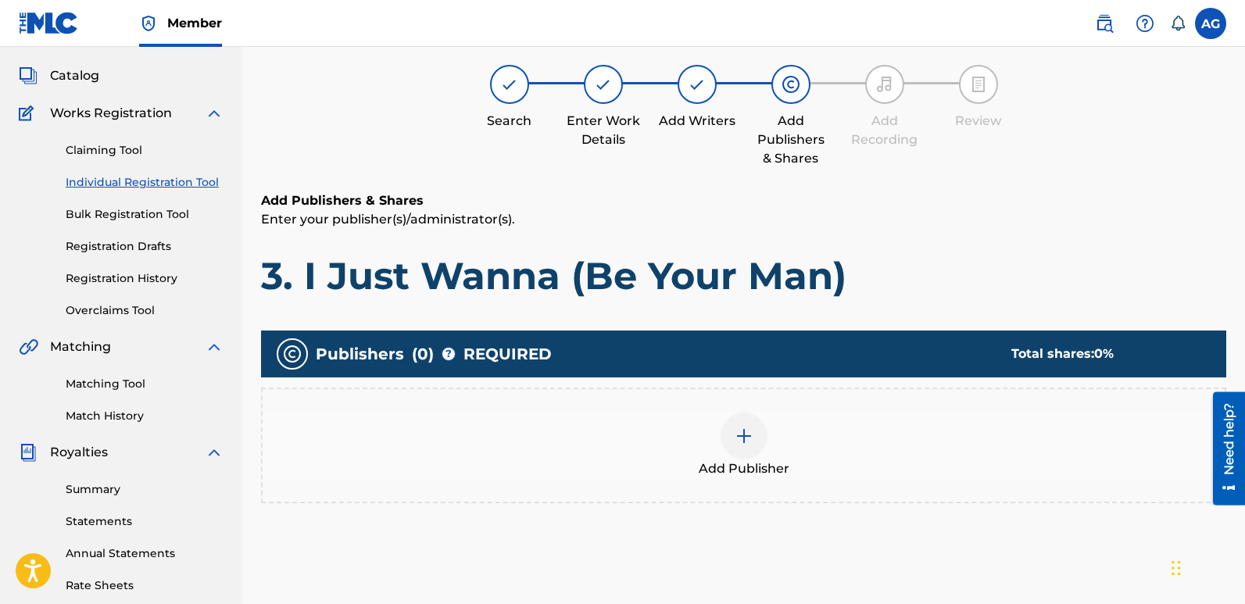
scroll to position [70, 0]
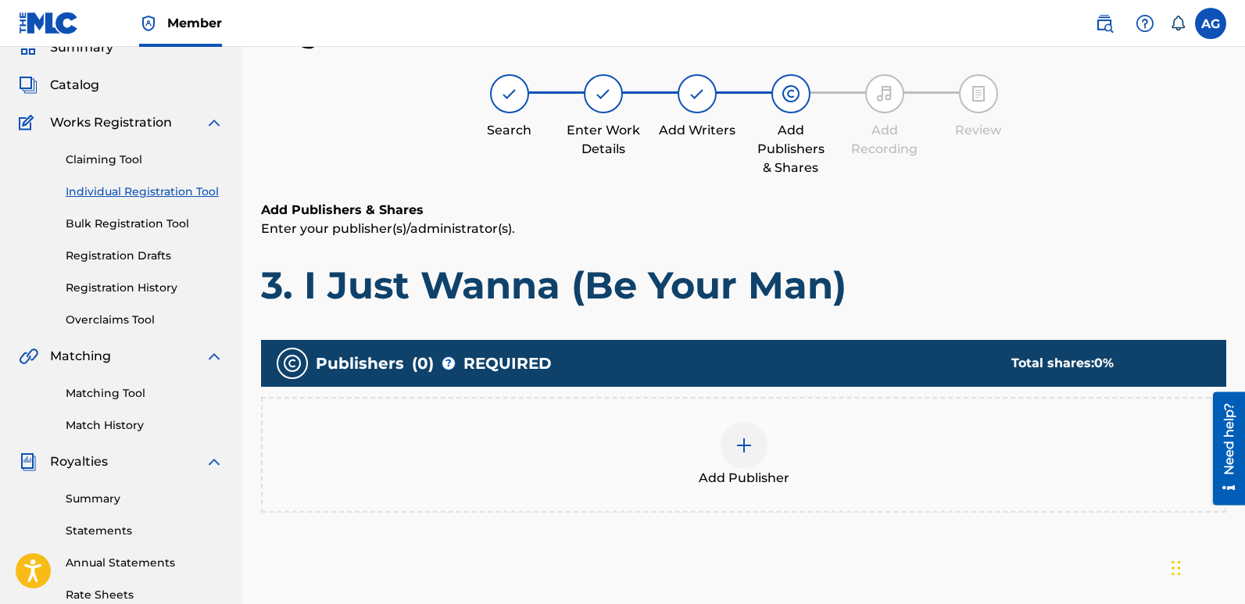
click at [754, 447] on div at bounding box center [744, 445] width 47 height 47
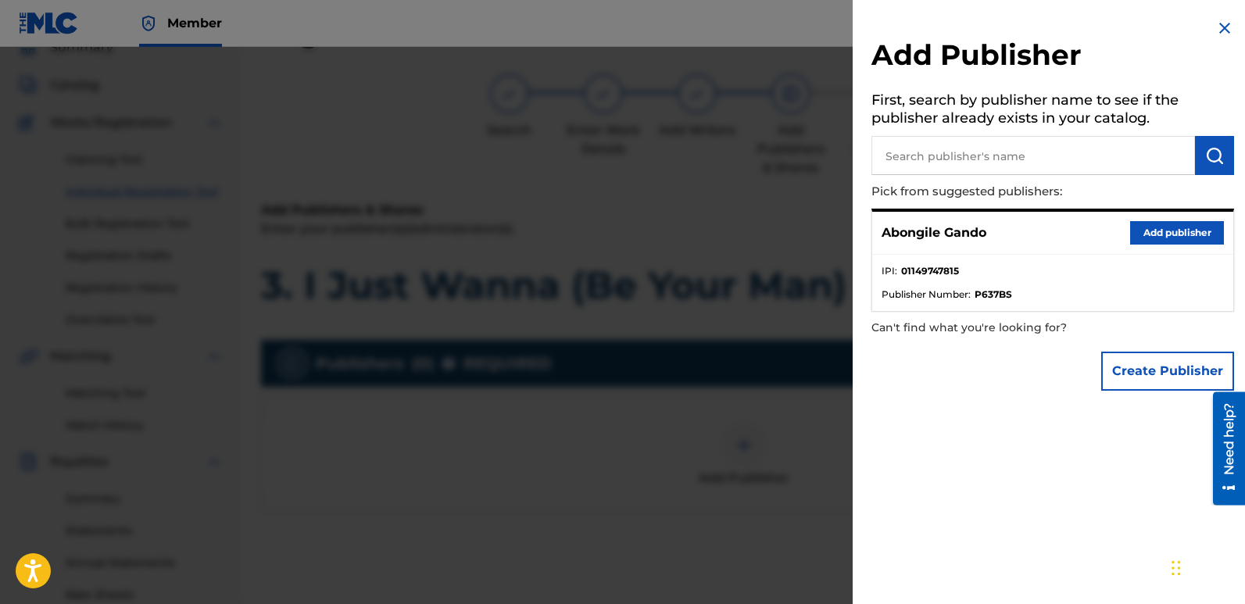
click at [1166, 224] on button "Add publisher" at bounding box center [1177, 232] width 94 height 23
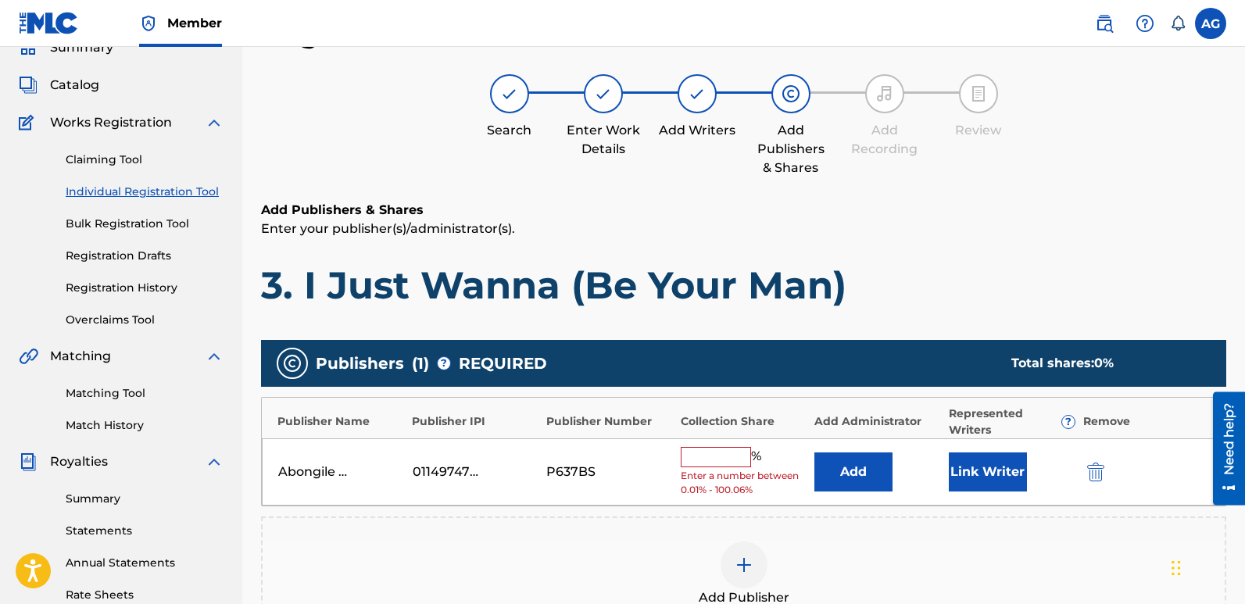
click at [979, 466] on button "Link Writer" at bounding box center [988, 472] width 78 height 39
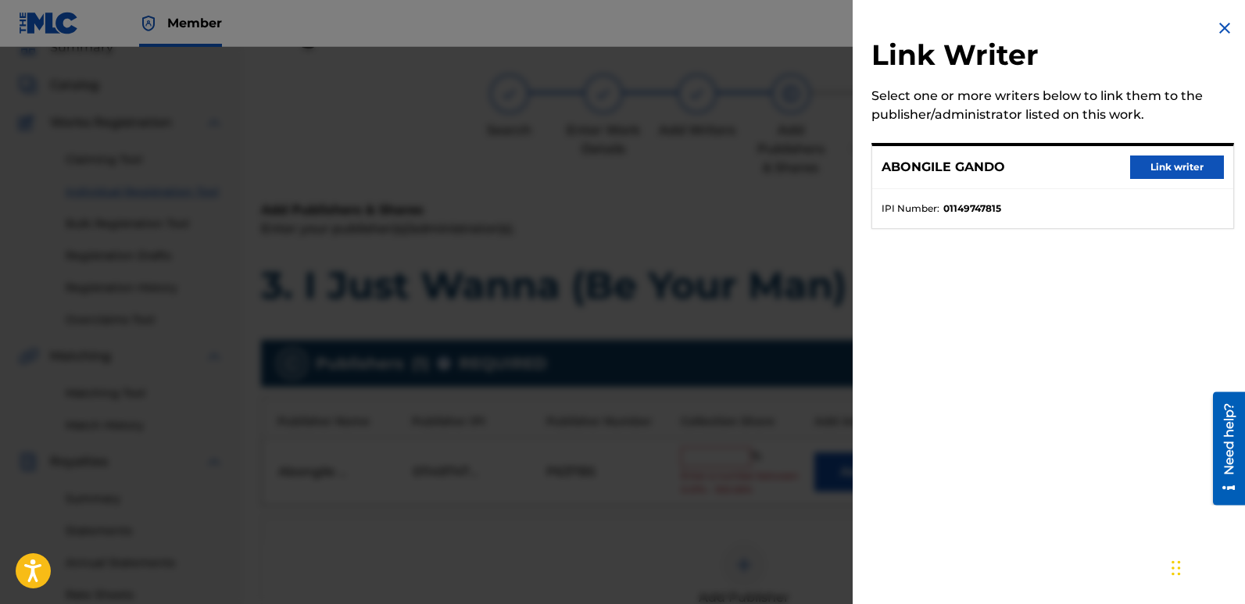
click at [1179, 169] on button "Link writer" at bounding box center [1177, 167] width 94 height 23
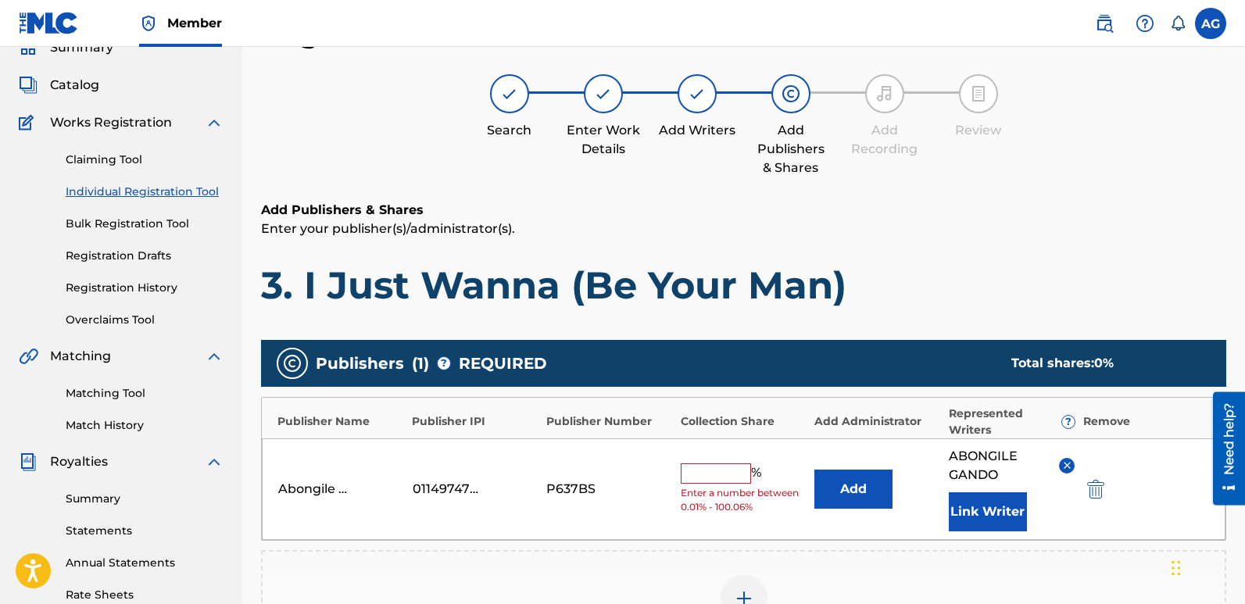
click at [728, 472] on input "text" at bounding box center [716, 474] width 70 height 20
type input "100"
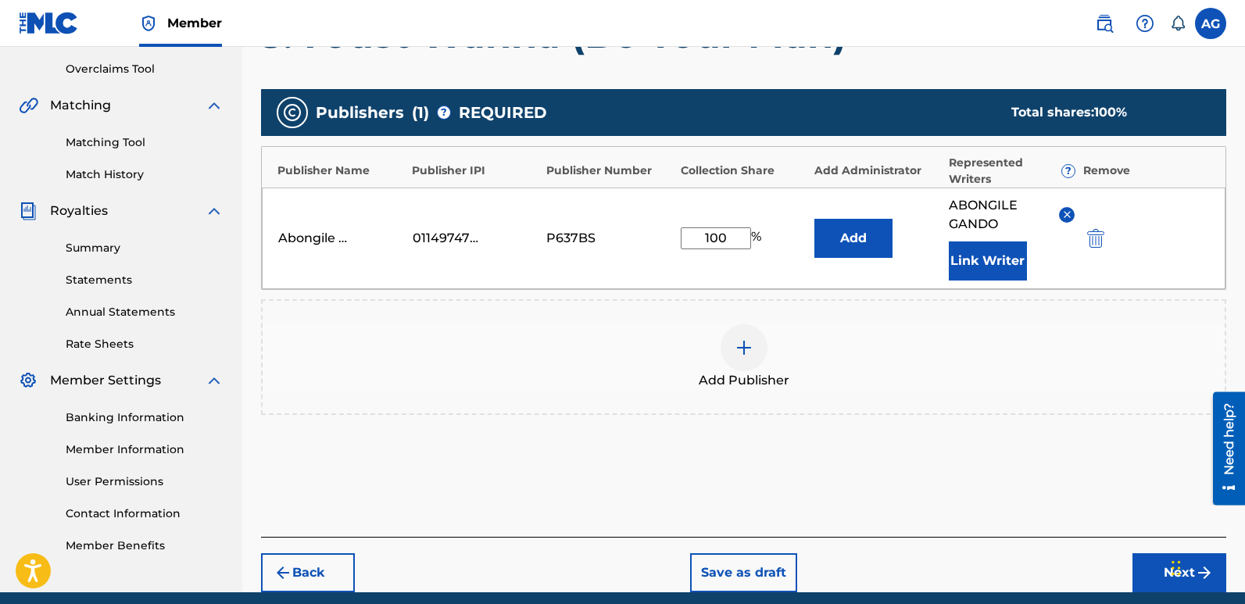
scroll to position [385, 0]
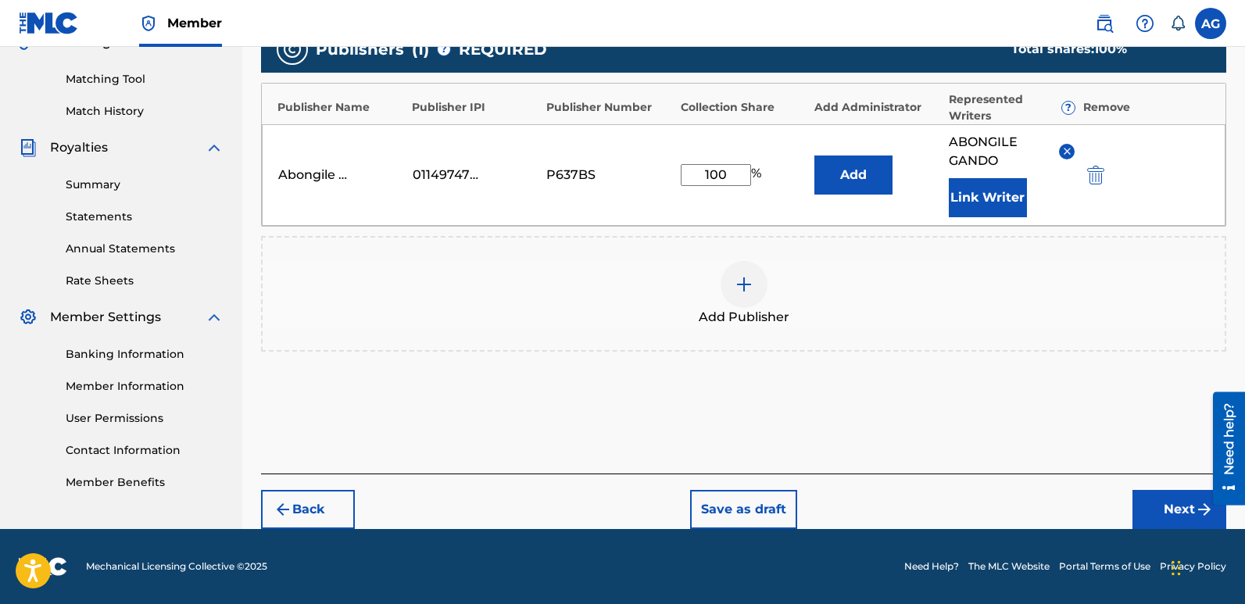
click at [1163, 507] on button "Next" at bounding box center [1180, 509] width 94 height 39
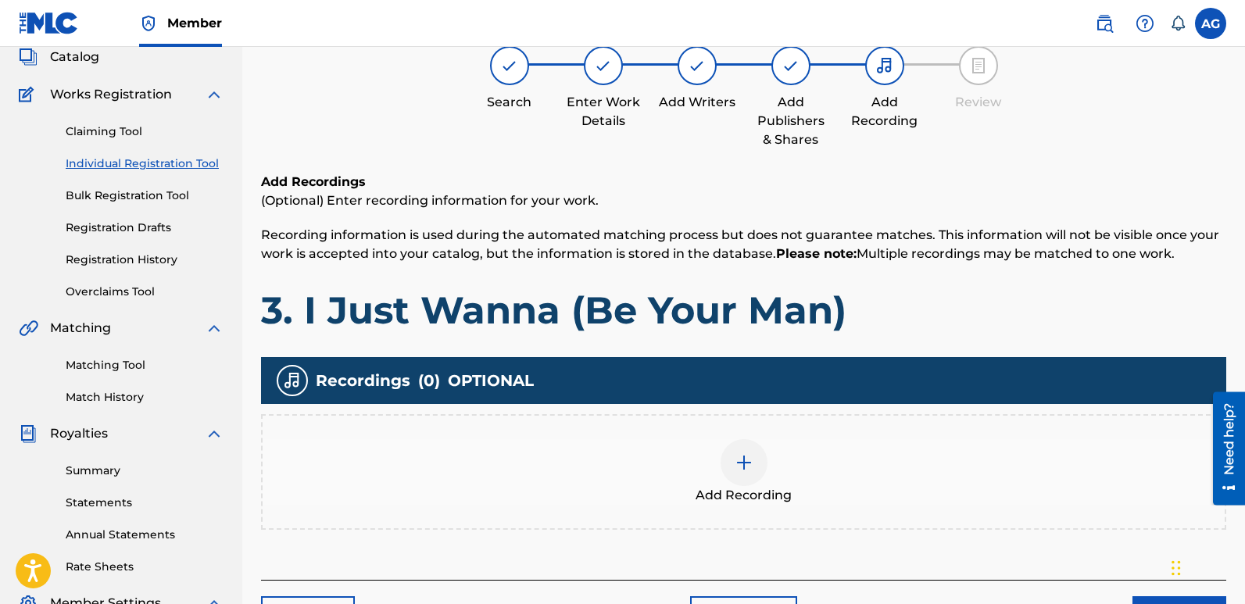
scroll to position [70, 0]
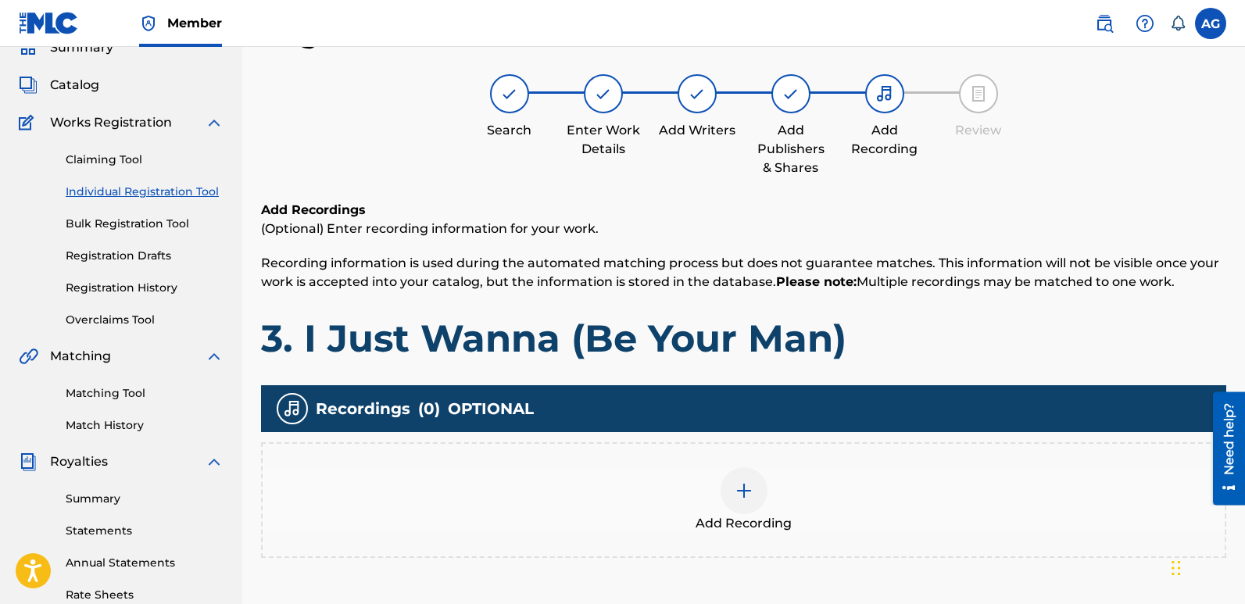
click at [739, 491] on img at bounding box center [744, 491] width 19 height 19
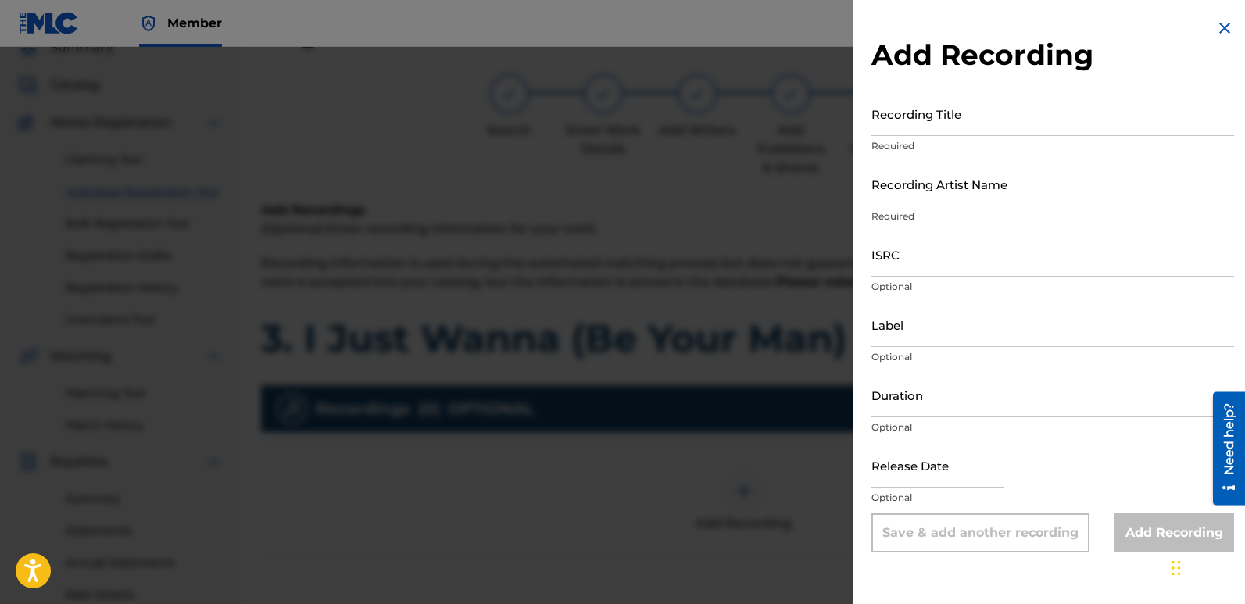
drag, startPoint x: 918, startPoint y: 121, endPoint x: 933, endPoint y: 114, distance: 17.1
click at [917, 120] on input "Recording Title" at bounding box center [1053, 113] width 363 height 45
paste input "3. I Just Wanna (Be Your Man)"
type input "3. I Just Wanna (Be Your Man)"
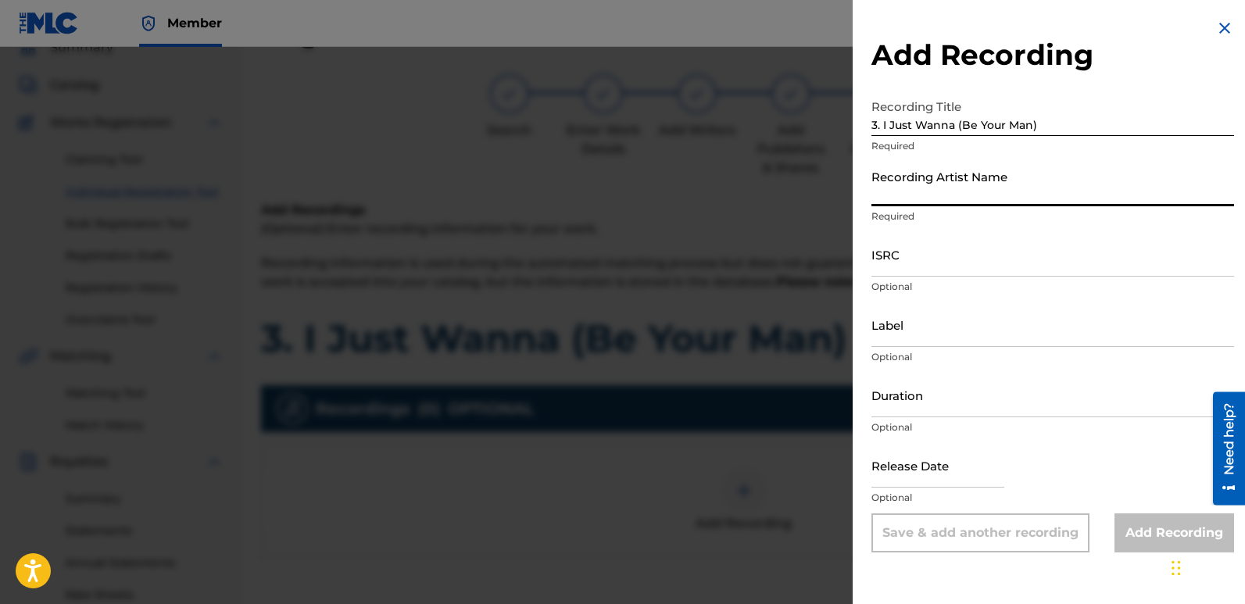
click at [919, 186] on input "Recording Artist Name" at bounding box center [1053, 184] width 363 height 45
type input "[PERSON_NAME]"
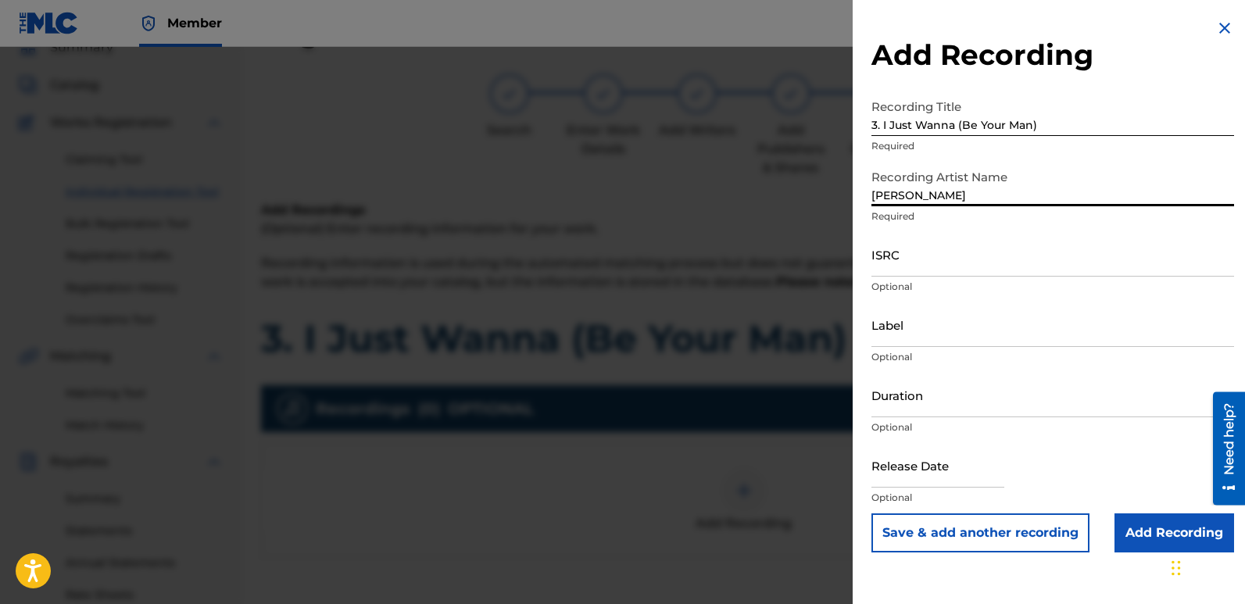
click at [979, 261] on input "ISRC" at bounding box center [1053, 254] width 363 height 45
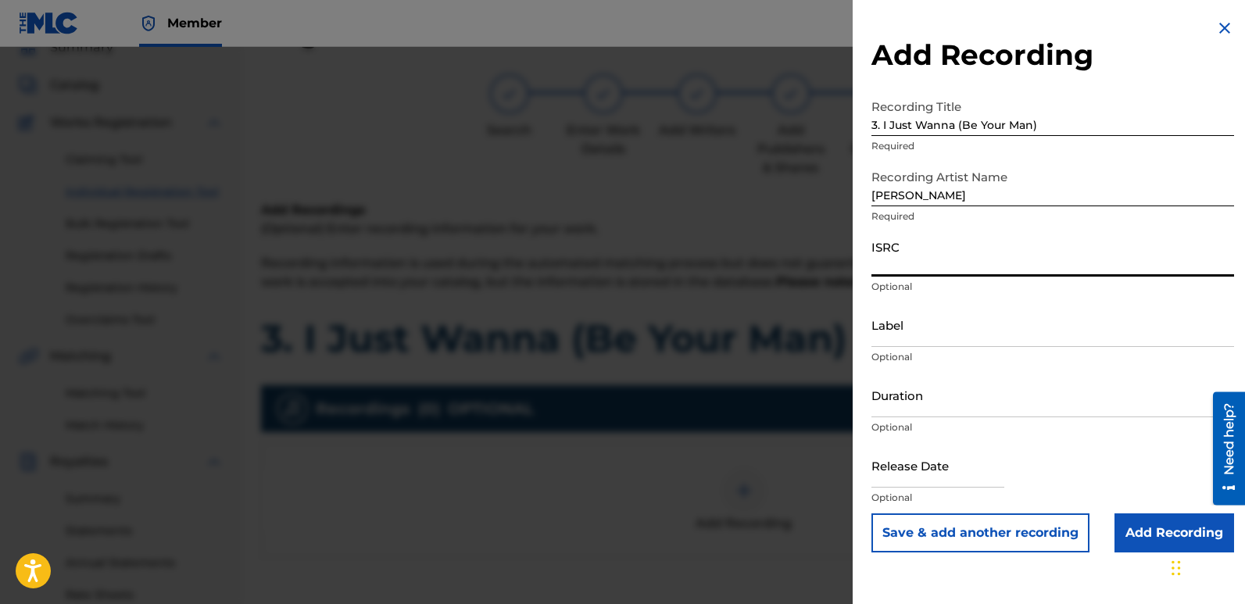
paste input "ZBROV2300008"
type input "ZBROV2300008"
click at [954, 335] on input "Label" at bounding box center [1053, 325] width 363 height 45
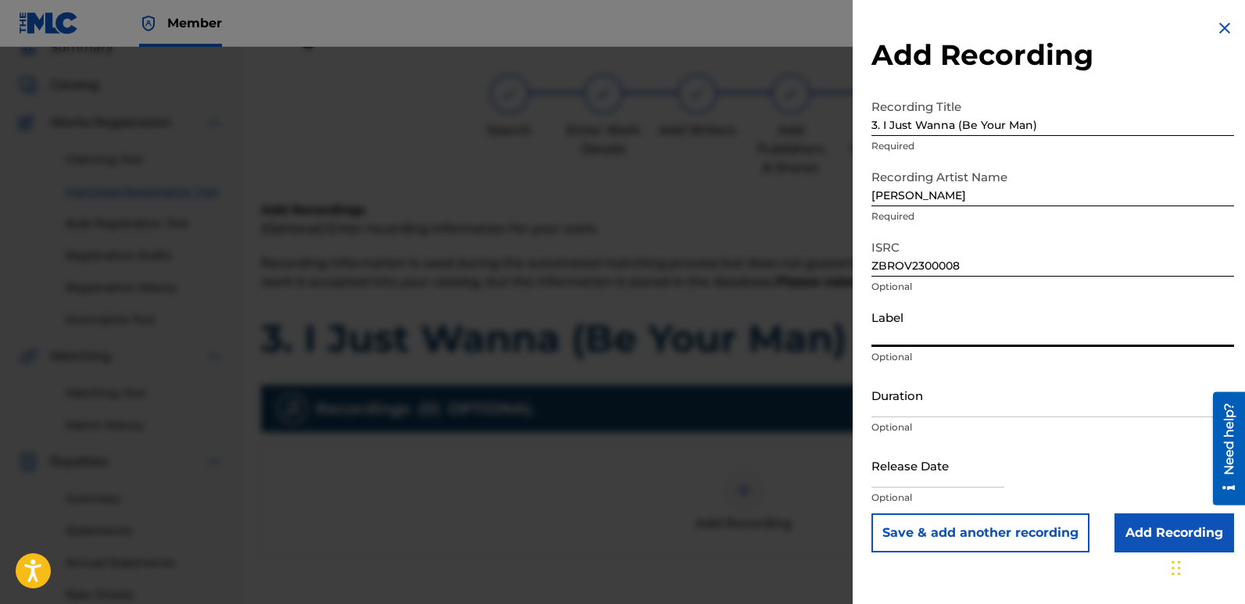
type input "1TT RECORDS"
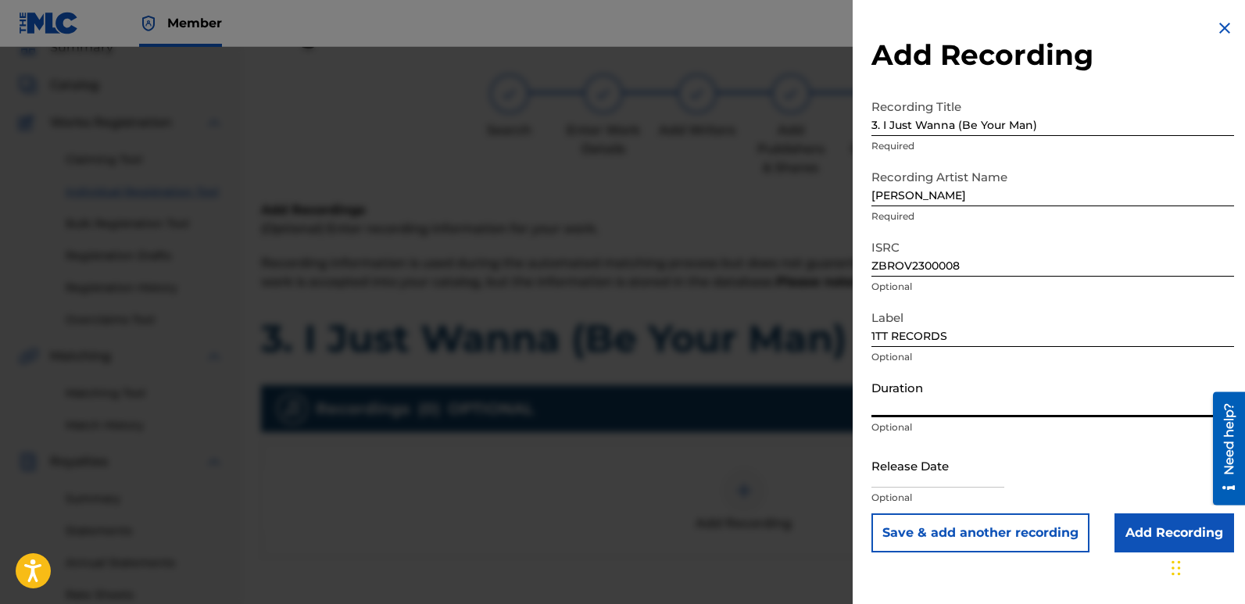
click at [958, 409] on input "Duration" at bounding box center [1053, 395] width 363 height 45
type input "04:01"
click at [1129, 529] on input "Add Recording" at bounding box center [1175, 533] width 120 height 39
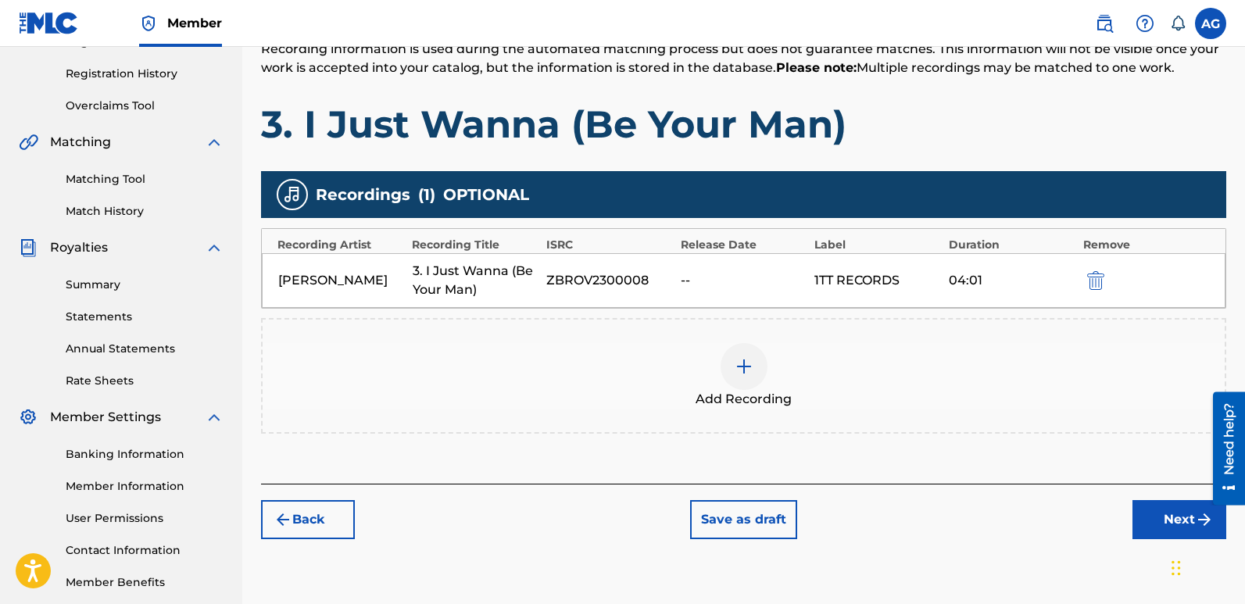
scroll to position [365, 0]
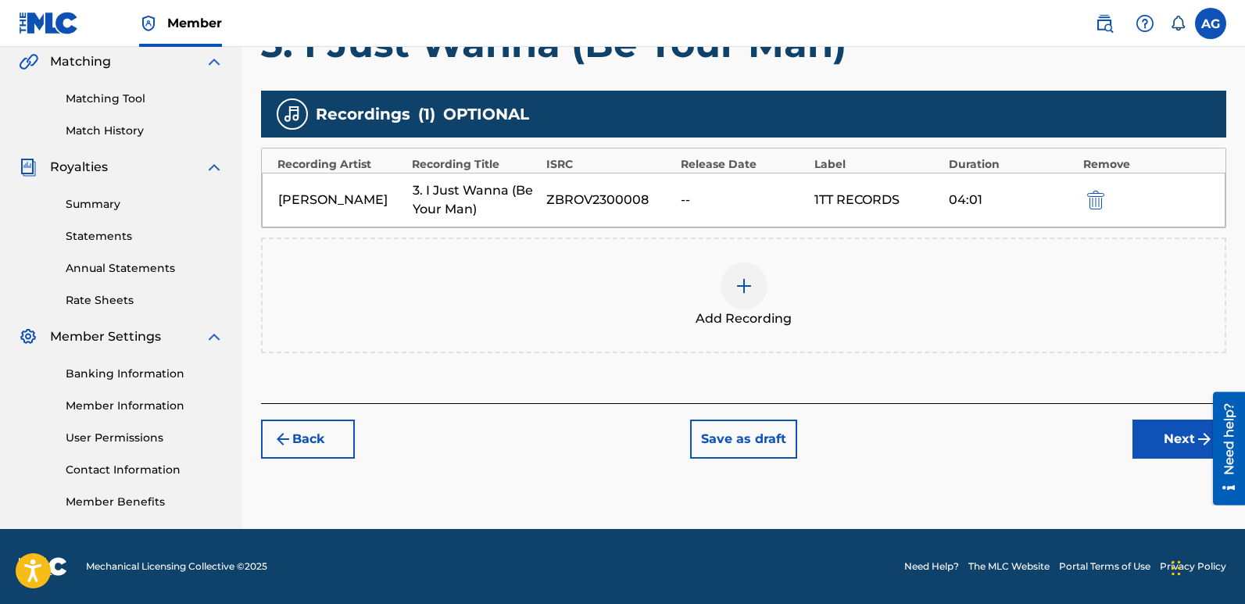
drag, startPoint x: 1250, startPoint y: 218, endPoint x: 4, endPoint y: 63, distance: 1255.9
click at [1157, 440] on button "Next" at bounding box center [1180, 439] width 94 height 39
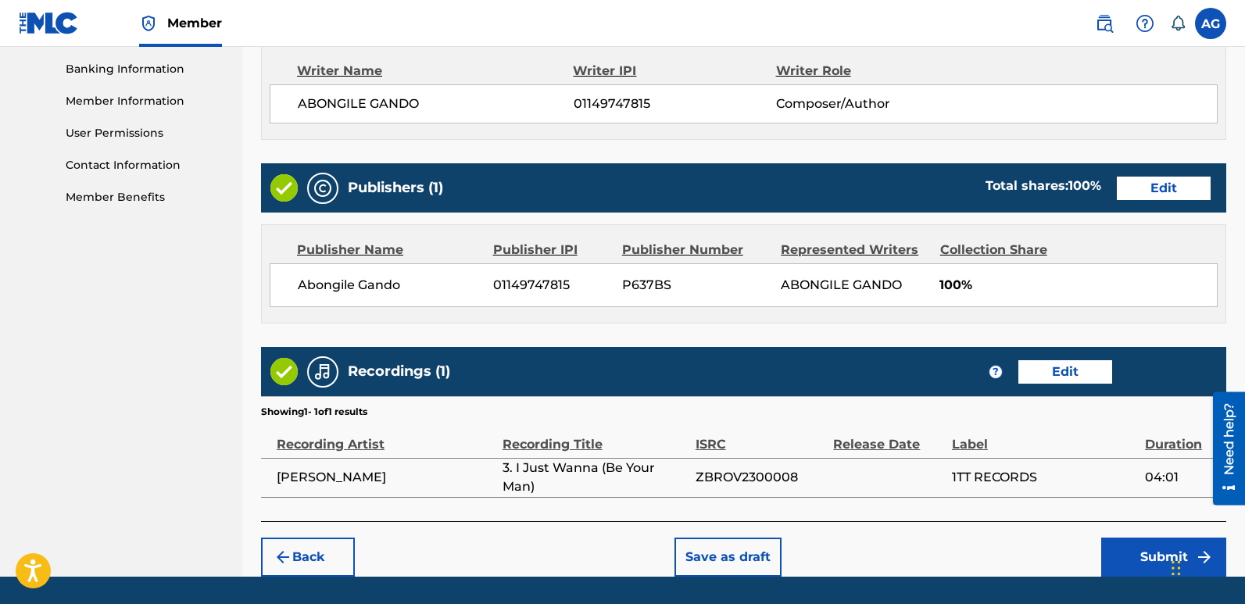
scroll to position [718, 0]
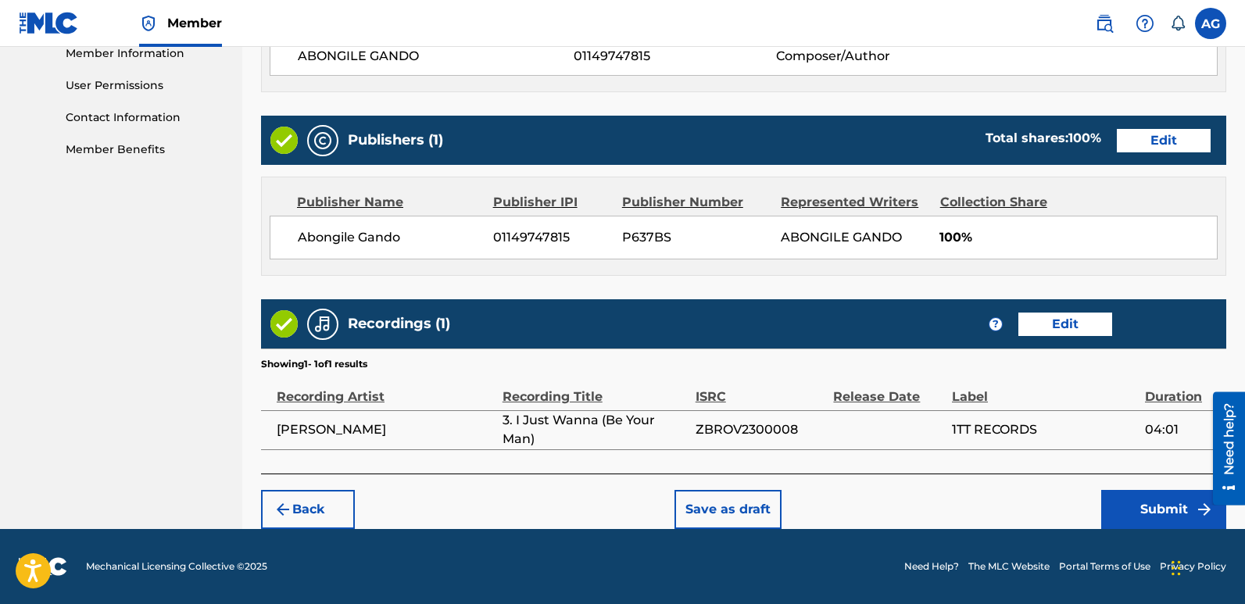
click at [1147, 503] on button "Submit" at bounding box center [1164, 509] width 125 height 39
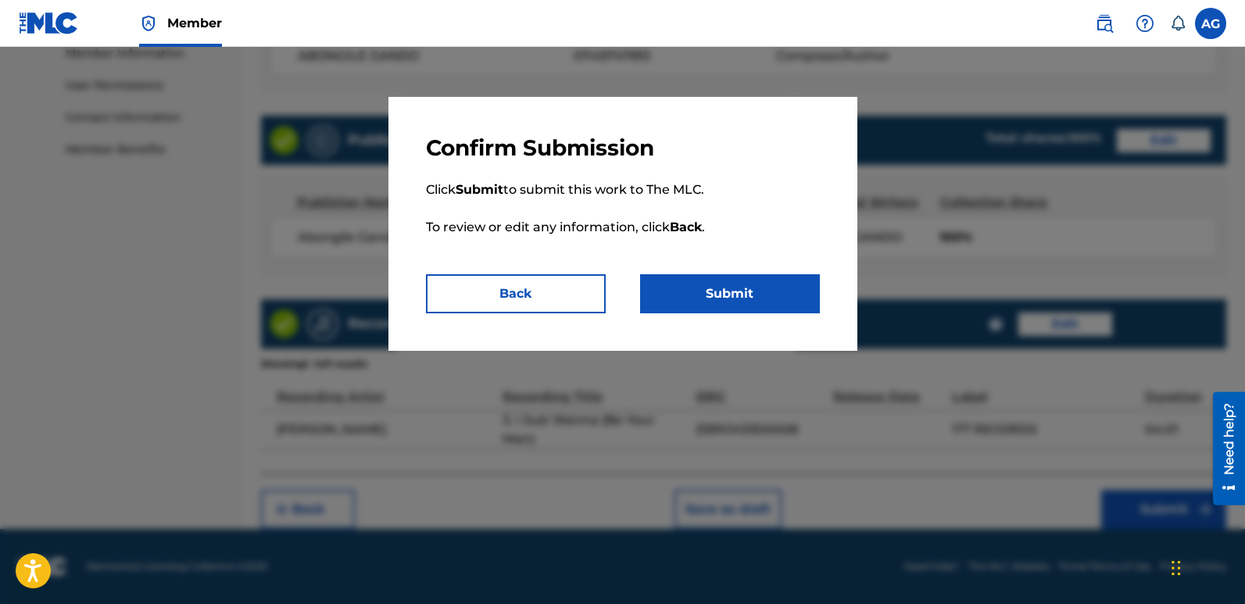
click at [758, 291] on button "Submit" at bounding box center [730, 293] width 180 height 39
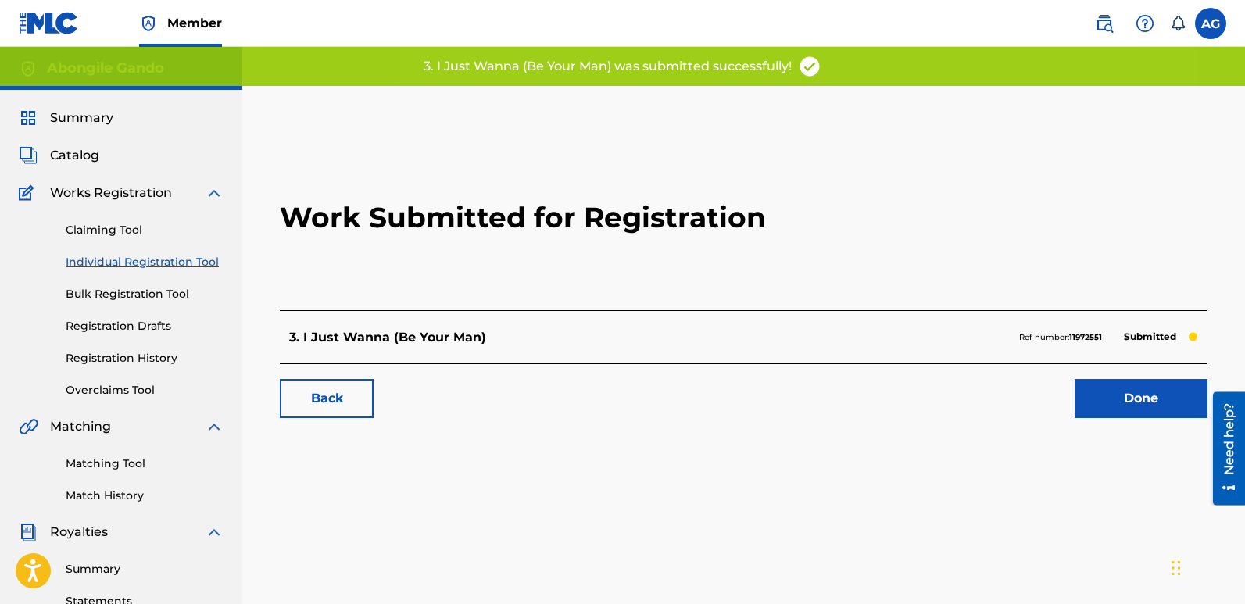
click at [74, 153] on span "Catalog" at bounding box center [74, 155] width 49 height 19
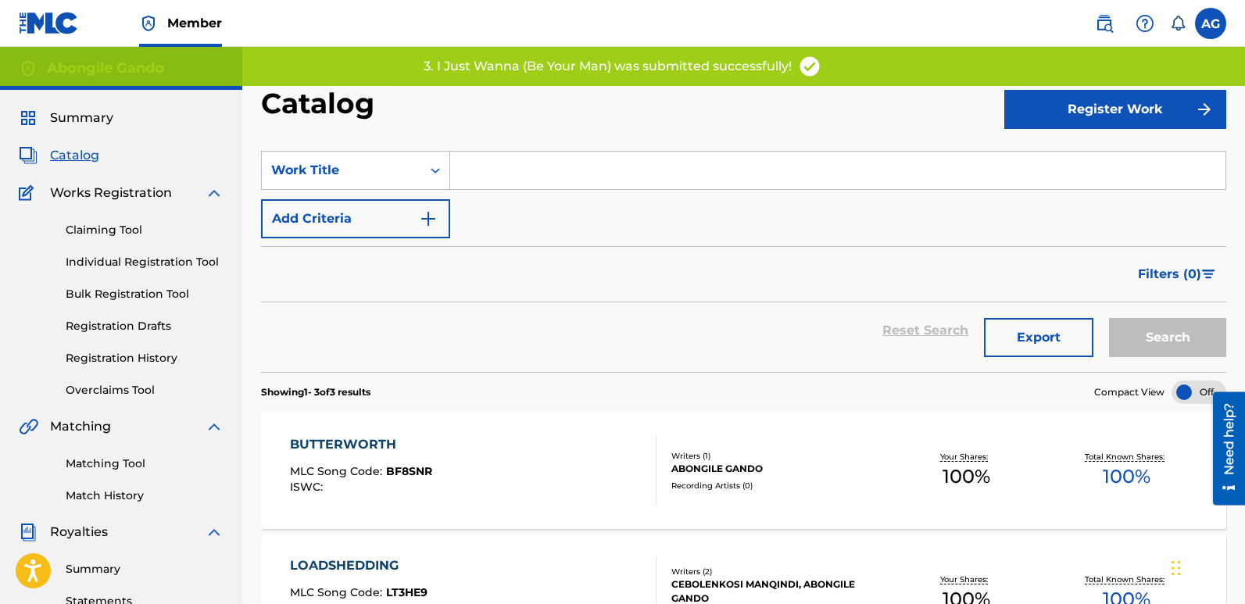
click at [1120, 109] on button "Register Work" at bounding box center [1116, 109] width 222 height 39
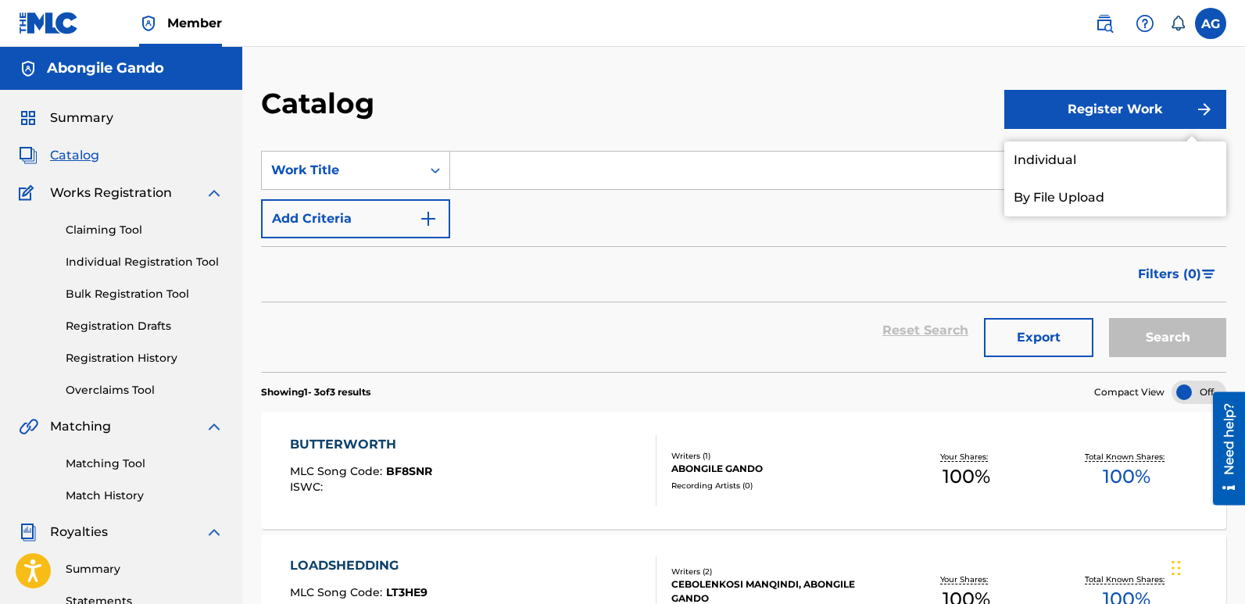
click at [1058, 159] on link "Individual" at bounding box center [1116, 161] width 222 height 38
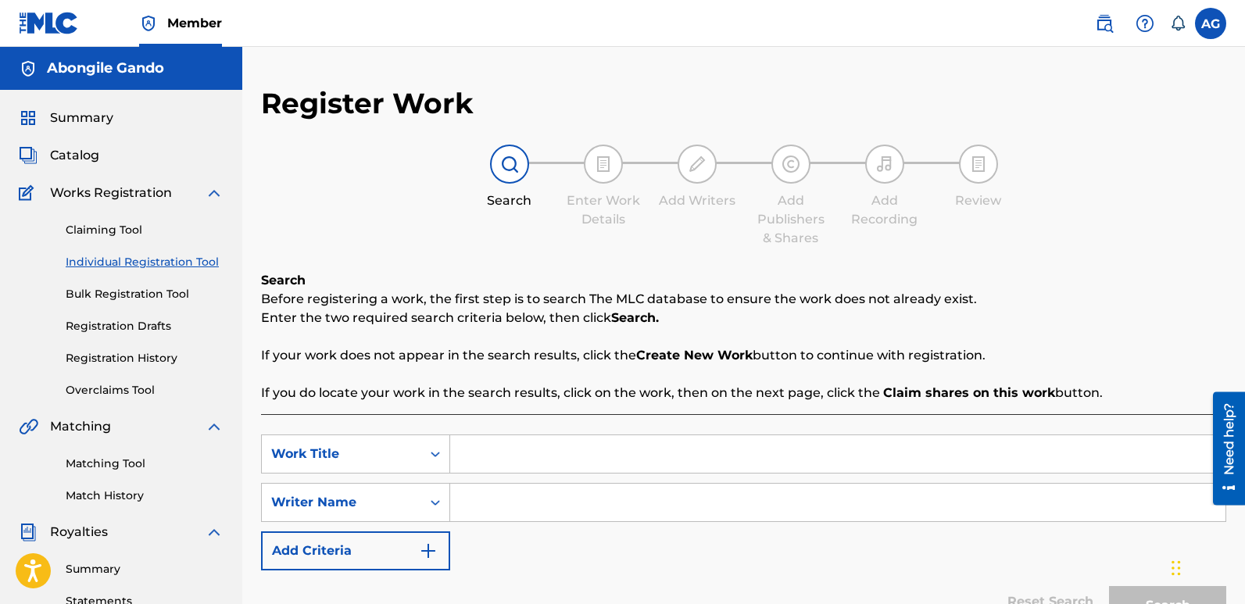
click at [484, 460] on input "Search Form" at bounding box center [838, 454] width 776 height 38
paste input "1. PRESIDENT [PERSON_NAME]"
type input "1. PRESIDENT [PERSON_NAME]"
click at [502, 507] on input "Search Form" at bounding box center [838, 503] width 776 height 38
type input "Z"
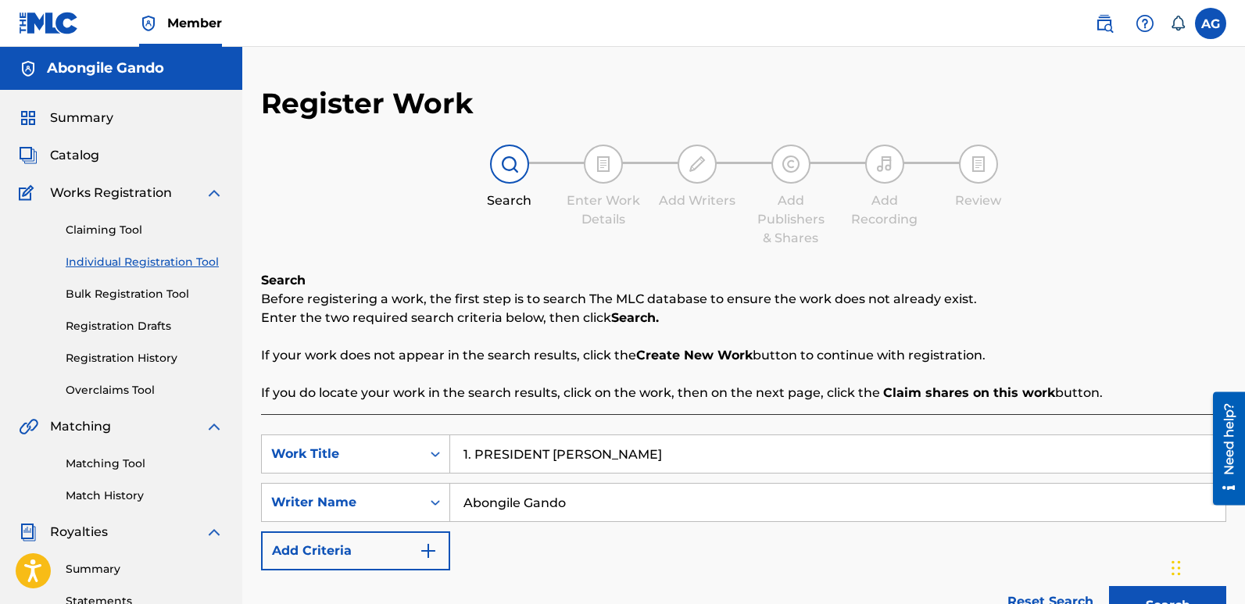
type input "Abongile Gando"
click at [1129, 597] on button "Search" at bounding box center [1167, 605] width 117 height 39
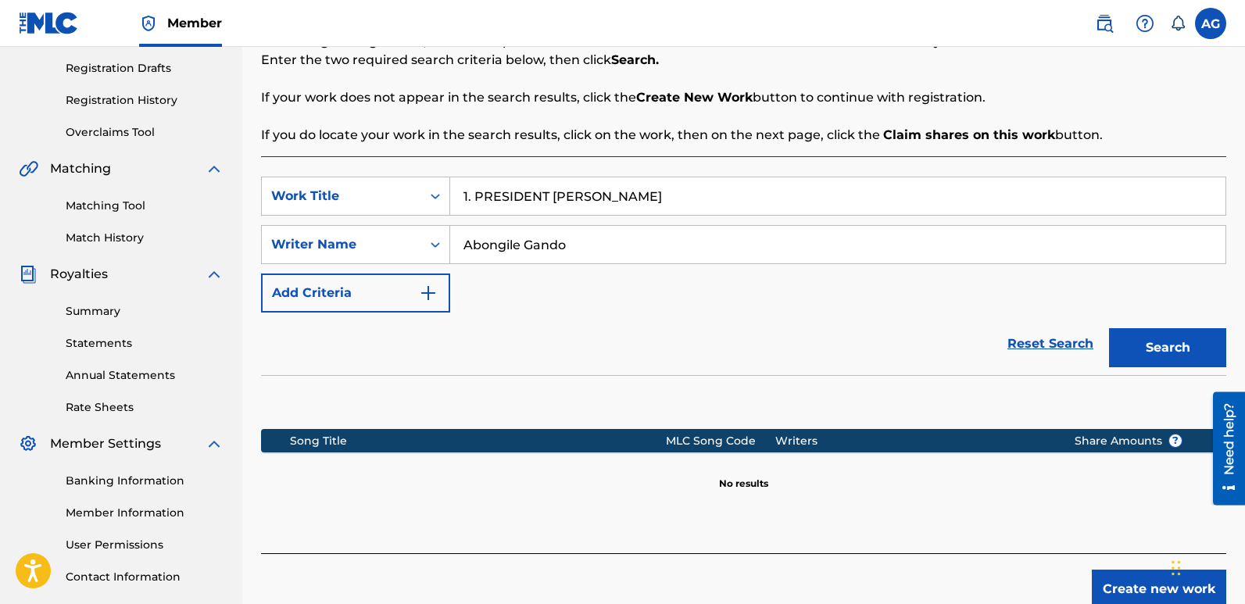
scroll to position [365, 0]
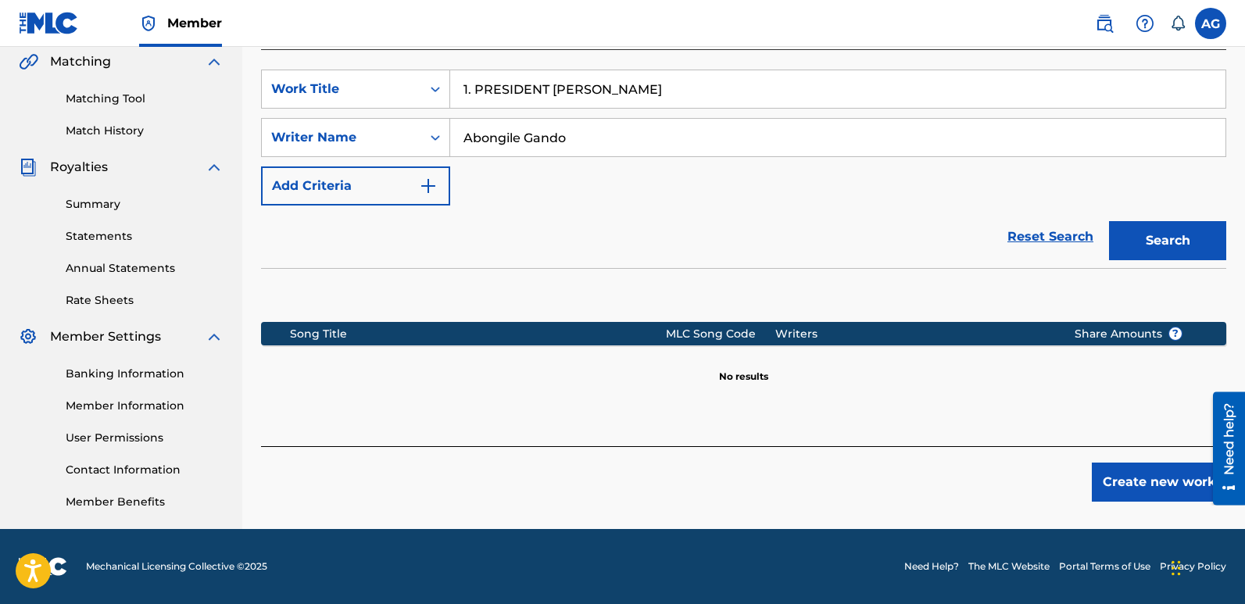
click at [1124, 479] on button "Create new work" at bounding box center [1159, 482] width 134 height 39
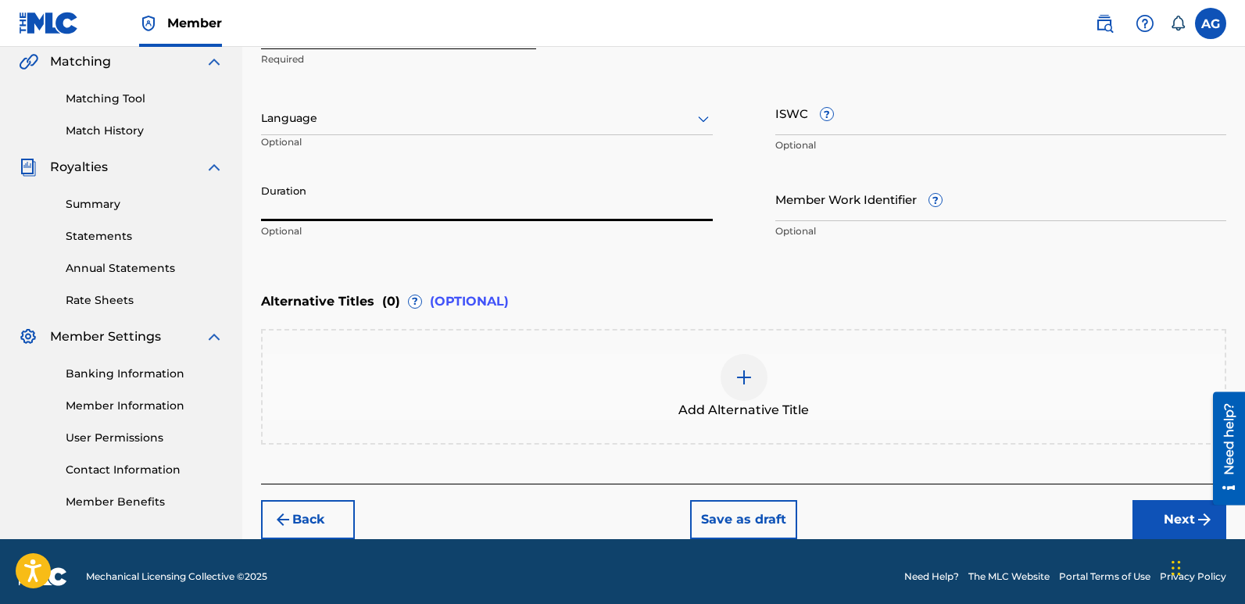
click at [505, 206] on input "Duration" at bounding box center [487, 199] width 452 height 45
type input "04:21"
click at [684, 116] on div at bounding box center [487, 119] width 452 height 20
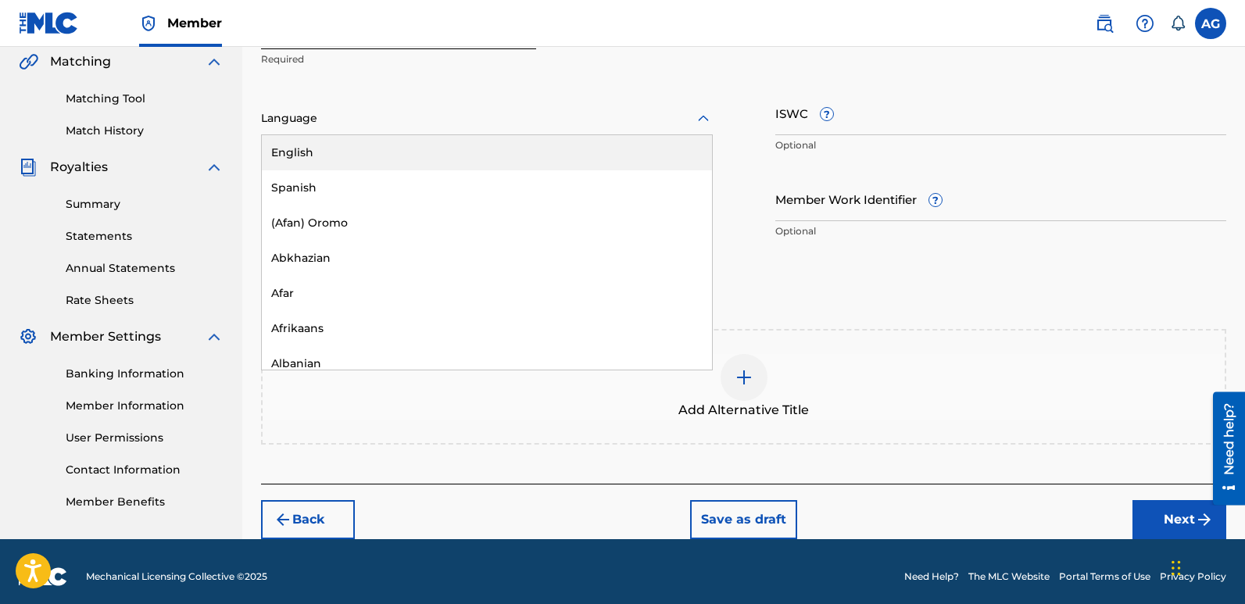
type input "x"
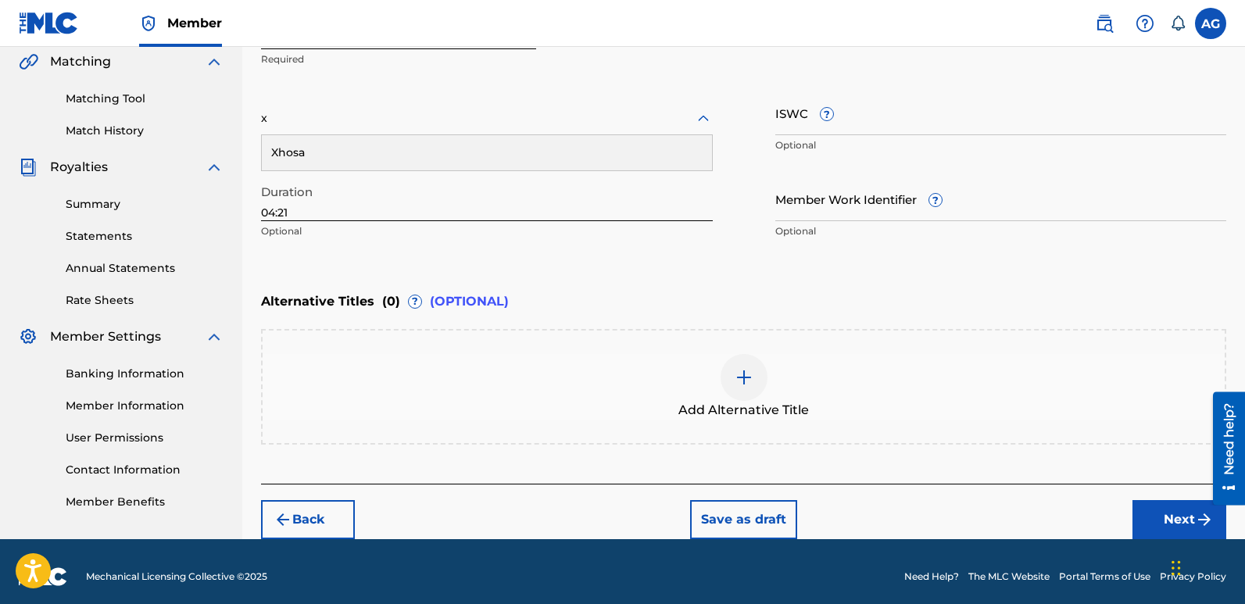
click at [613, 143] on div "Xhosa" at bounding box center [487, 152] width 450 height 35
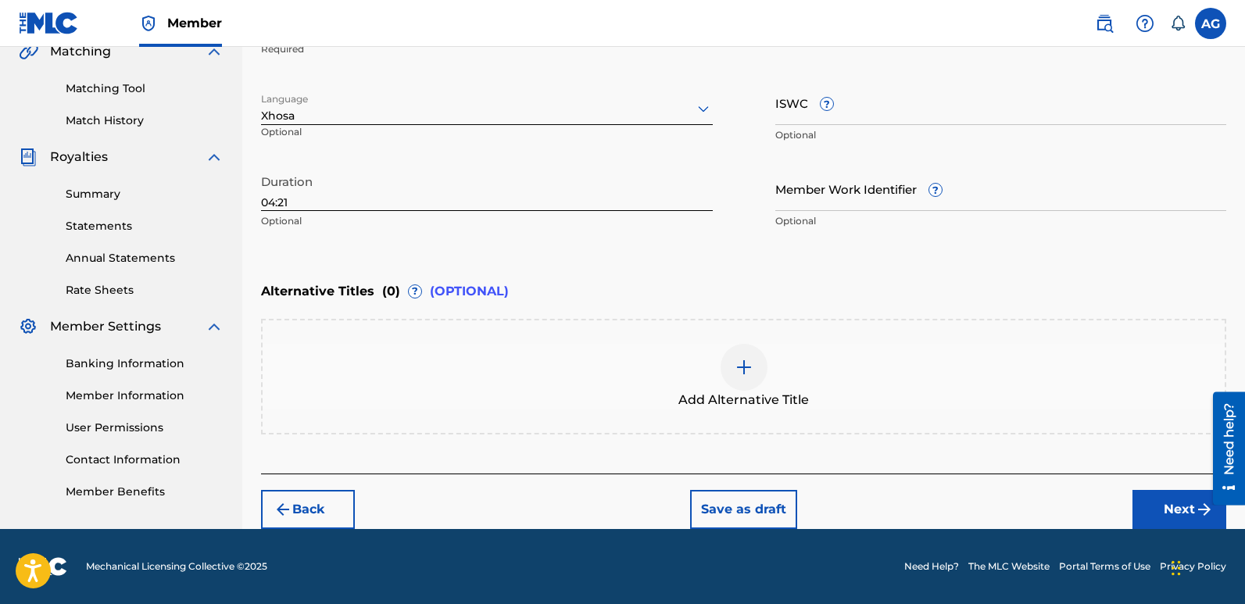
drag, startPoint x: 1177, startPoint y: 516, endPoint x: 1179, endPoint y: 508, distance: 8.2
click at [1177, 515] on button "Next" at bounding box center [1180, 509] width 94 height 39
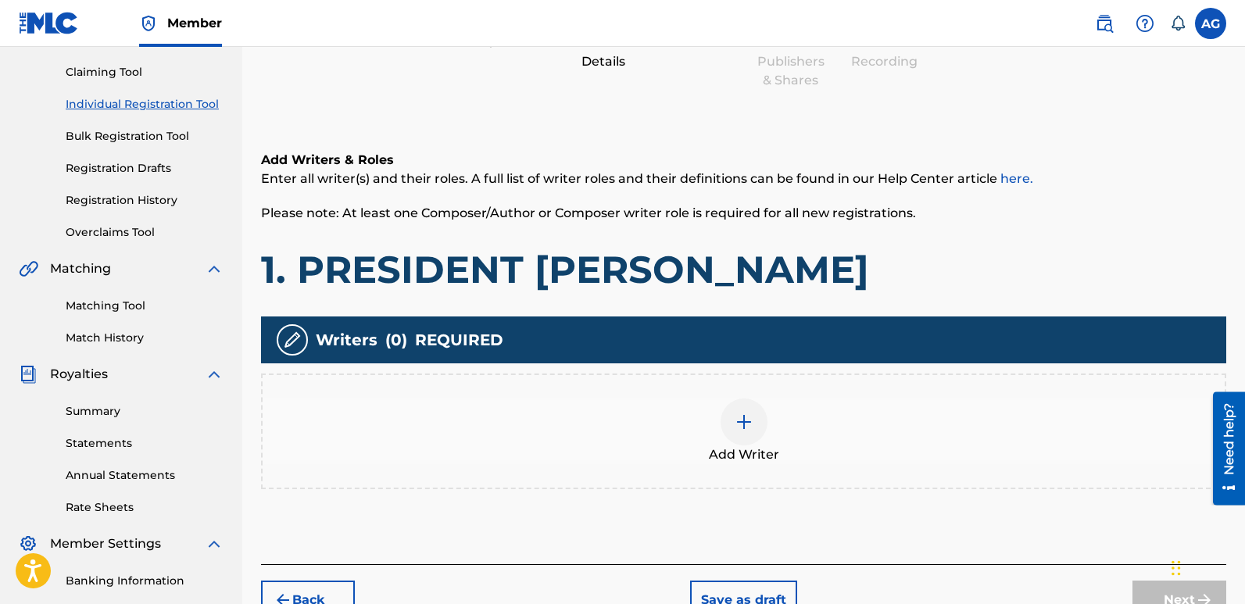
scroll to position [70, 0]
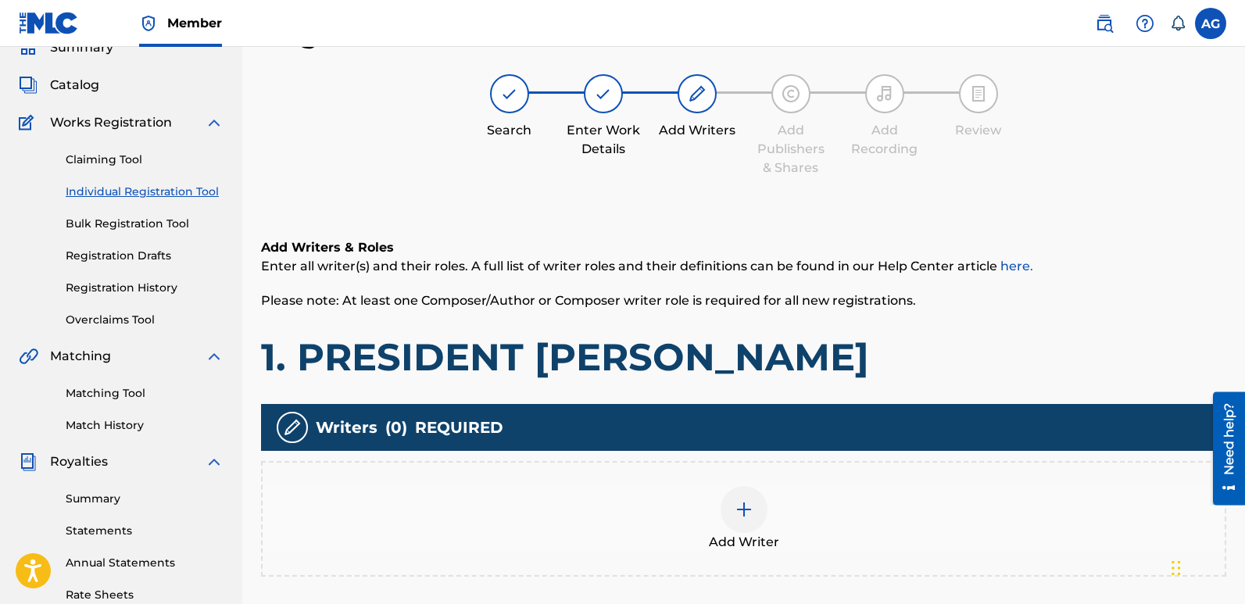
click at [744, 512] on img at bounding box center [744, 509] width 19 height 19
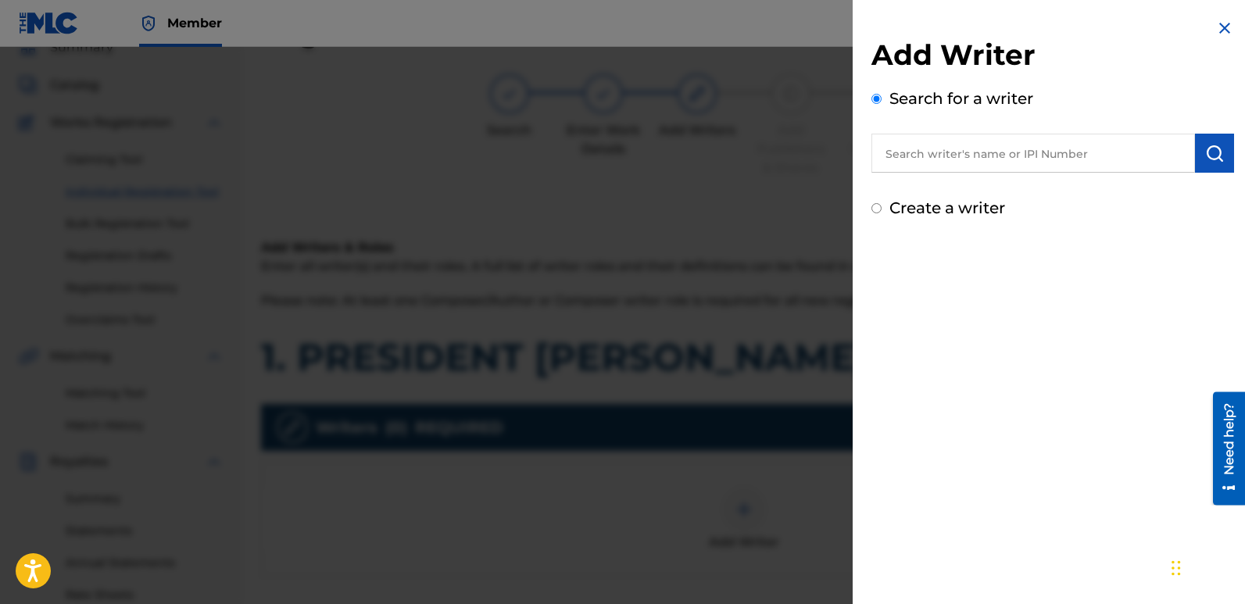
click at [875, 207] on input "Create a writer" at bounding box center [877, 208] width 10 height 10
radio input "false"
radio input "true"
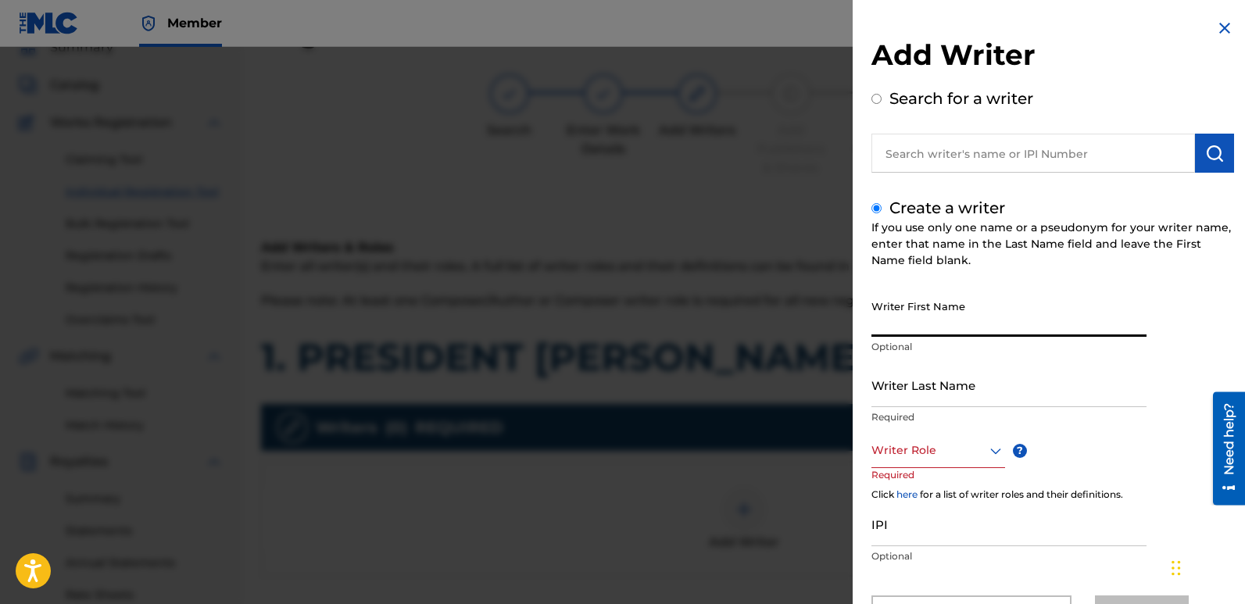
click at [917, 322] on input "Writer First Name" at bounding box center [1009, 314] width 275 height 45
type input "Abongile"
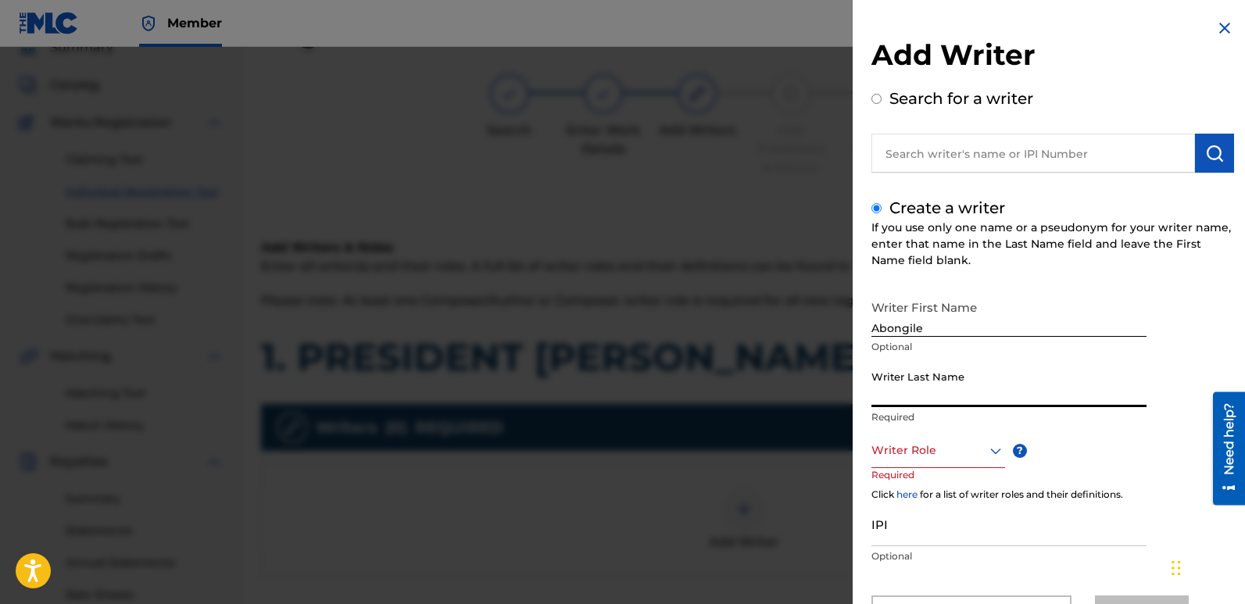
click at [941, 400] on input "Writer Last Name" at bounding box center [1009, 385] width 275 height 45
type input "Gando"
click at [991, 453] on div "8 results available. Use Up and Down to choose options, press Enter to select t…" at bounding box center [939, 450] width 134 height 35
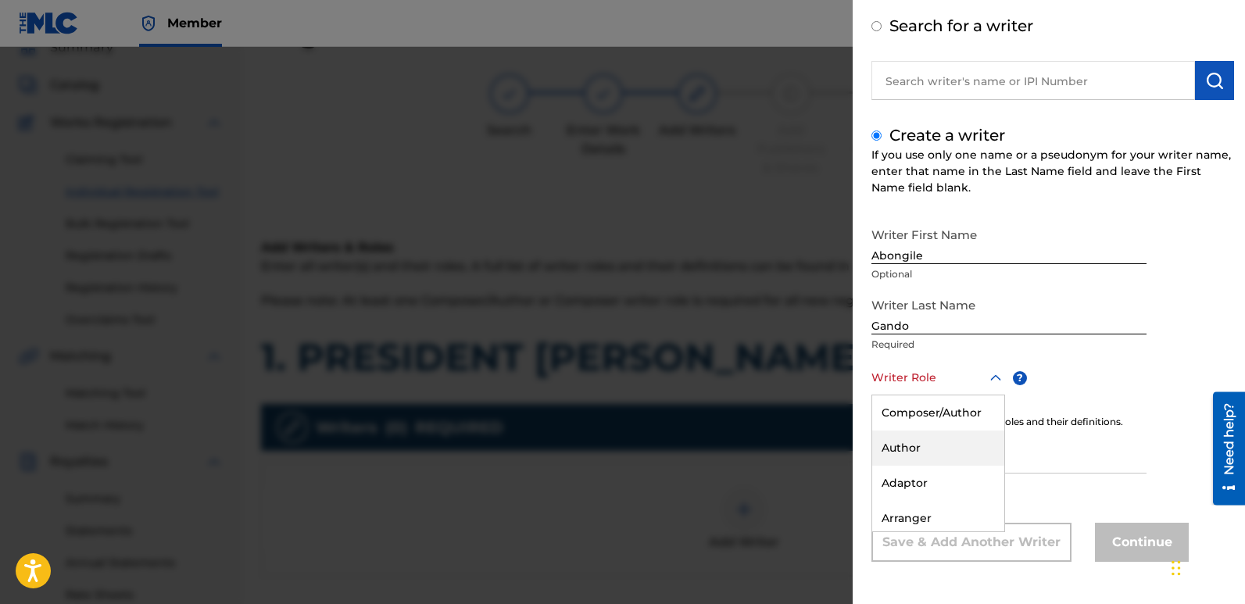
click at [955, 447] on div "Author" at bounding box center [938, 448] width 132 height 35
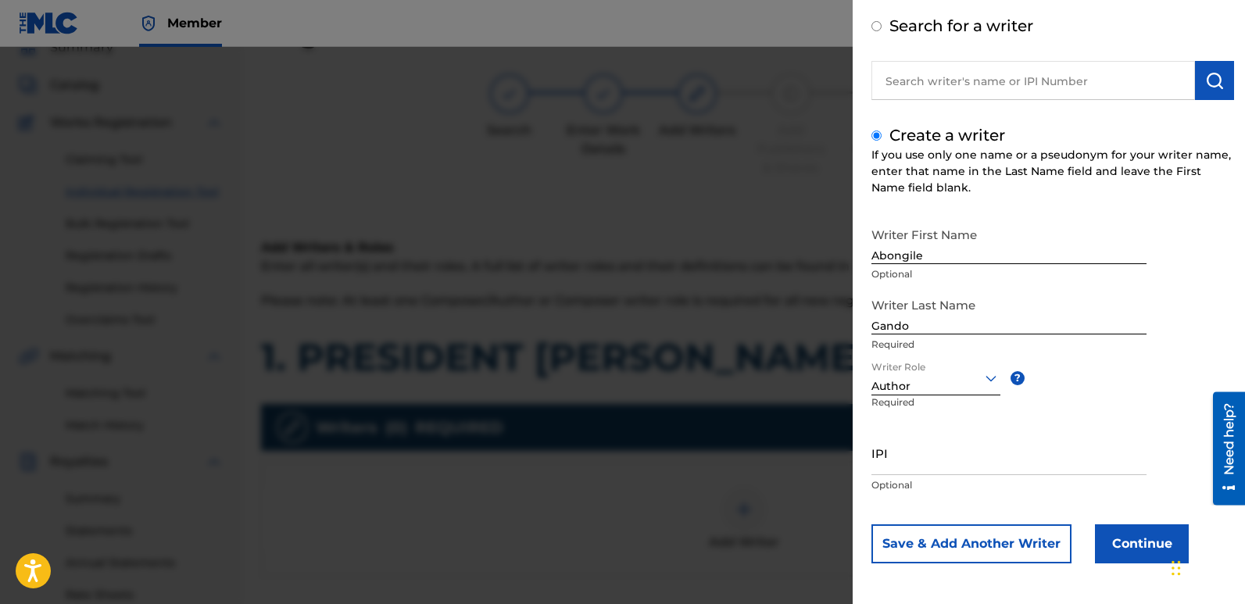
click at [994, 379] on icon at bounding box center [991, 378] width 19 height 19
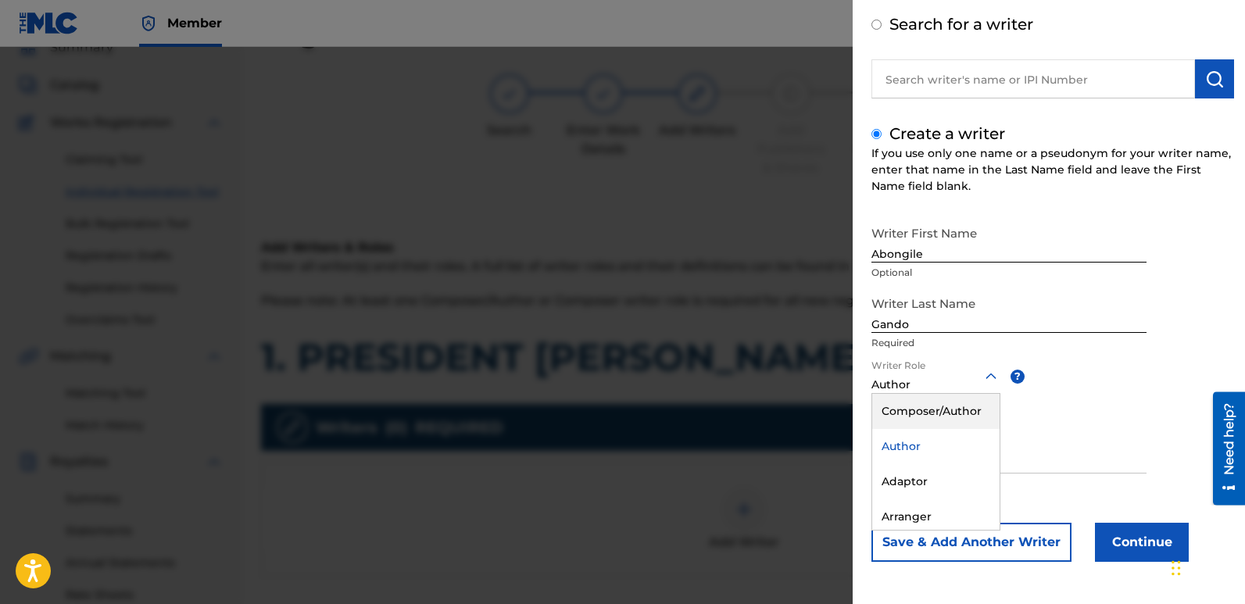
click at [949, 407] on div "Composer/Author" at bounding box center [935, 411] width 127 height 35
click at [903, 471] on input "IPI" at bounding box center [1009, 451] width 275 height 45
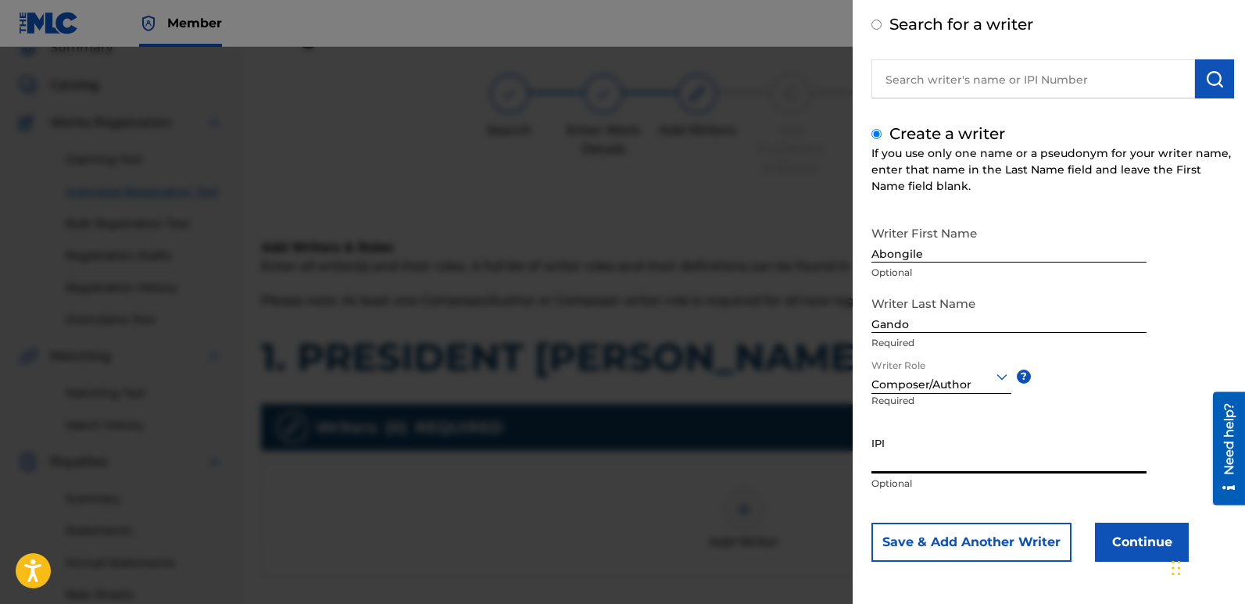
paste input "01149747815"
type input "01149747815"
click at [1137, 535] on button "Continue" at bounding box center [1142, 542] width 94 height 39
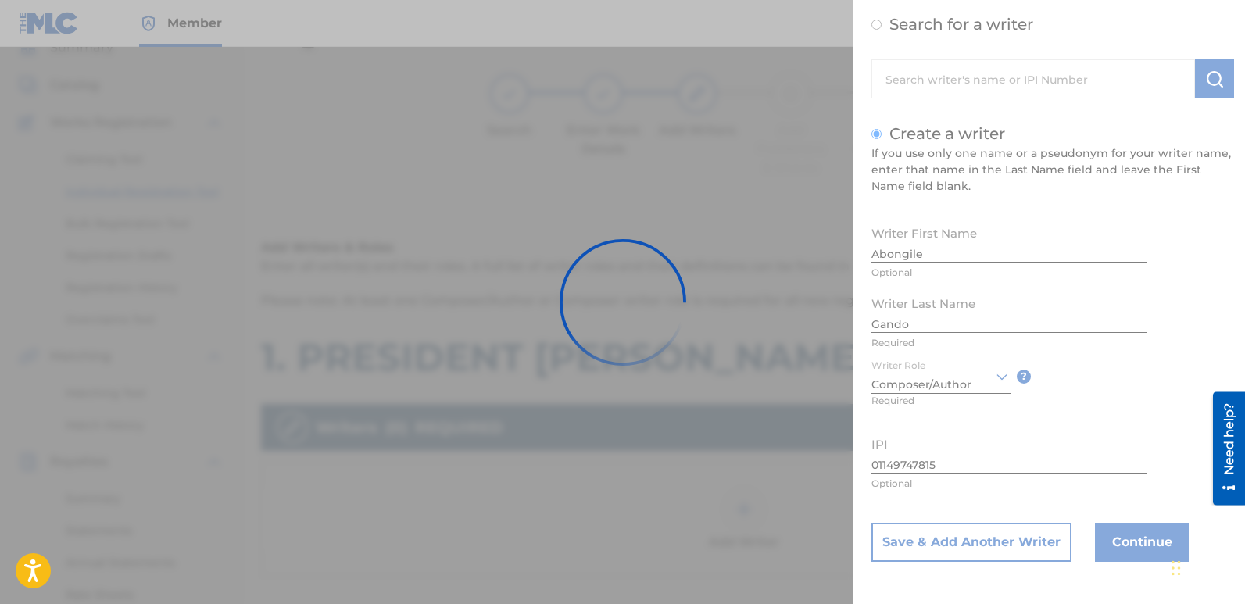
scroll to position [0, 0]
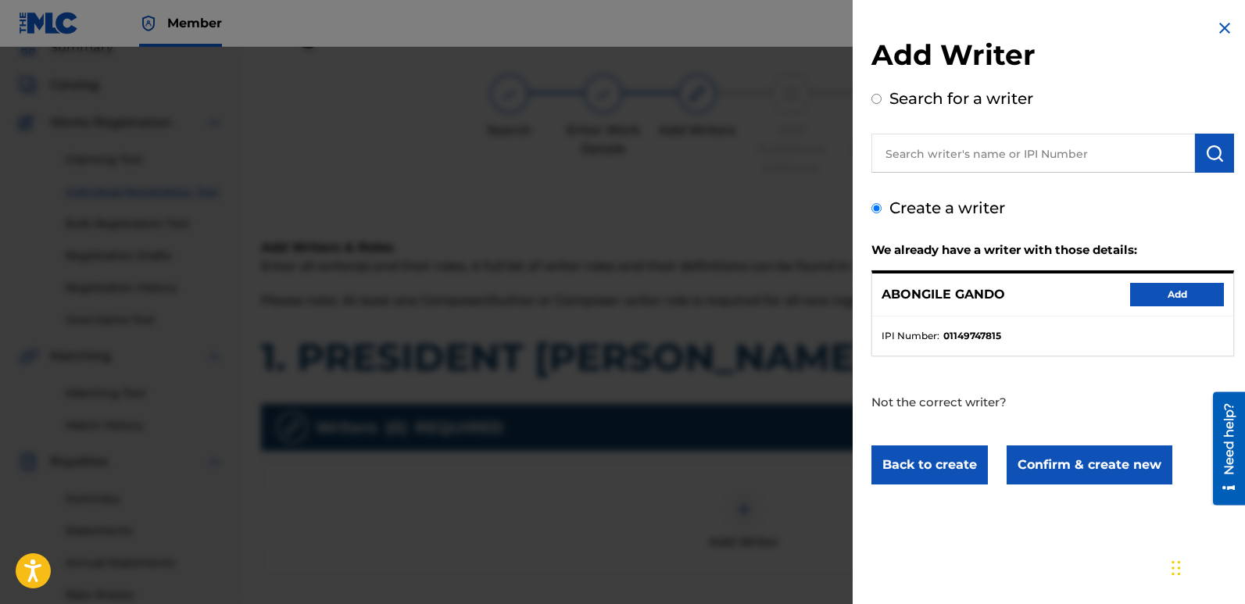
click at [1155, 294] on button "Add" at bounding box center [1177, 294] width 94 height 23
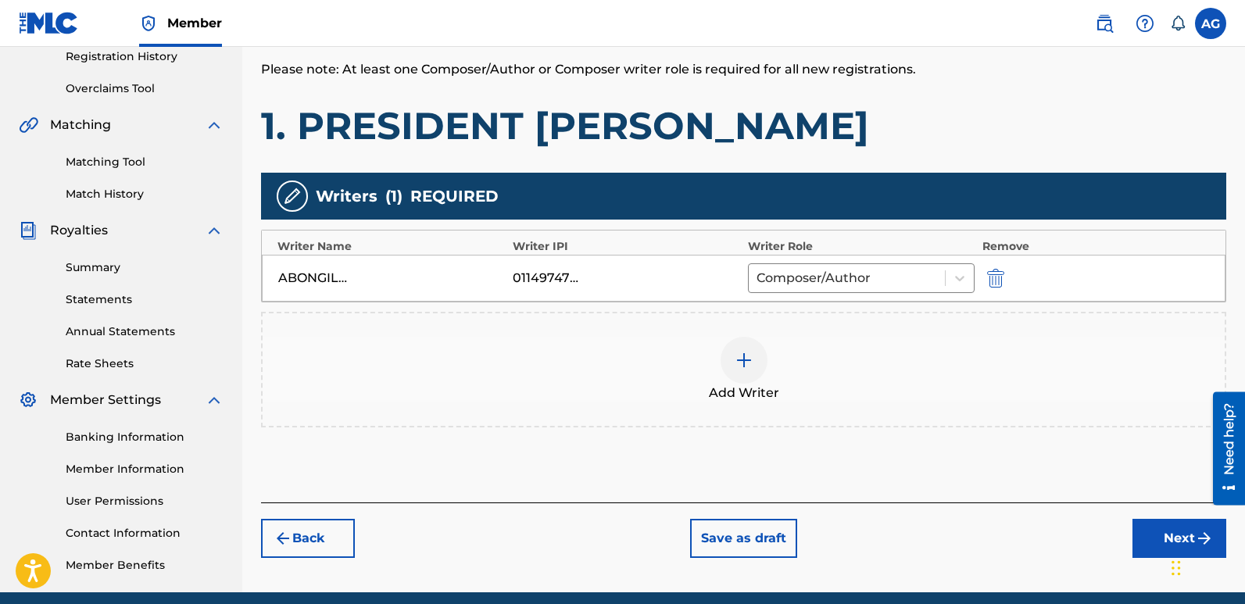
scroll to position [365, 0]
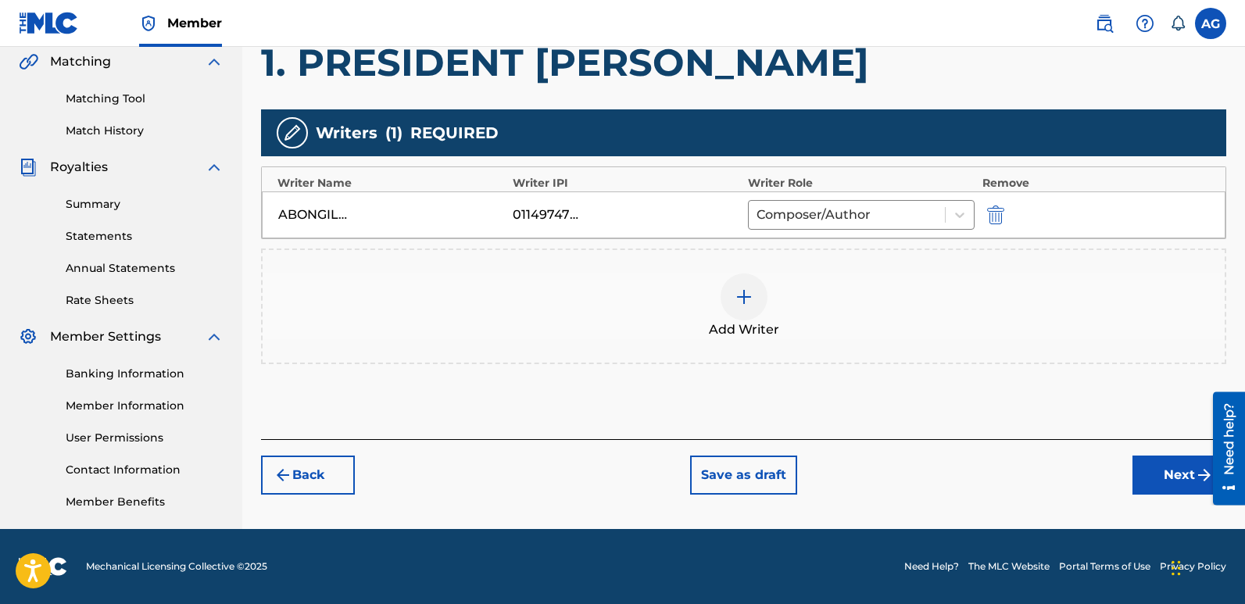
click at [1148, 470] on button "Next" at bounding box center [1180, 475] width 94 height 39
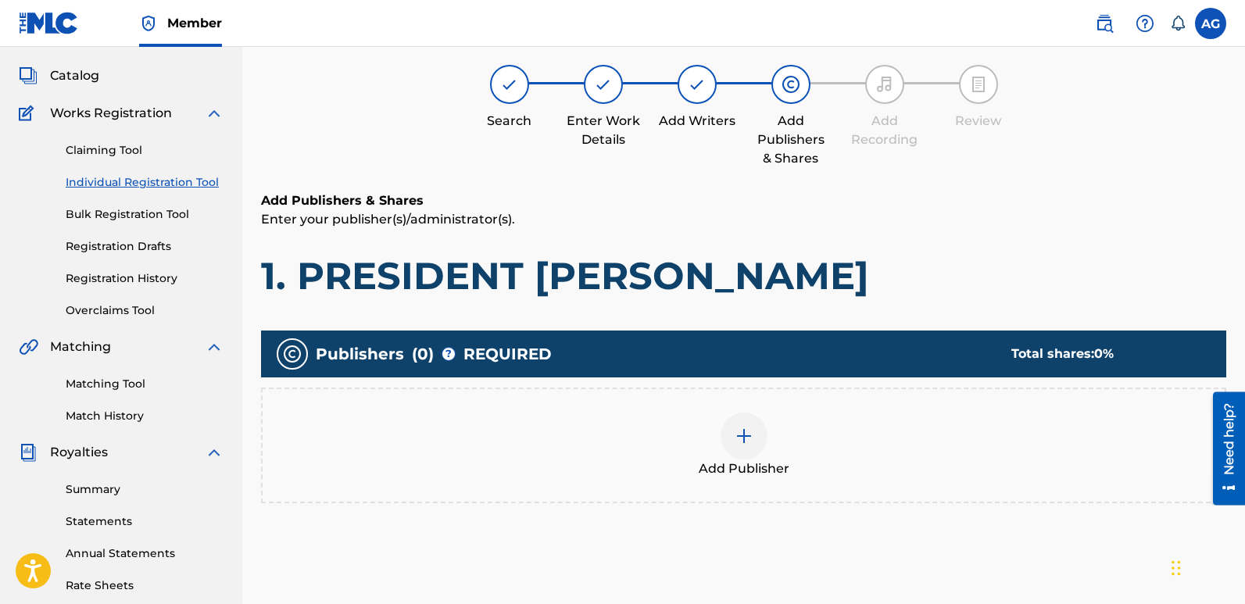
scroll to position [70, 0]
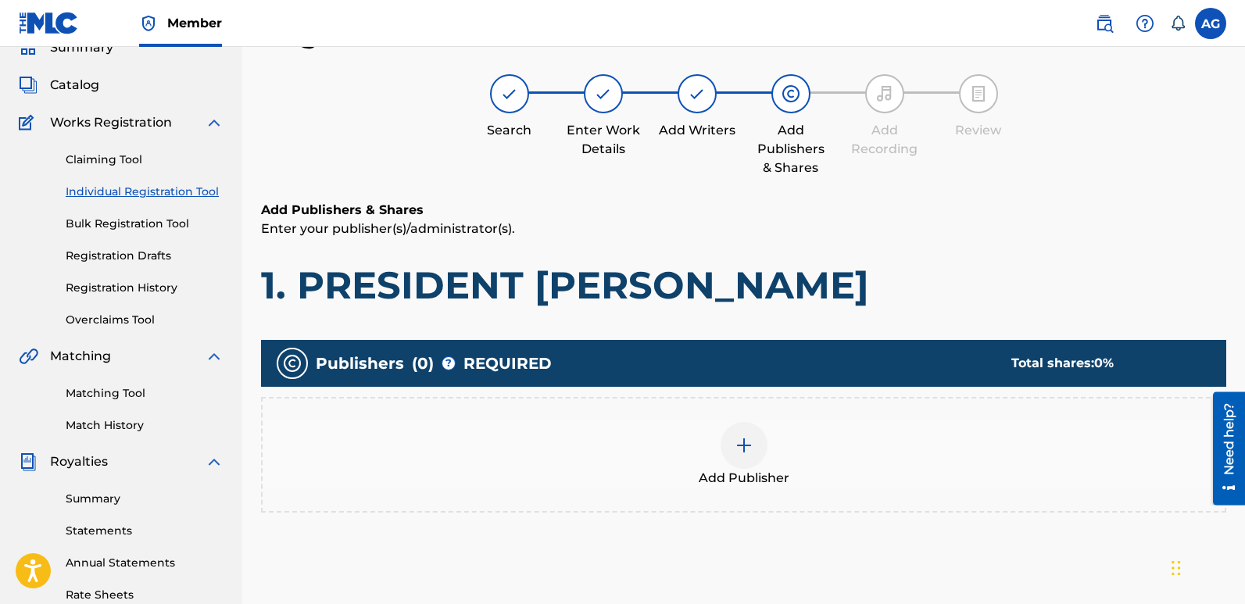
click at [742, 453] on img at bounding box center [744, 445] width 19 height 19
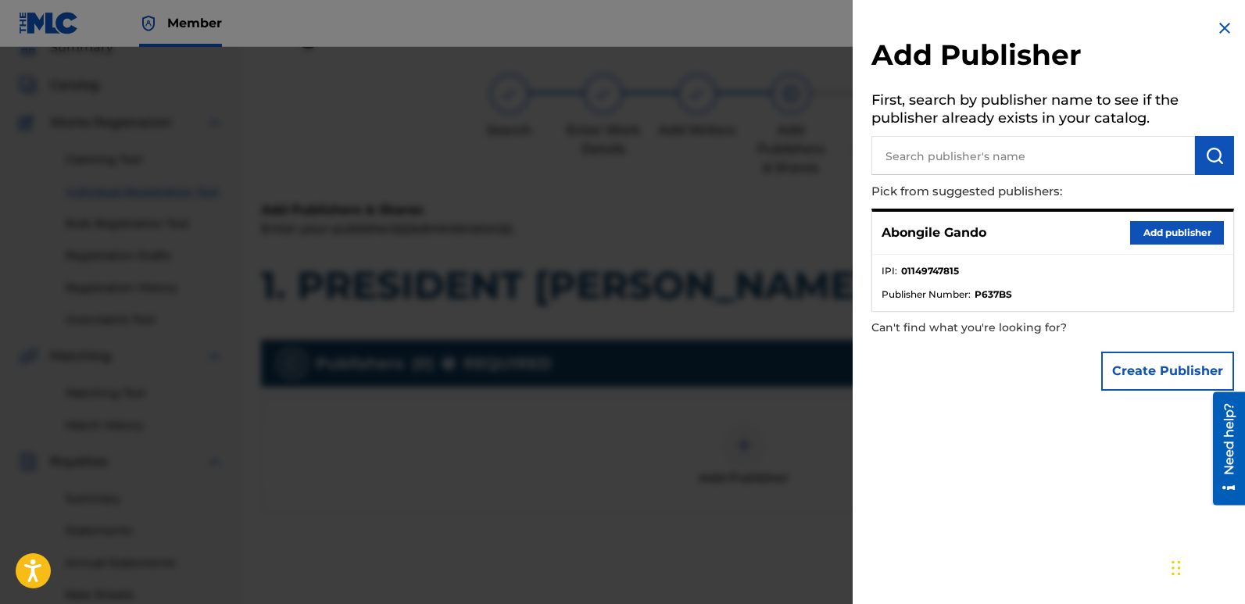
click at [1137, 231] on button "Add publisher" at bounding box center [1177, 232] width 94 height 23
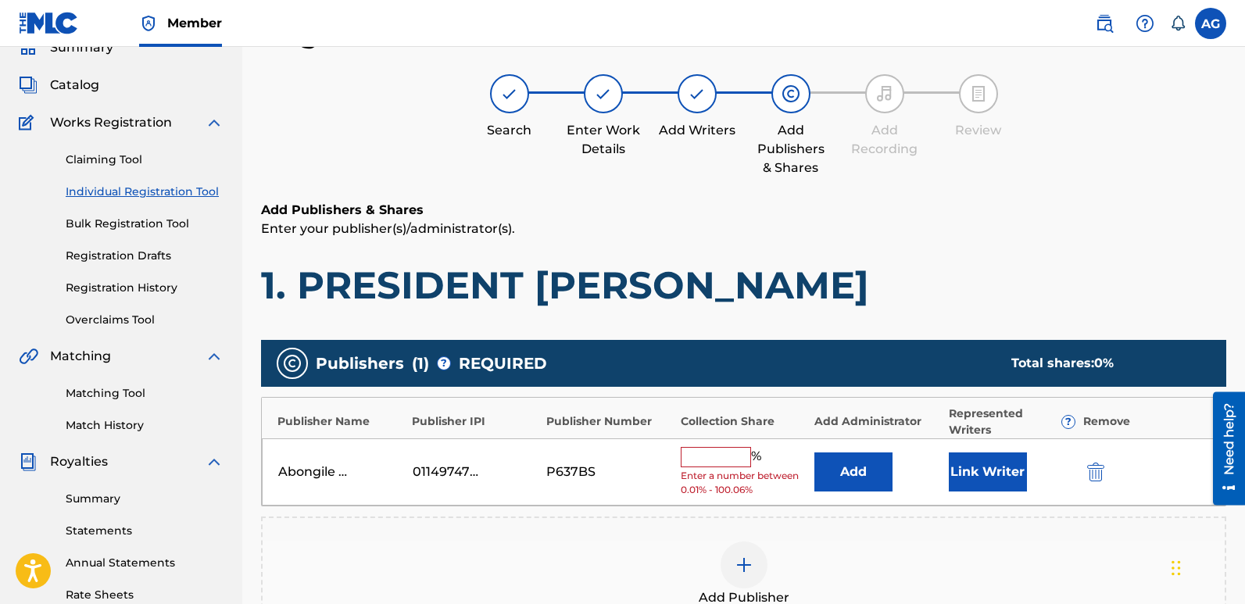
click at [971, 473] on button "Link Writer" at bounding box center [988, 472] width 78 height 39
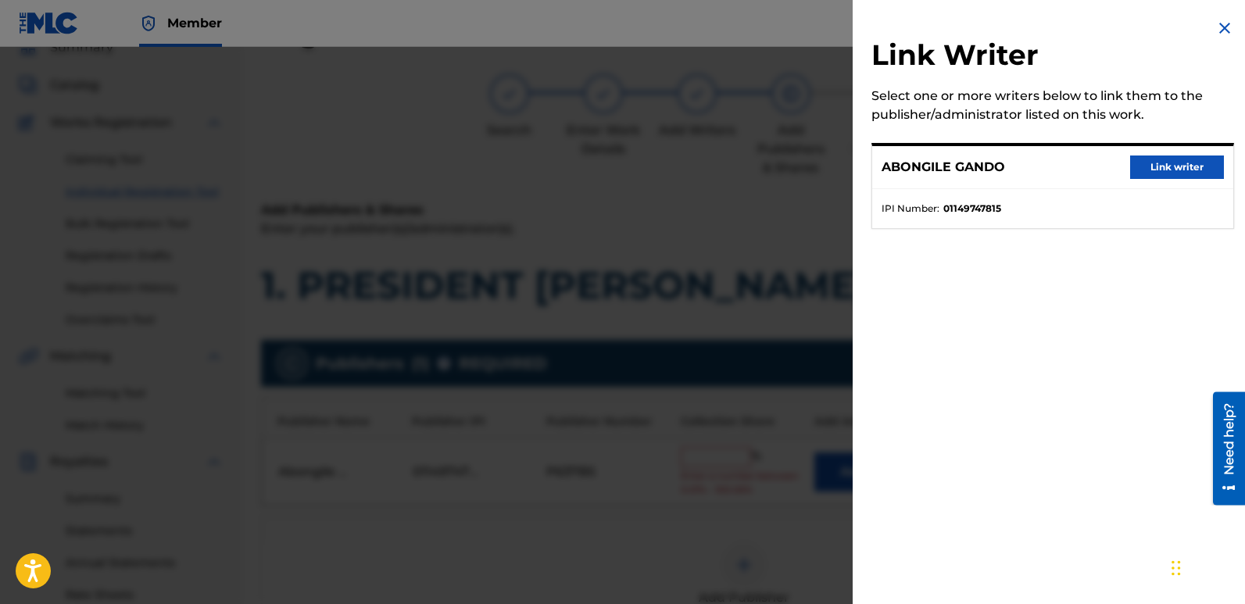
click at [1161, 165] on button "Link writer" at bounding box center [1177, 167] width 94 height 23
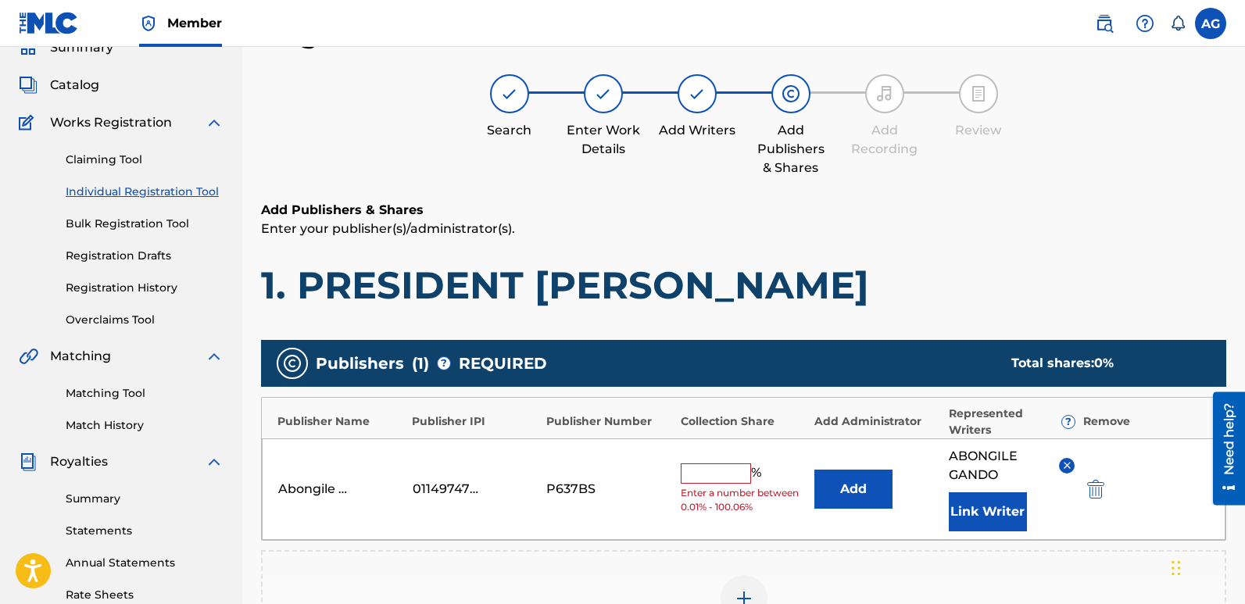
click at [716, 473] on input "text" at bounding box center [716, 474] width 70 height 20
type input "100"
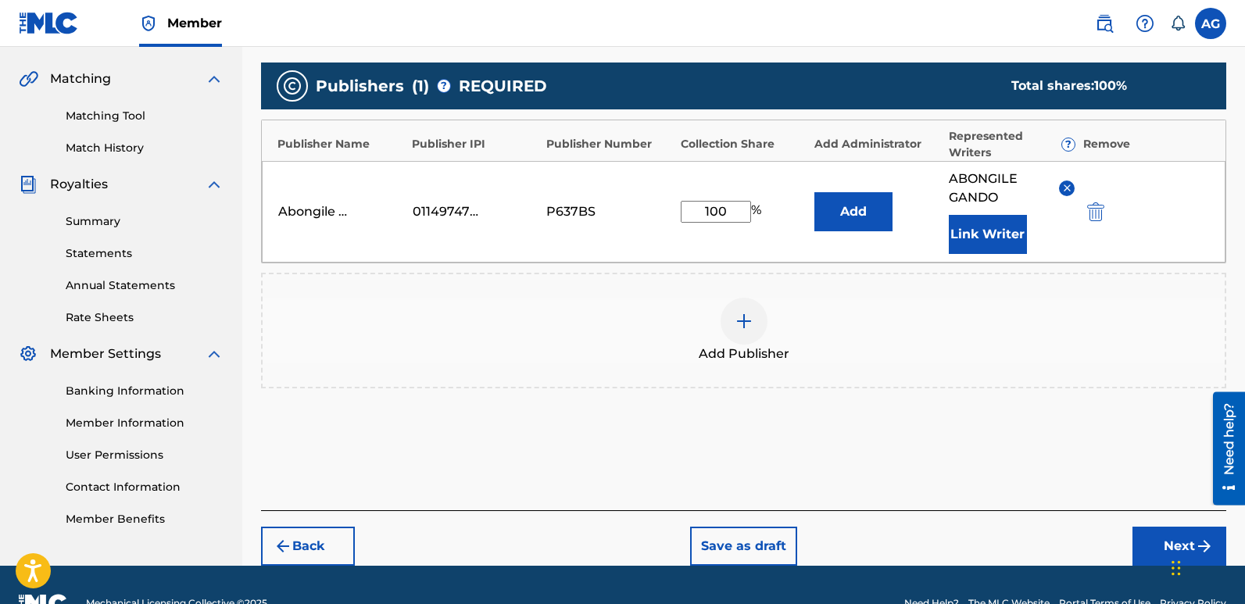
scroll to position [385, 0]
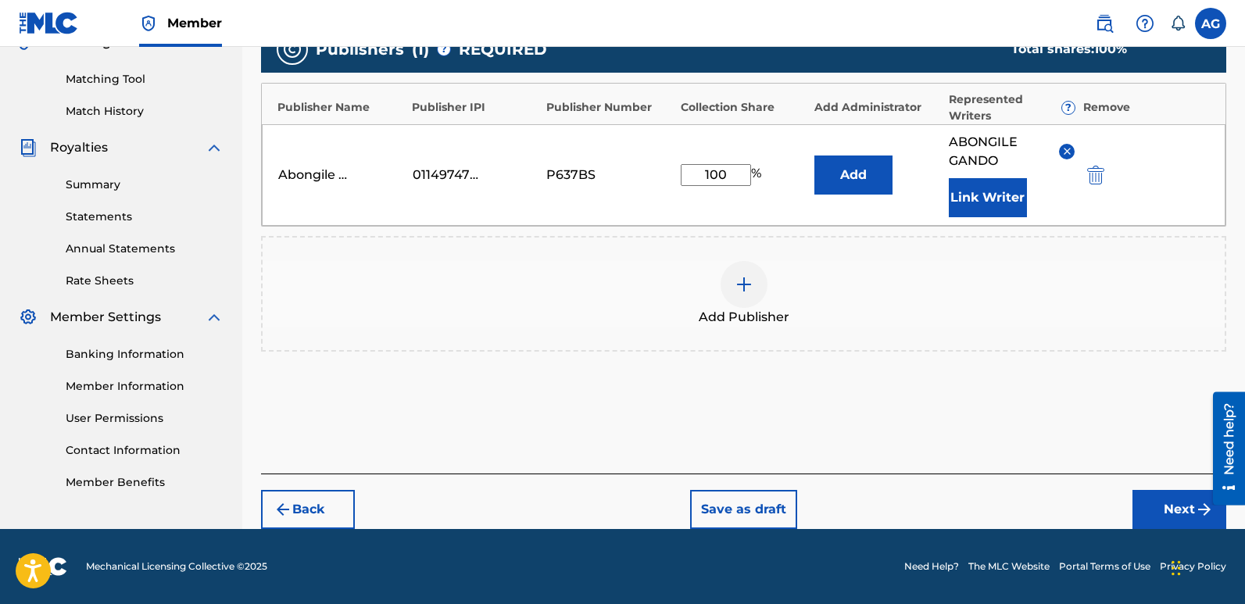
click at [1160, 507] on button "Next" at bounding box center [1180, 509] width 94 height 39
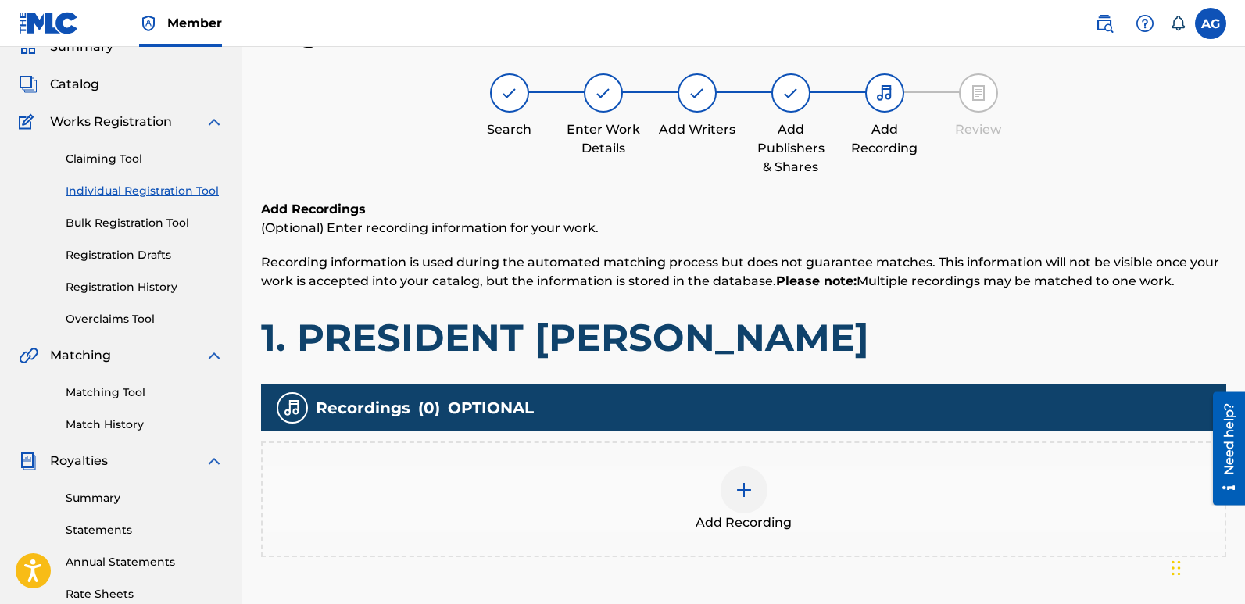
scroll to position [70, 0]
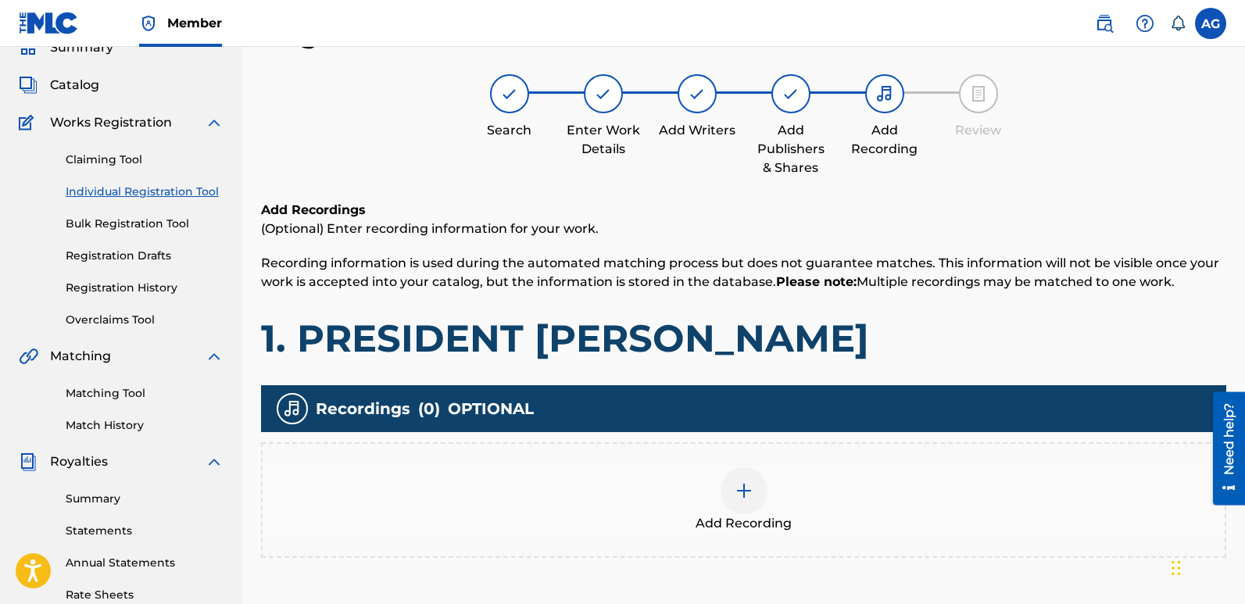
click at [750, 495] on img at bounding box center [744, 491] width 19 height 19
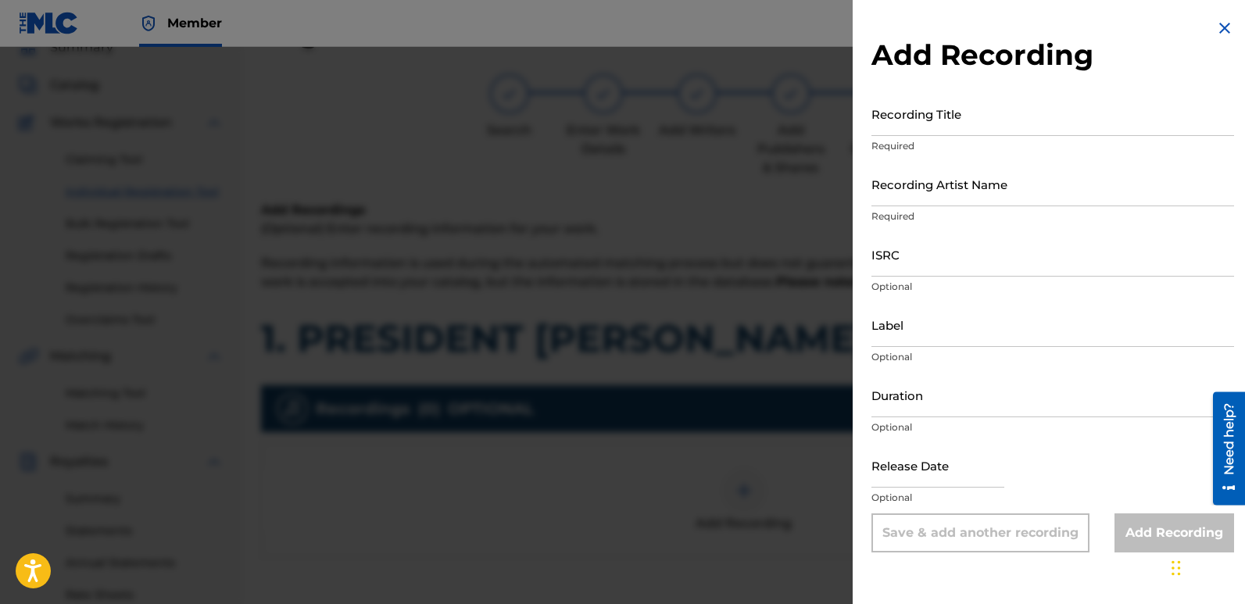
click at [895, 124] on input "Recording Title" at bounding box center [1053, 113] width 363 height 45
paste input "1. PRESIDENT [PERSON_NAME]"
type input "1. PRESIDENT [PERSON_NAME]"
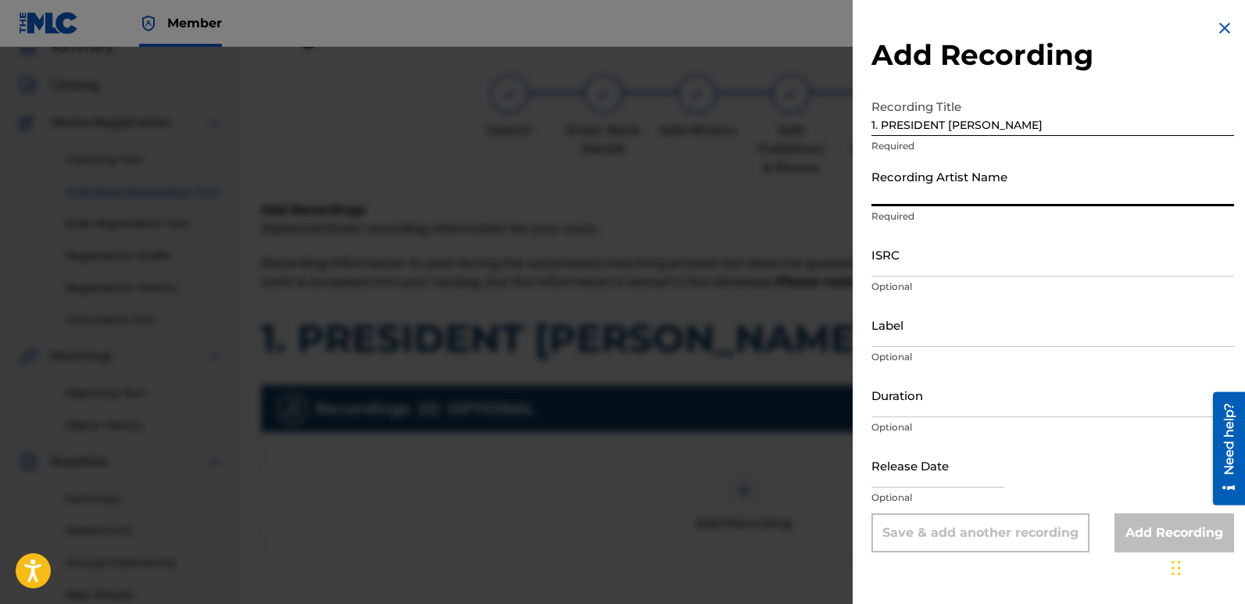
click at [901, 183] on input "Recording Artist Name" at bounding box center [1053, 184] width 363 height 45
type input "[PERSON_NAME]"
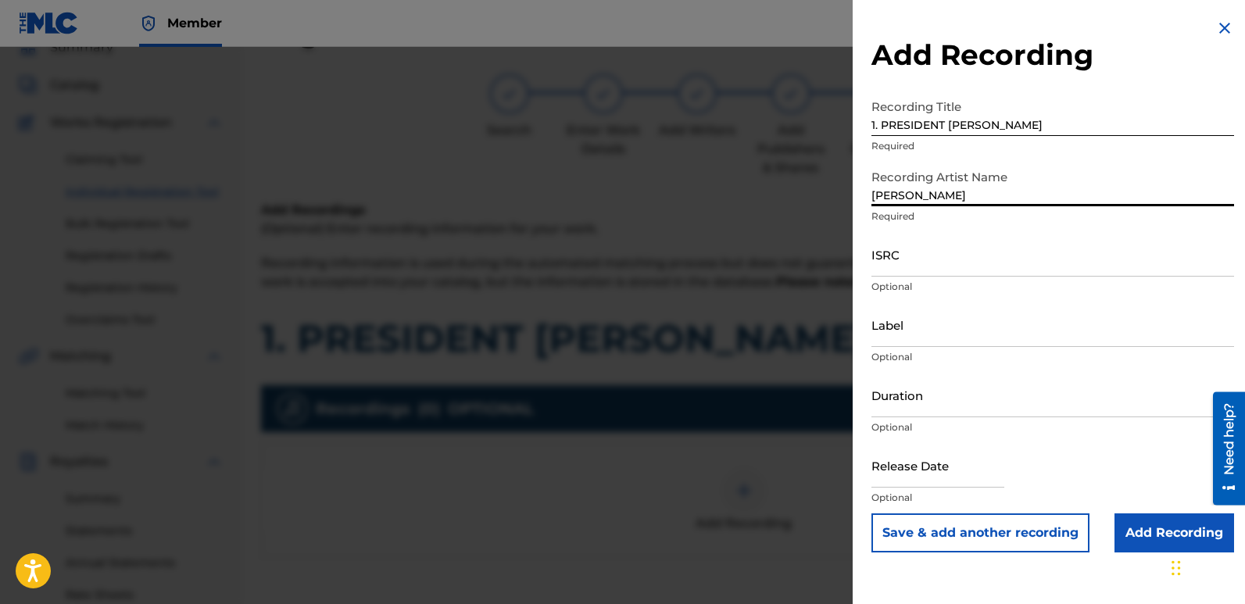
click at [906, 256] on input "ISRC" at bounding box center [1053, 254] width 363 height 45
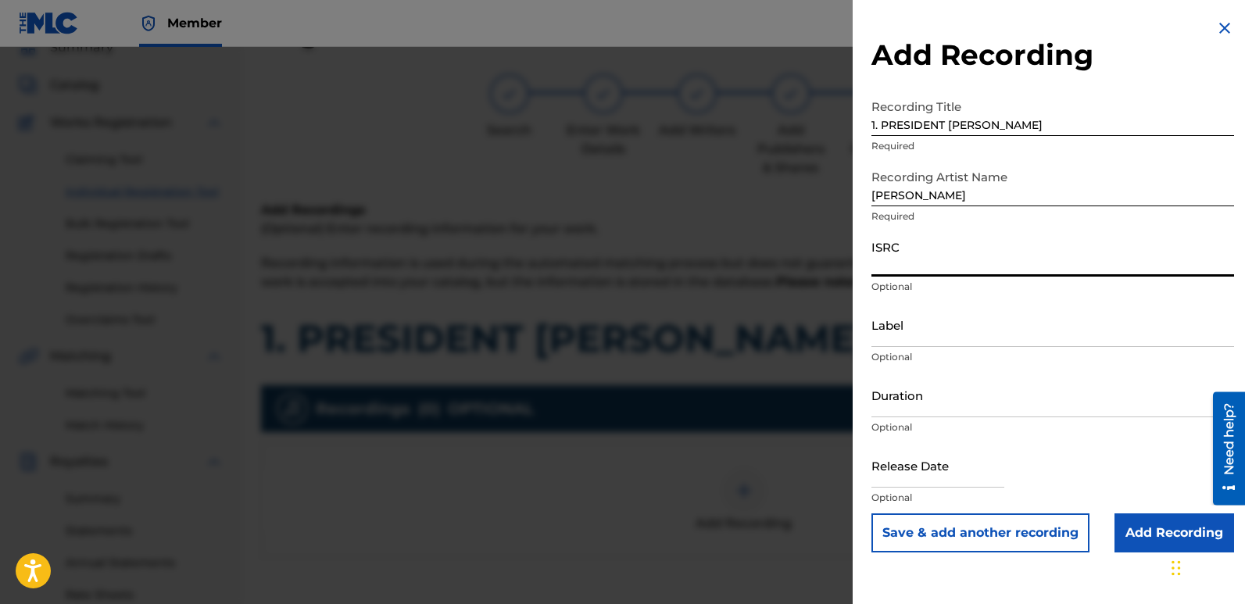
paste input "QZVEM2342489"
type input "QZVEM2342489"
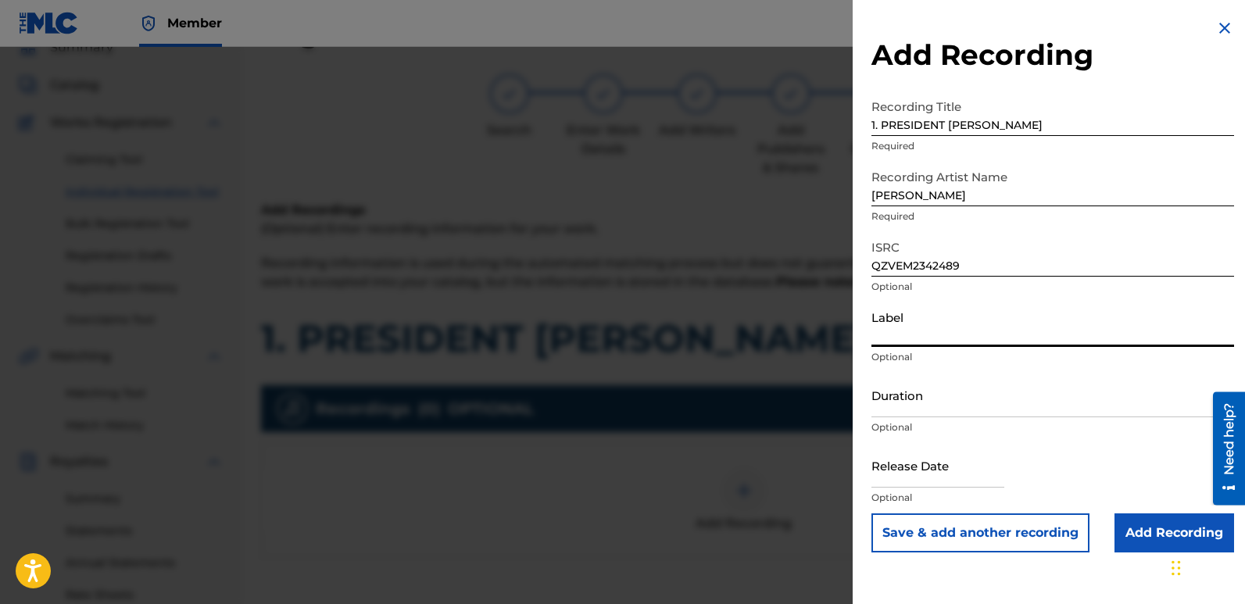
click at [914, 328] on input "Label" at bounding box center [1053, 325] width 363 height 45
type input "1TT RECORDS"
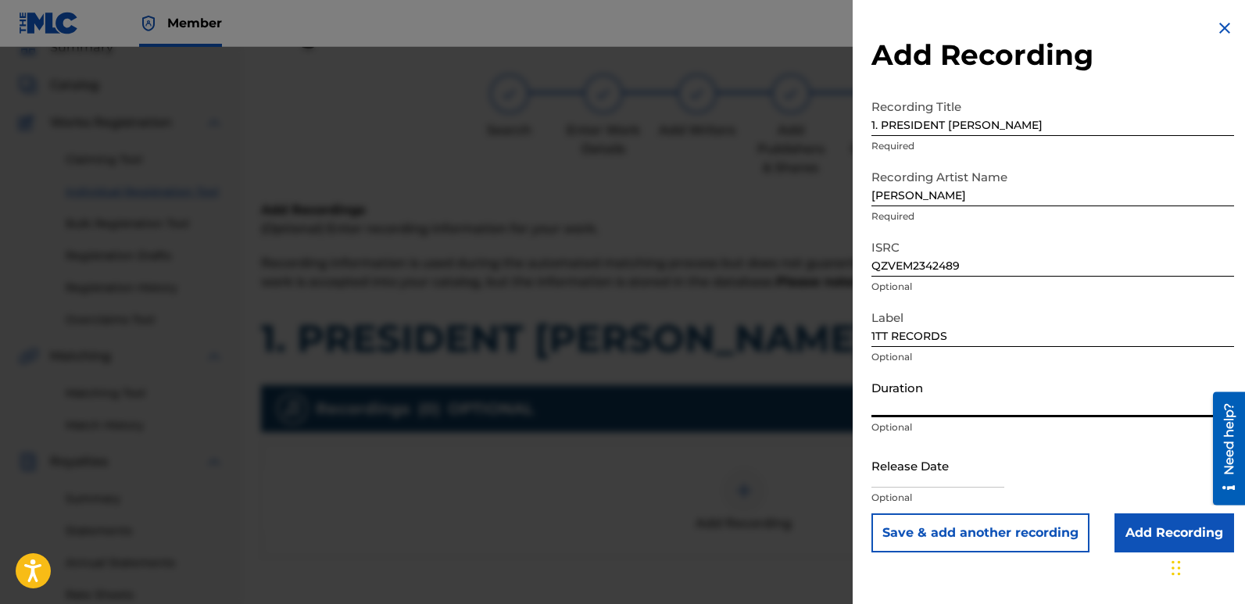
click at [923, 406] on input "Duration" at bounding box center [1053, 395] width 363 height 45
type input "04:21"
click at [1155, 527] on input "Add Recording" at bounding box center [1175, 533] width 120 height 39
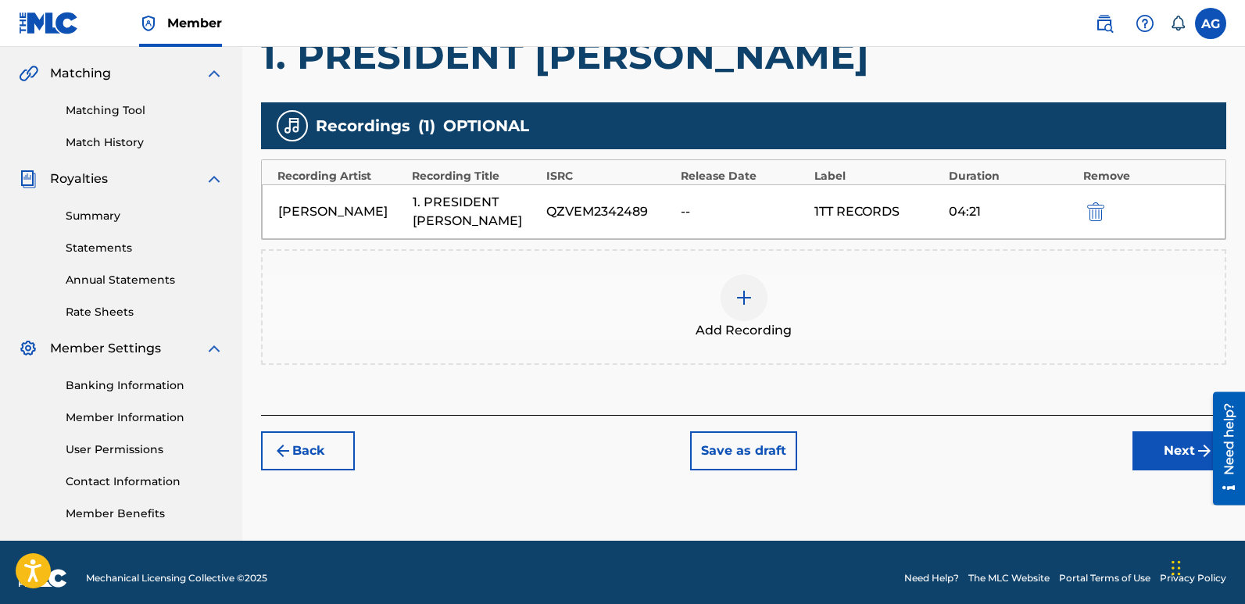
scroll to position [365, 0]
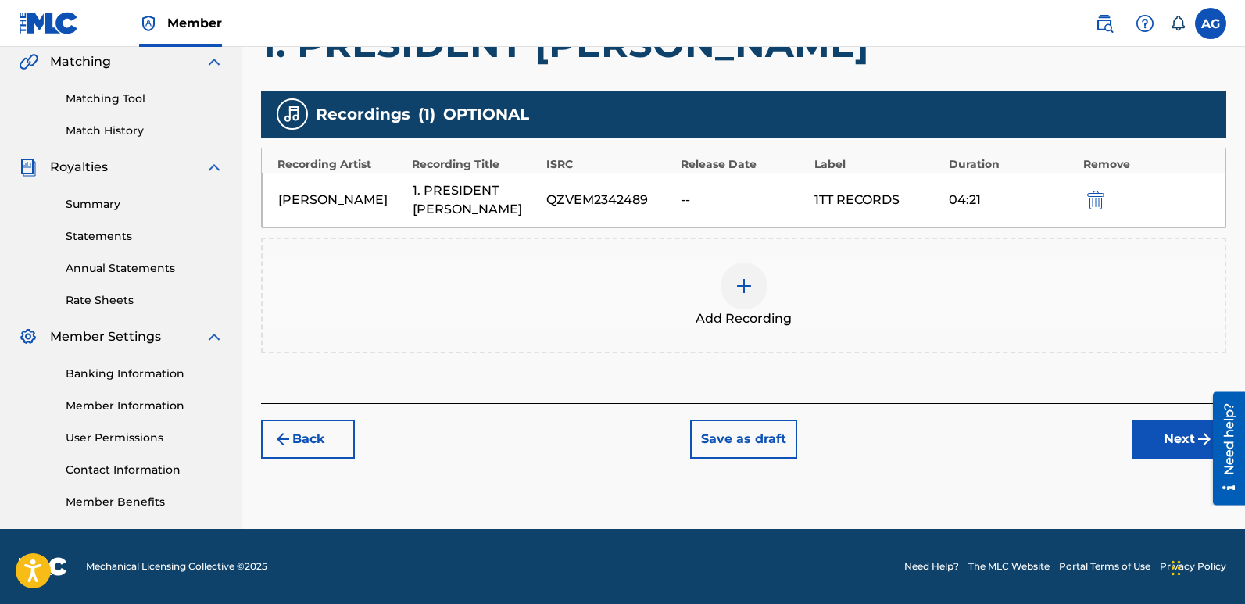
click at [1156, 439] on button "Next" at bounding box center [1180, 439] width 94 height 39
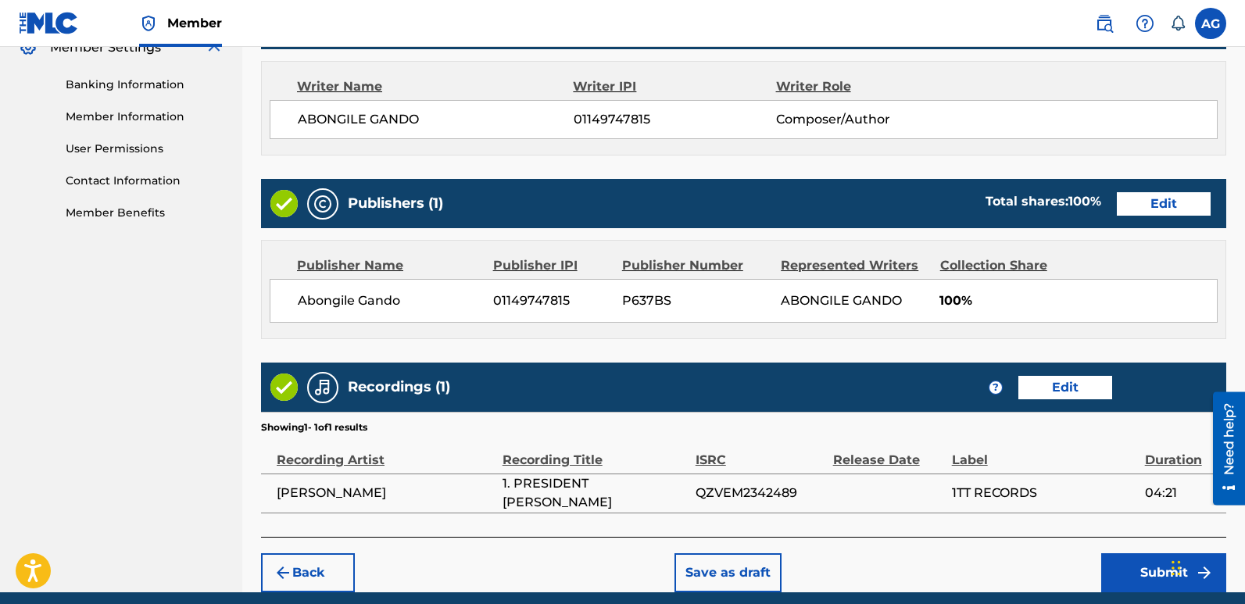
scroll to position [718, 0]
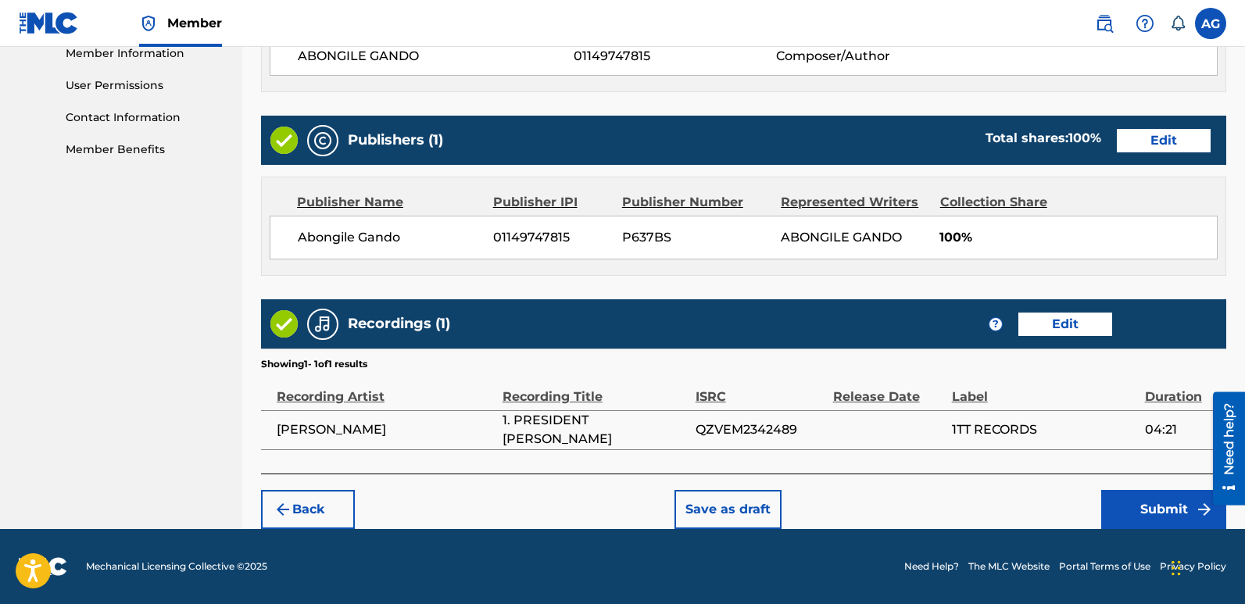
click at [1162, 503] on button "Submit" at bounding box center [1164, 509] width 125 height 39
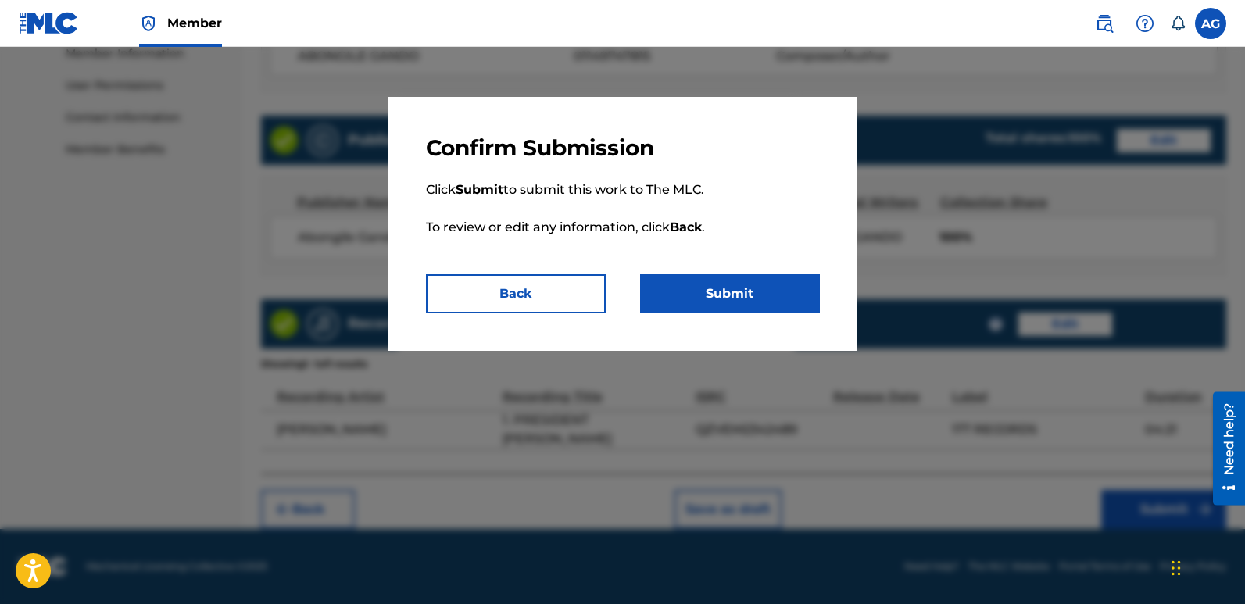
click at [690, 293] on button "Submit" at bounding box center [730, 293] width 180 height 39
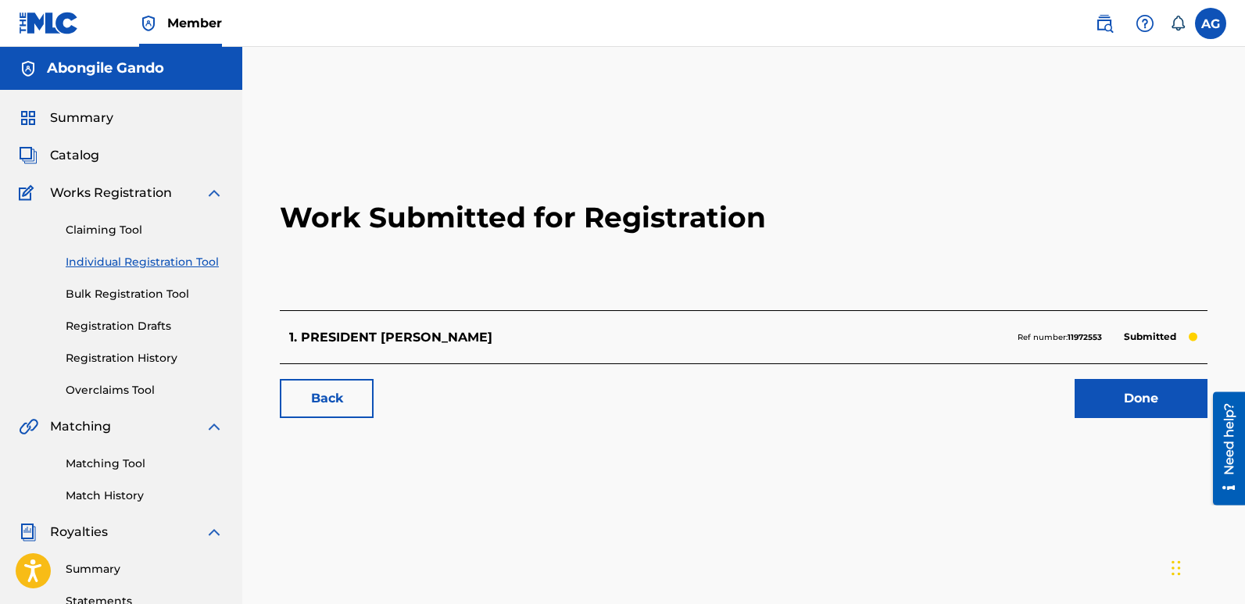
click at [1122, 403] on link "Done" at bounding box center [1141, 398] width 133 height 39
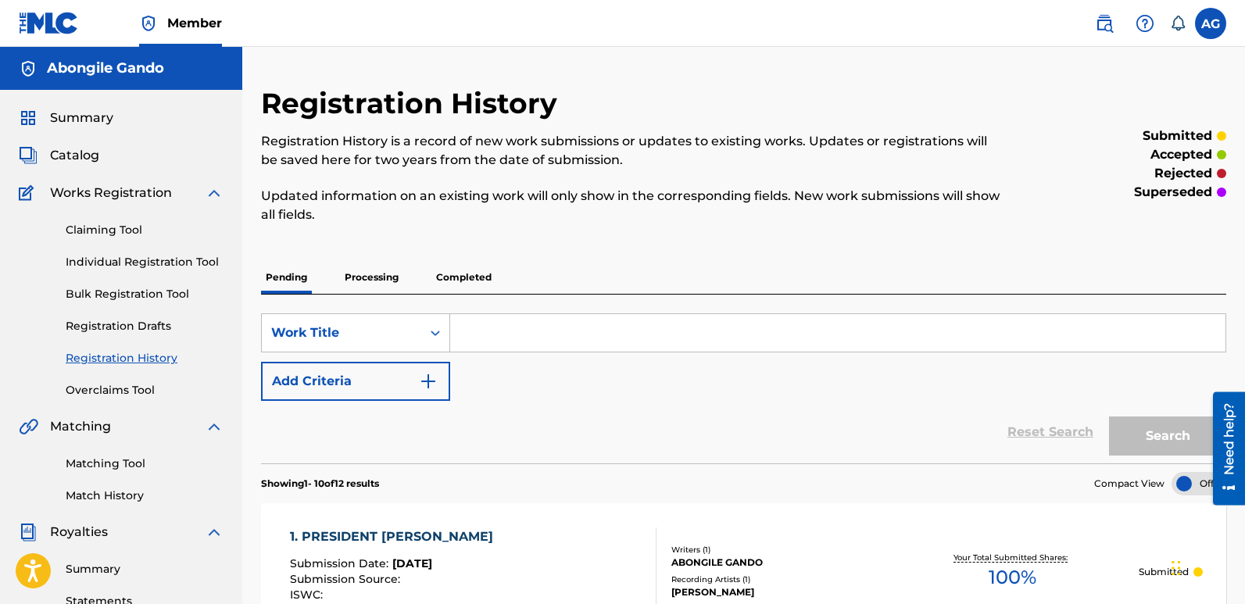
click at [79, 158] on span "Catalog" at bounding box center [74, 155] width 49 height 19
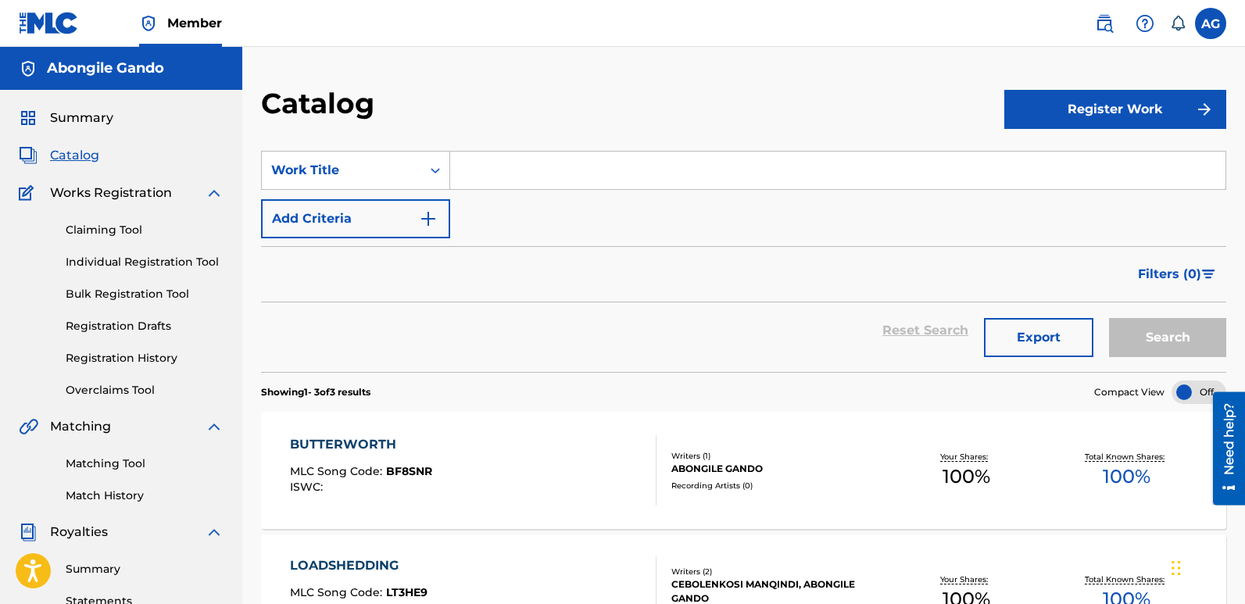
click at [1091, 110] on button "Register Work" at bounding box center [1116, 109] width 222 height 39
click at [1049, 167] on link "Individual" at bounding box center [1116, 161] width 222 height 38
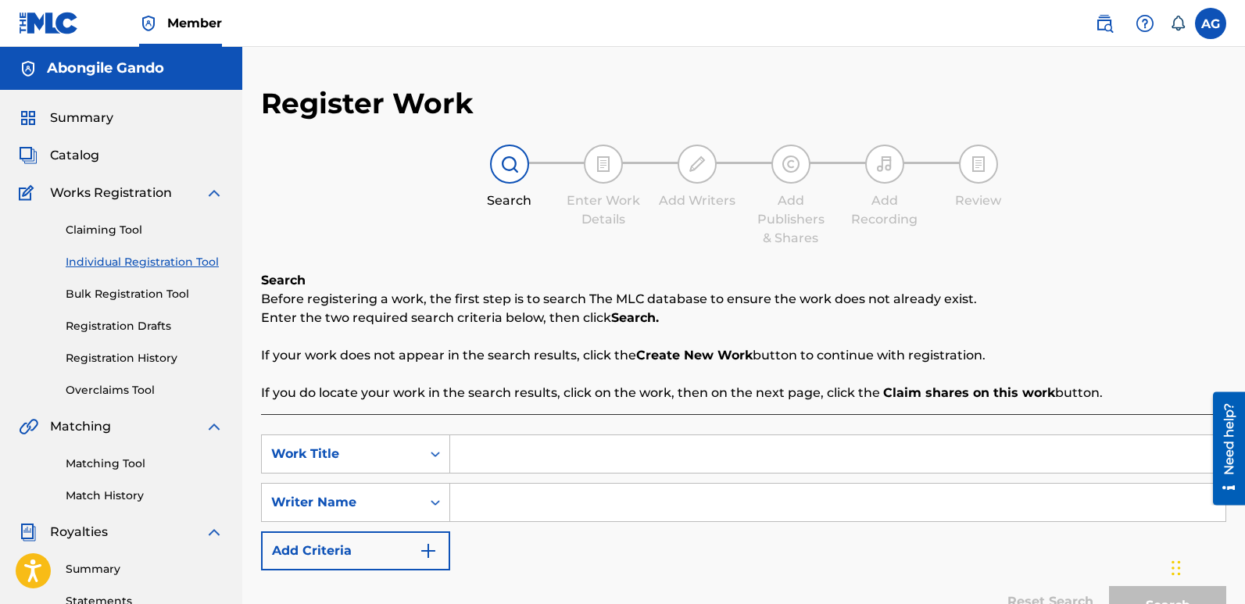
click at [503, 457] on input "Search Form" at bounding box center [838, 454] width 776 height 38
type input "V"
paste input "[PERSON_NAME]"
type input "[PERSON_NAME]"
click at [489, 512] on input "Search Form" at bounding box center [838, 503] width 776 height 38
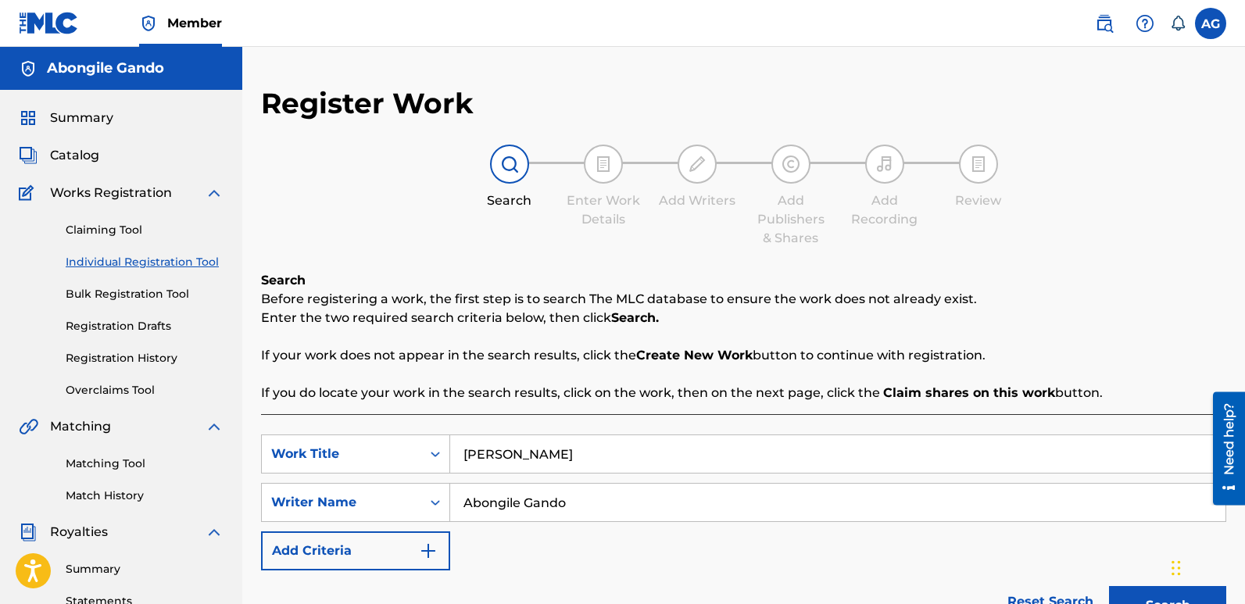
type input "Abongile Gando"
click at [1120, 592] on button "Search" at bounding box center [1167, 605] width 117 height 39
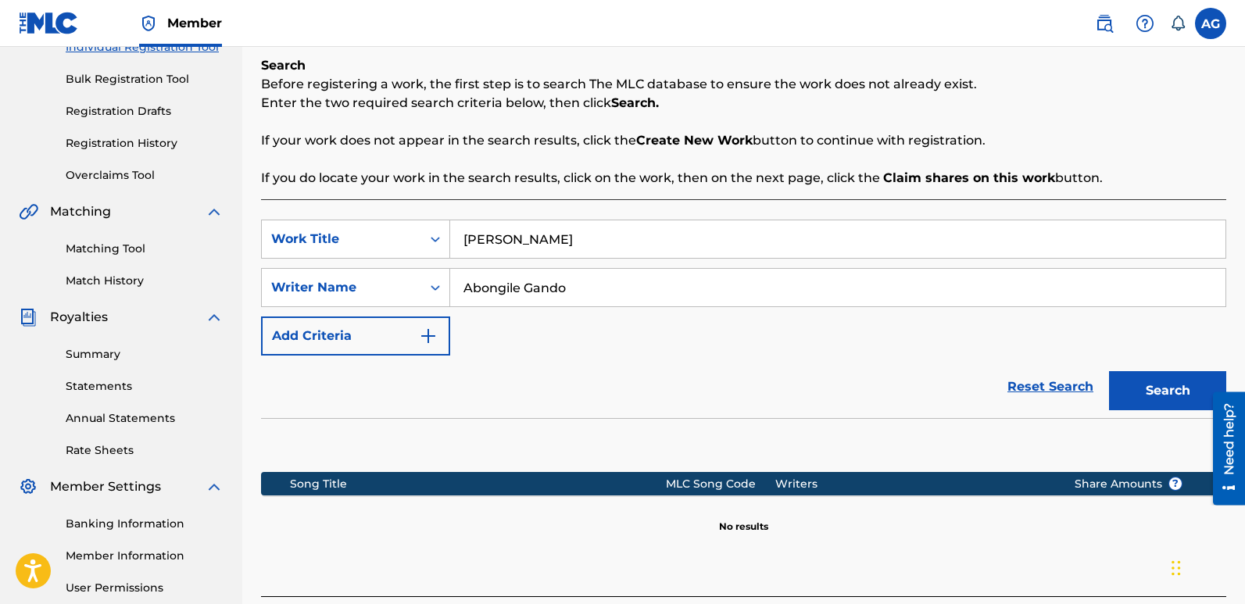
scroll to position [327, 0]
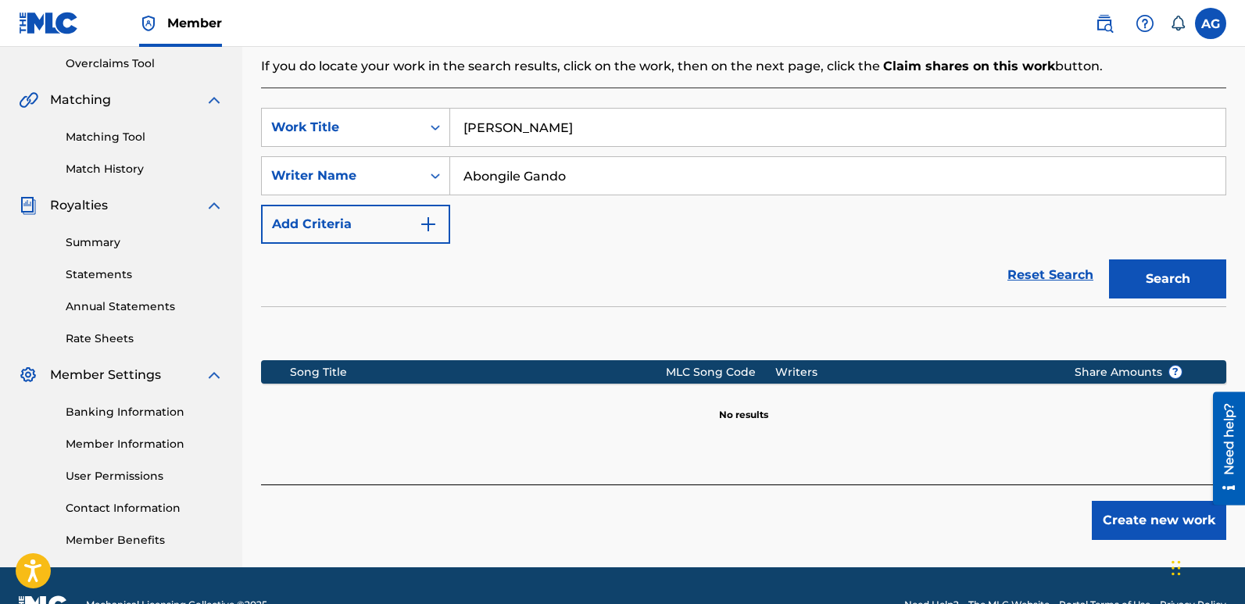
click at [1113, 514] on button "Create new work" at bounding box center [1159, 520] width 134 height 39
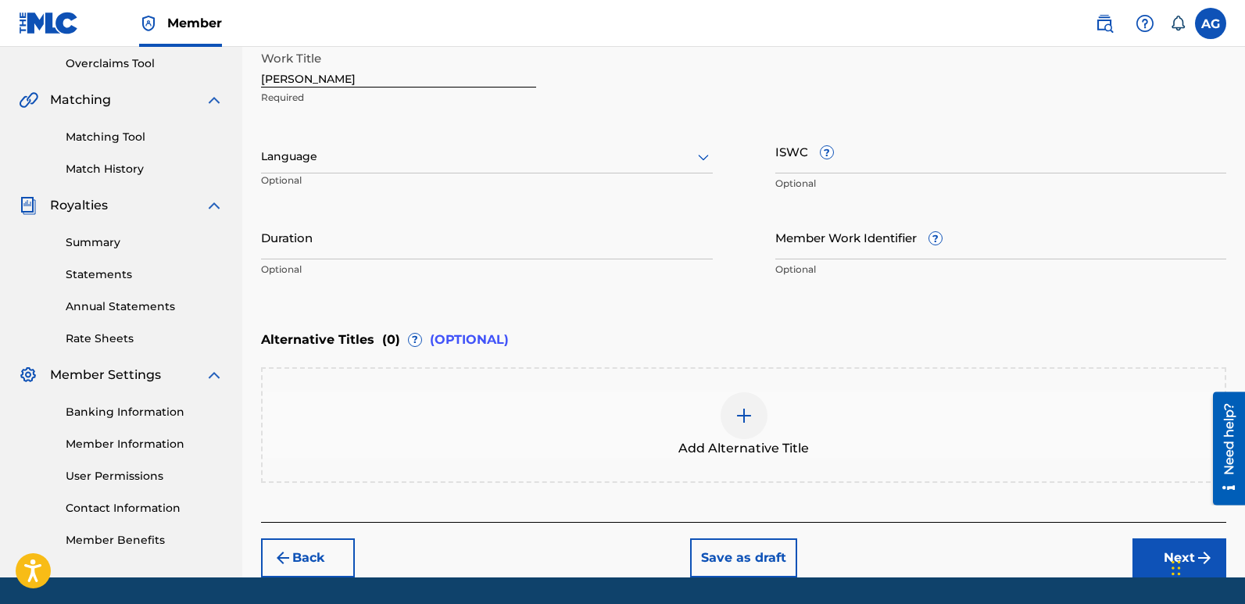
click at [414, 241] on input "Duration" at bounding box center [487, 237] width 452 height 45
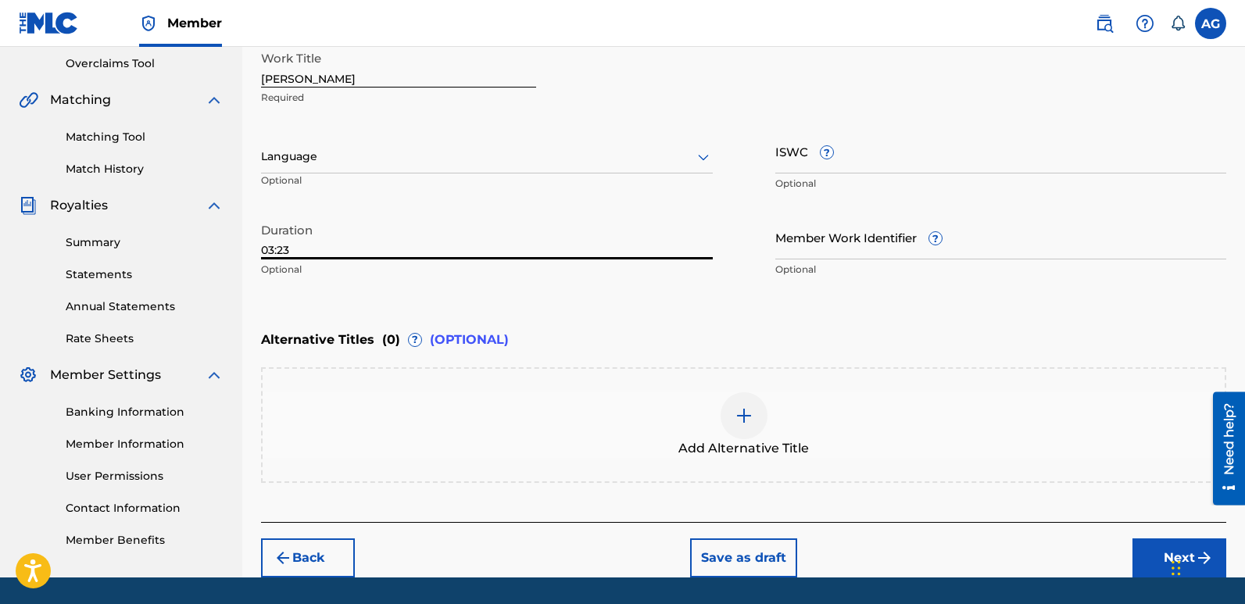
type input "03:23"
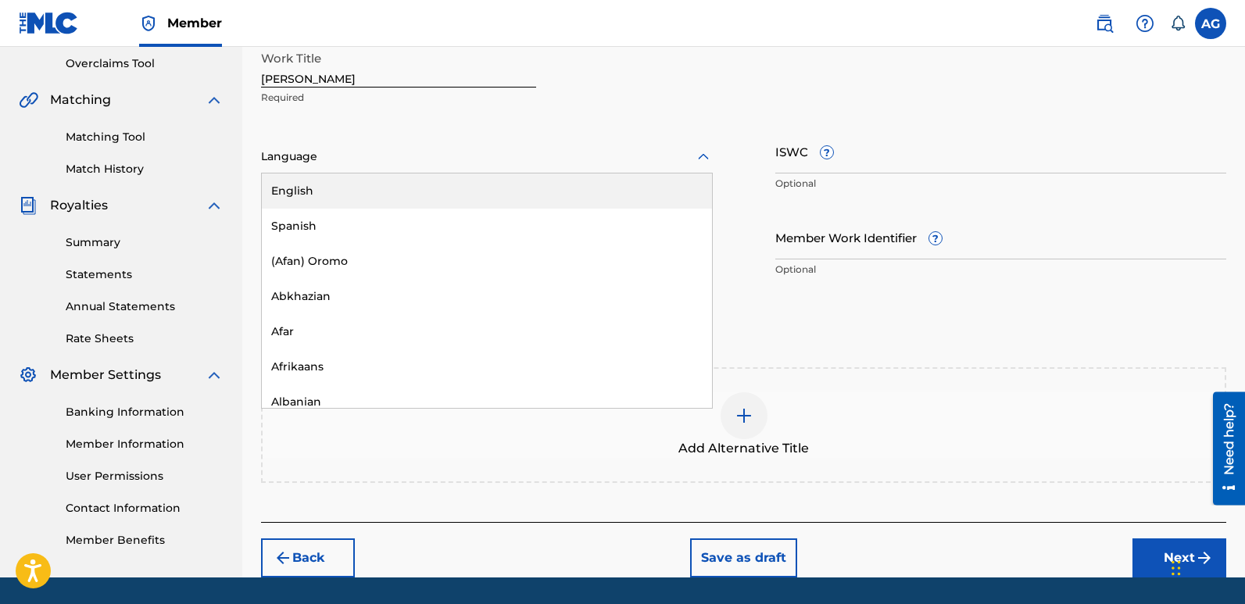
click at [453, 160] on div at bounding box center [487, 157] width 452 height 20
type input "x"
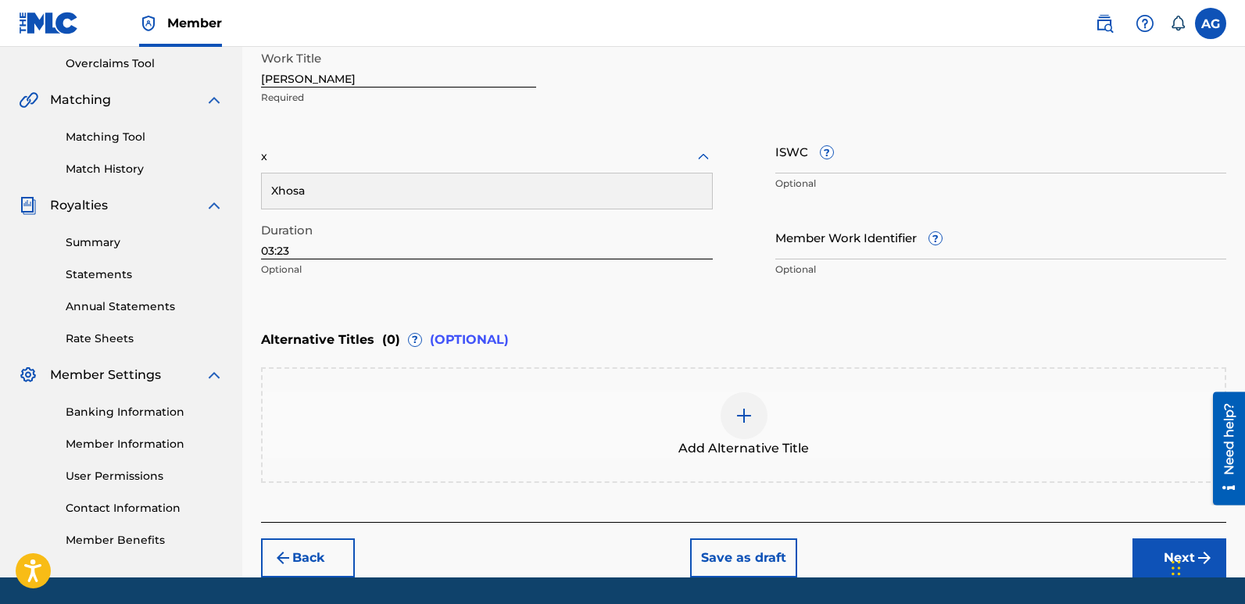
click at [417, 195] on div "Xhosa" at bounding box center [487, 191] width 450 height 35
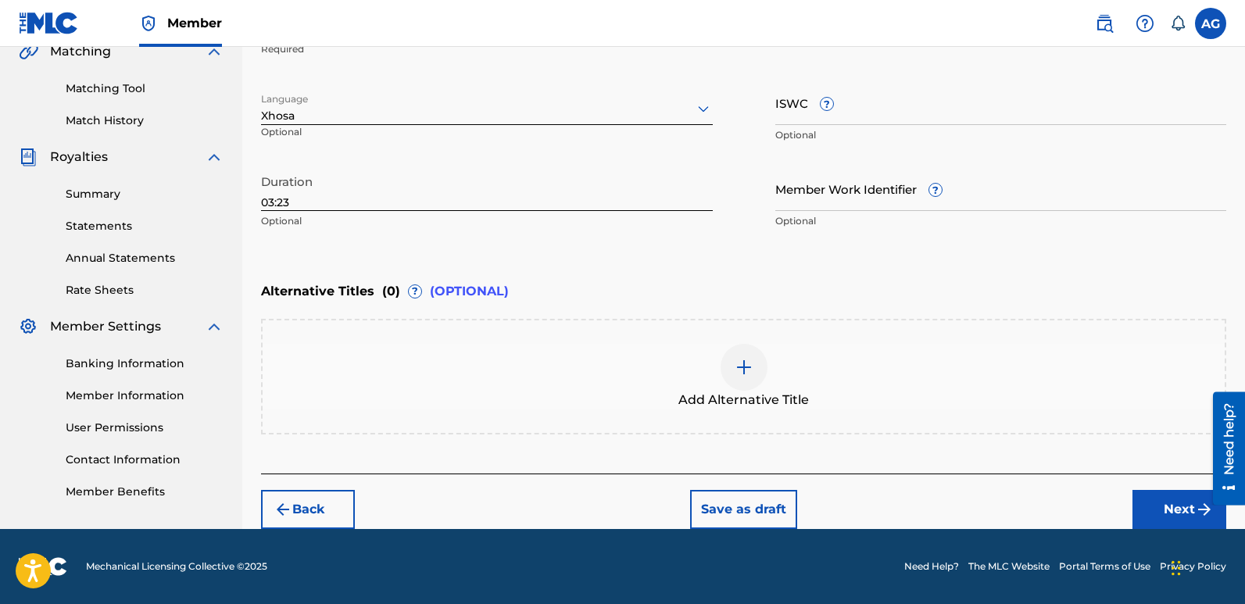
click at [1159, 501] on button "Next" at bounding box center [1180, 509] width 94 height 39
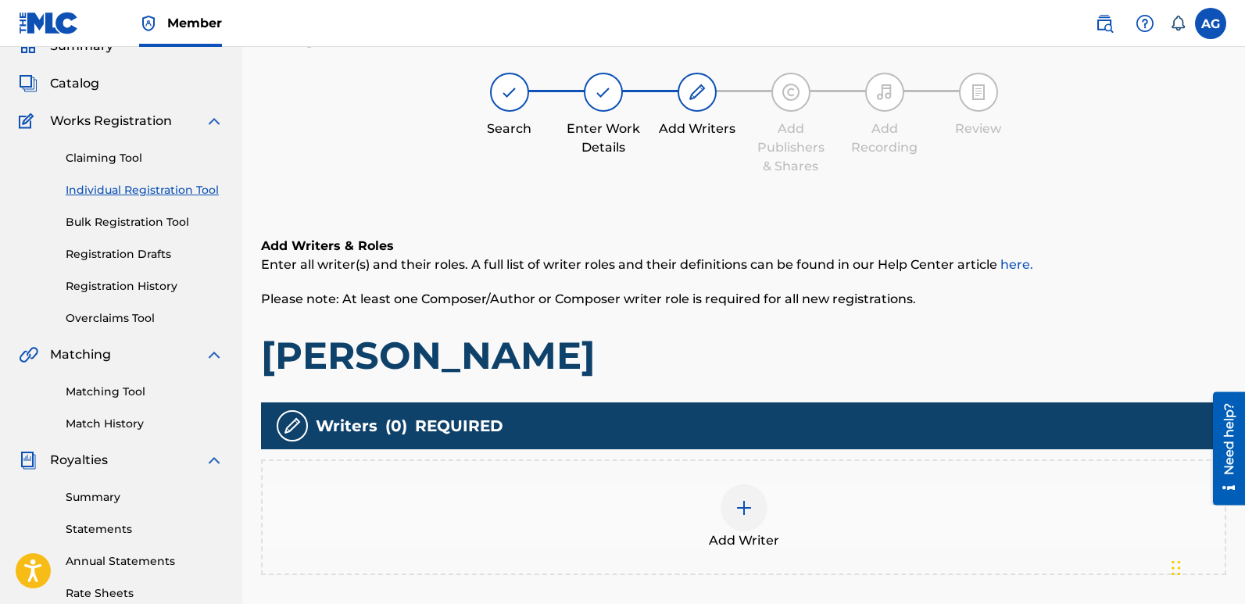
scroll to position [70, 0]
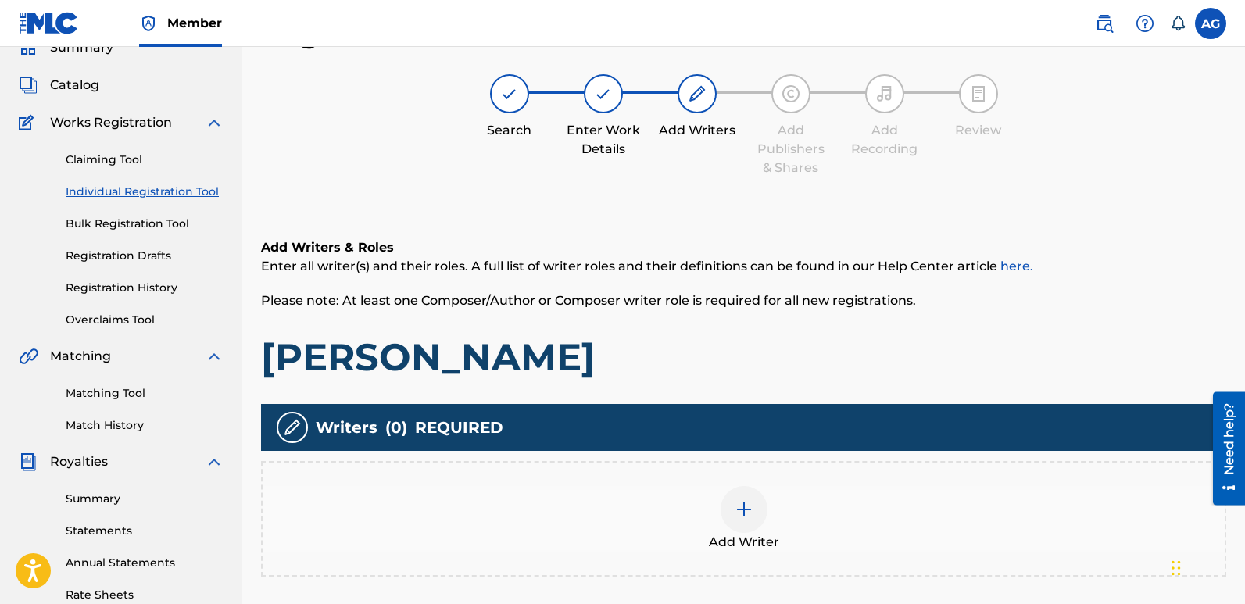
click at [746, 521] on div at bounding box center [744, 509] width 47 height 47
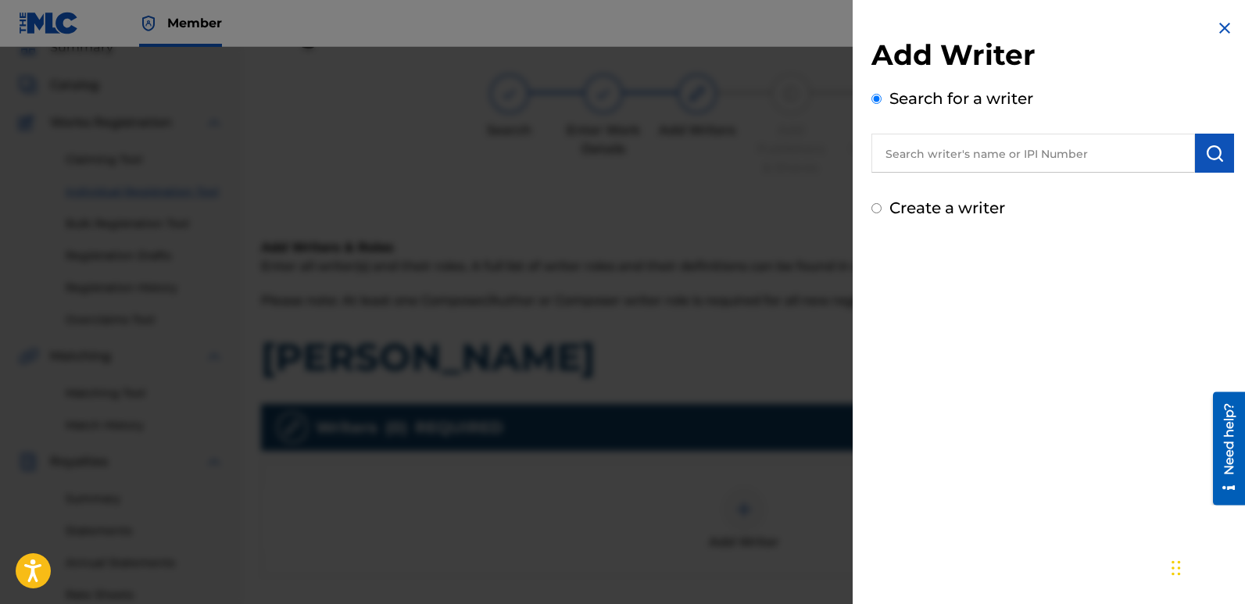
click at [876, 207] on input "Create a writer" at bounding box center [877, 208] width 10 height 10
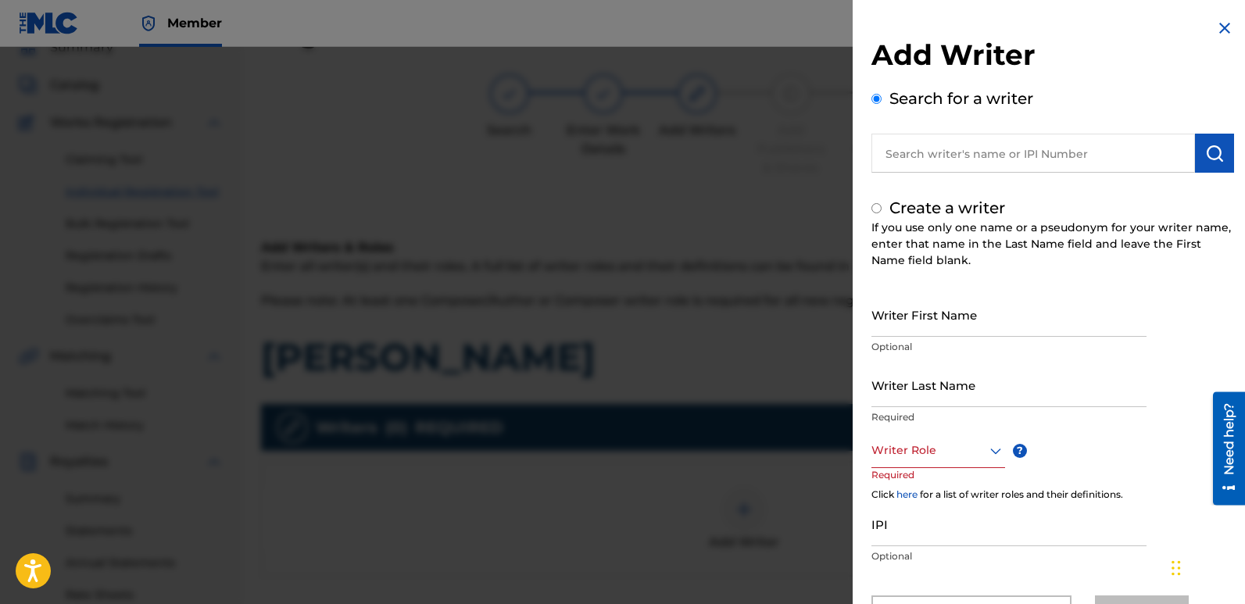
radio input "false"
radio input "true"
click at [939, 314] on input "Writer First Name" at bounding box center [1009, 314] width 275 height 45
type input "Abongile"
click at [933, 387] on input "Writer Last Name" at bounding box center [1009, 385] width 275 height 45
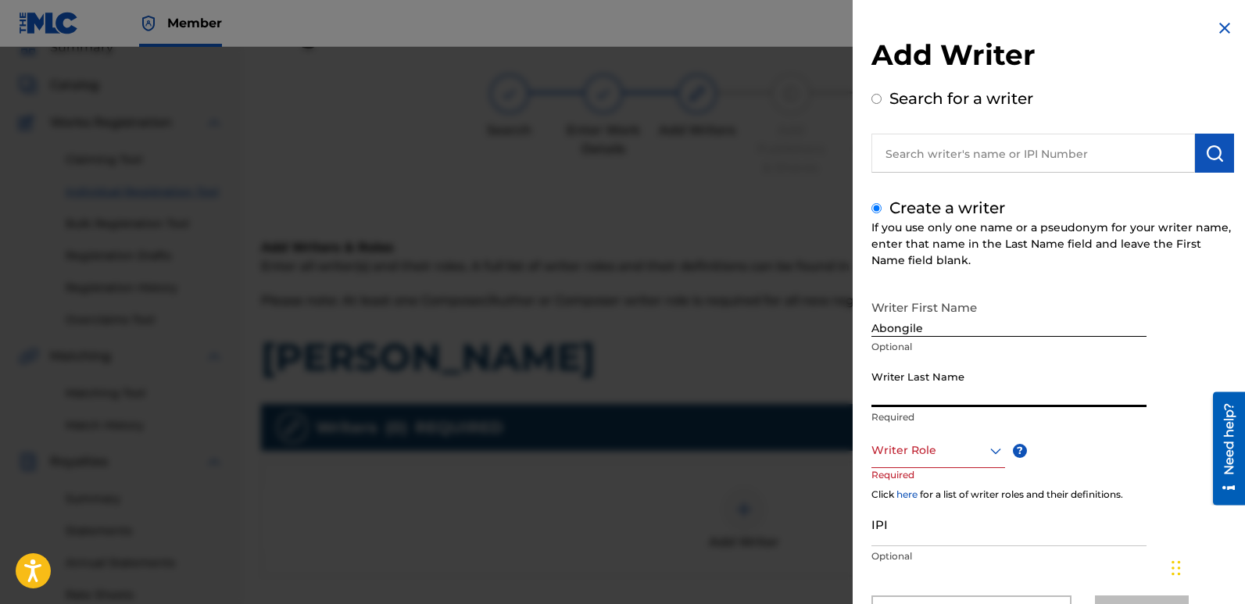
type input "Gando"
click at [998, 458] on div "8 results available. Use Up and Down to choose options, press Enter to select t…" at bounding box center [939, 450] width 134 height 35
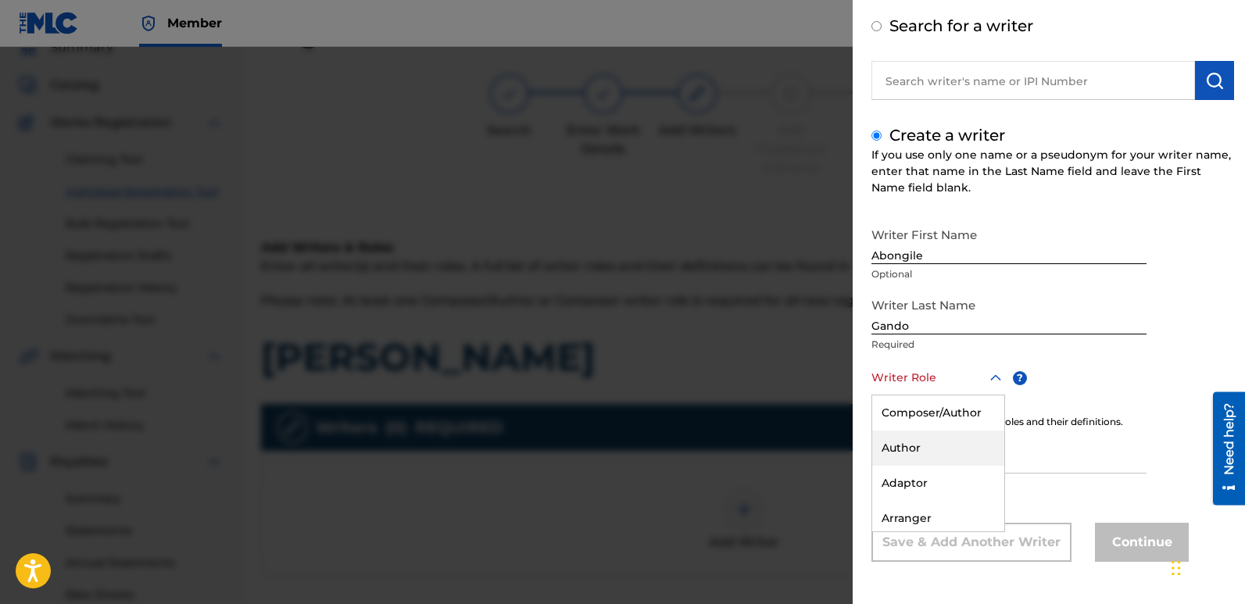
click at [942, 446] on div "Author" at bounding box center [938, 448] width 132 height 35
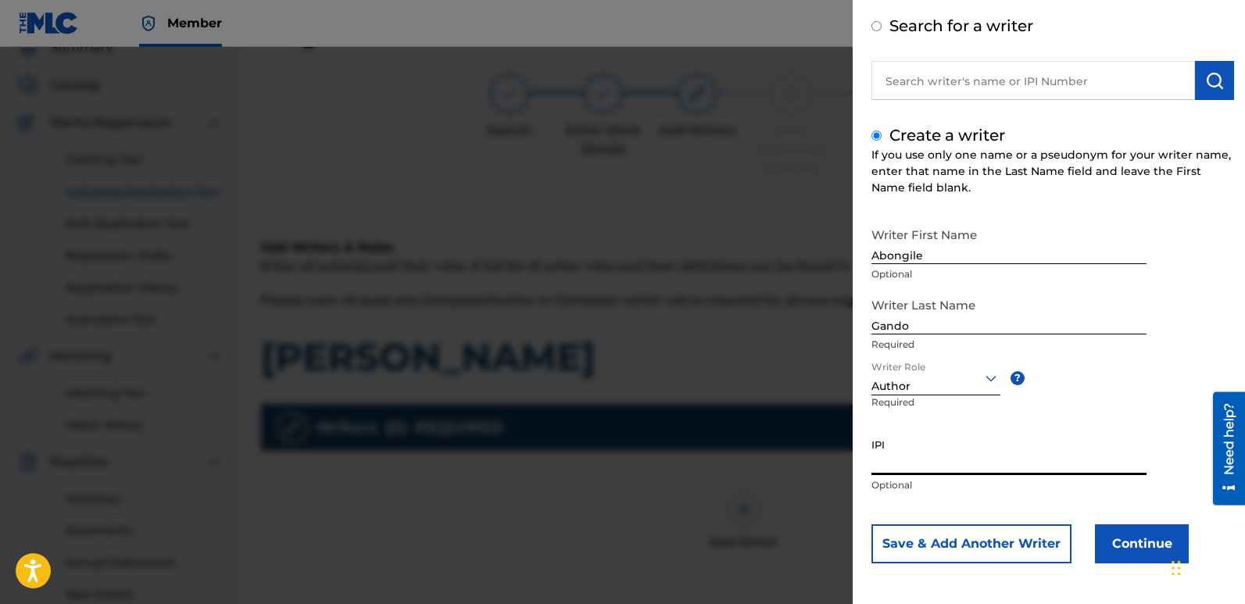
click at [915, 462] on input "IPI" at bounding box center [1009, 453] width 275 height 45
paste input "01149747815"
type input "01149747815"
click at [1016, 545] on button "Save & Add Another Writer" at bounding box center [972, 544] width 200 height 39
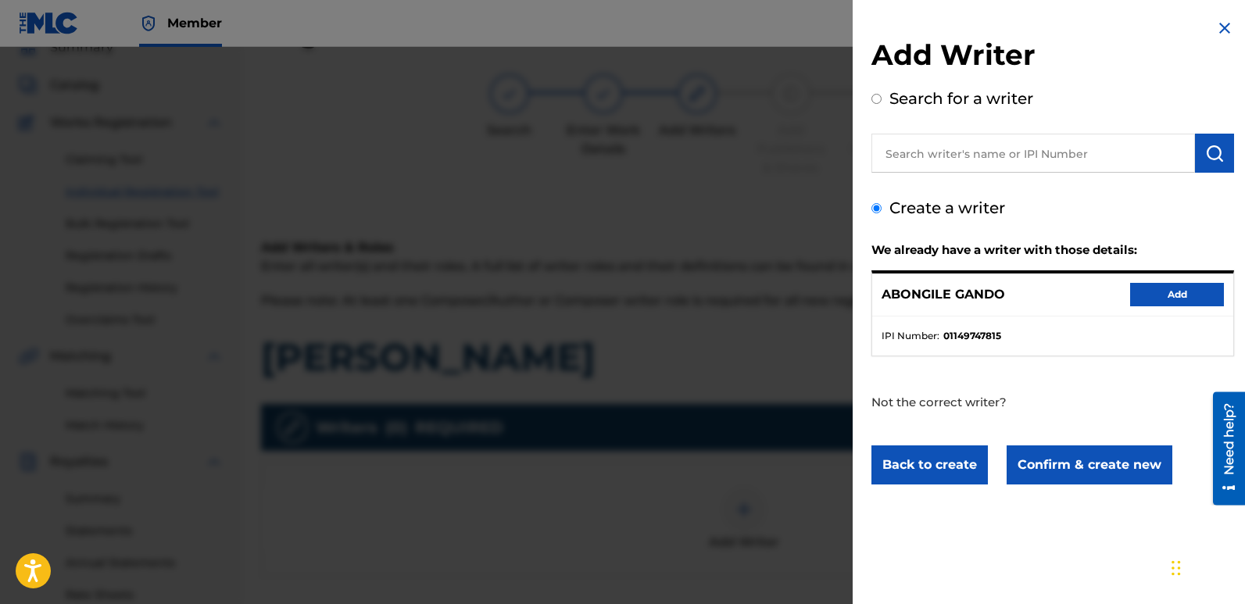
scroll to position [0, 0]
click at [1149, 292] on button "Add" at bounding box center [1177, 294] width 94 height 23
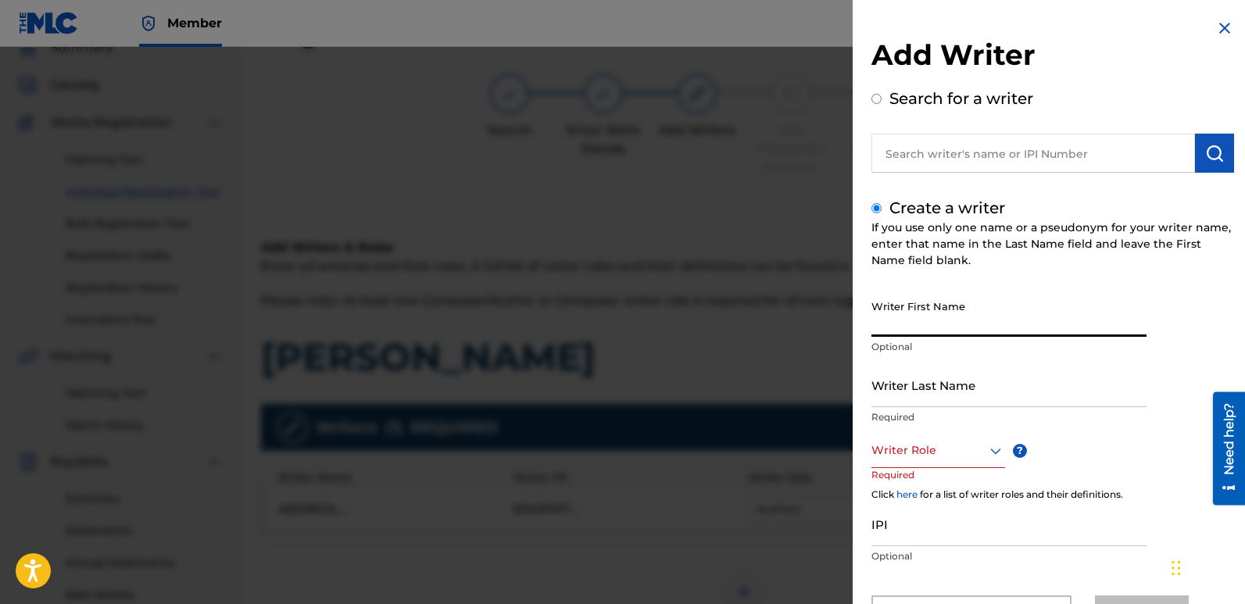
click at [948, 318] on input "Writer First Name" at bounding box center [1009, 314] width 275 height 45
type input "Dumisani"
click at [936, 382] on input "Writer Last Name" at bounding box center [1009, 385] width 275 height 45
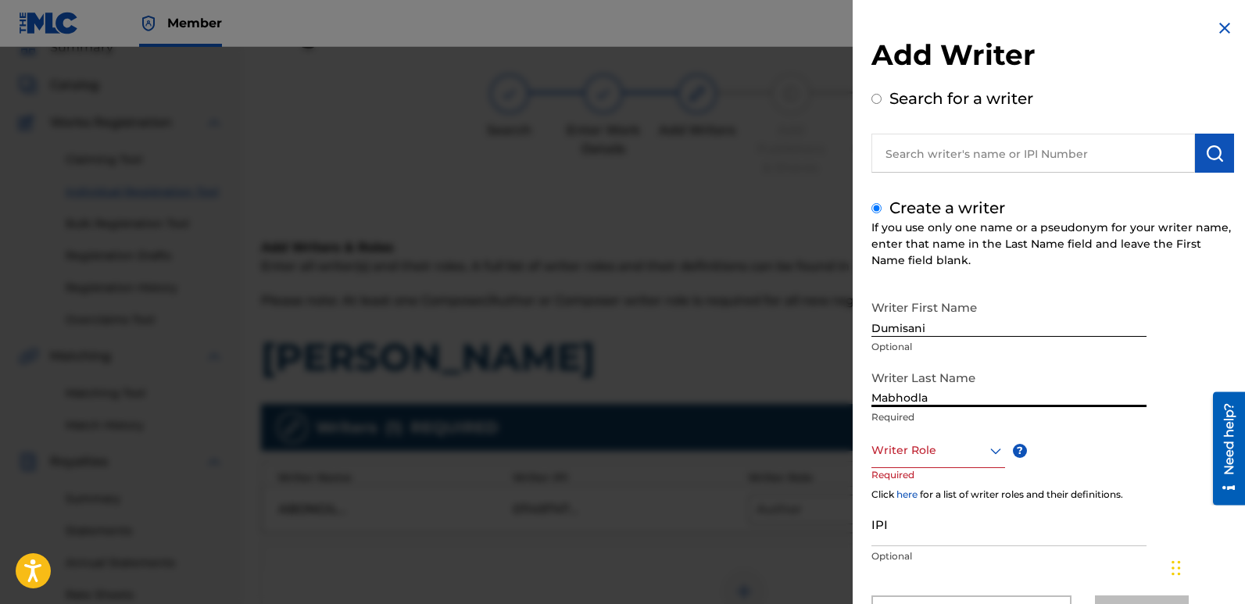
type input "Mabhodla"
click at [992, 446] on div "Writer Role" at bounding box center [939, 450] width 134 height 35
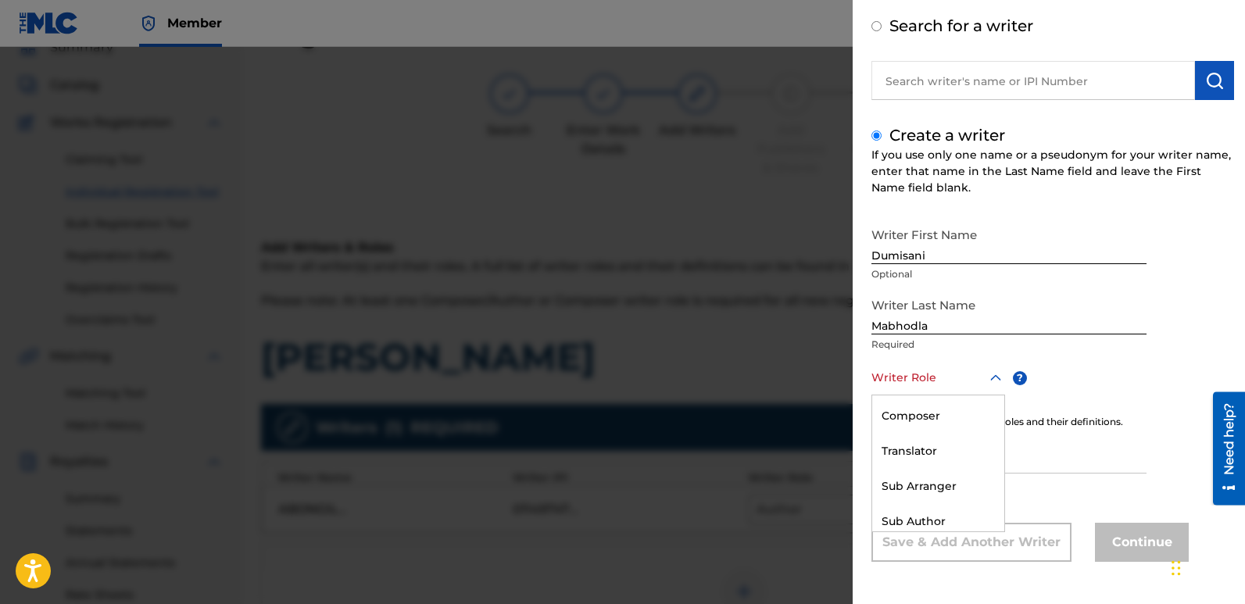
scroll to position [145, 0]
click at [927, 407] on div "Composer" at bounding box center [938, 408] width 132 height 35
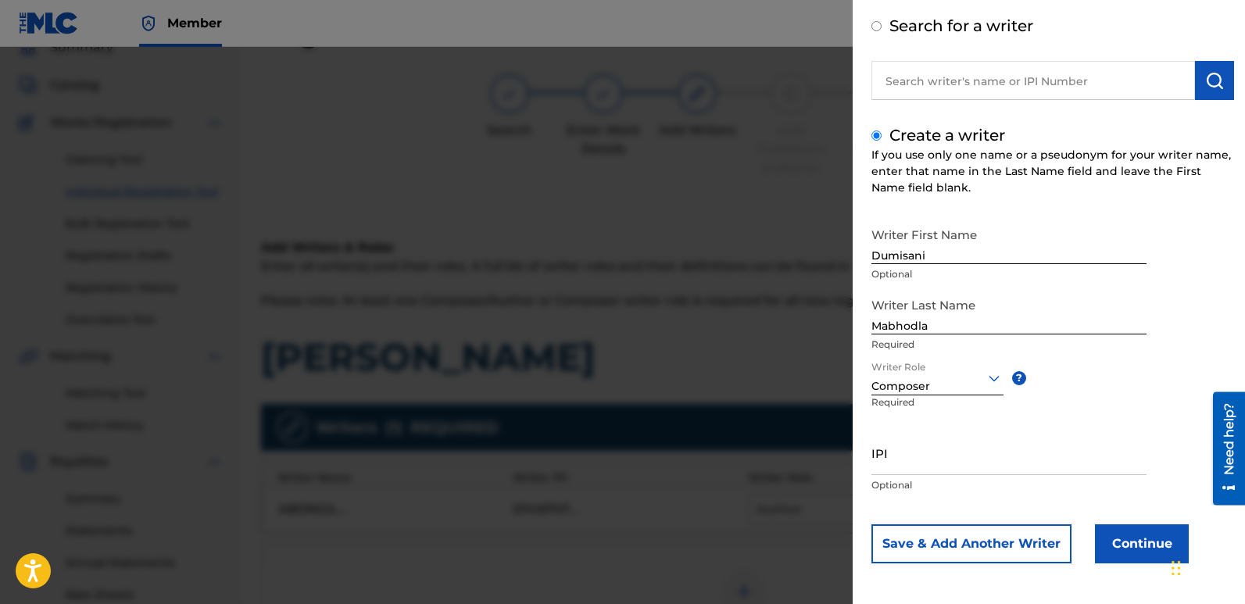
click at [1134, 539] on button "Continue" at bounding box center [1142, 544] width 94 height 39
